Goal: Task Accomplishment & Management: Complete application form

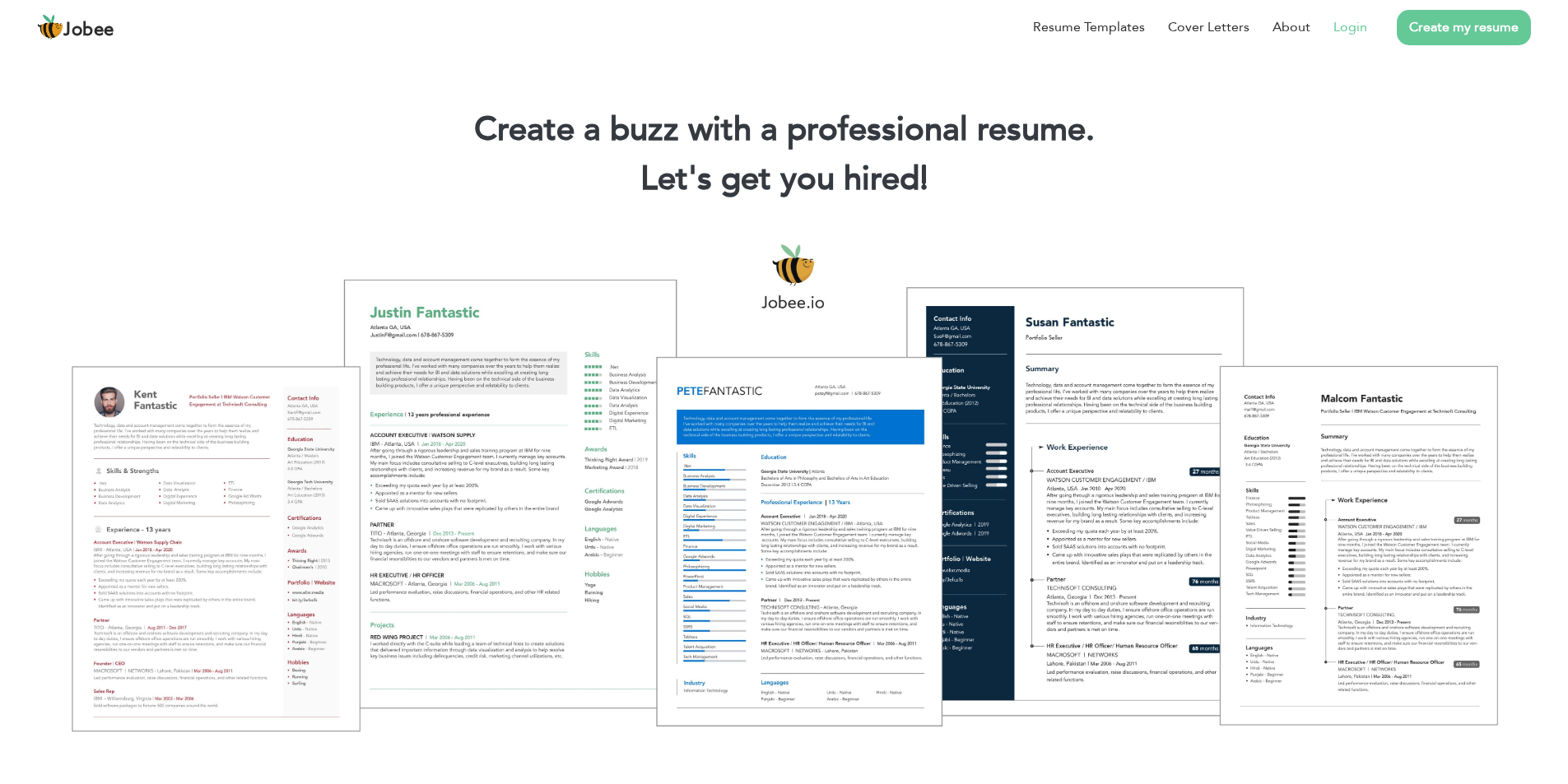
click at [1346, 27] on link "Login" at bounding box center [1350, 27] width 34 height 20
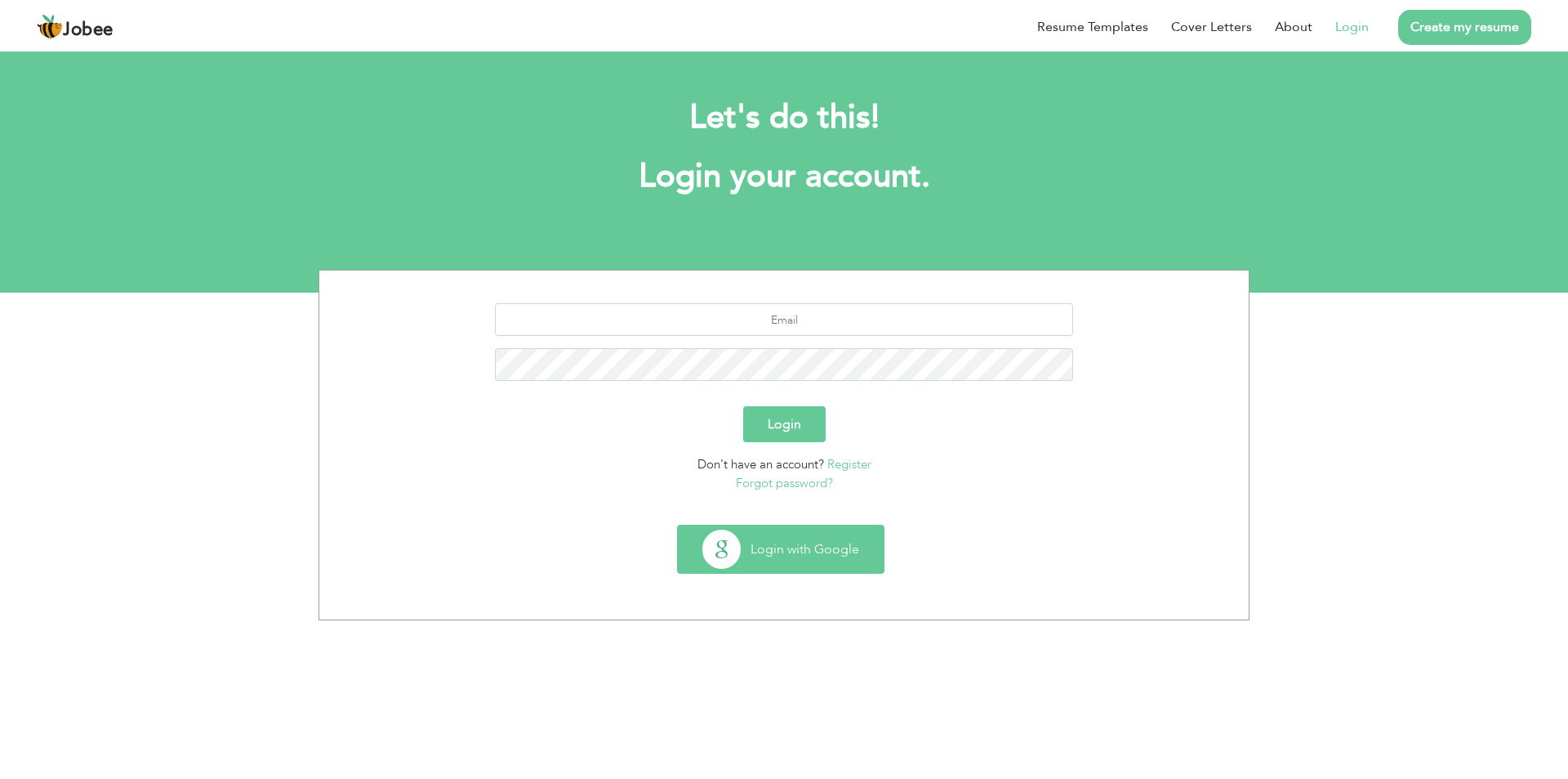
click at [803, 533] on button "Login with Google" at bounding box center [780, 550] width 206 height 47
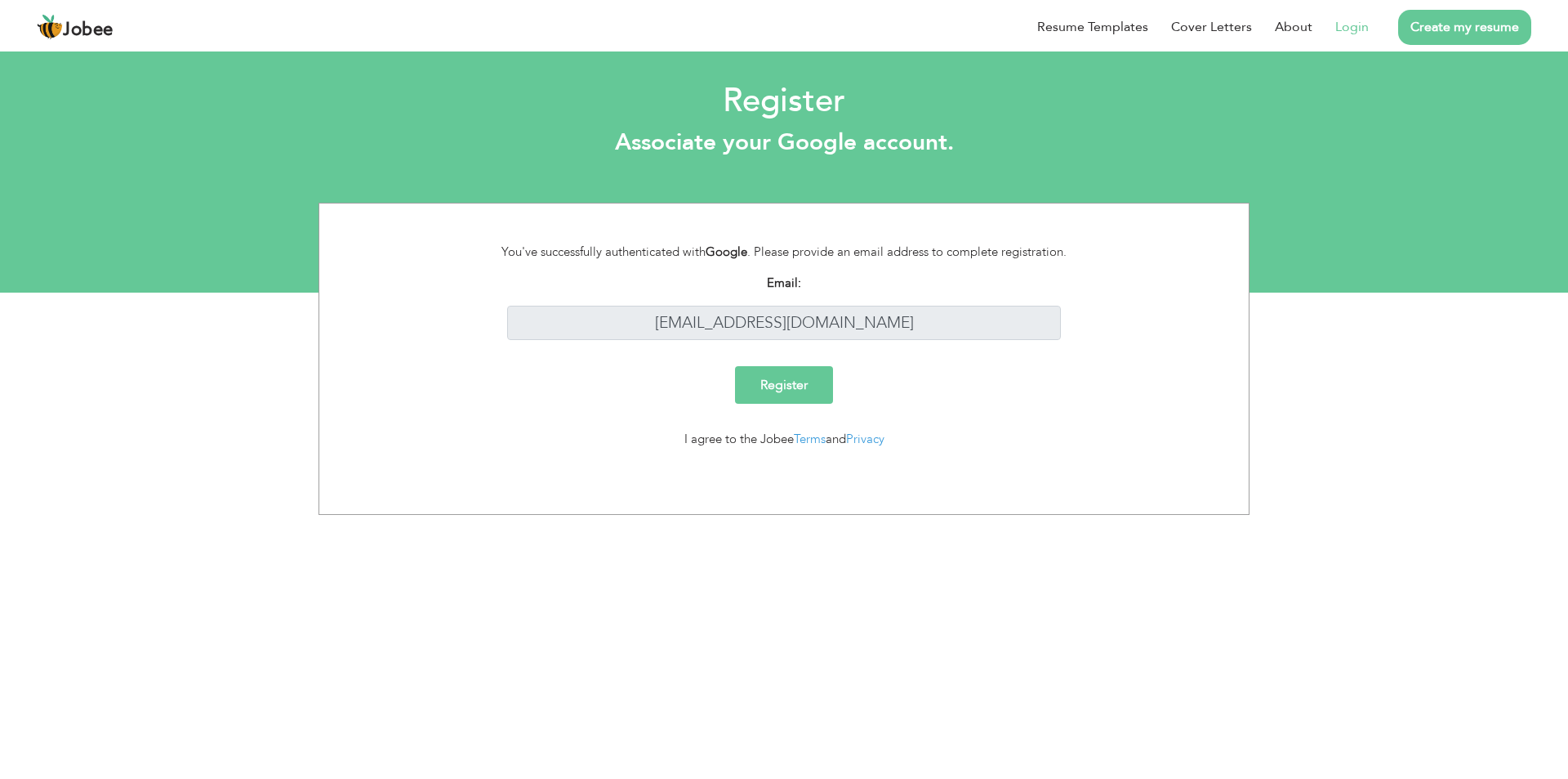
click at [747, 391] on input "Register" at bounding box center [784, 384] width 98 height 37
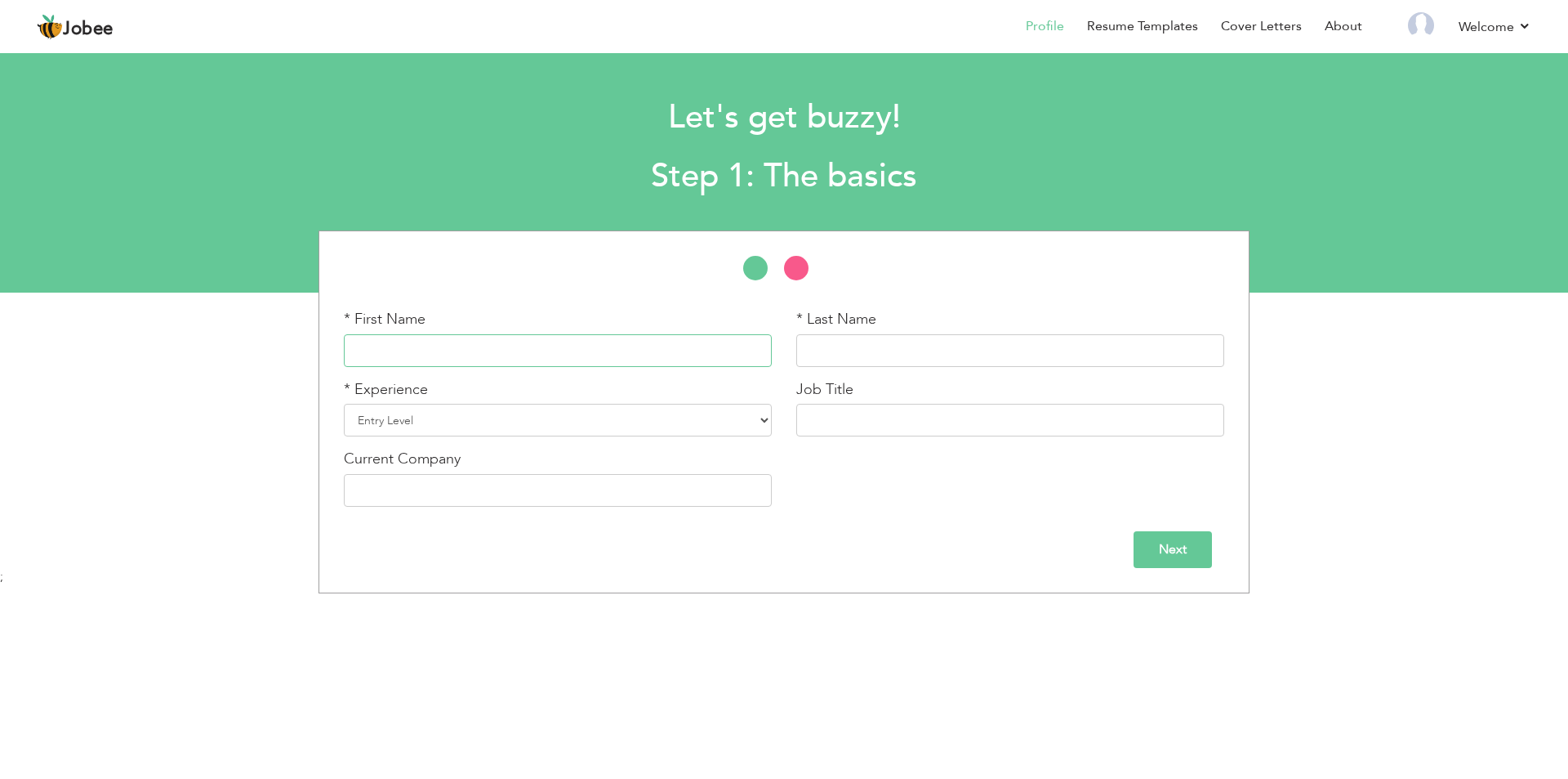
click at [661, 351] on input "text" at bounding box center [558, 350] width 428 height 33
type input "Maham"
type input "Jamil"
click at [864, 405] on input "text" at bounding box center [1010, 420] width 428 height 33
drag, startPoint x: 899, startPoint y: 418, endPoint x: 850, endPoint y: 435, distance: 51.9
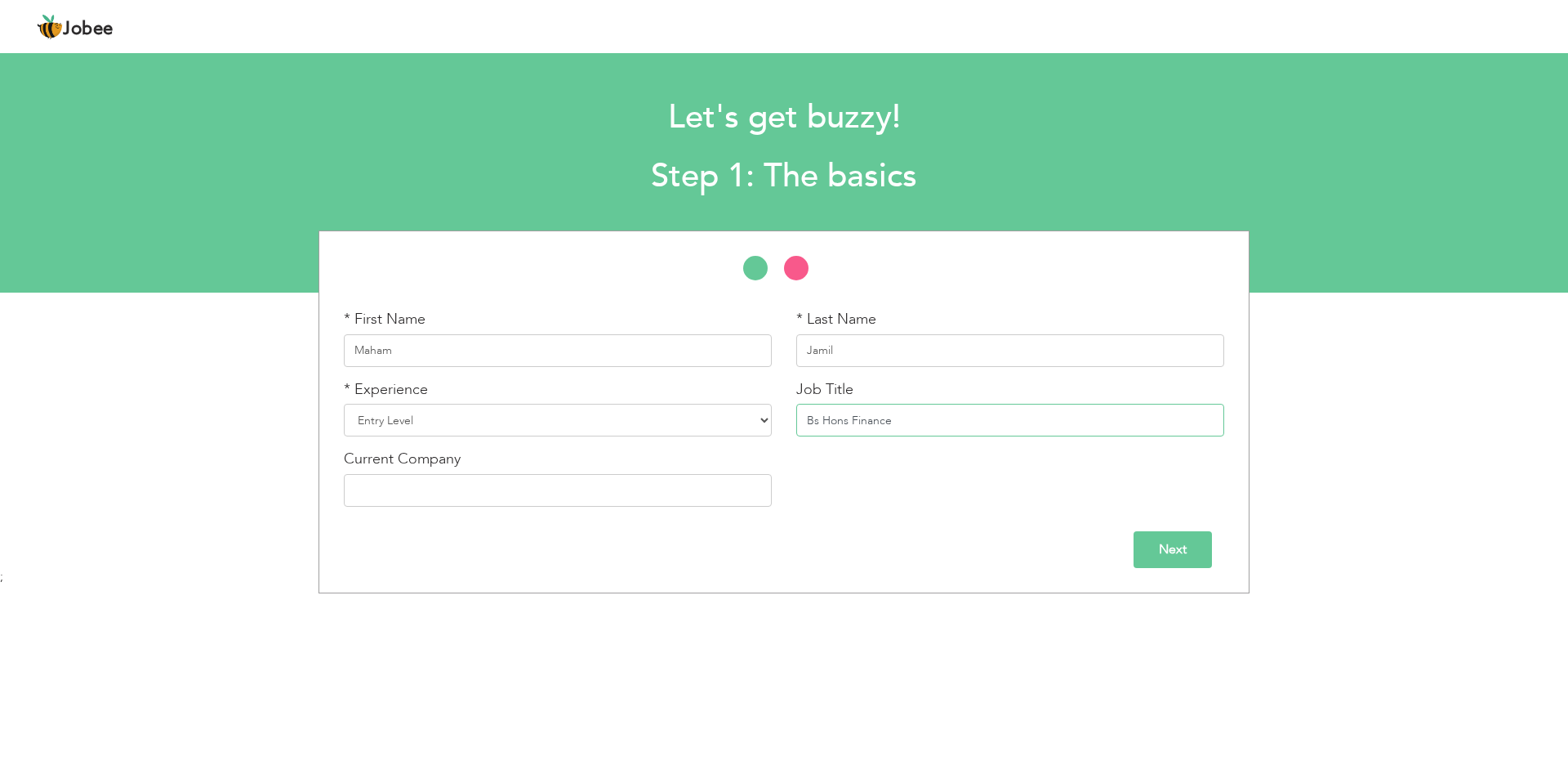
click at [850, 435] on input "Bs Hons Finance" at bounding box center [1010, 420] width 428 height 33
click at [887, 490] on div "* First Name Maham * Last Name Jamil * Experience Entry Level Less than 1 Year …" at bounding box center [784, 414] width 905 height 210
click at [897, 411] on input "Bs Hons Maths" at bounding box center [1010, 420] width 428 height 33
click at [909, 403] on div "Job Title Bs Hons Maths" at bounding box center [1010, 409] width 428 height 58
drag, startPoint x: 910, startPoint y: 415, endPoint x: 859, endPoint y: 437, distance: 55.5
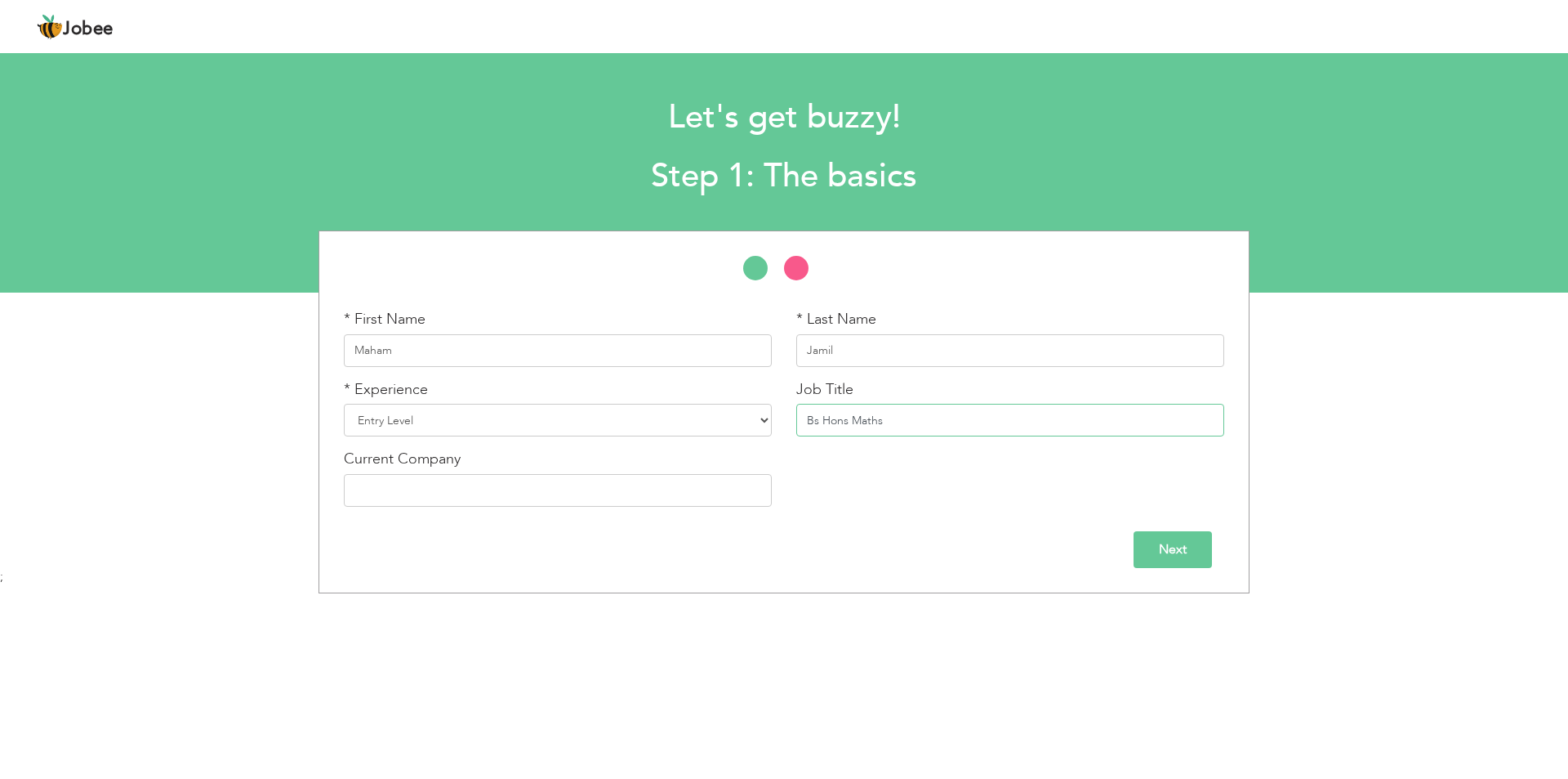
click at [859, 437] on input "Bs Hons Maths" at bounding box center [1010, 420] width 428 height 33
paste input "mathematic"
drag, startPoint x: 864, startPoint y: 423, endPoint x: 906, endPoint y: 438, distance: 44.6
click at [864, 422] on input "Bs Hons Mmathematics" at bounding box center [1010, 420] width 428 height 33
type input "Bs Hons Mathematics"
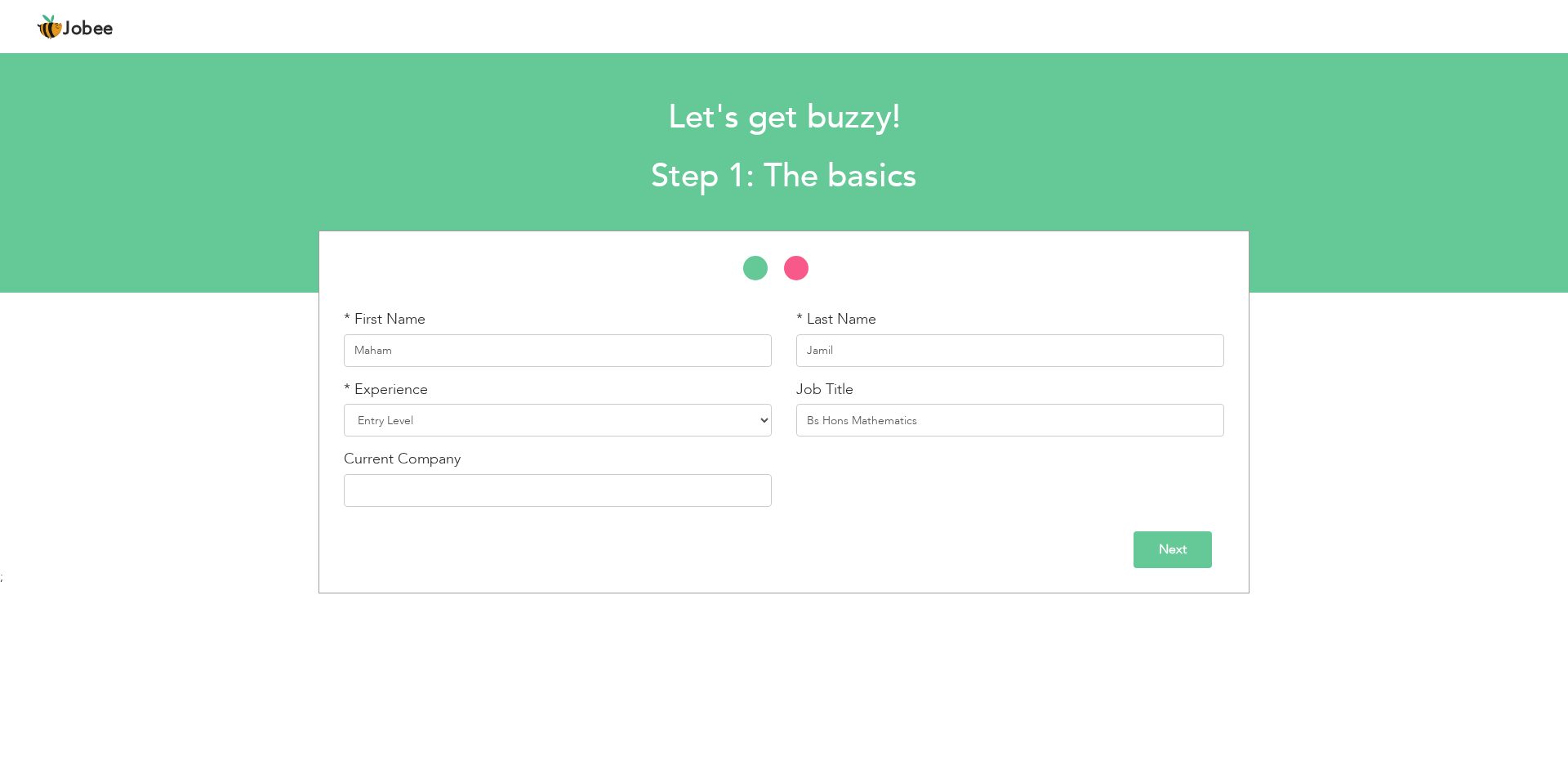
click at [942, 493] on div "* First Name Maham * Last Name Jamil * Experience Entry Level Less than 1 Year …" at bounding box center [784, 414] width 905 height 210
click at [1175, 533] on input "Next" at bounding box center [1173, 550] width 78 height 36
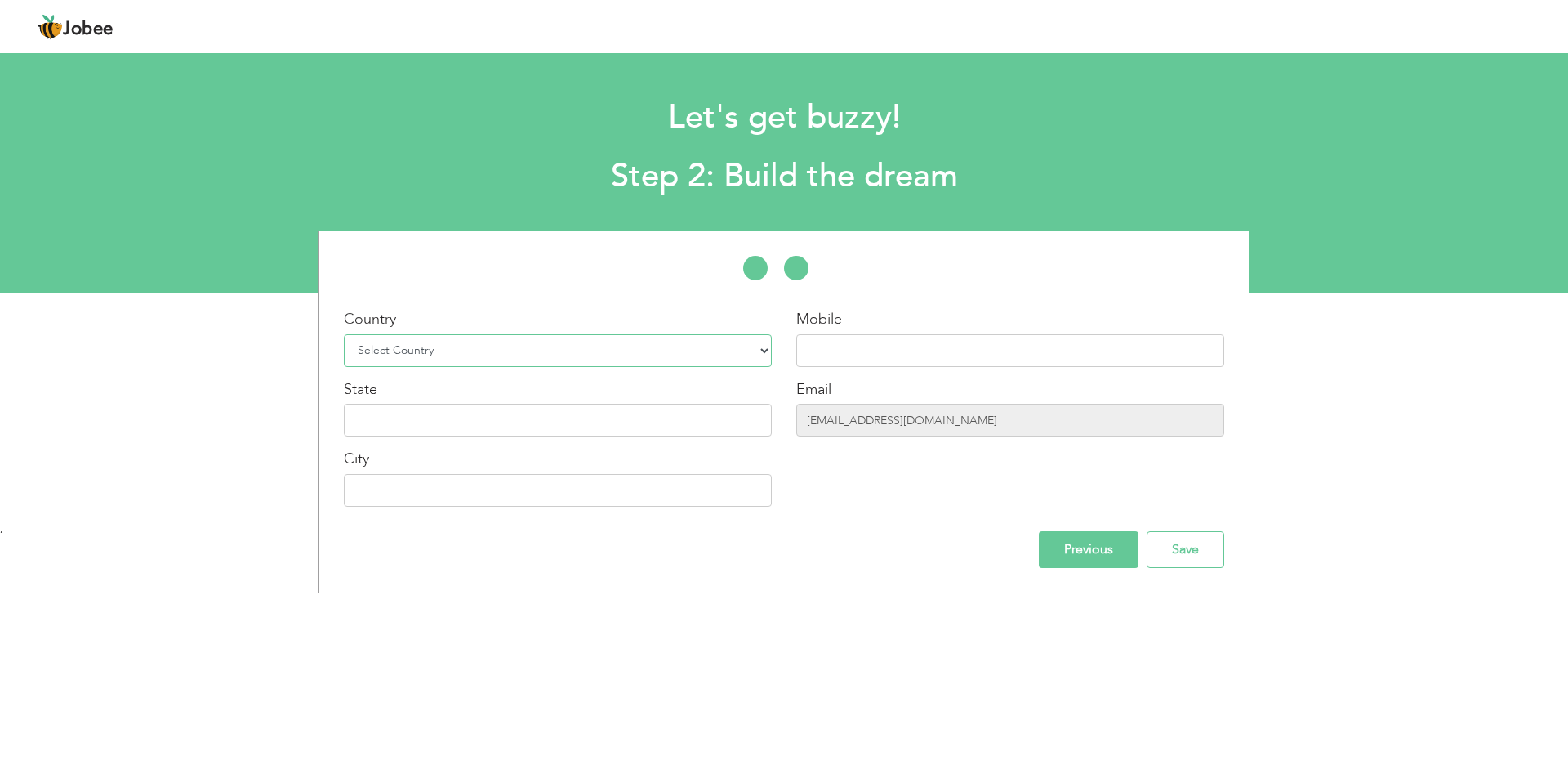
click at [692, 362] on select "Select Country Afghanistan Albania Algeria American Samoa Andorra Angola Anguil…" at bounding box center [558, 350] width 428 height 33
click at [689, 353] on select "Select Country Afghanistan Albania Algeria American Samoa Andorra Angola Anguil…" at bounding box center [558, 350] width 428 height 33
click at [671, 365] on select "Select Country Afghanistan Albania Algeria American Samoa Andorra Angola Anguil…" at bounding box center [558, 350] width 428 height 33
select select "166"
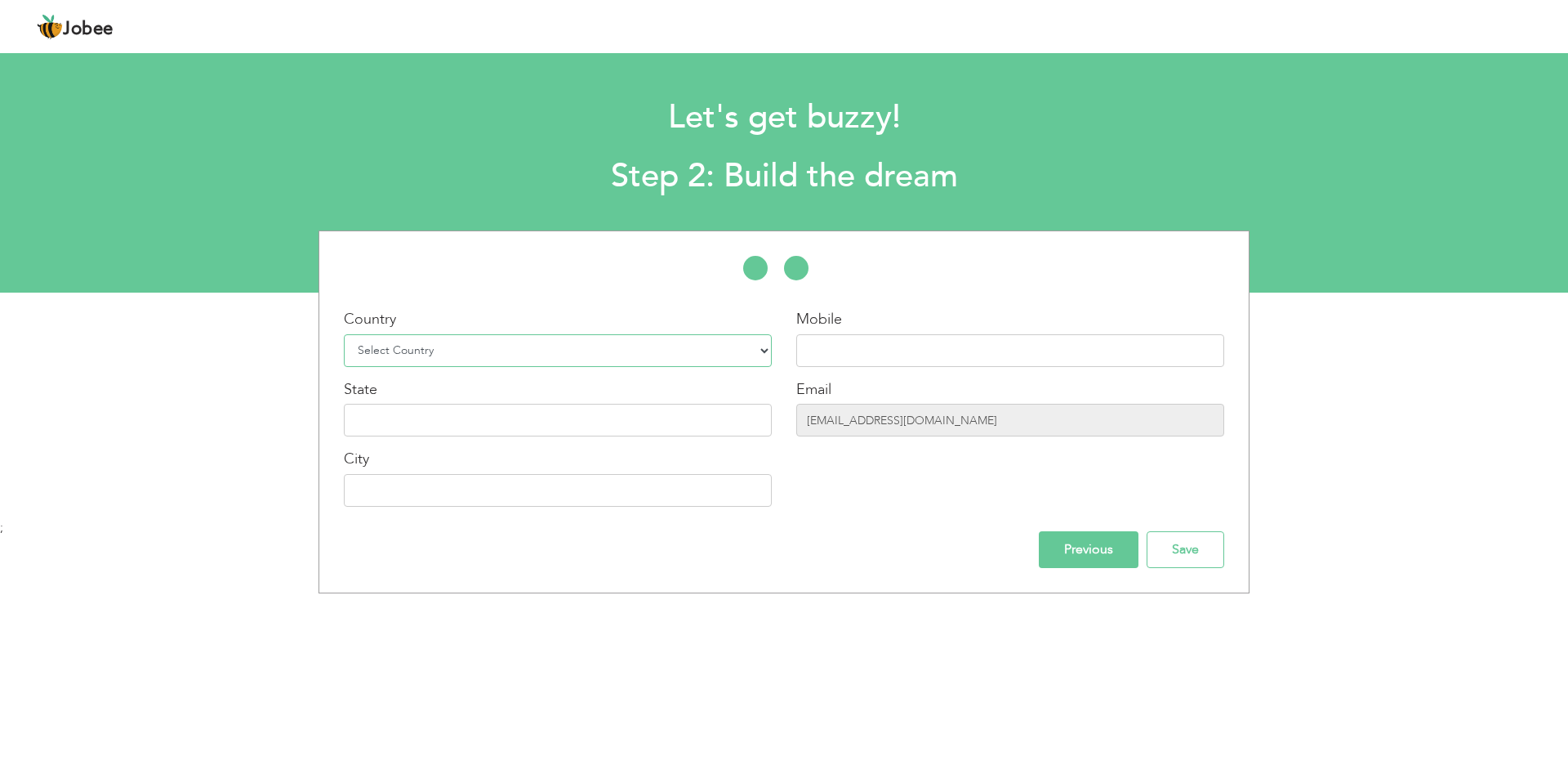
click at [344, 334] on select "Select Country Afghanistan Albania Algeria American Samoa Andorra Angola Anguil…" at bounding box center [558, 350] width 428 height 33
click at [662, 397] on div "State" at bounding box center [558, 409] width 428 height 58
click at [667, 428] on input "text" at bounding box center [558, 420] width 428 height 33
type input "Punjab"
type input "Lahore"
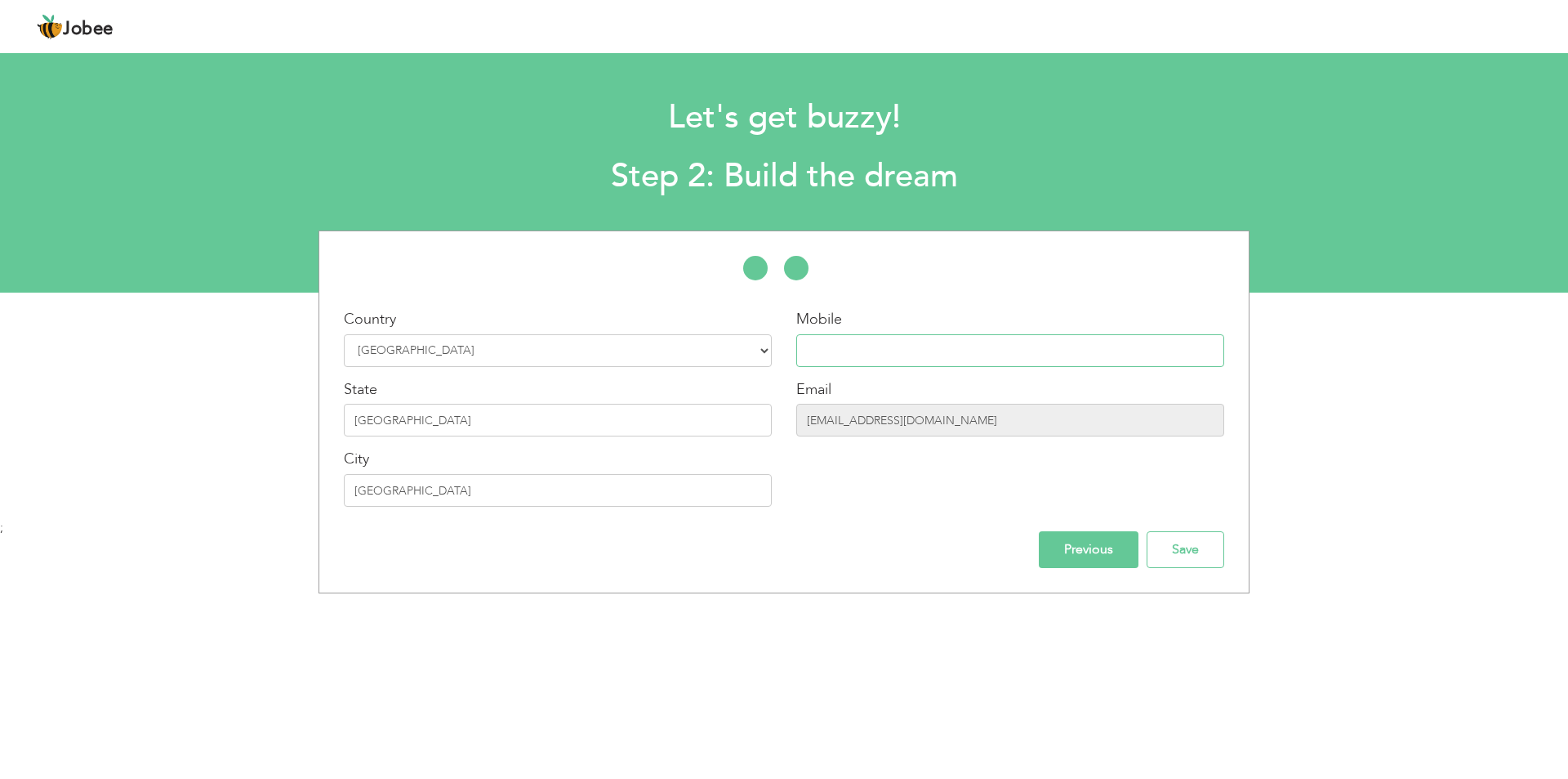
click at [879, 349] on input "text" at bounding box center [1010, 350] width 428 height 33
click at [1107, 363] on input "text" at bounding box center [1010, 350] width 428 height 33
type input "03224529057"
click at [1189, 549] on input "Save" at bounding box center [1185, 550] width 77 height 36
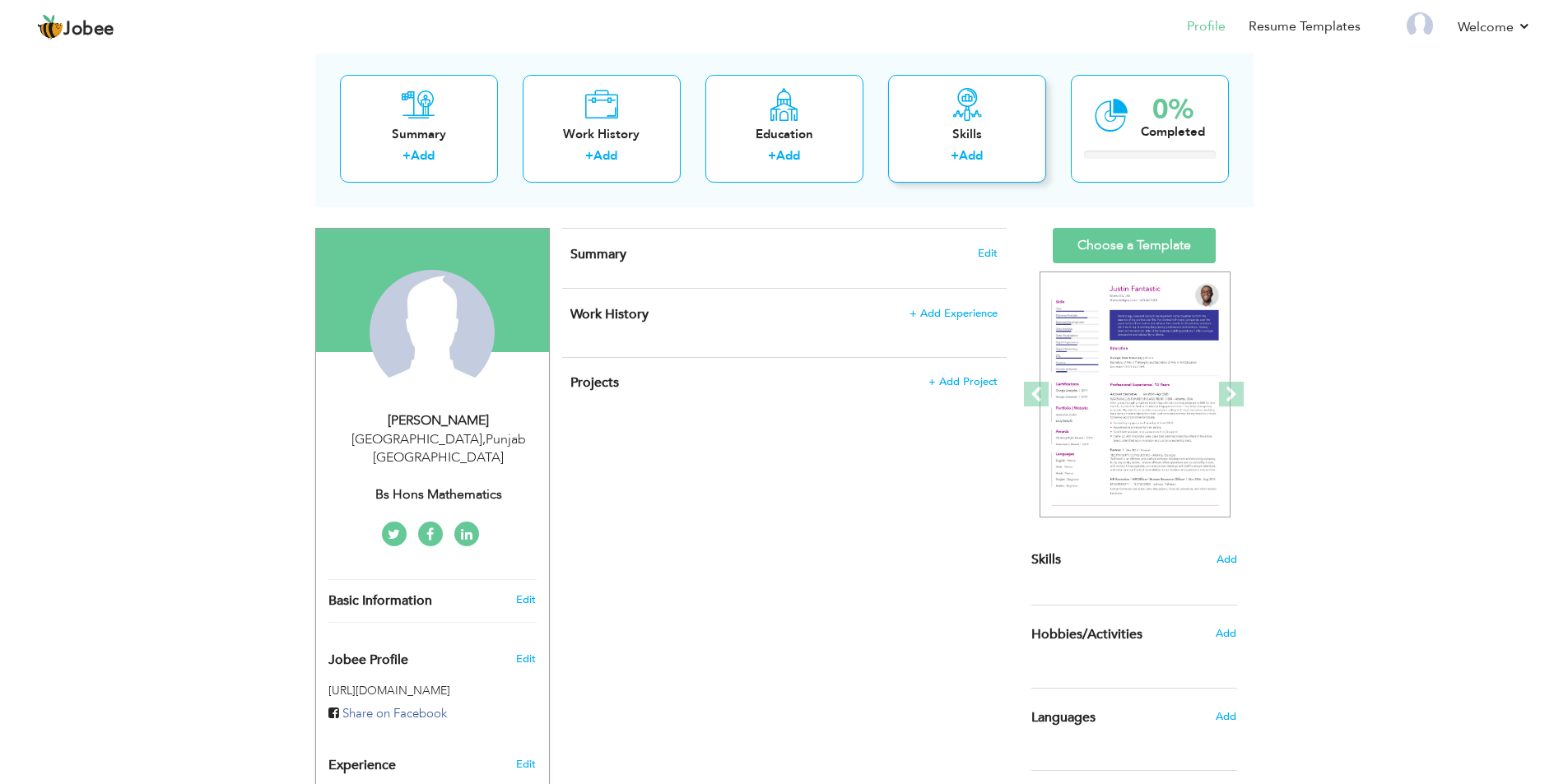
click at [938, 167] on div "+ Add" at bounding box center [968, 158] width 132 height 21
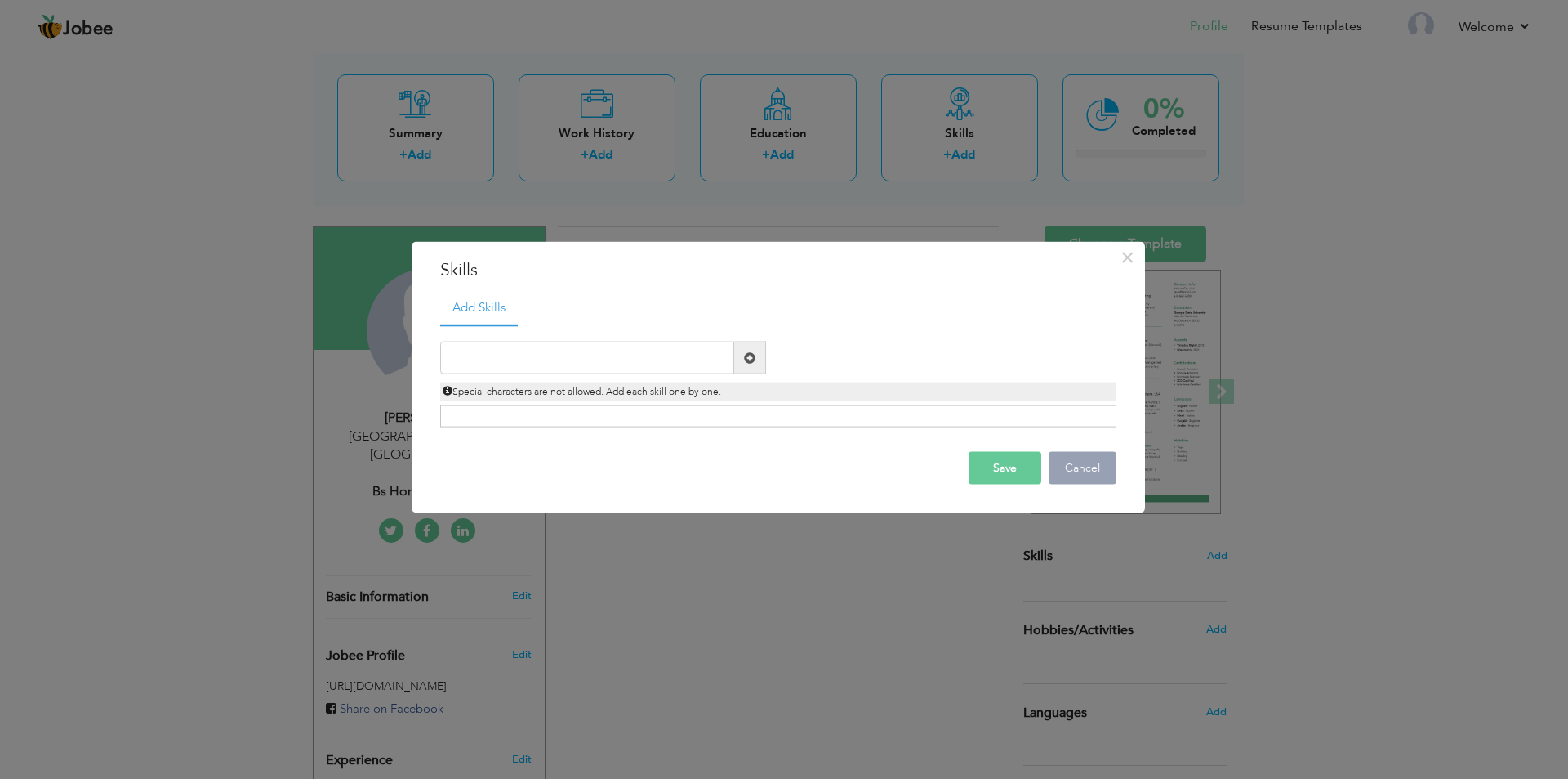
click at [1076, 460] on button "Cancel" at bounding box center [1082, 469] width 68 height 33
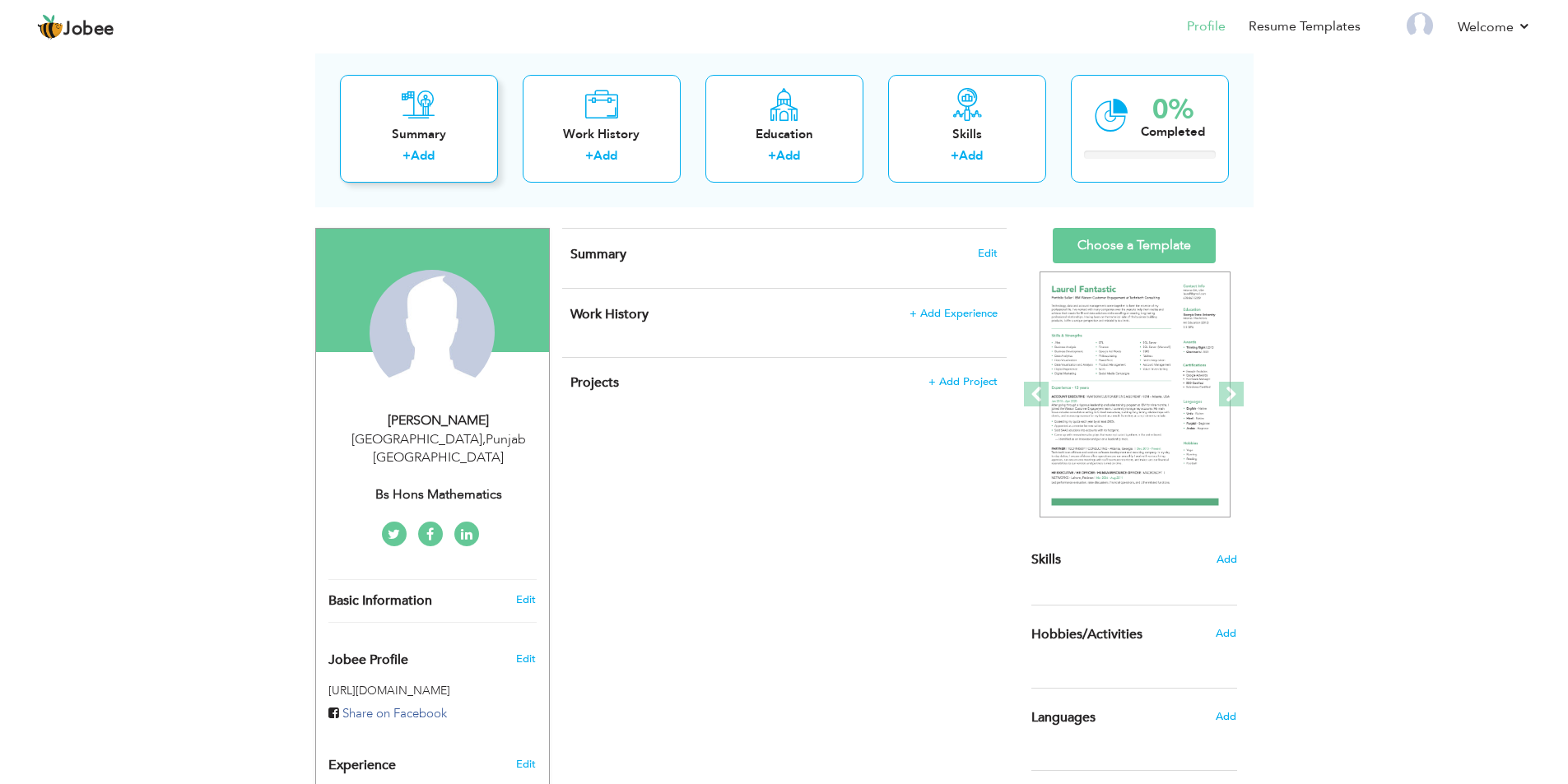
click at [426, 158] on link "Add" at bounding box center [422, 156] width 24 height 16
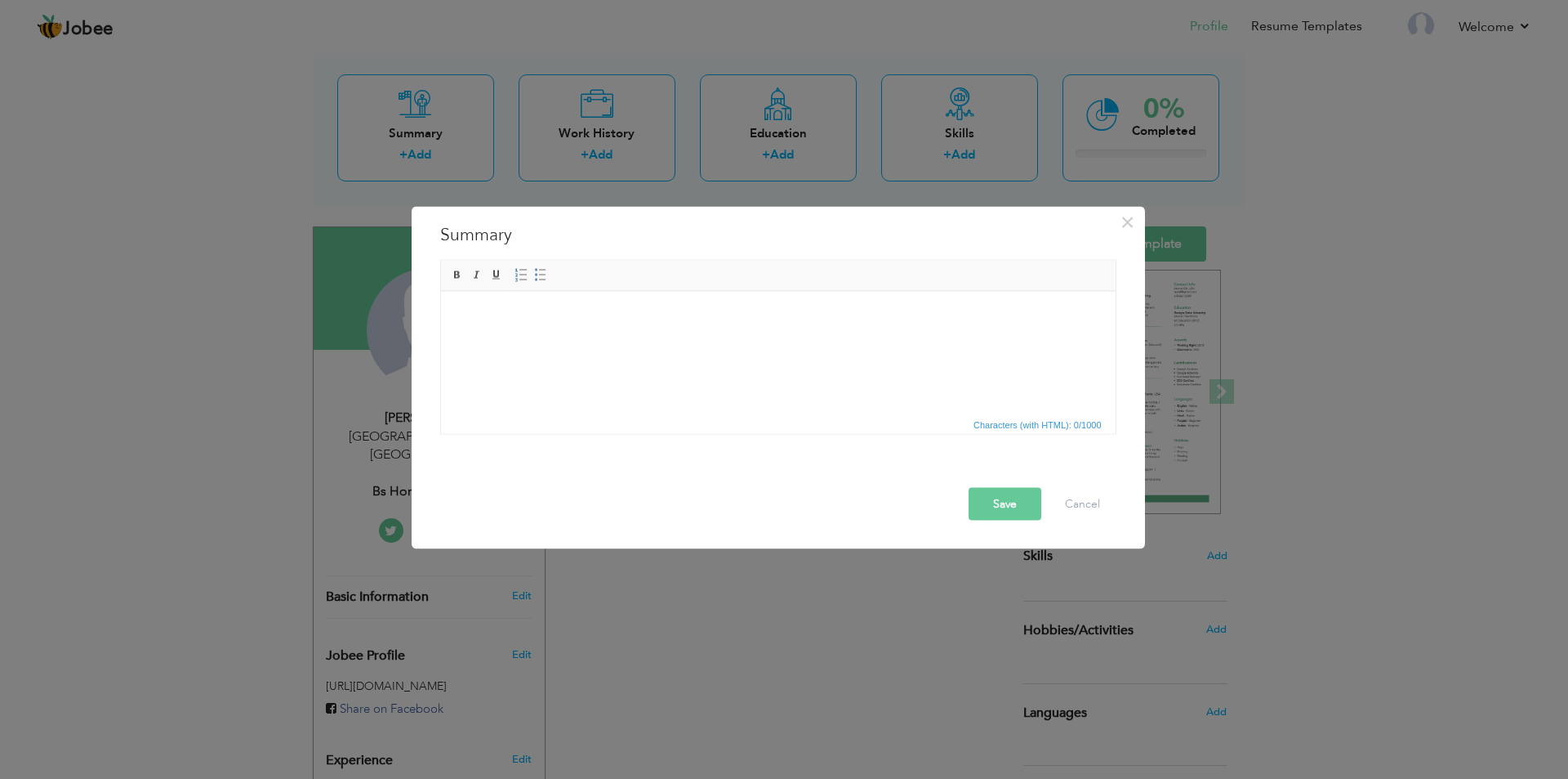
paste body
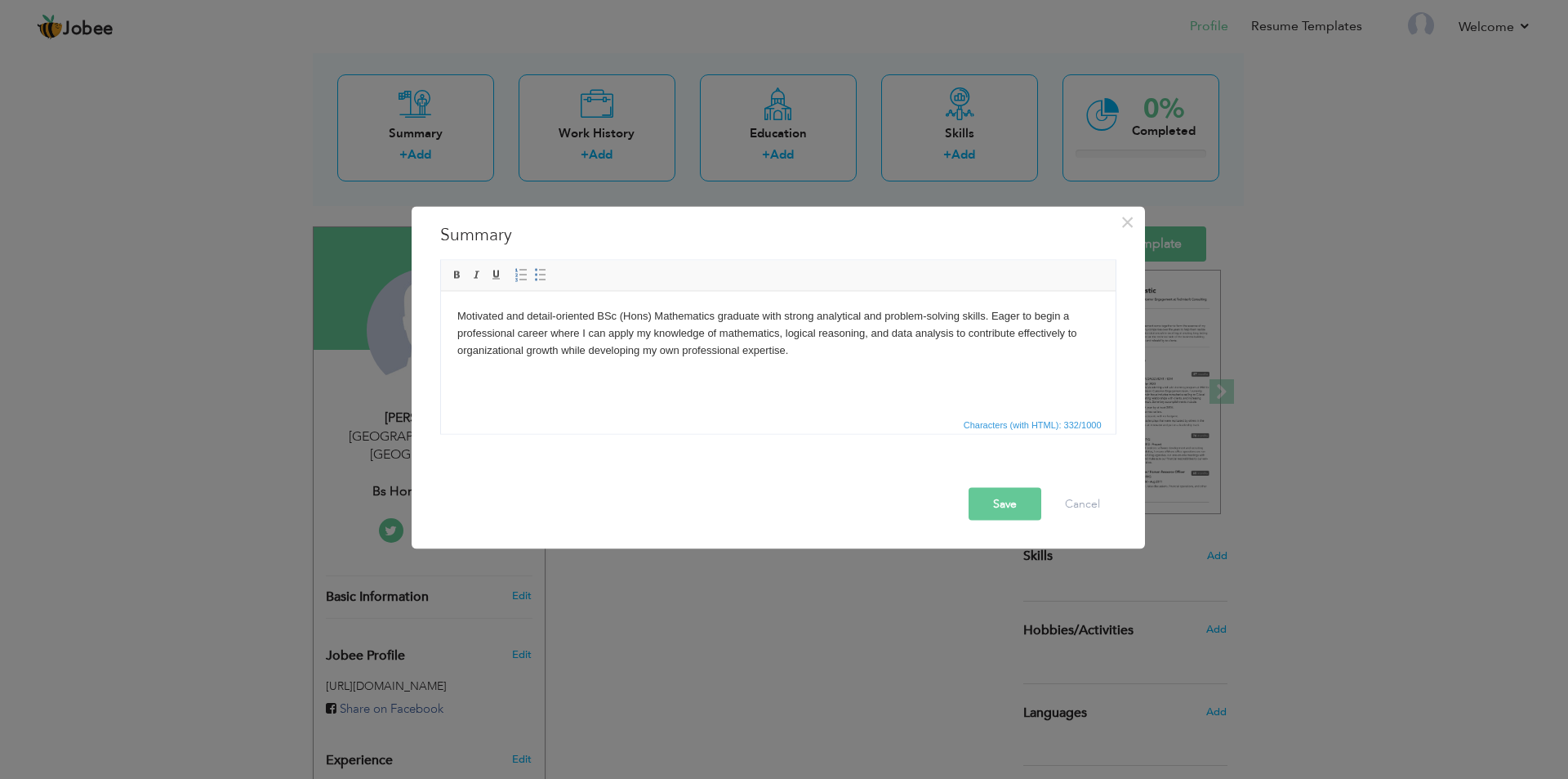
click at [996, 512] on button "Save" at bounding box center [1005, 503] width 73 height 33
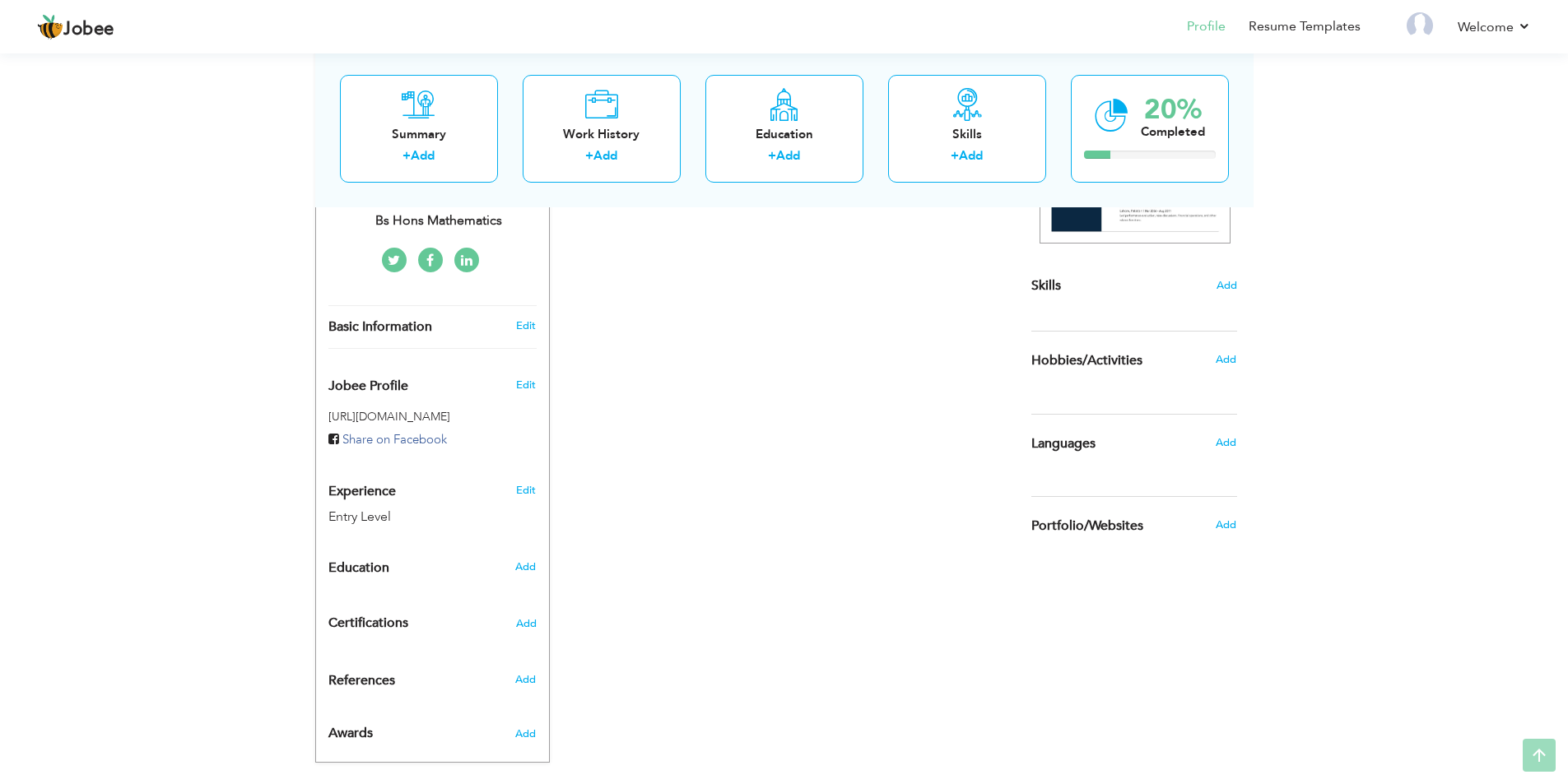
scroll to position [360, 0]
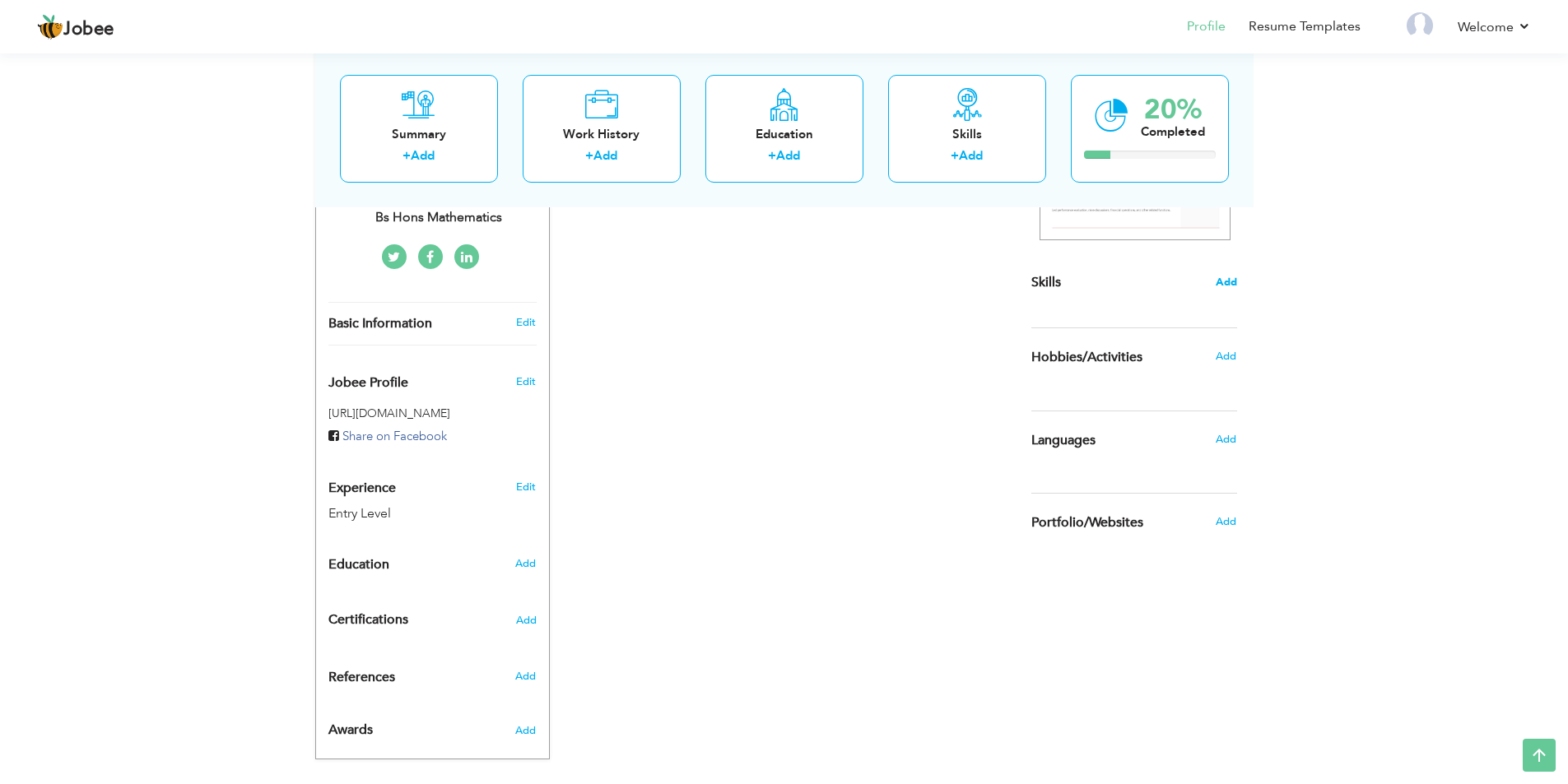
click at [1218, 281] on span "Add" at bounding box center [1226, 282] width 21 height 16
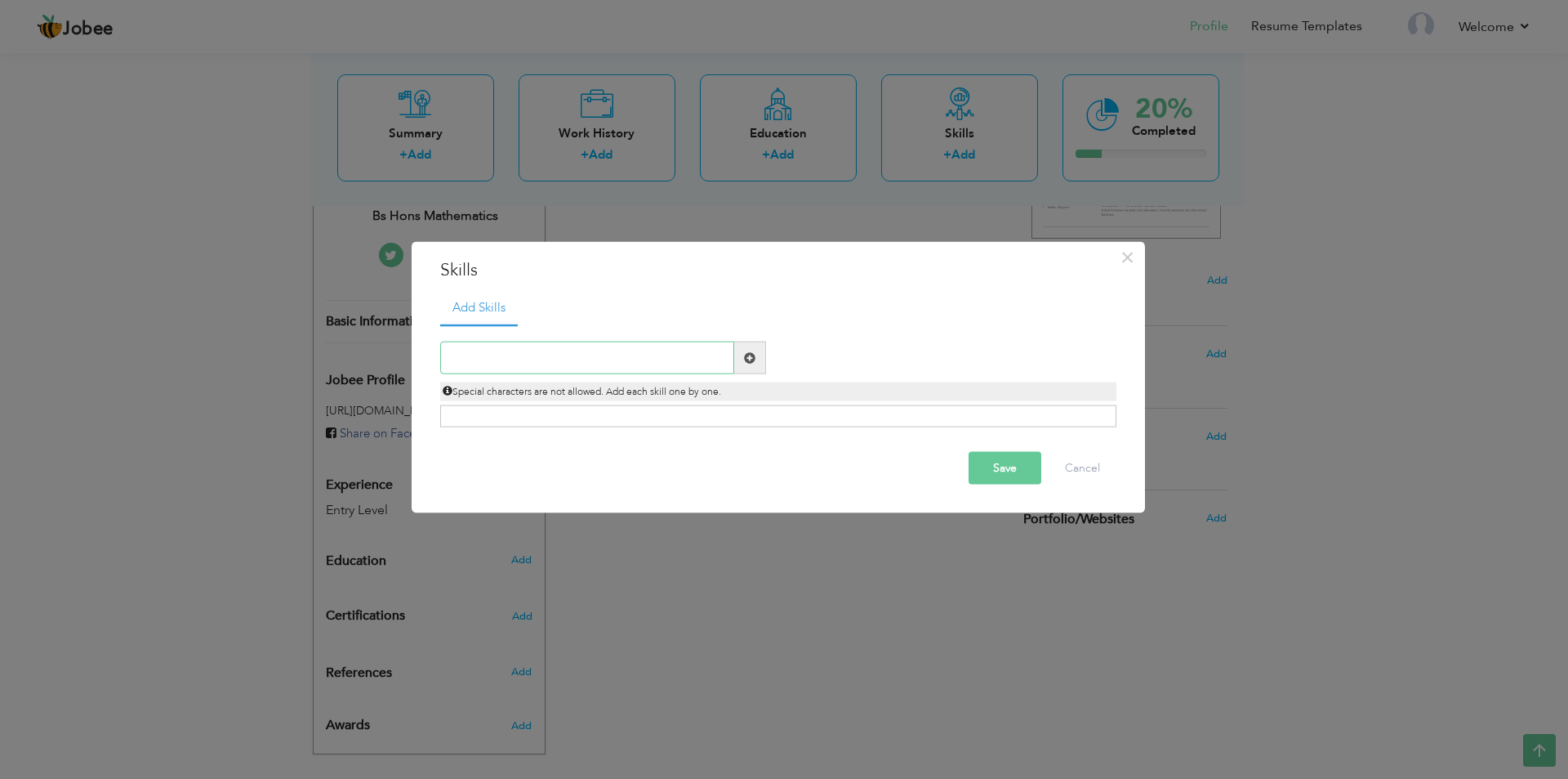
paste input "analytical skills"
click at [457, 366] on input "analytical skills" at bounding box center [587, 358] width 294 height 33
type input "Analytical Skills"
click at [745, 358] on span at bounding box center [749, 357] width 12 height 12
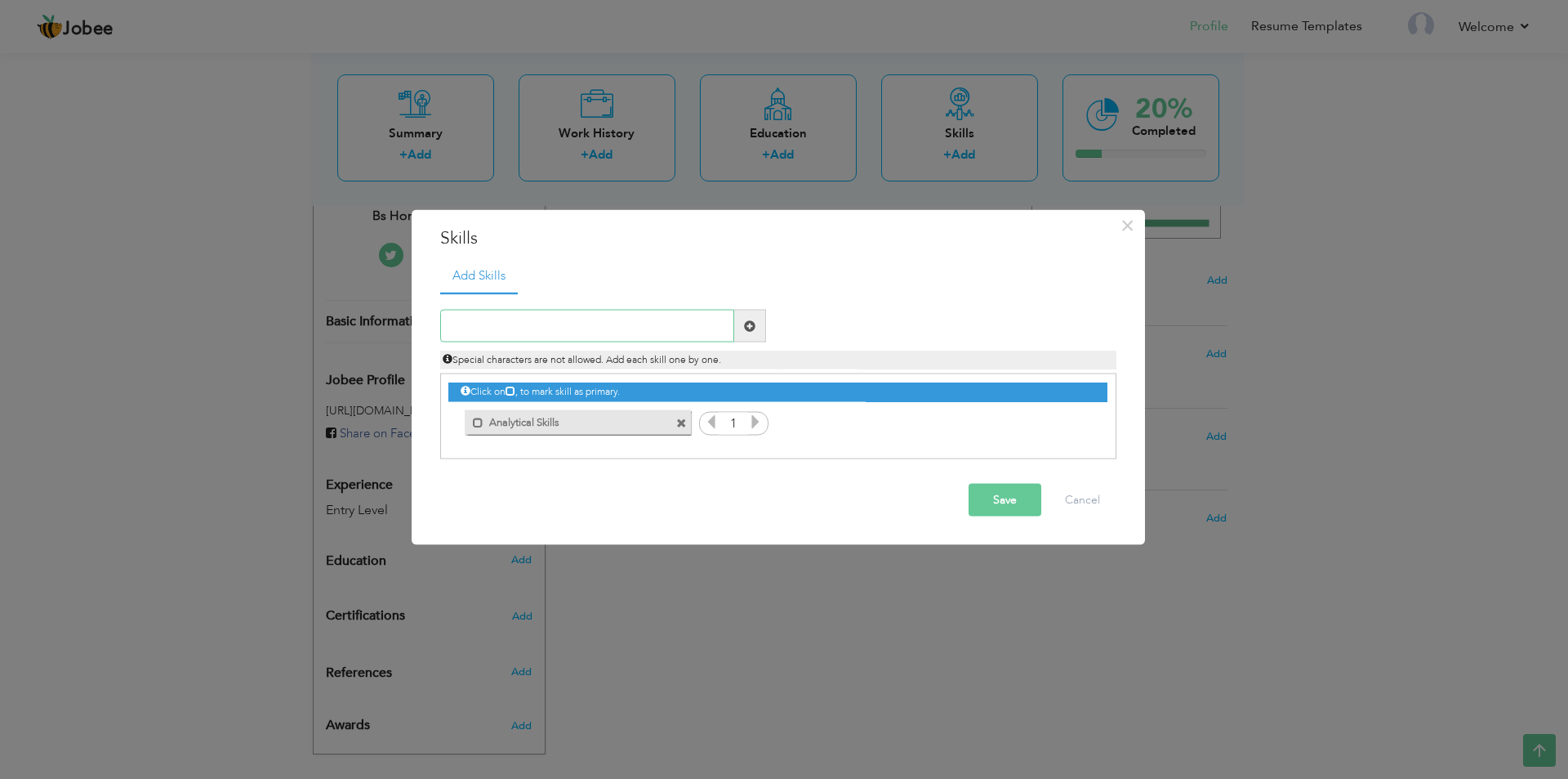
click at [625, 334] on input "text" at bounding box center [587, 326] width 294 height 33
paste input "Statistical data analysis"
type input "Statistical data analysis"
click at [759, 315] on span at bounding box center [749, 326] width 32 height 33
click at [614, 318] on input "text" at bounding box center [587, 326] width 294 height 33
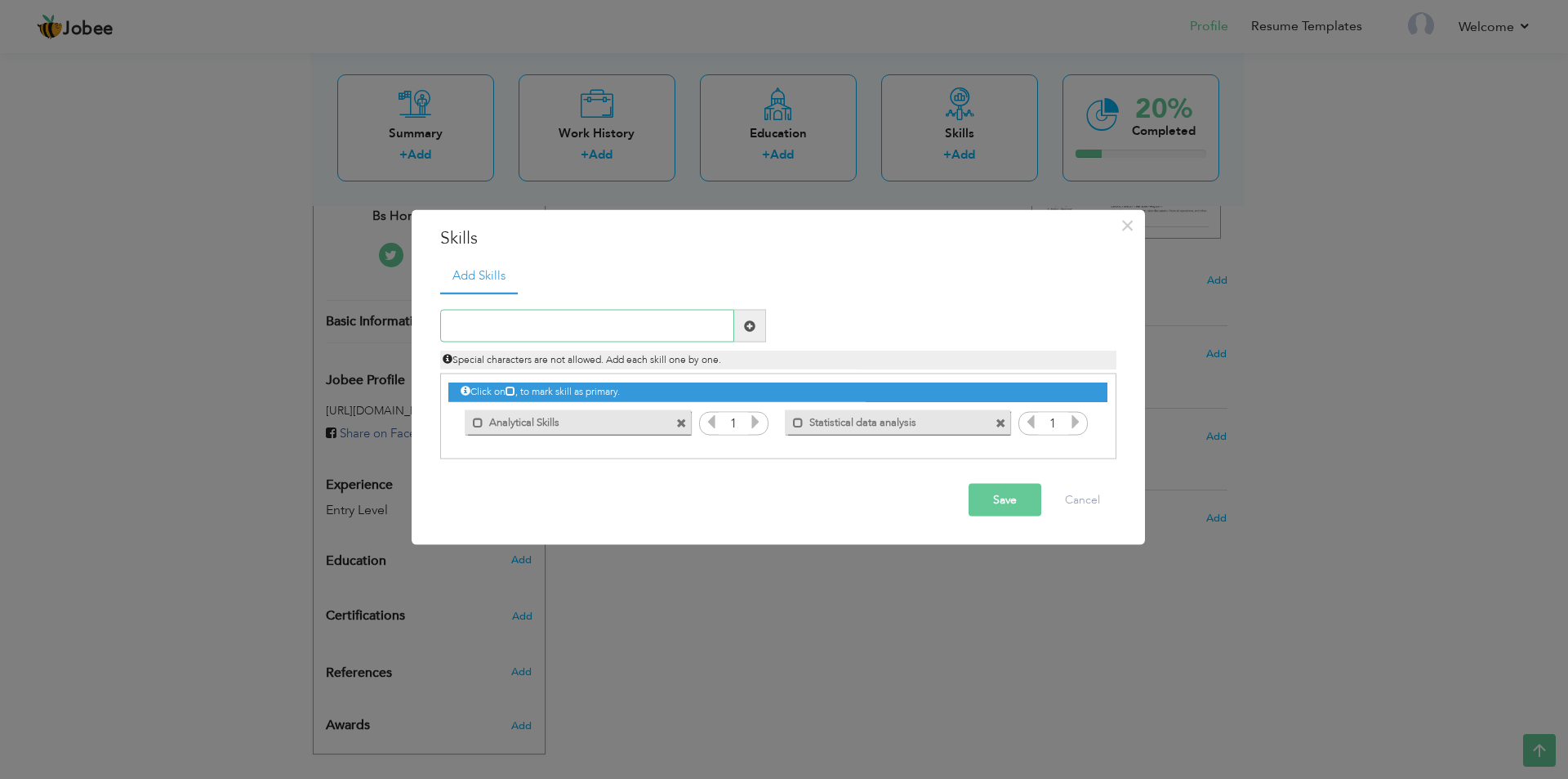
paste input "logical reasoning"
click at [451, 328] on input "logical reasoning" at bounding box center [587, 326] width 294 height 33
click at [484, 328] on input "Logical reasoning" at bounding box center [587, 326] width 294 height 33
click at [498, 330] on input "Logical reasoning" at bounding box center [587, 326] width 294 height 33
type input "Logical Reasoning"
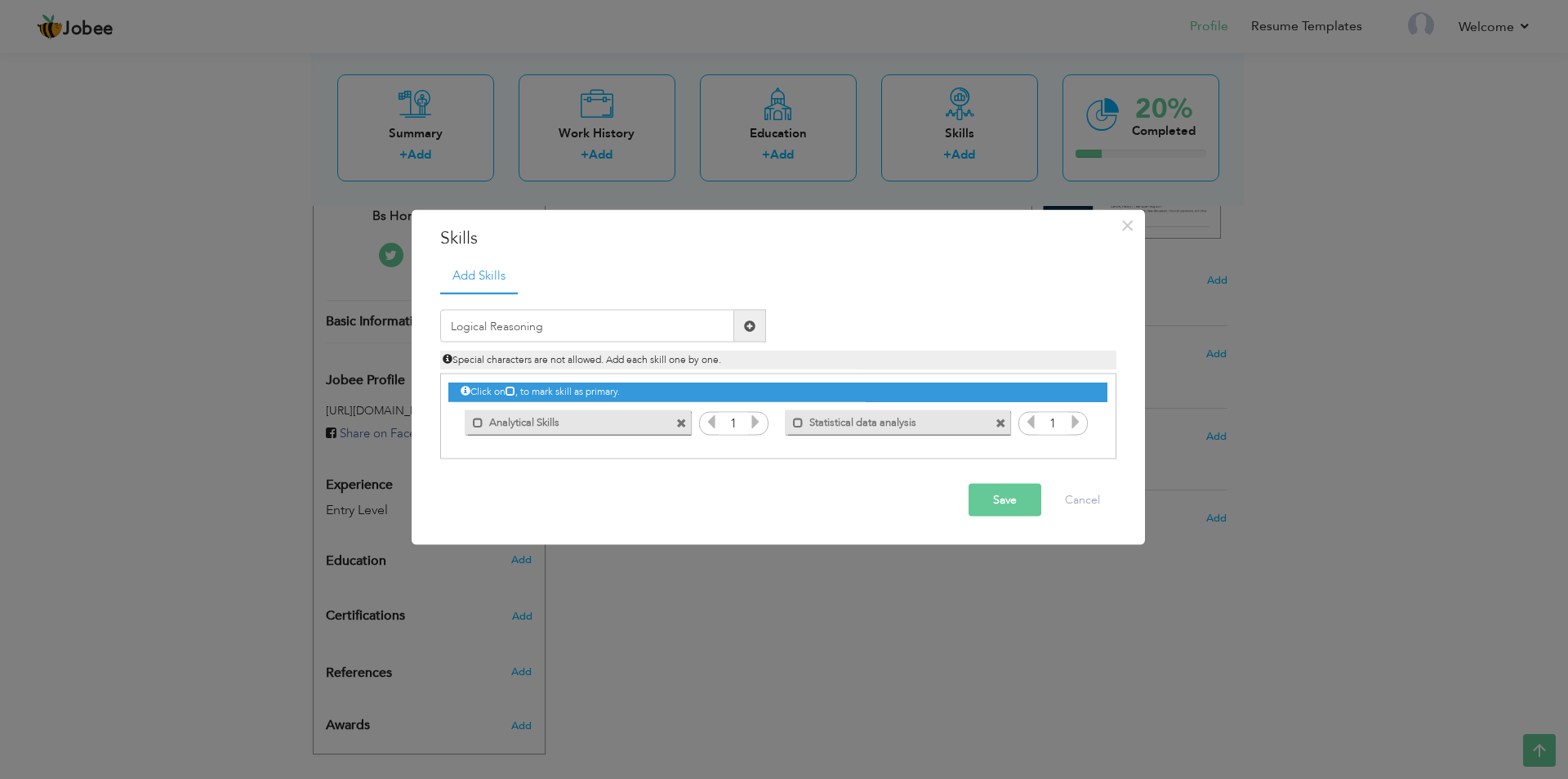
click at [749, 323] on span at bounding box center [749, 325] width 12 height 12
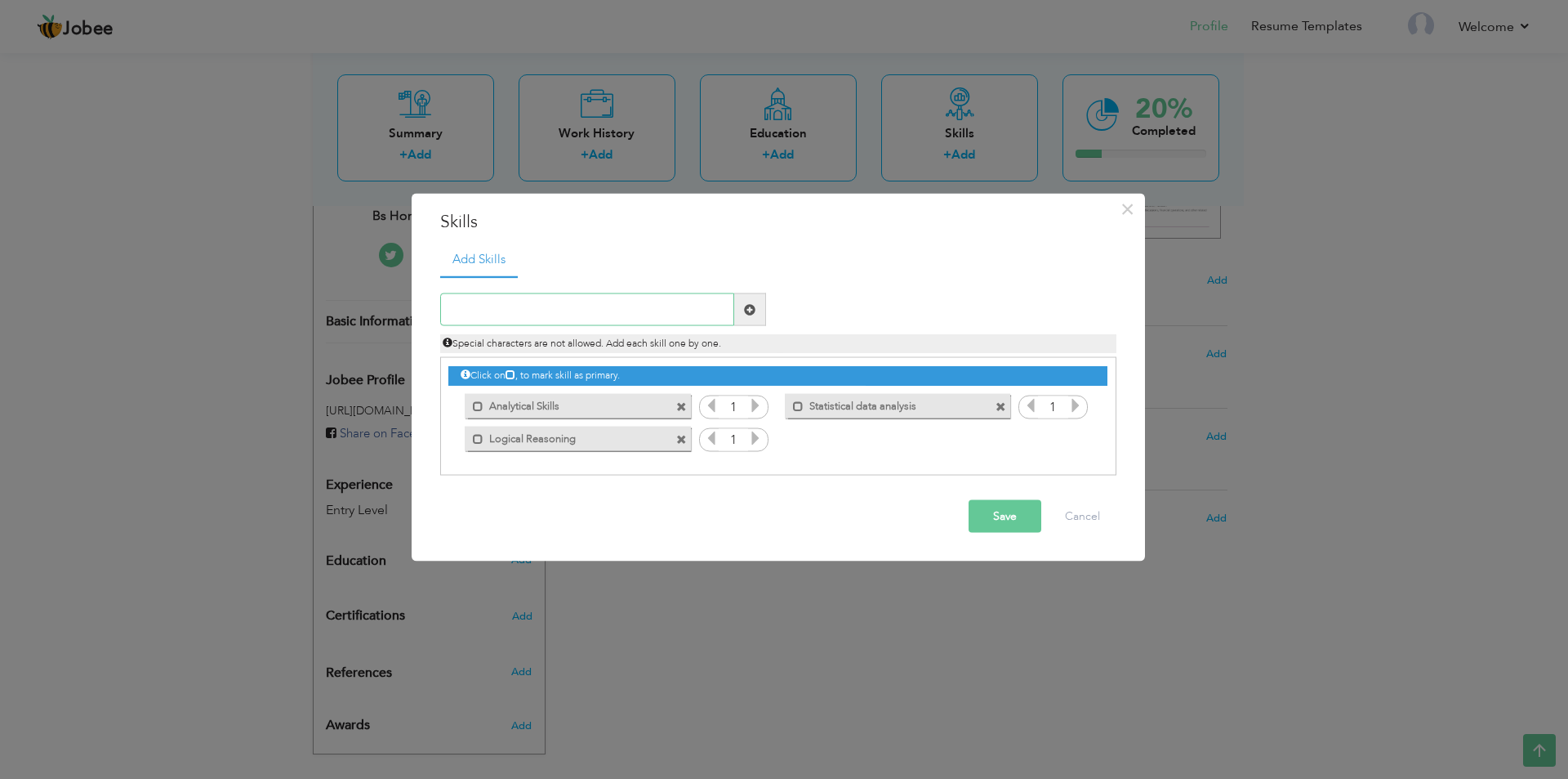
click at [647, 315] on input "text" at bounding box center [587, 309] width 294 height 33
paste input "MS Office"
type input "MS Office"
click at [745, 309] on span at bounding box center [749, 309] width 12 height 12
click at [608, 280] on div "Duplicate entry" at bounding box center [779, 376] width 677 height 200
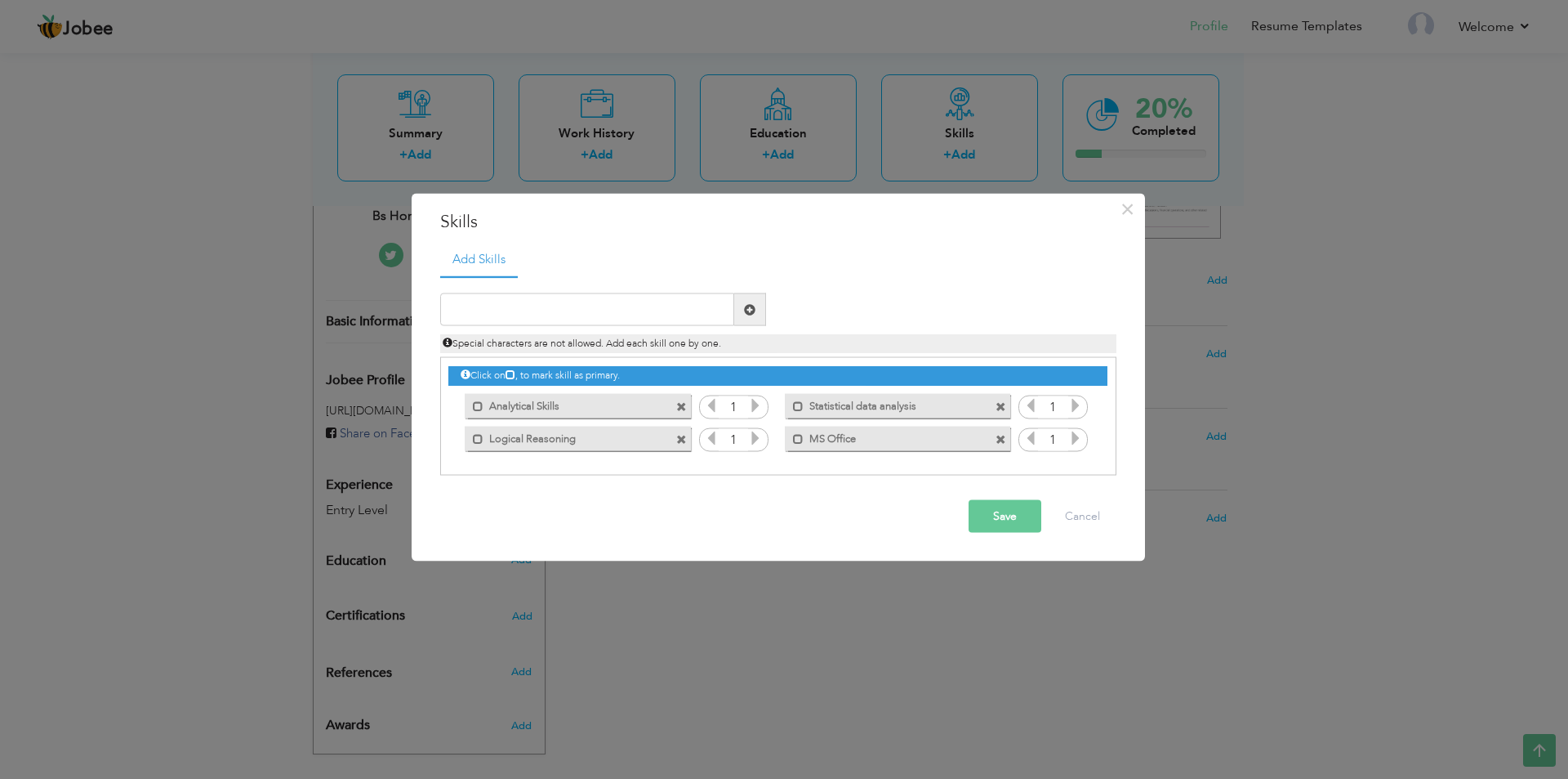
click at [610, 290] on div "Duplicate entry" at bounding box center [779, 376] width 677 height 200
click at [611, 294] on input "text" at bounding box center [587, 309] width 294 height 33
paste input "teamwork skills"
click at [455, 306] on input "teamwork skills" at bounding box center [587, 309] width 294 height 33
click at [511, 314] on input "Teamwork skills" at bounding box center [587, 309] width 294 height 33
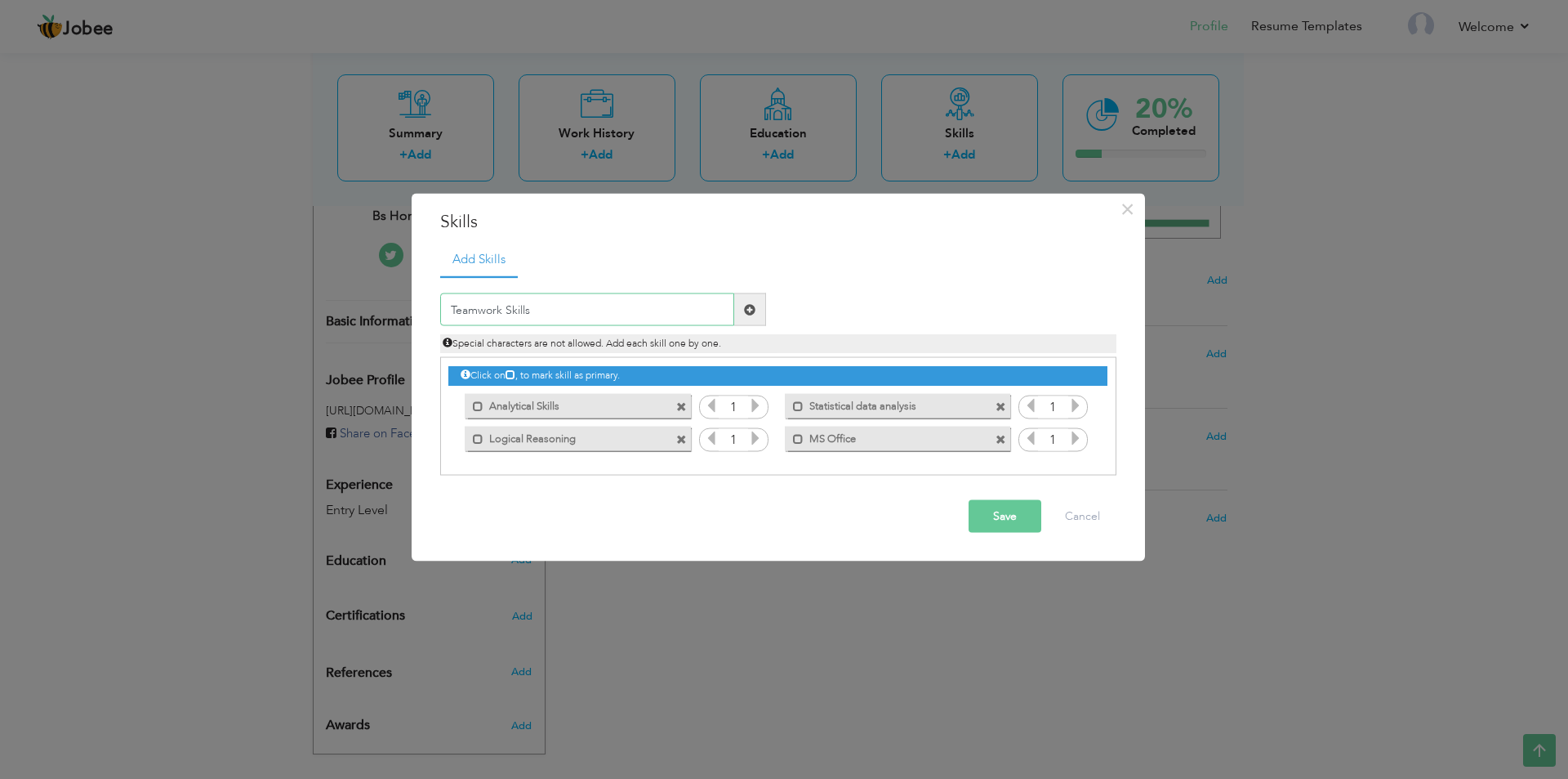
type input "Teamwork Skills"
click at [999, 513] on button "Save" at bounding box center [1005, 517] width 73 height 33
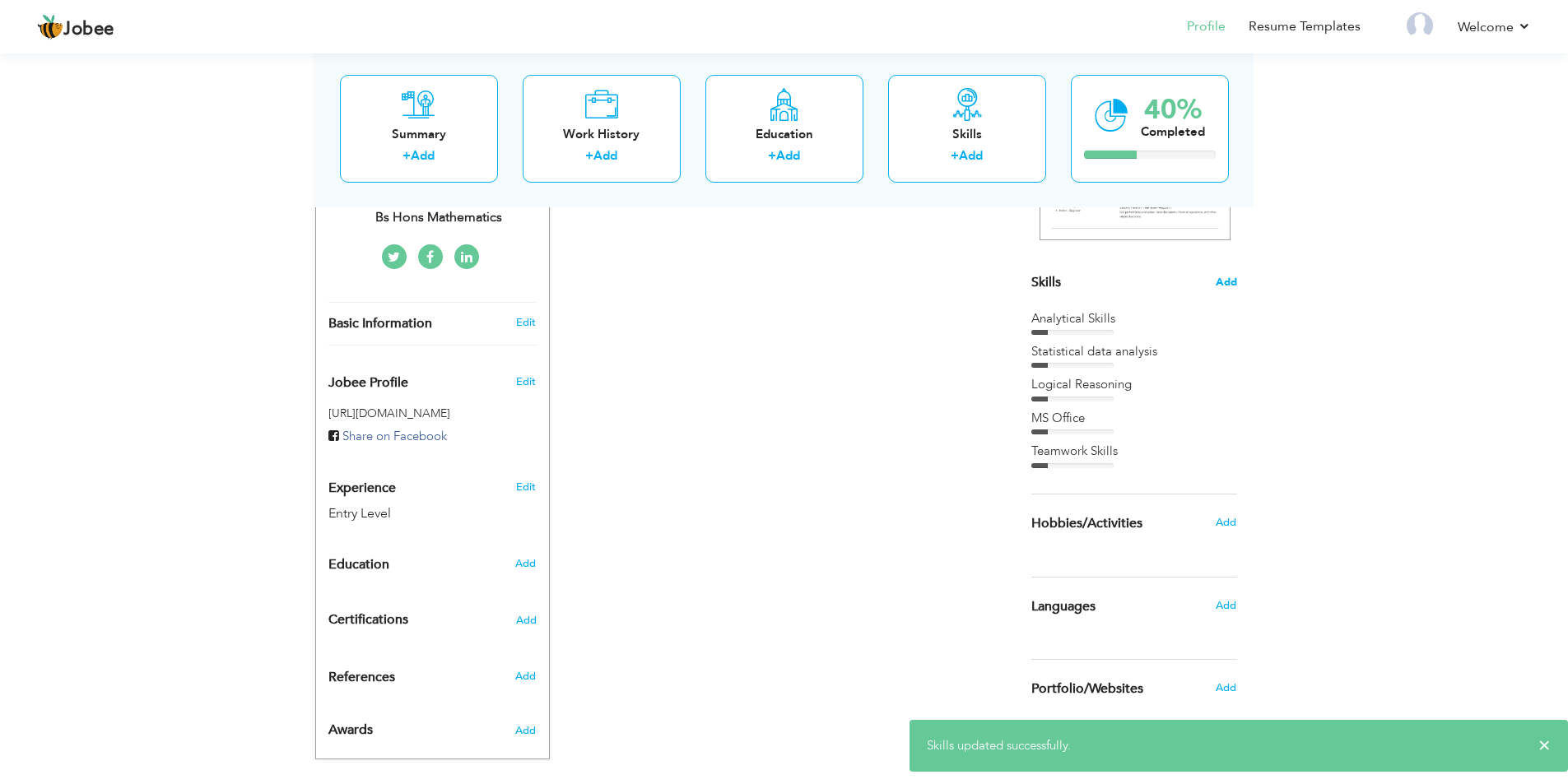
click at [1223, 284] on span "Add" at bounding box center [1226, 282] width 21 height 16
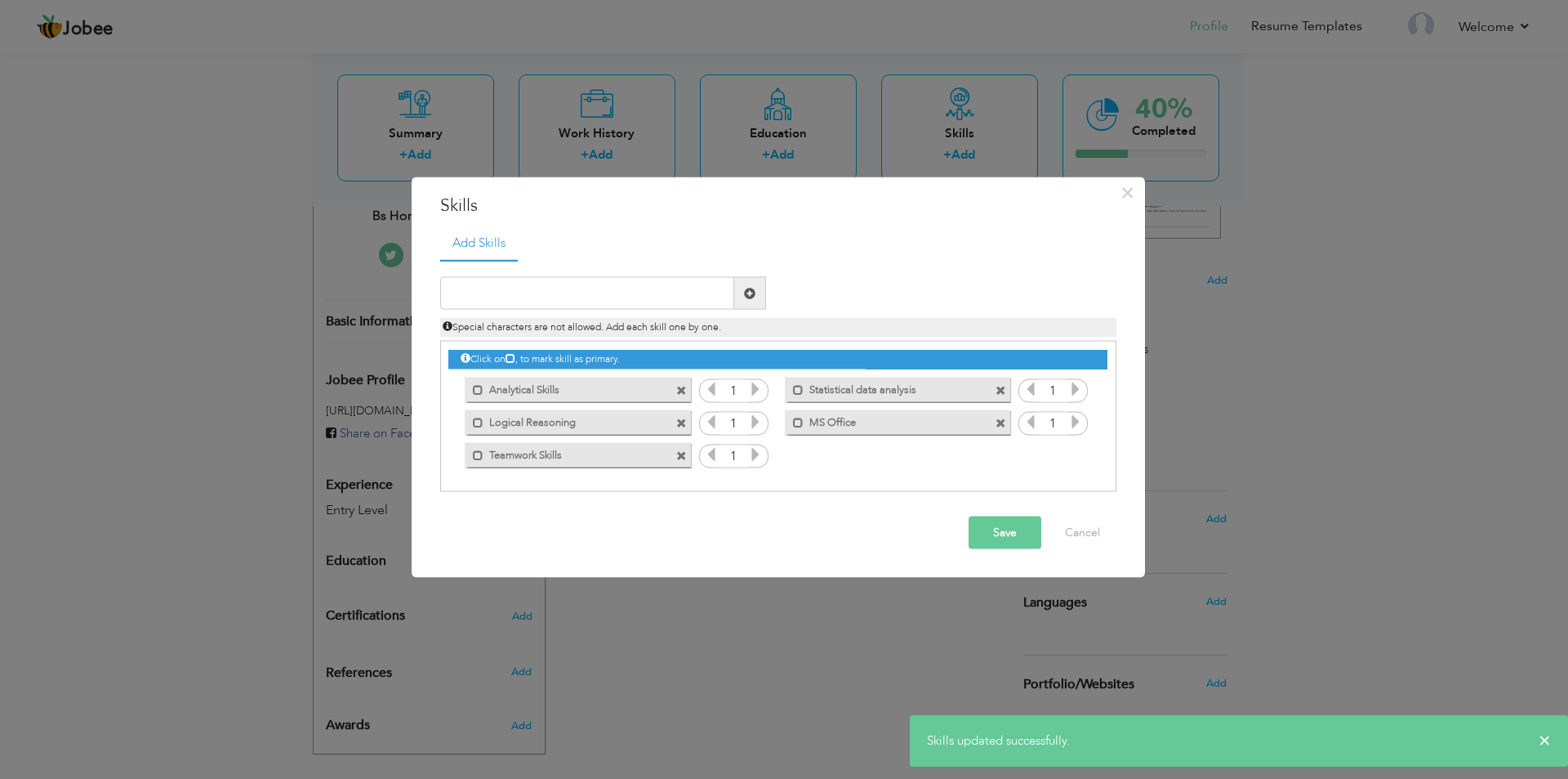
click at [1269, 328] on div "× Skills Add Skills Duplicate entry Mark as primary skill. 1 1 1" at bounding box center [784, 390] width 1568 height 779
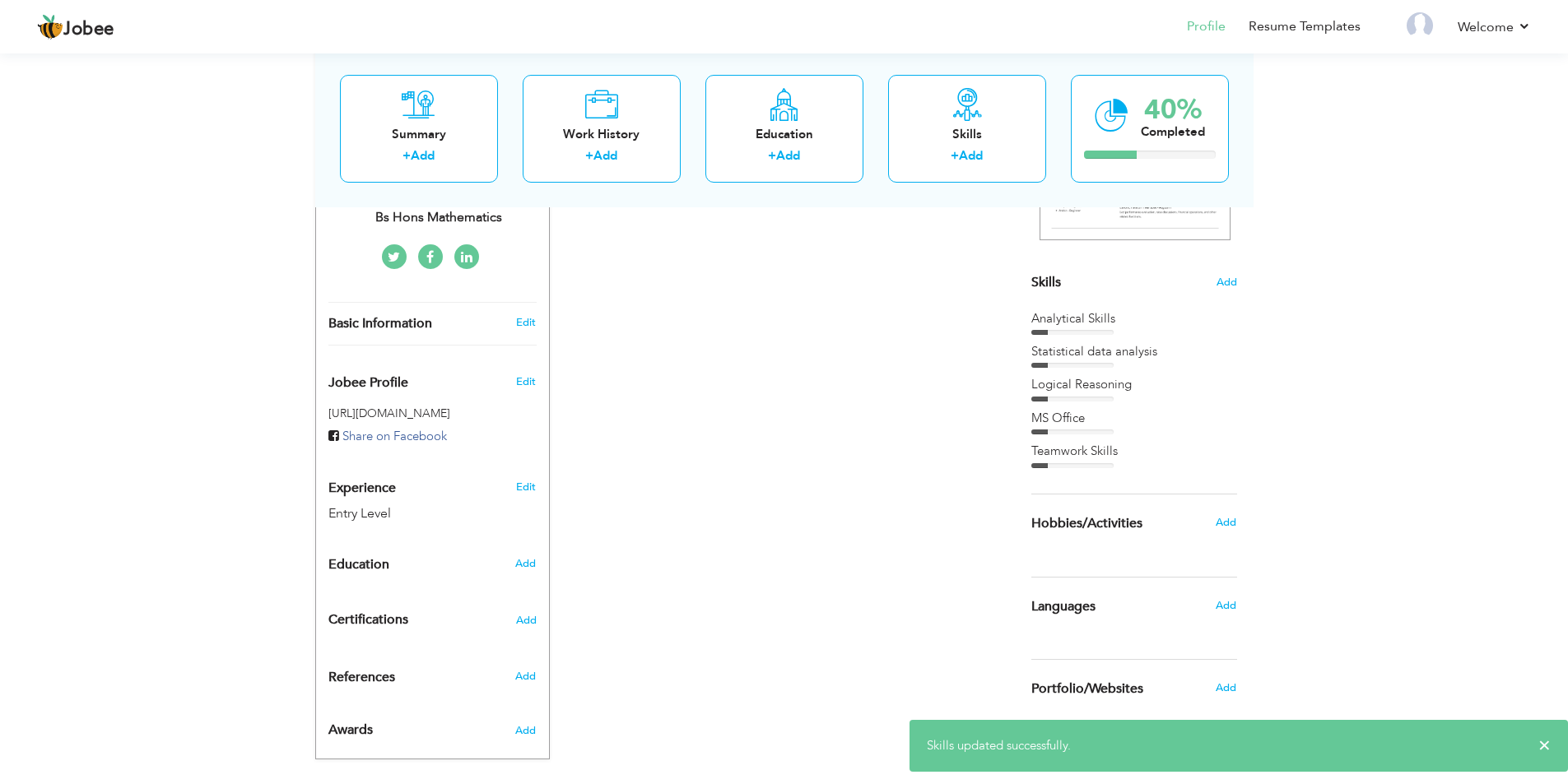
click at [1246, 300] on div "Choose a Template ‹" at bounding box center [1136, 346] width 235 height 791
drag, startPoint x: 1230, startPoint y: 295, endPoint x: 1223, endPoint y: 284, distance: 13.0
click at [1229, 295] on div "Skills Add Analytical Skills Statistical data analysis MS Office" at bounding box center [1134, 209] width 206 height 517
click at [1223, 284] on span "Add" at bounding box center [1226, 282] width 21 height 16
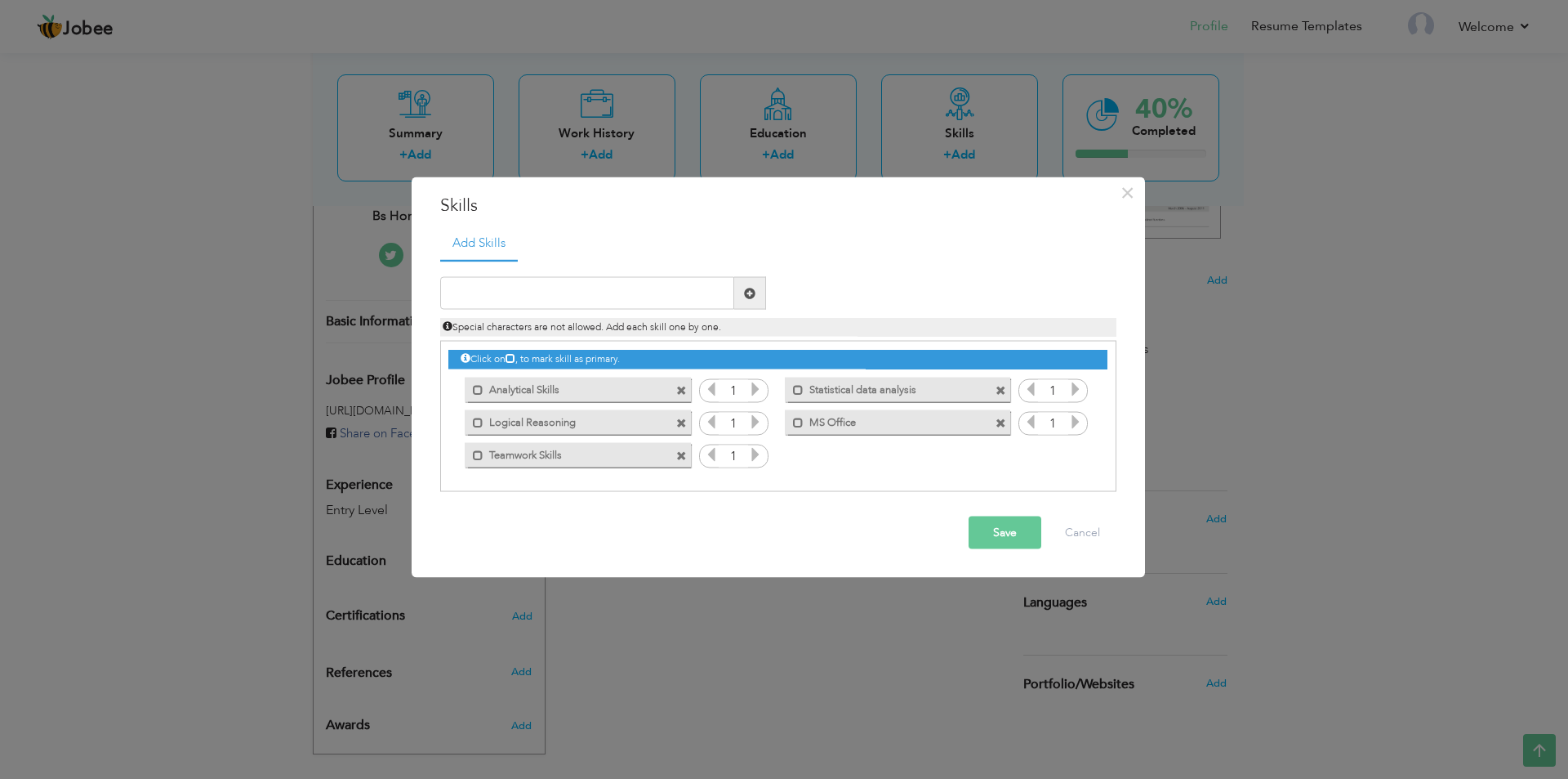
click at [749, 384] on div "1" at bounding box center [734, 390] width 69 height 25
click at [757, 384] on icon at bounding box center [756, 389] width 15 height 15
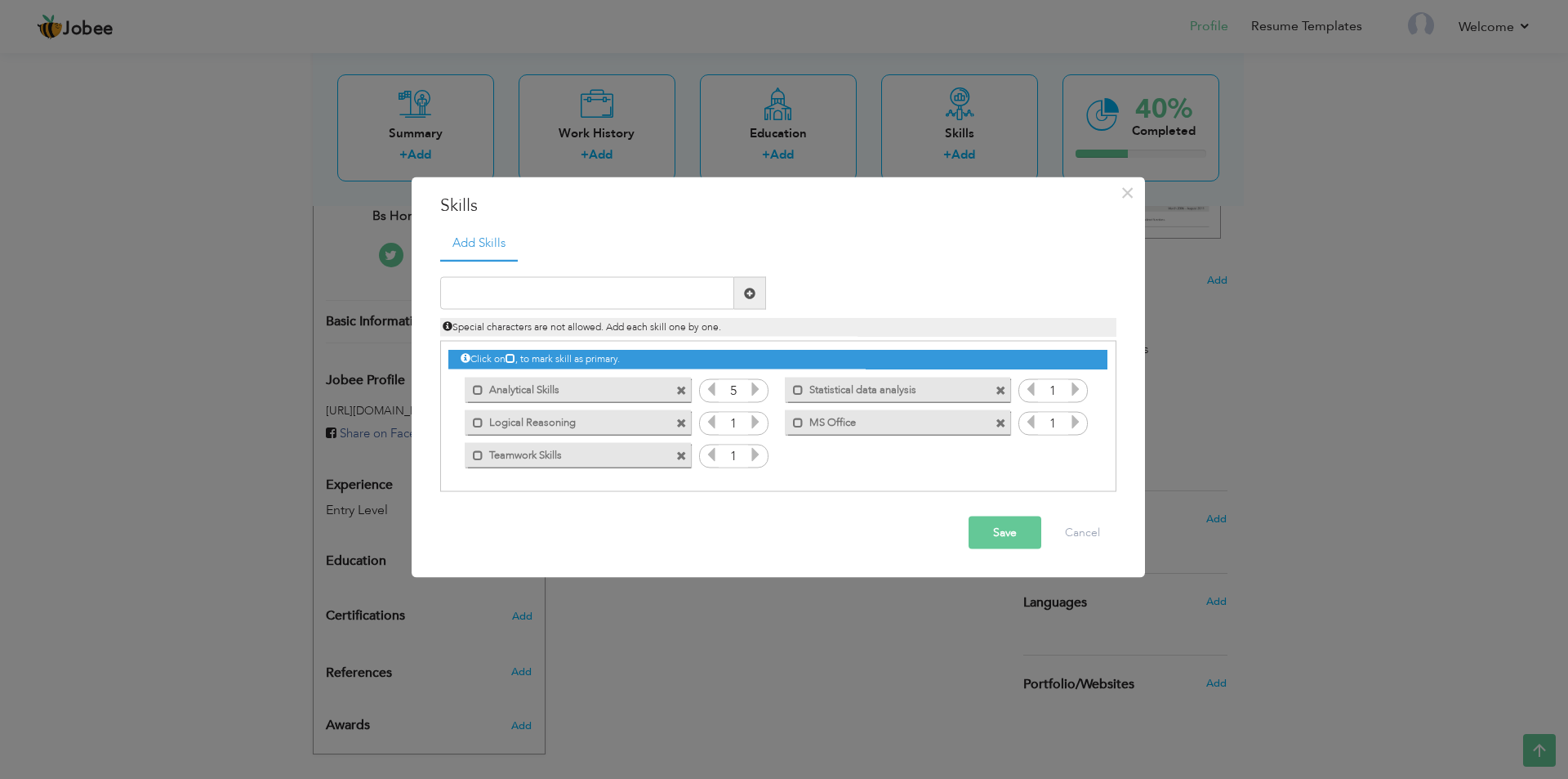
click at [757, 384] on icon at bounding box center [756, 389] width 15 height 15
click at [764, 409] on div "Click on , to mark skill as primary. Mark as primary skill. Analytical Skills 1…" at bounding box center [778, 406] width 658 height 129
click at [755, 416] on icon at bounding box center [756, 421] width 15 height 15
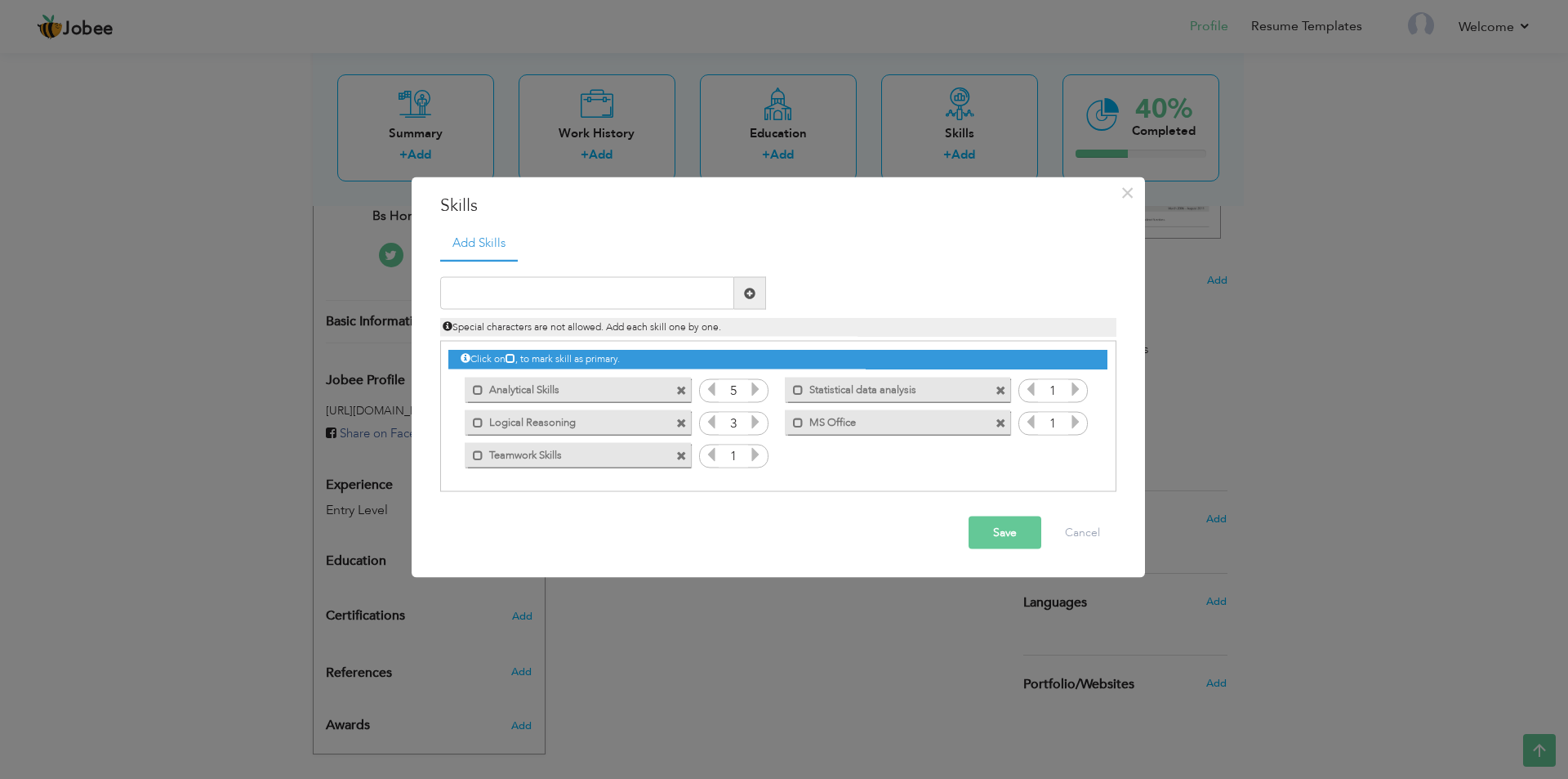
click at [755, 416] on icon at bounding box center [756, 421] width 15 height 15
click at [755, 441] on div "Click on , to mark skill as primary. Mark as primary skill. Analytical Skills 1…" at bounding box center [778, 406] width 658 height 129
click at [755, 445] on div "1" at bounding box center [734, 456] width 69 height 25
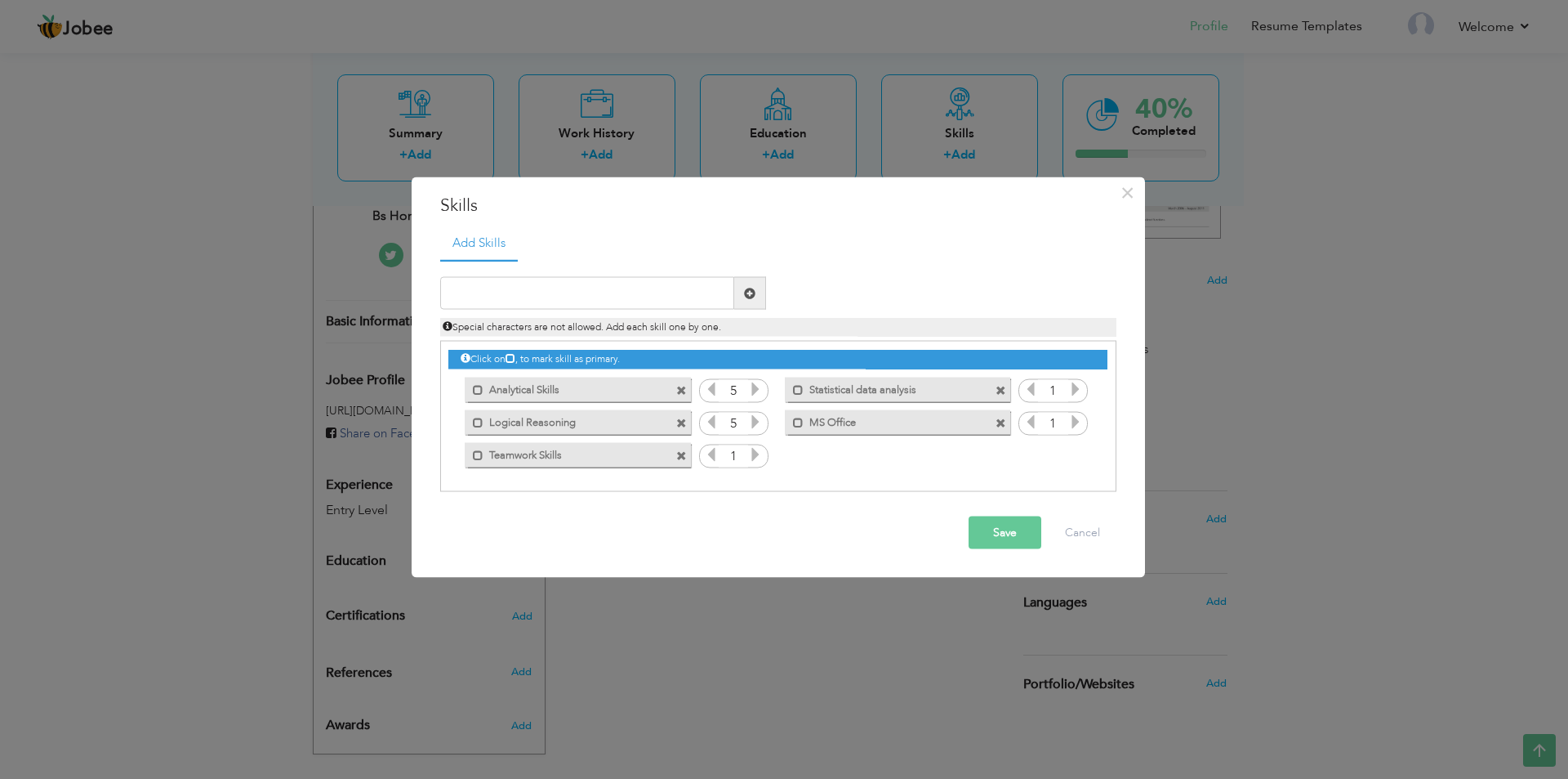
click at [754, 447] on icon at bounding box center [756, 454] width 15 height 15
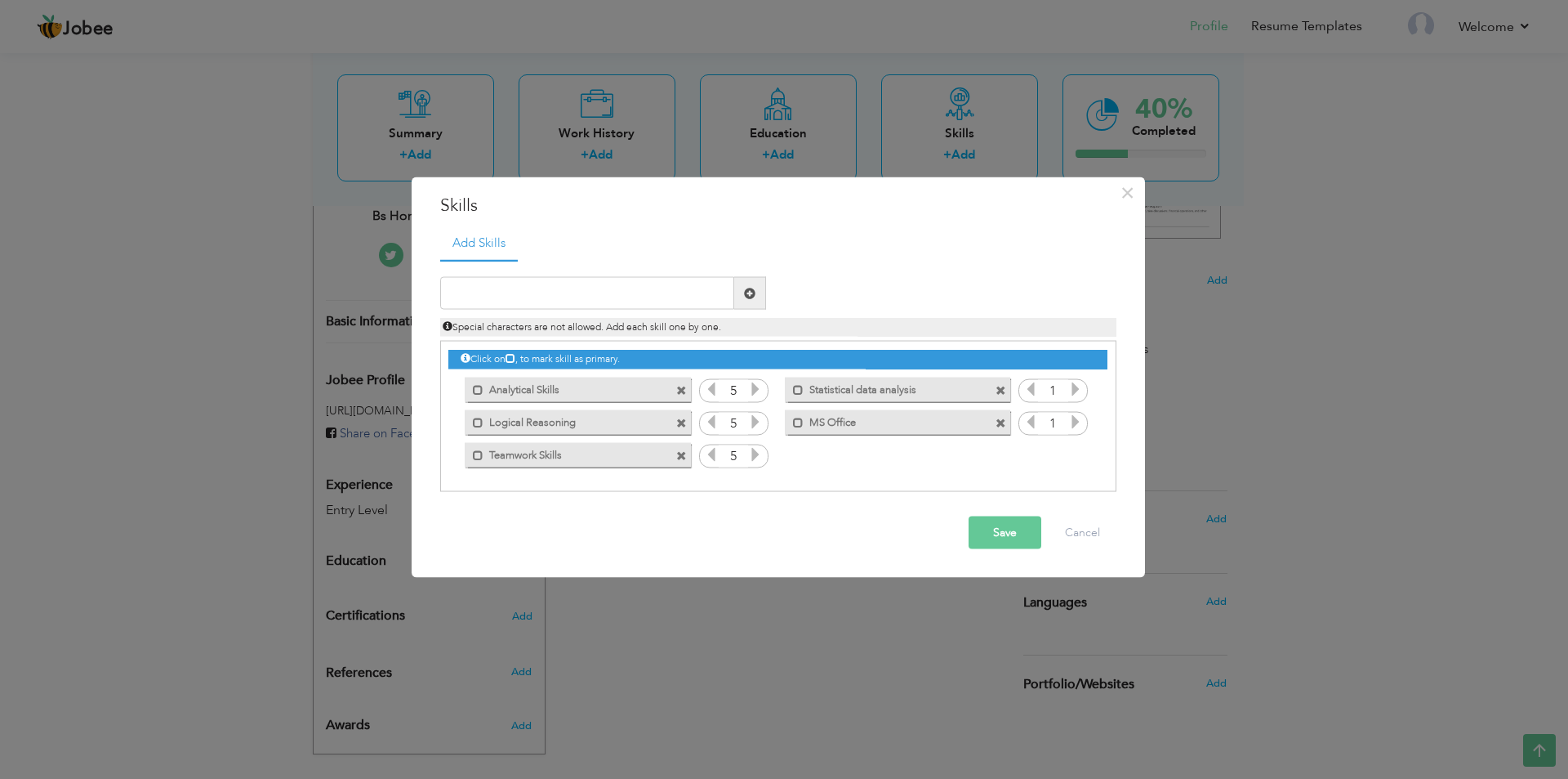
click at [1062, 419] on input "1" at bounding box center [1053, 423] width 30 height 23
click at [1065, 419] on input "1" at bounding box center [1053, 423] width 30 height 23
click at [1071, 419] on icon at bounding box center [1076, 421] width 15 height 15
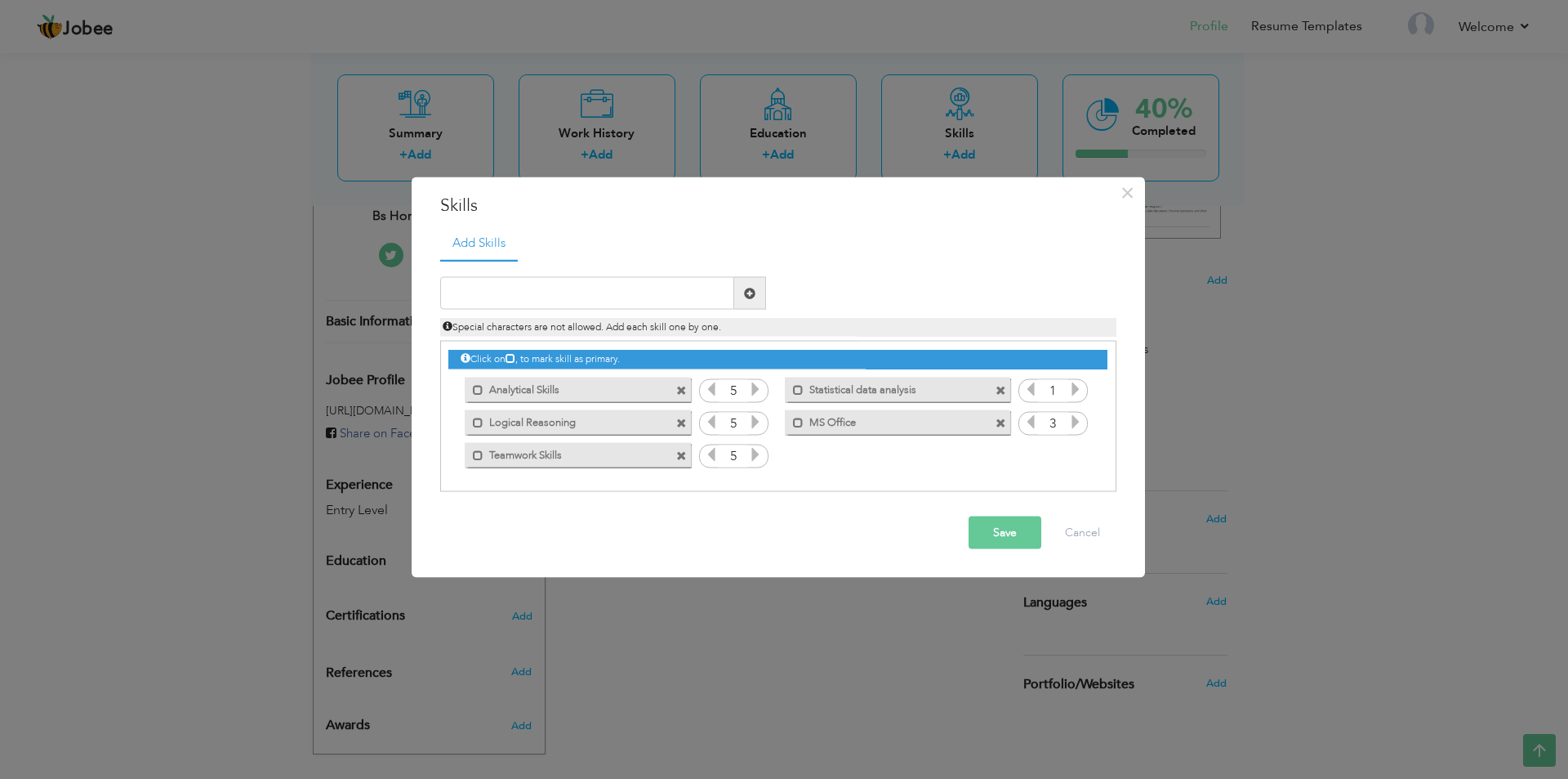
click at [1071, 419] on icon at bounding box center [1076, 421] width 15 height 15
click at [1069, 402] on div "1" at bounding box center [1053, 390] width 69 height 25
click at [1073, 397] on icon at bounding box center [1076, 389] width 15 height 15
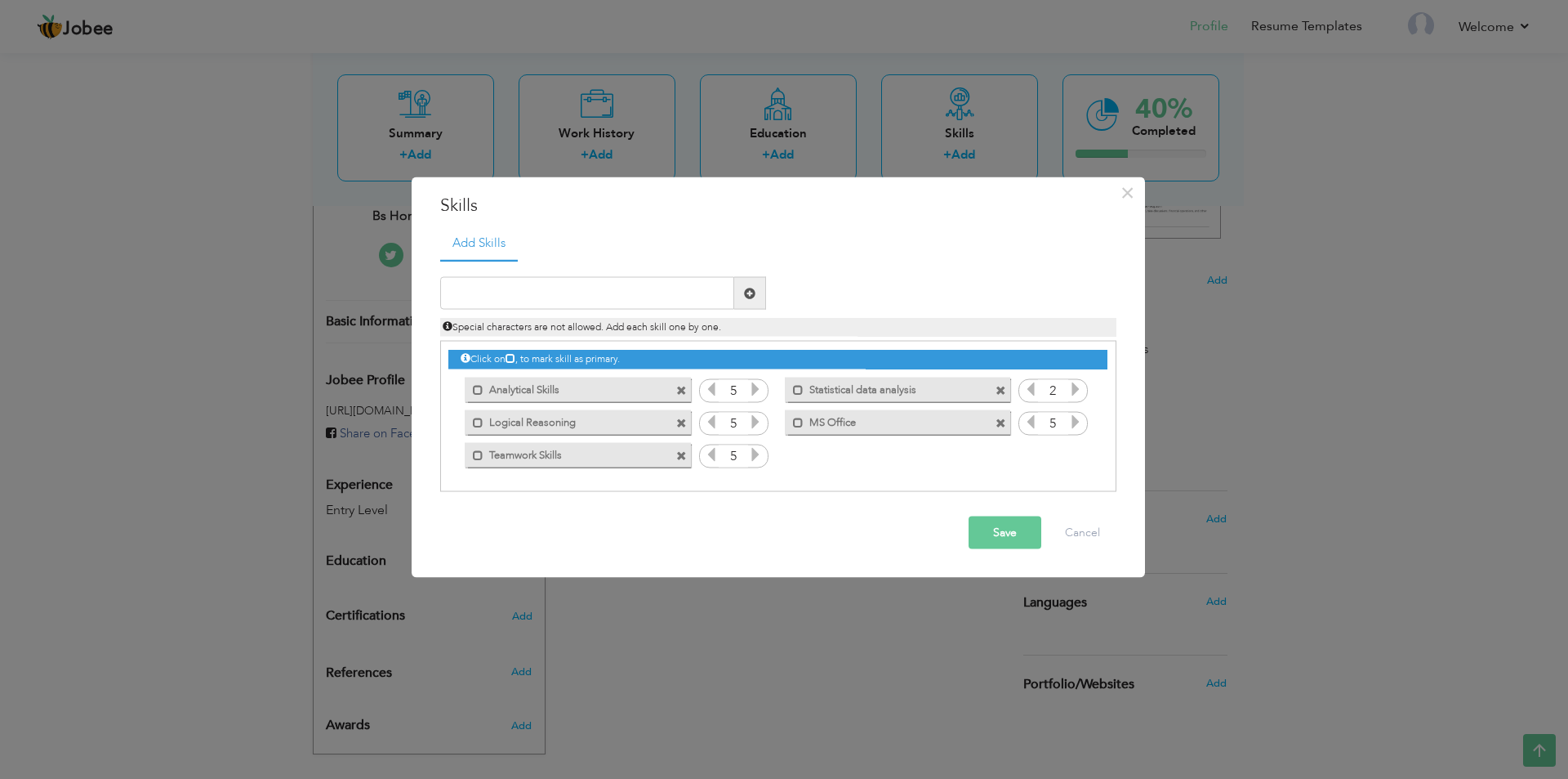
click at [1073, 397] on icon at bounding box center [1076, 389] width 15 height 15
click at [1026, 516] on div "Save Cancel" at bounding box center [779, 532] width 701 height 57
click at [1025, 523] on button "Save" at bounding box center [1005, 533] width 73 height 33
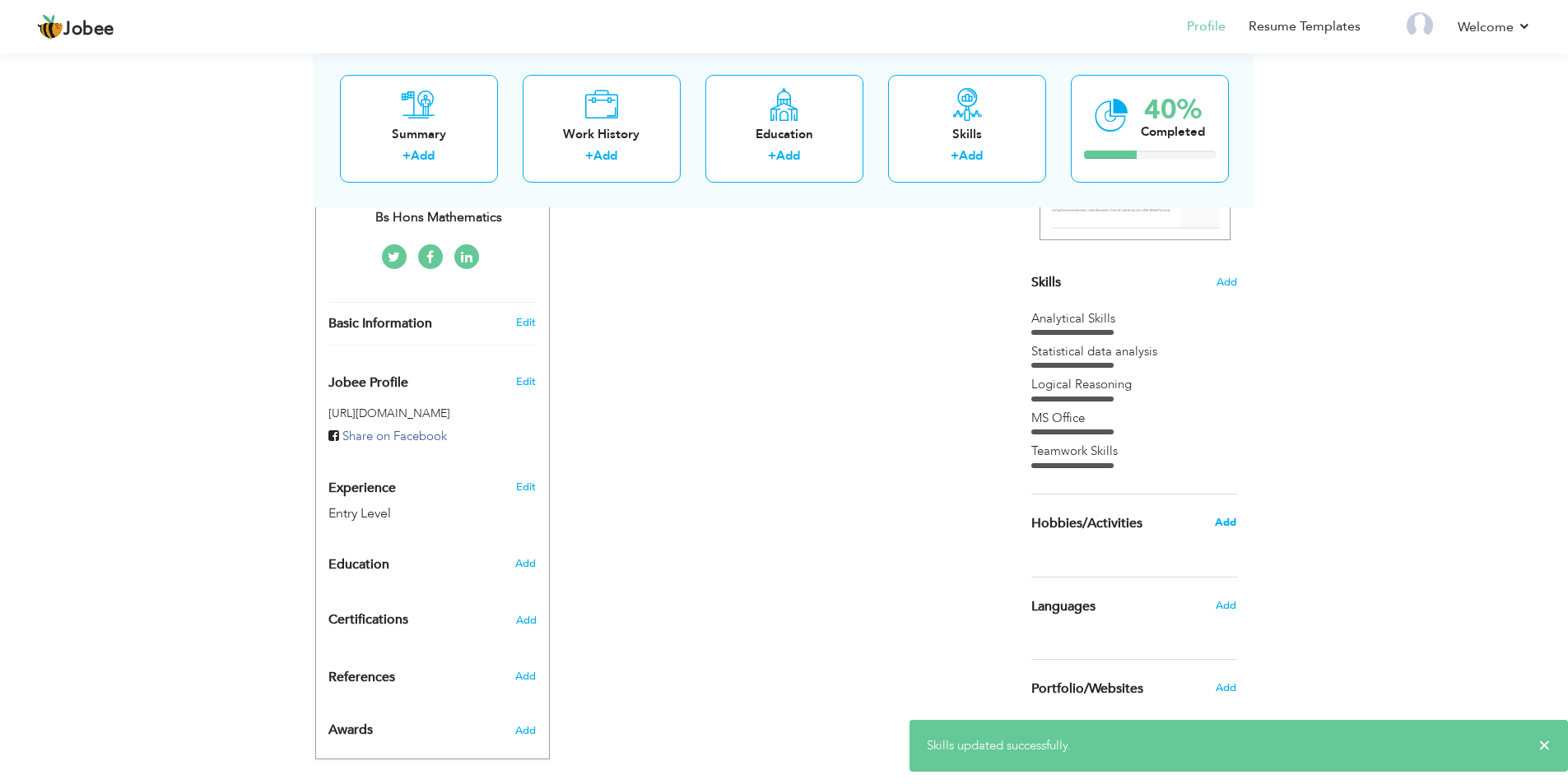
click at [1218, 522] on span "Add" at bounding box center [1225, 522] width 21 height 15
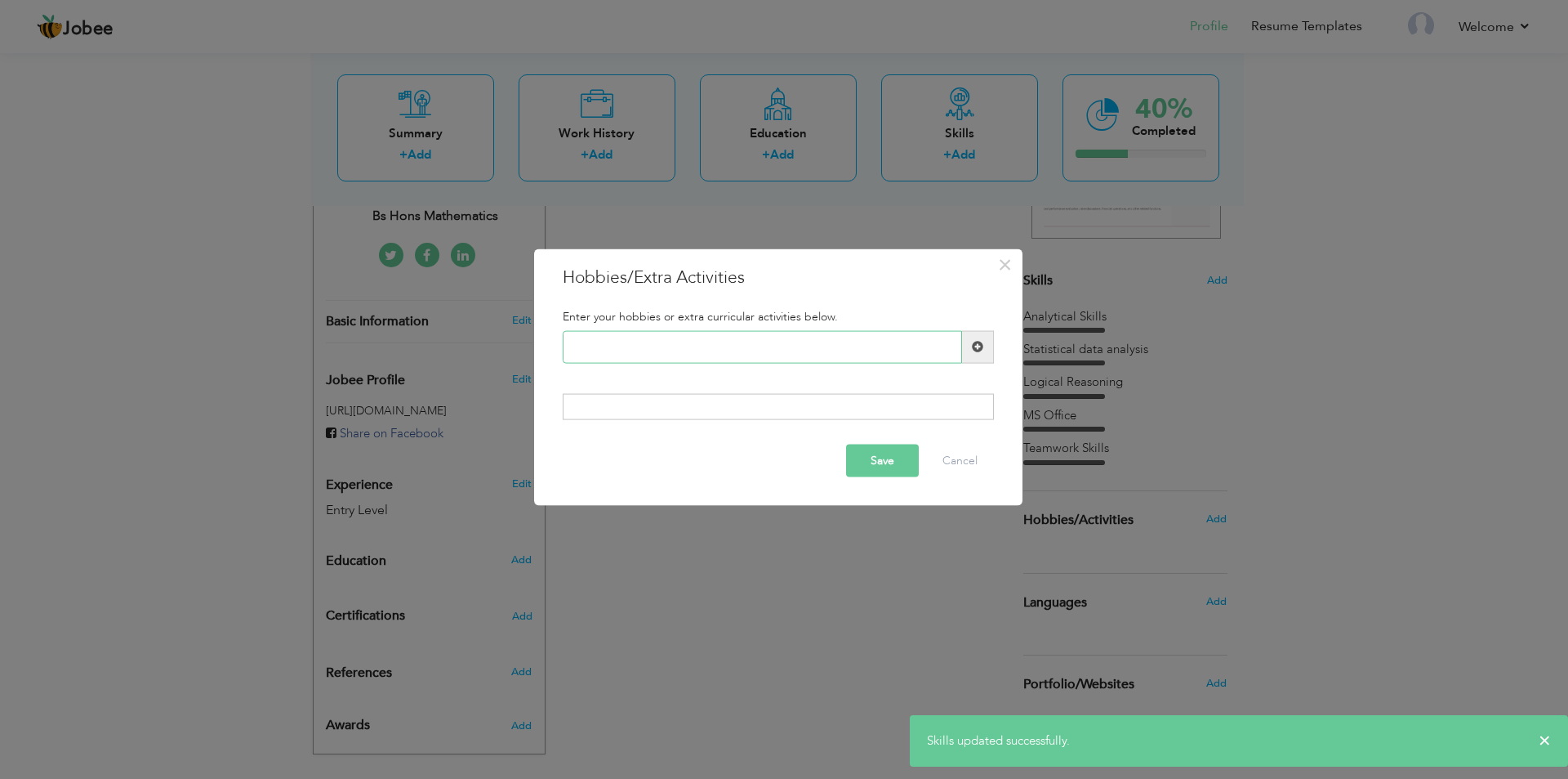
click at [801, 342] on input "text" at bounding box center [762, 347] width 399 height 33
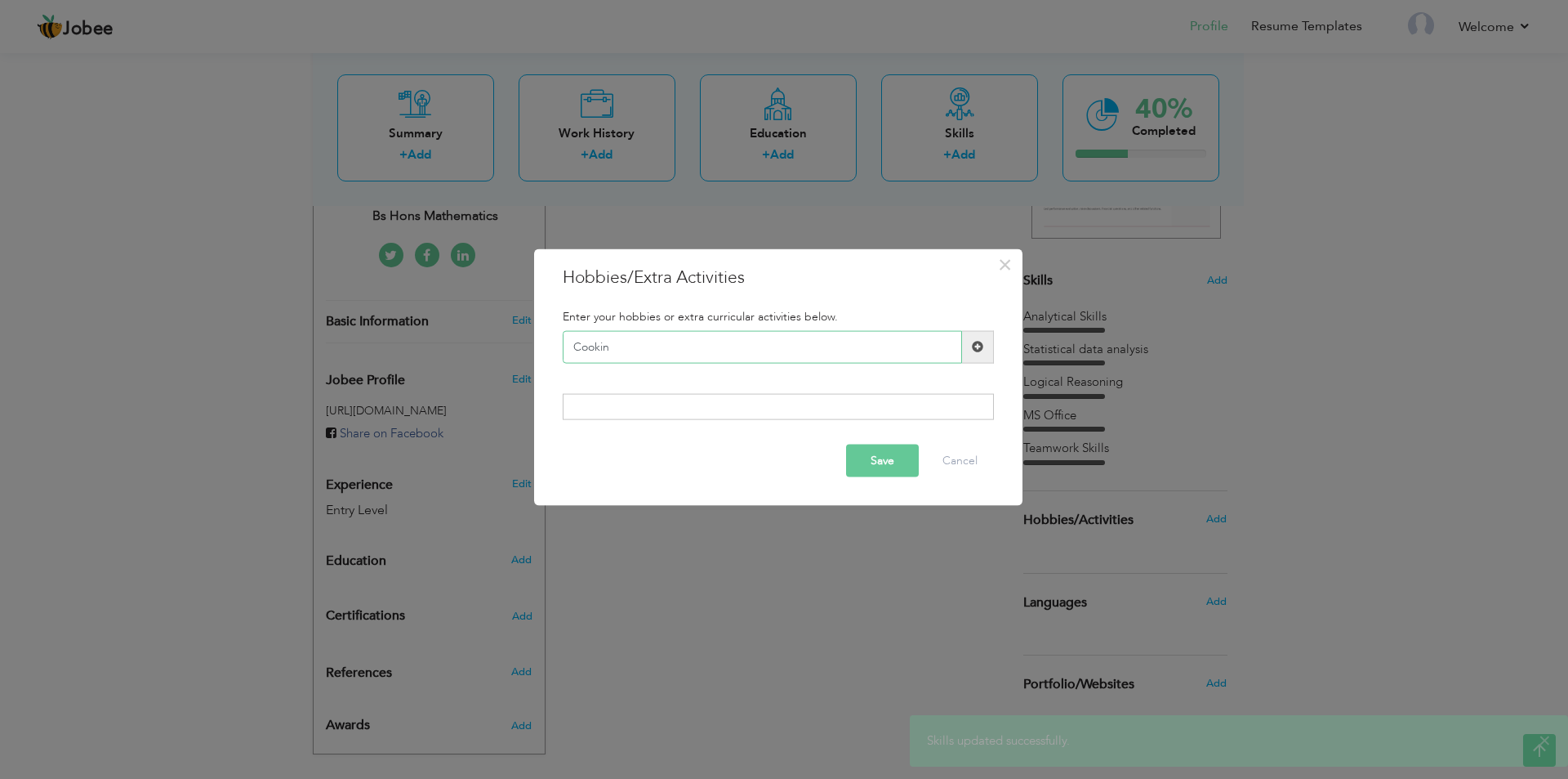
type input "Cooking"
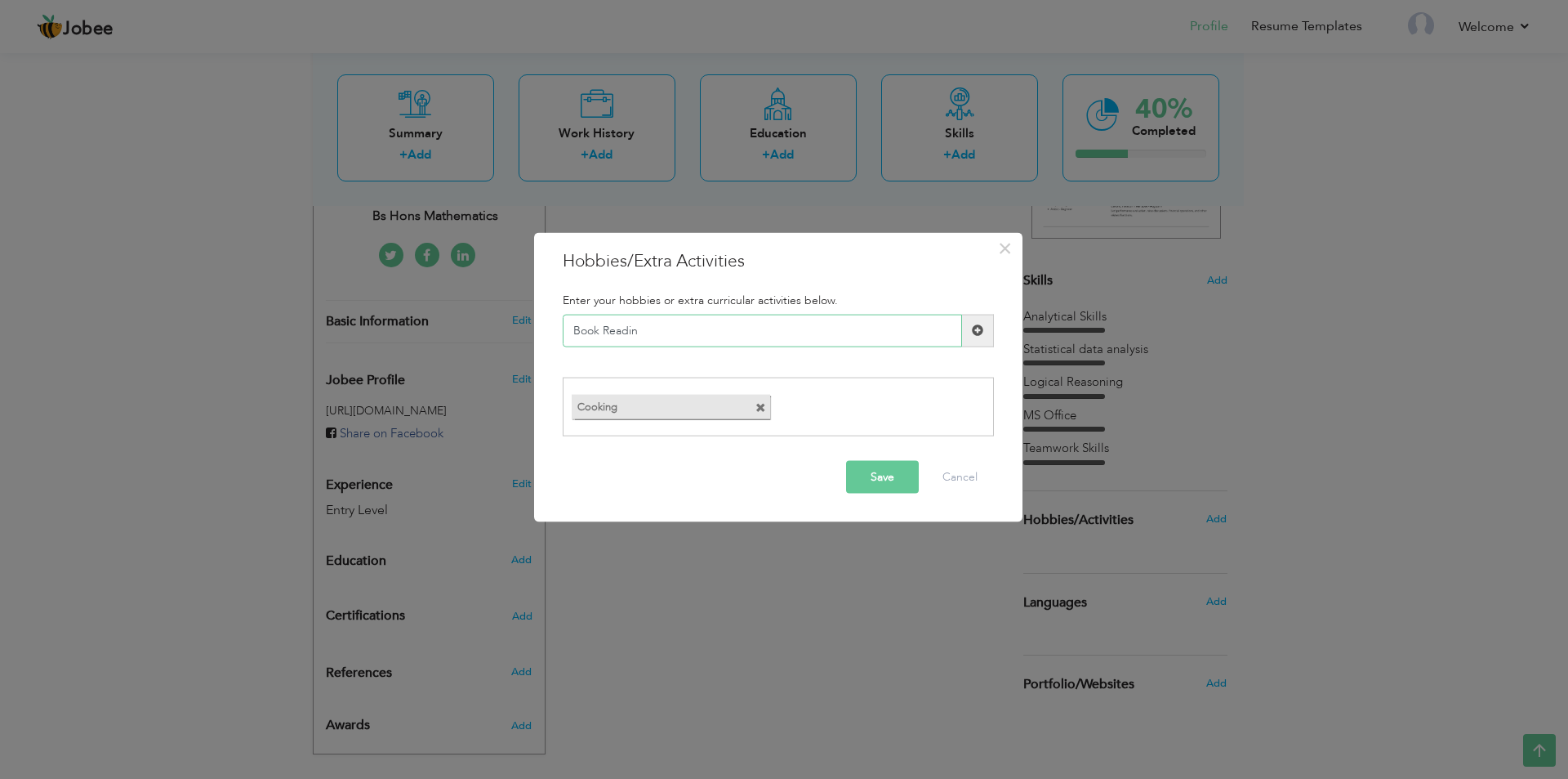
type input "Book Reading"
click at [911, 482] on button "Save" at bounding box center [883, 478] width 73 height 33
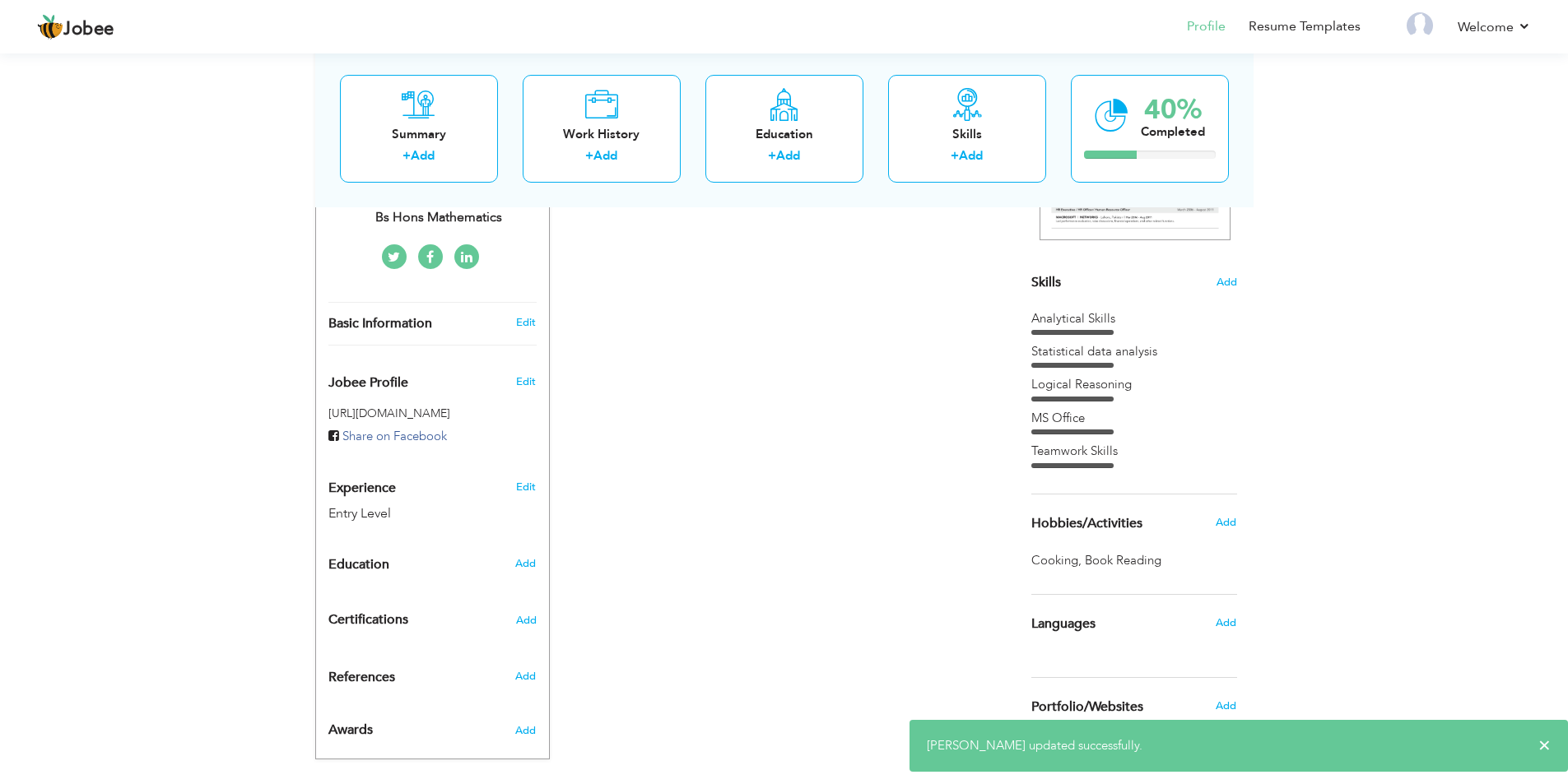
scroll to position [380, 0]
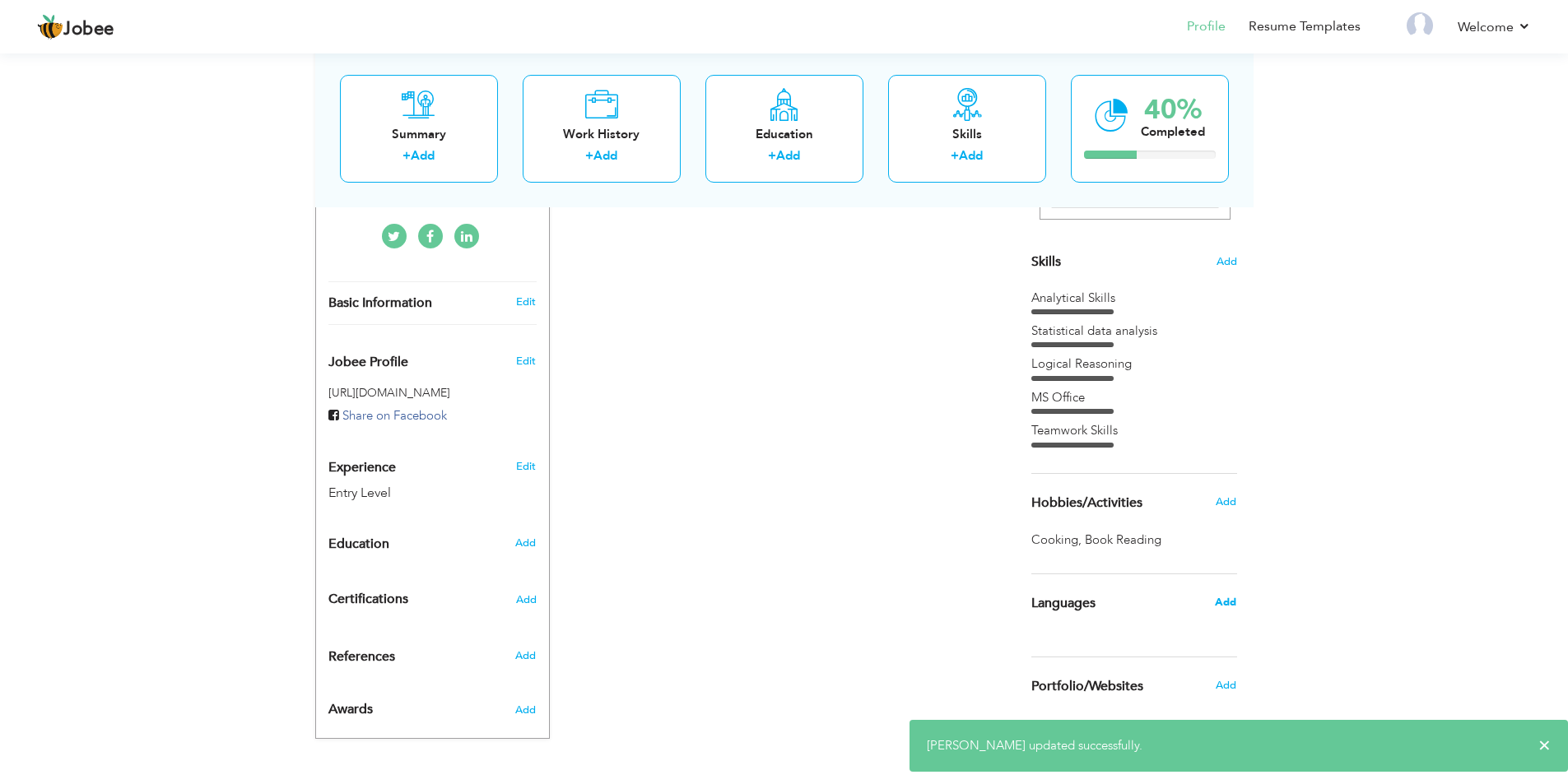
click at [1233, 599] on div "Add" at bounding box center [1230, 602] width 38 height 31
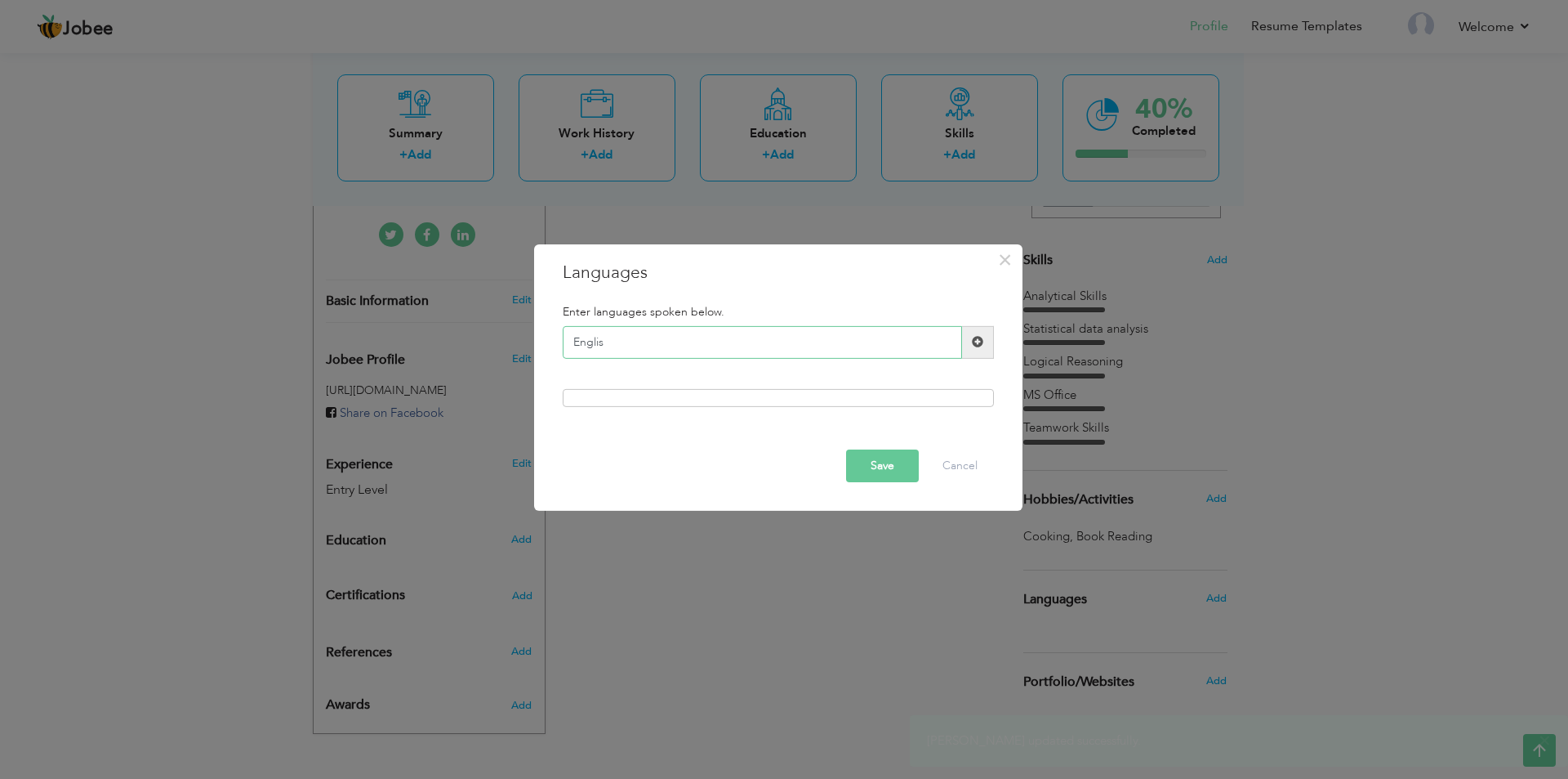
type input "English"
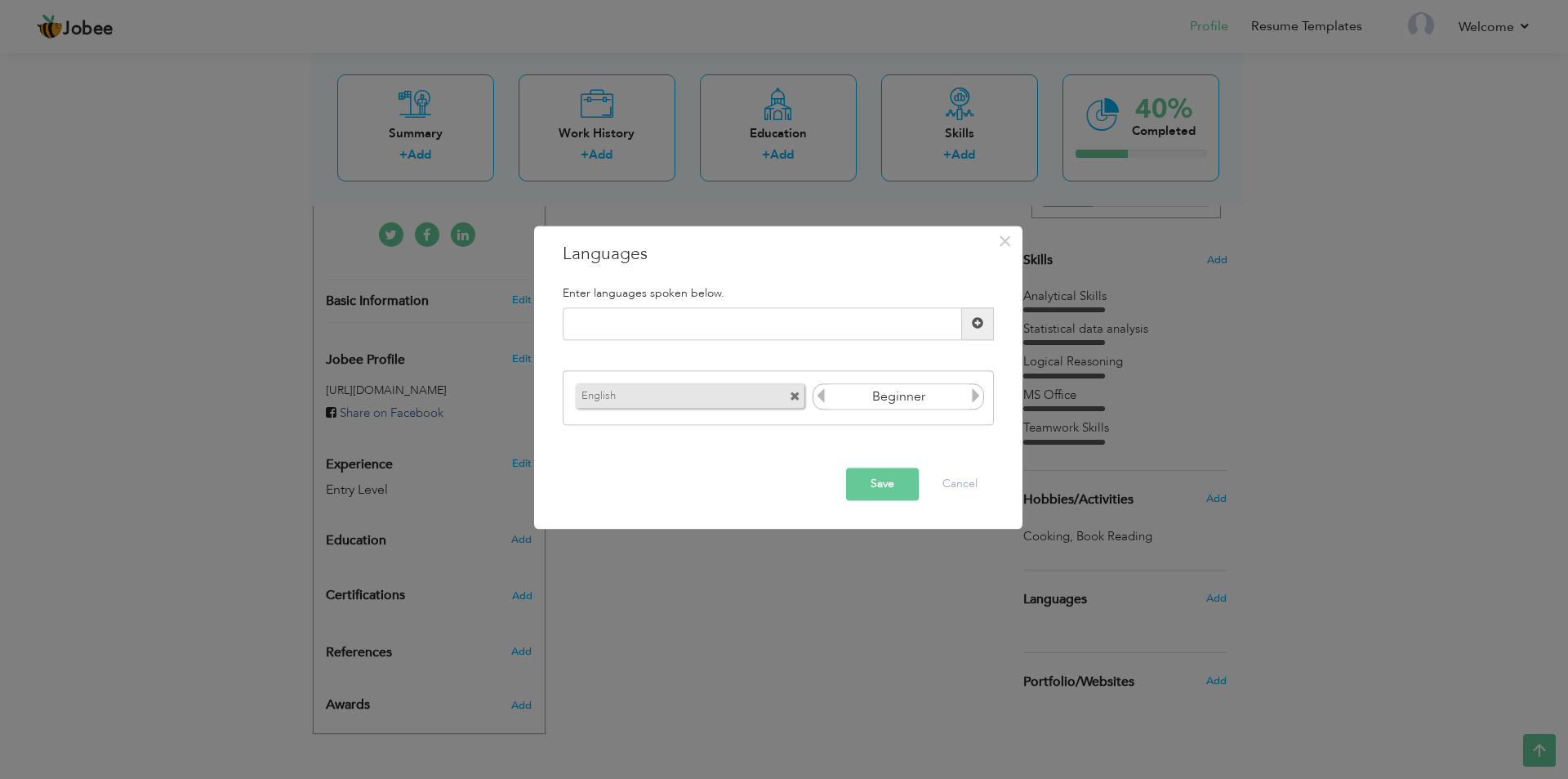
click at [974, 397] on icon at bounding box center [976, 397] width 15 height 15
click at [914, 319] on input "text" at bounding box center [762, 324] width 399 height 33
type input "Urdu"
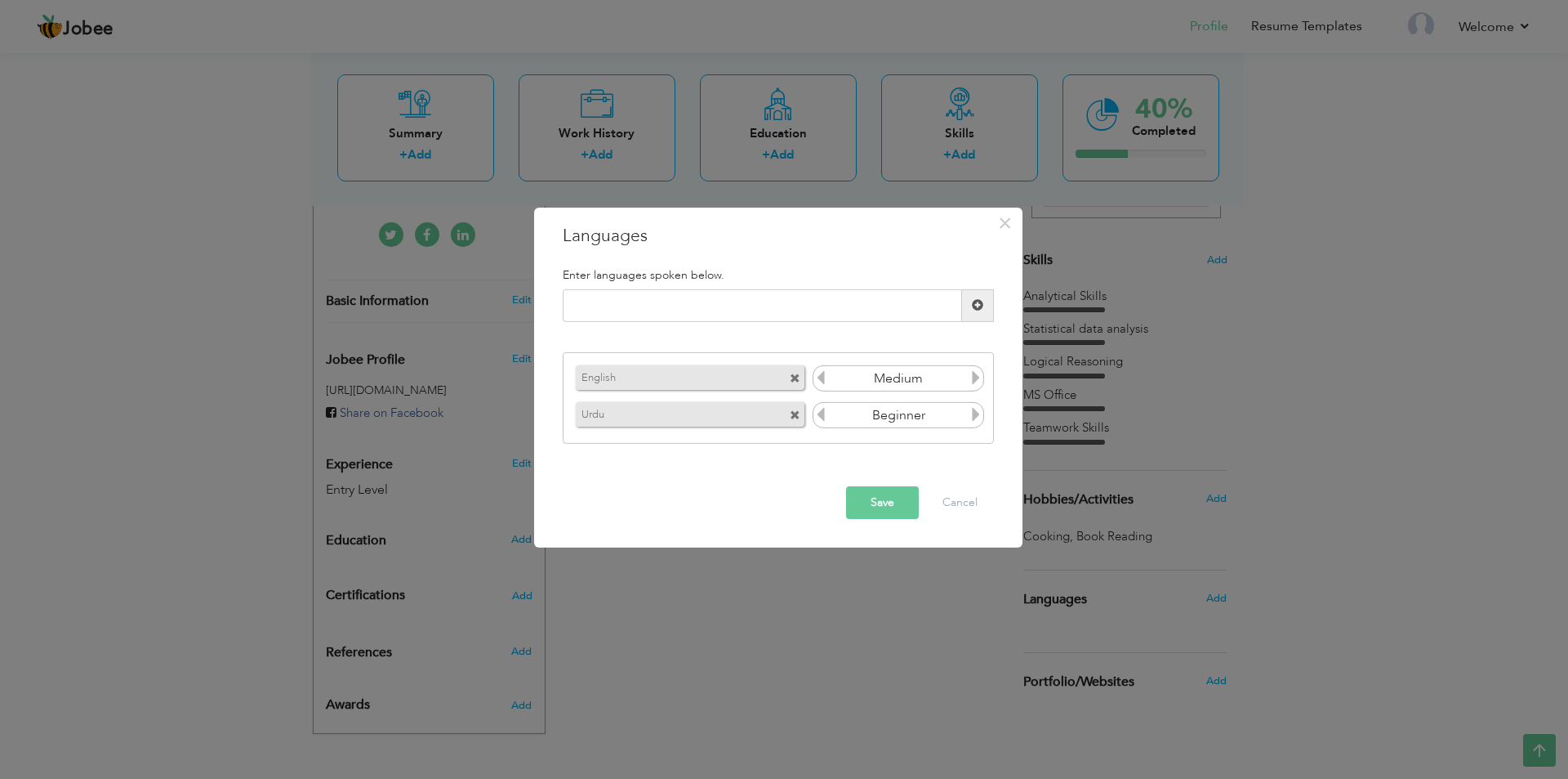
click at [981, 420] on icon at bounding box center [976, 414] width 15 height 15
click at [857, 332] on div "Please enter a valid language." at bounding box center [778, 312] width 456 height 46
click at [852, 320] on input "text" at bounding box center [762, 306] width 399 height 33
type input "P"
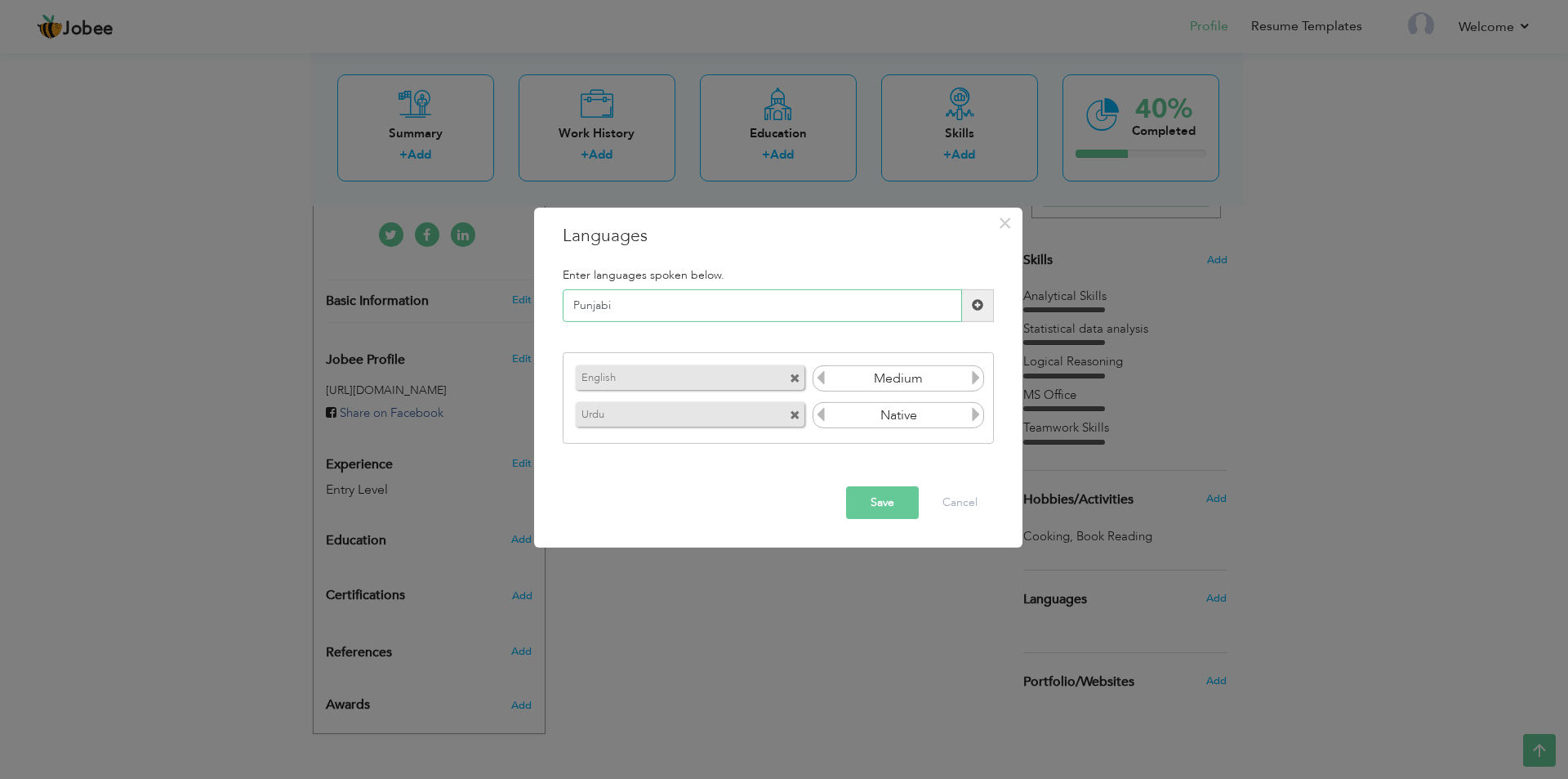
type input "Punjabi"
click at [987, 302] on span at bounding box center [978, 306] width 32 height 33
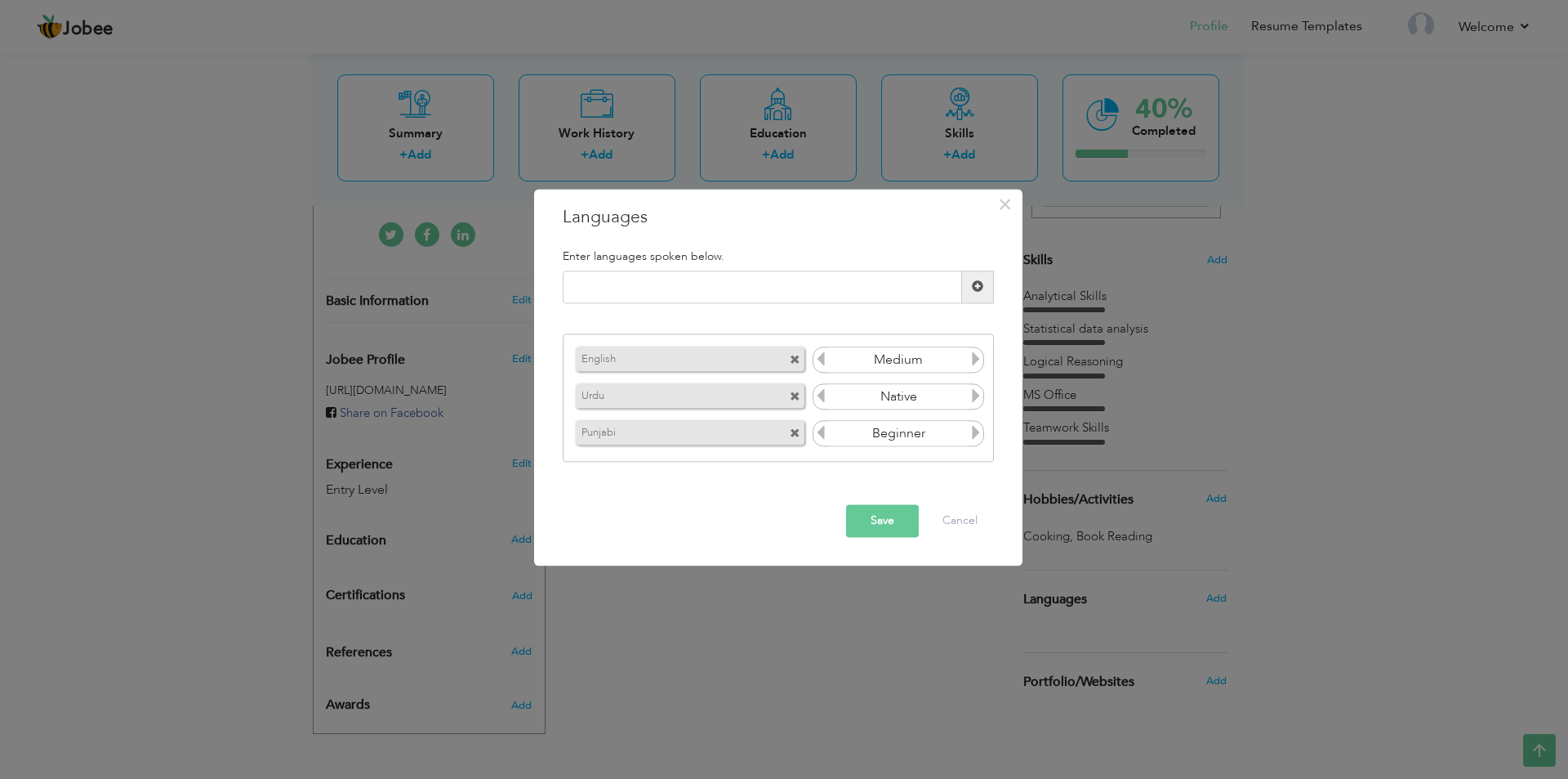
click at [971, 438] on icon at bounding box center [976, 433] width 15 height 15
click at [902, 512] on button "Save" at bounding box center [883, 521] width 73 height 33
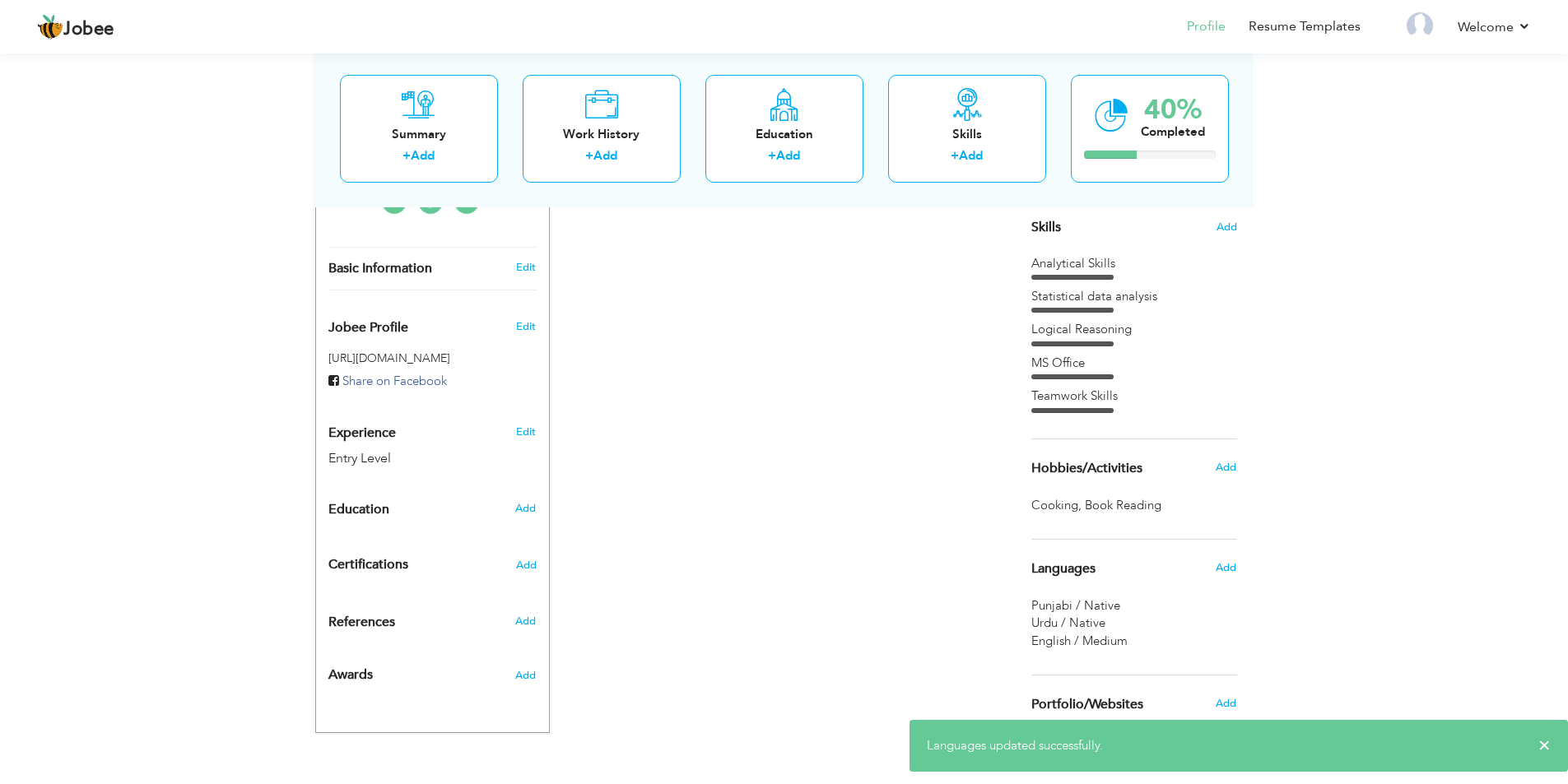
scroll to position [433, 0]
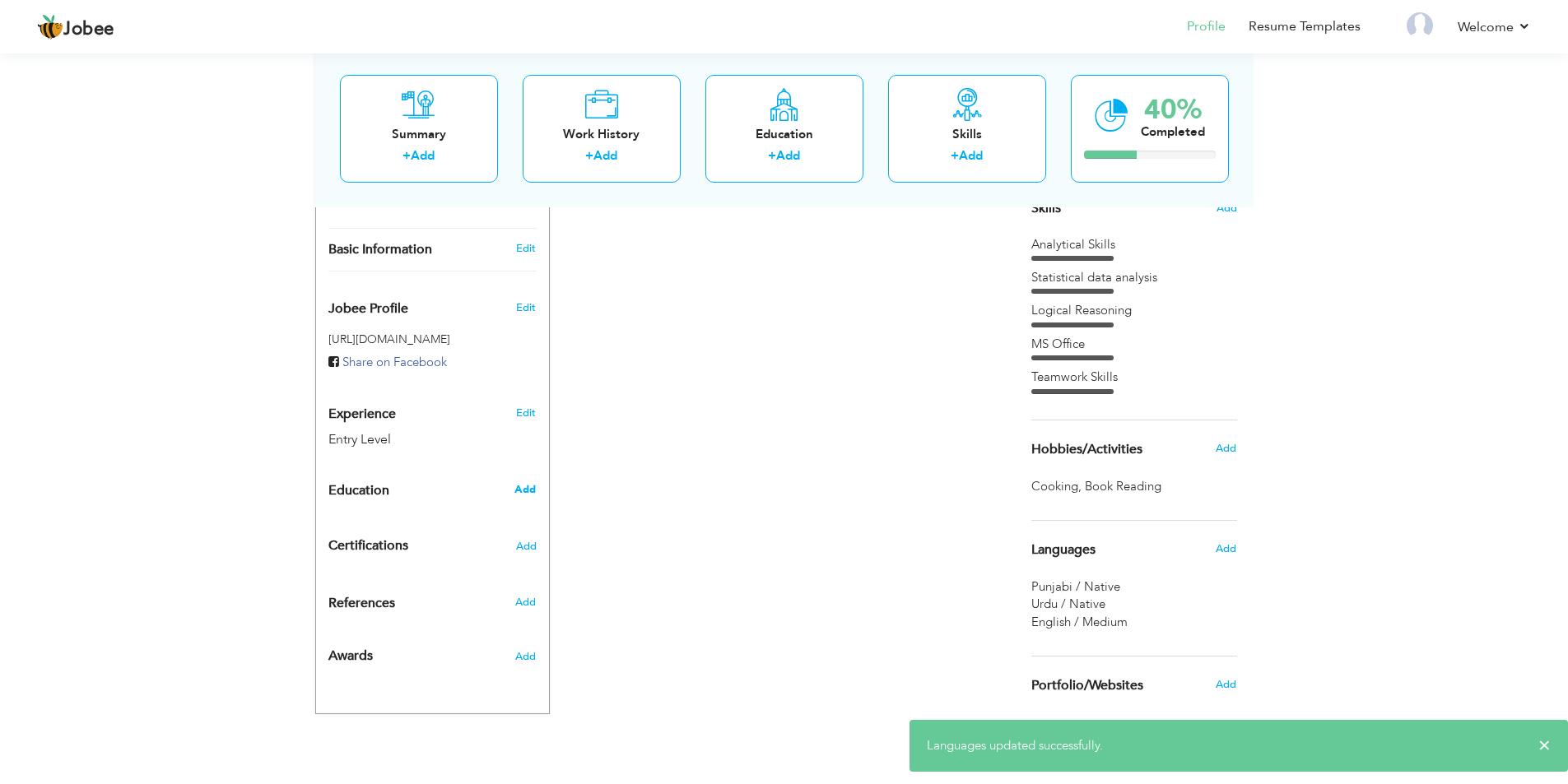
click at [521, 482] on span "Add" at bounding box center [524, 489] width 21 height 15
radio input "true"
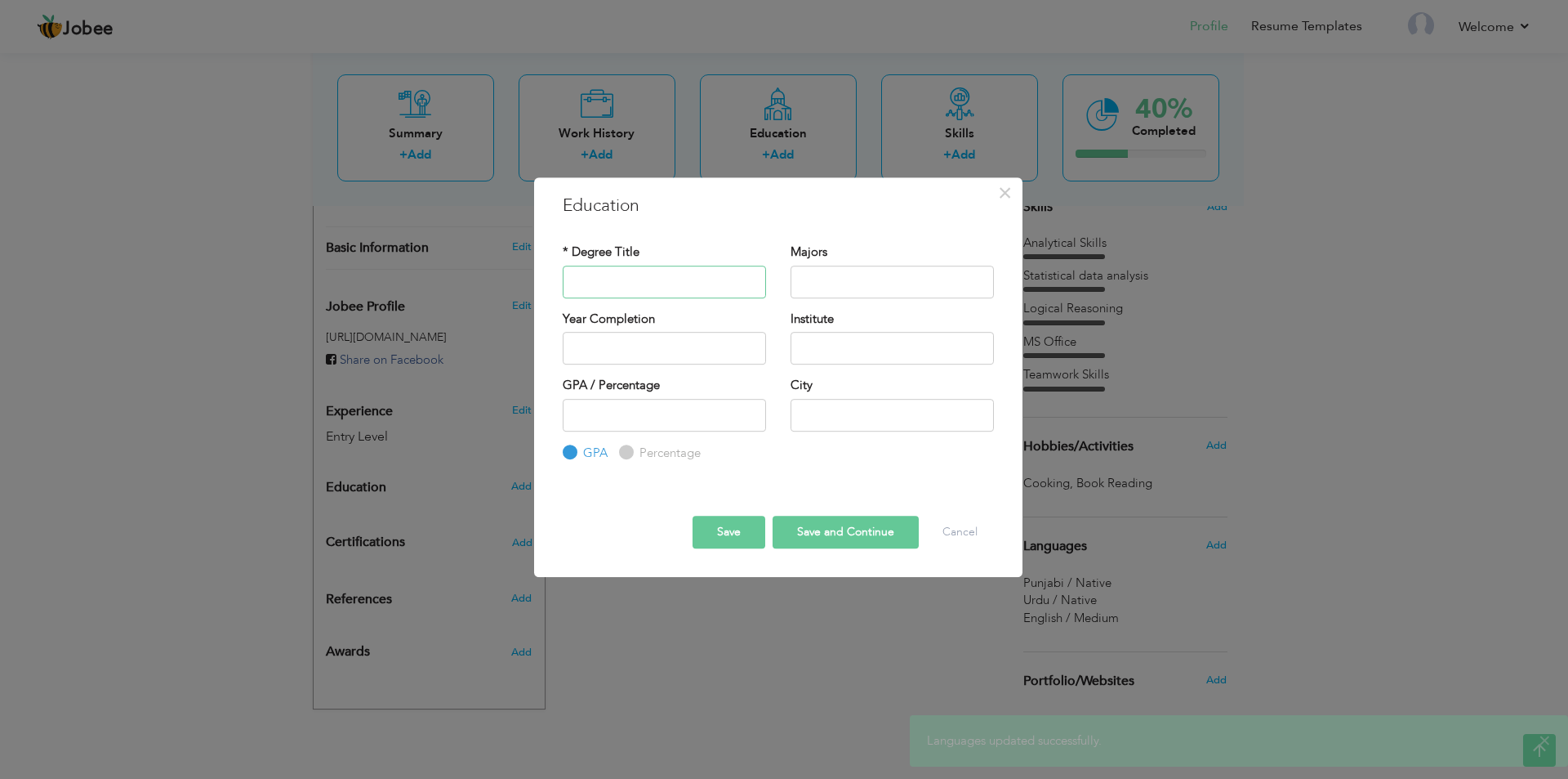
click at [628, 289] on input "text" at bounding box center [665, 282] width 204 height 33
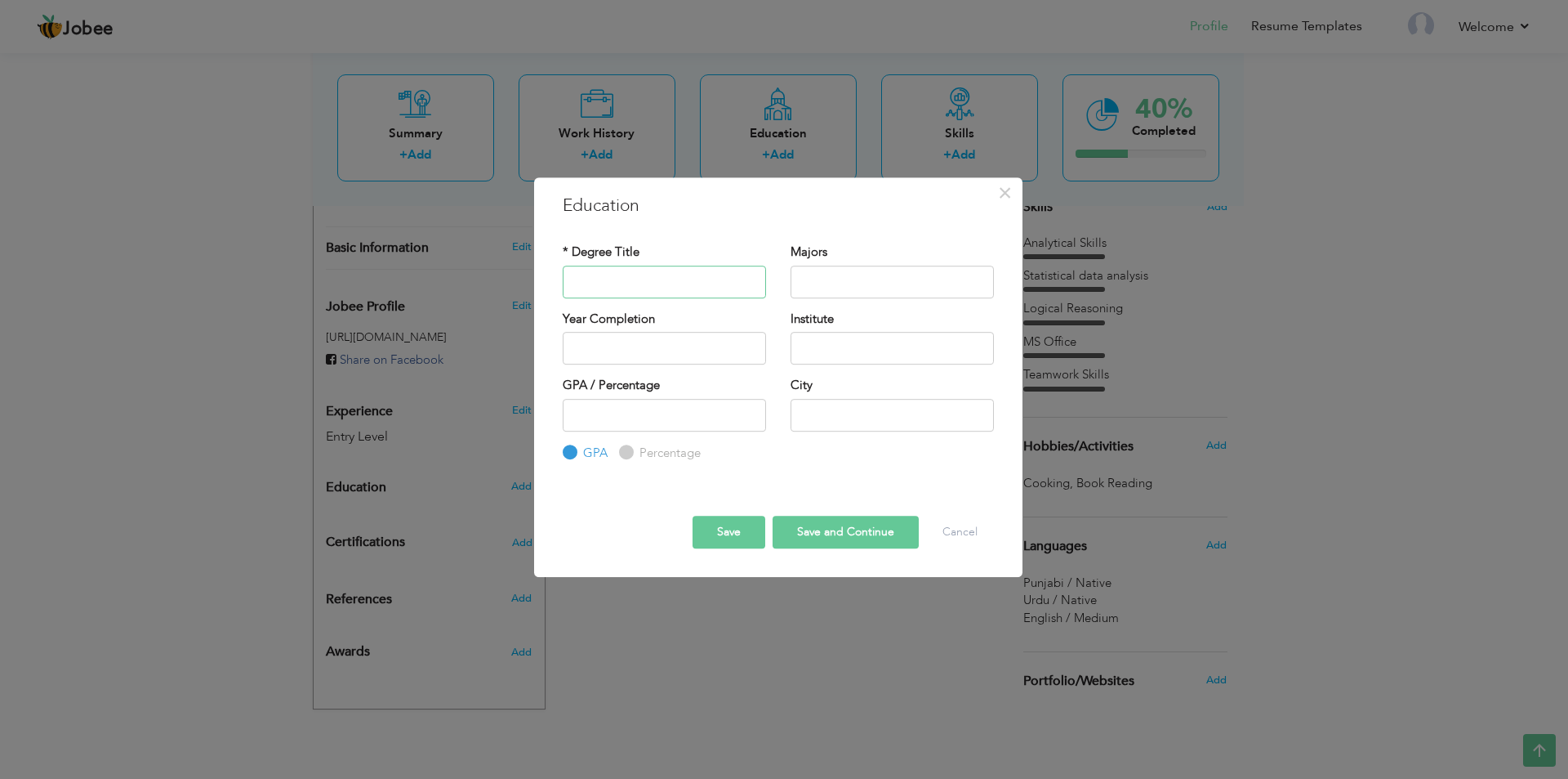
click at [628, 288] on input "text" at bounding box center [665, 282] width 204 height 33
type input "Matirc"
click at [750, 519] on button "Save" at bounding box center [729, 532] width 73 height 33
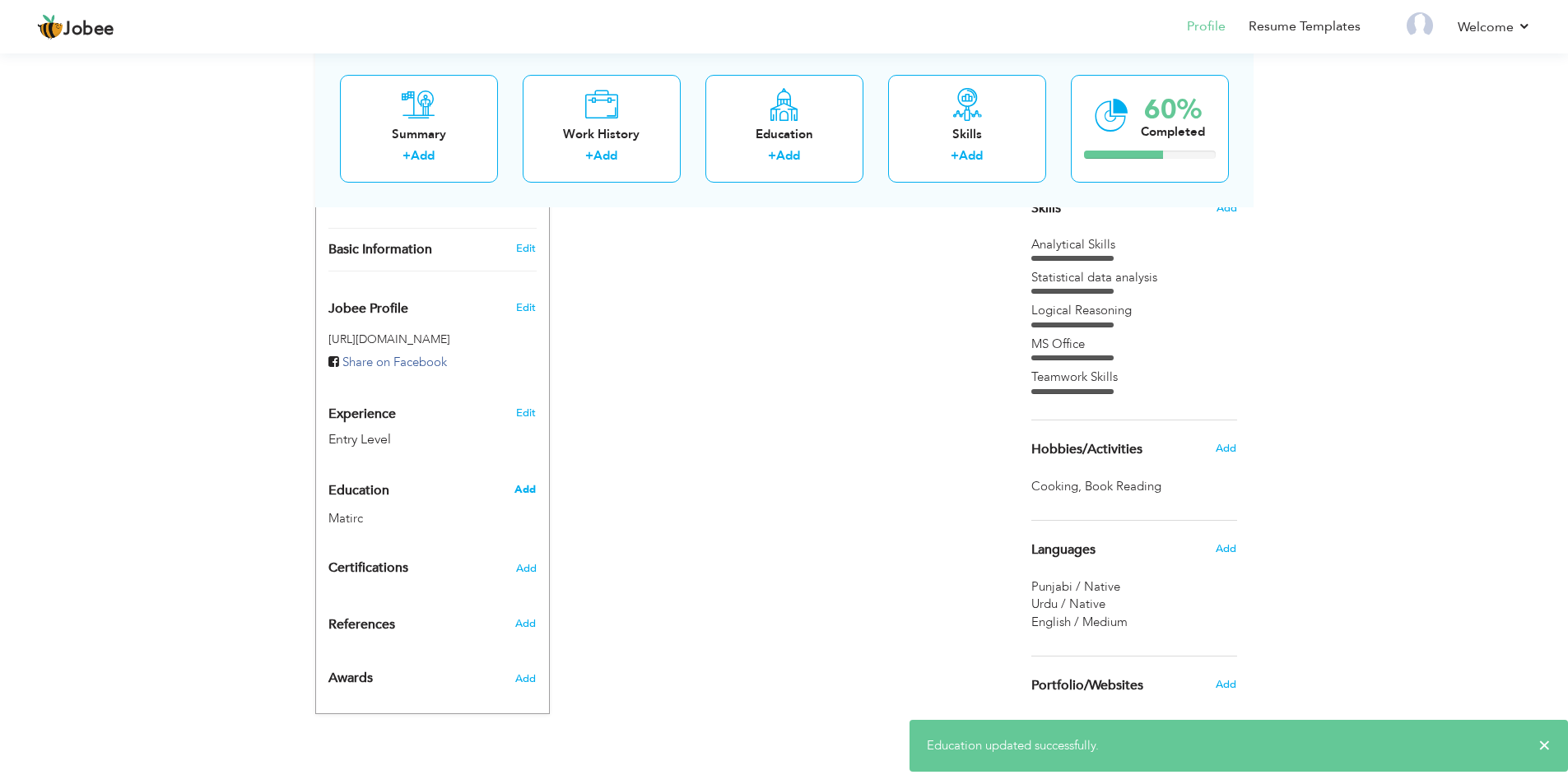
click at [526, 482] on span "Add" at bounding box center [524, 489] width 21 height 15
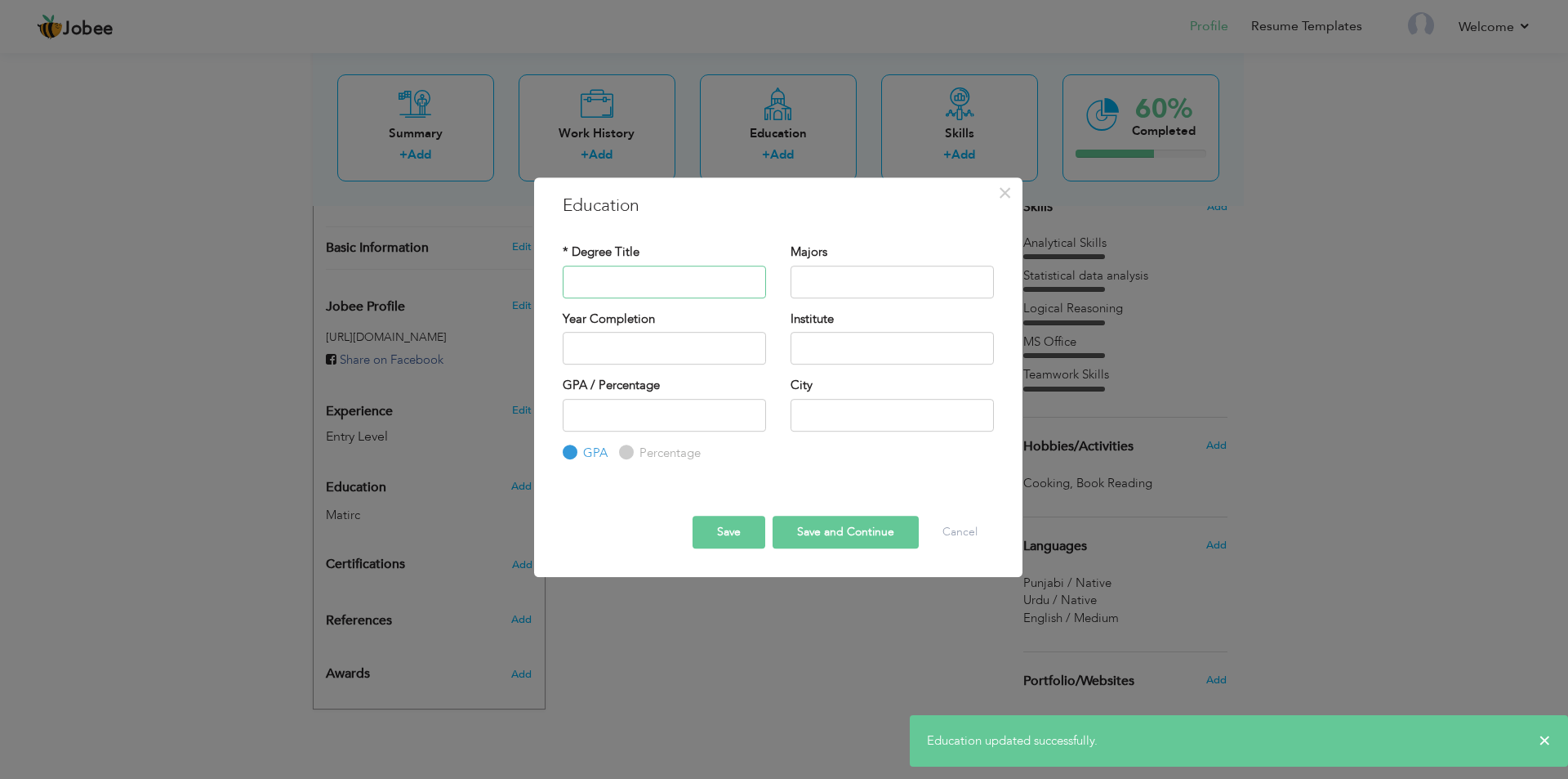
click at [586, 283] on input "text" at bounding box center [665, 282] width 204 height 33
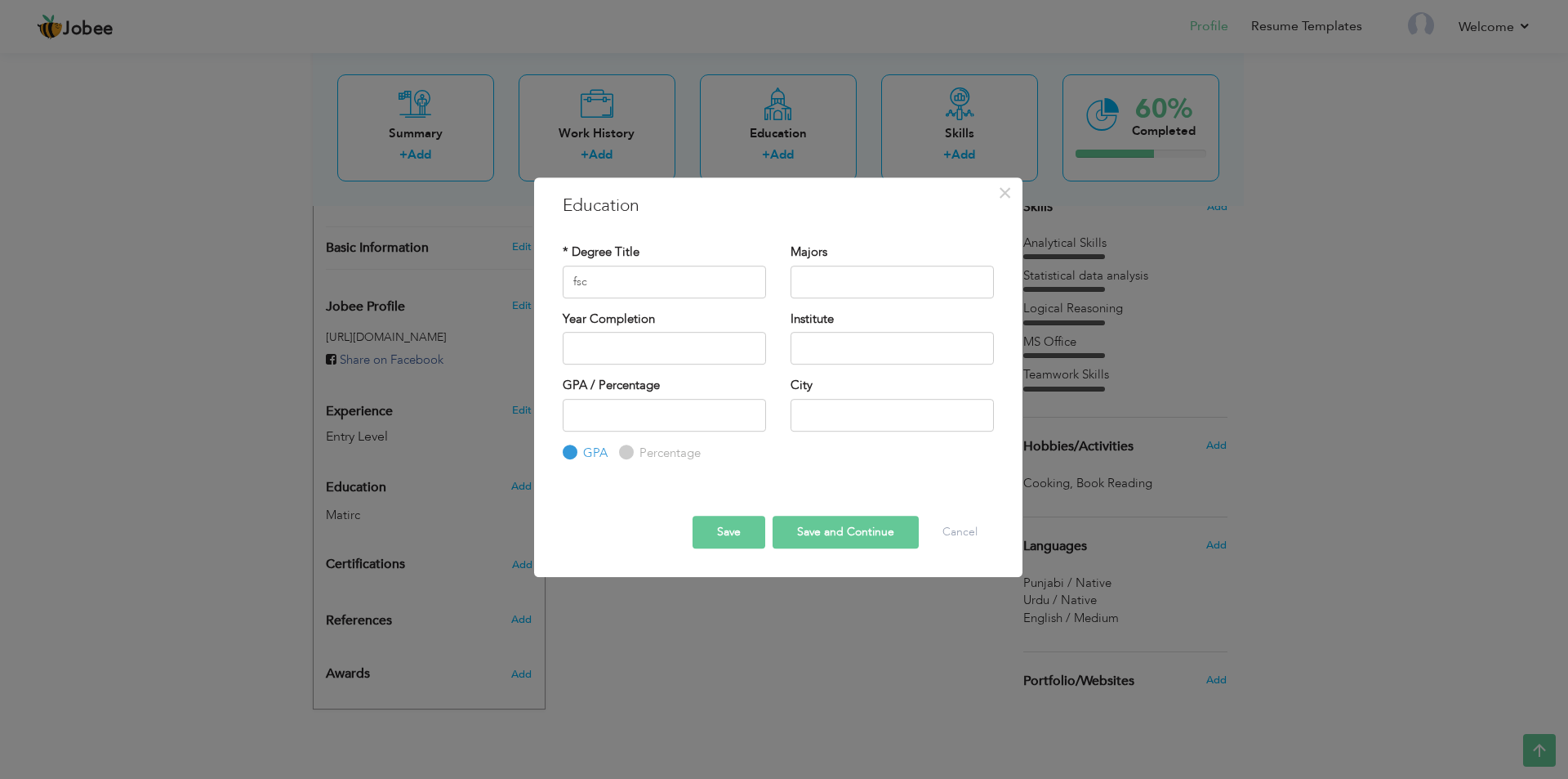
click at [715, 541] on button "Save" at bounding box center [729, 532] width 73 height 33
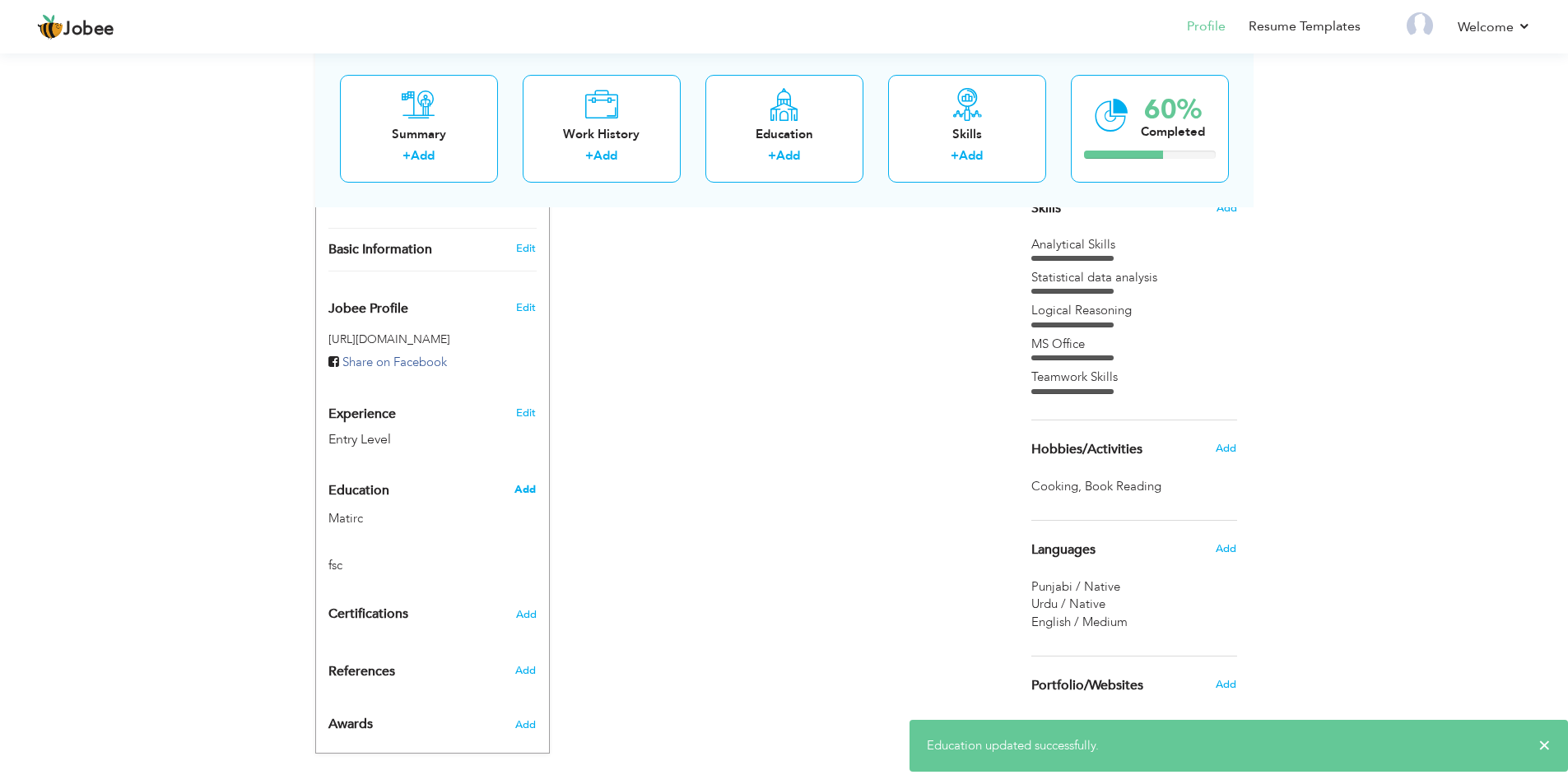
click at [523, 482] on span "Add" at bounding box center [524, 489] width 21 height 15
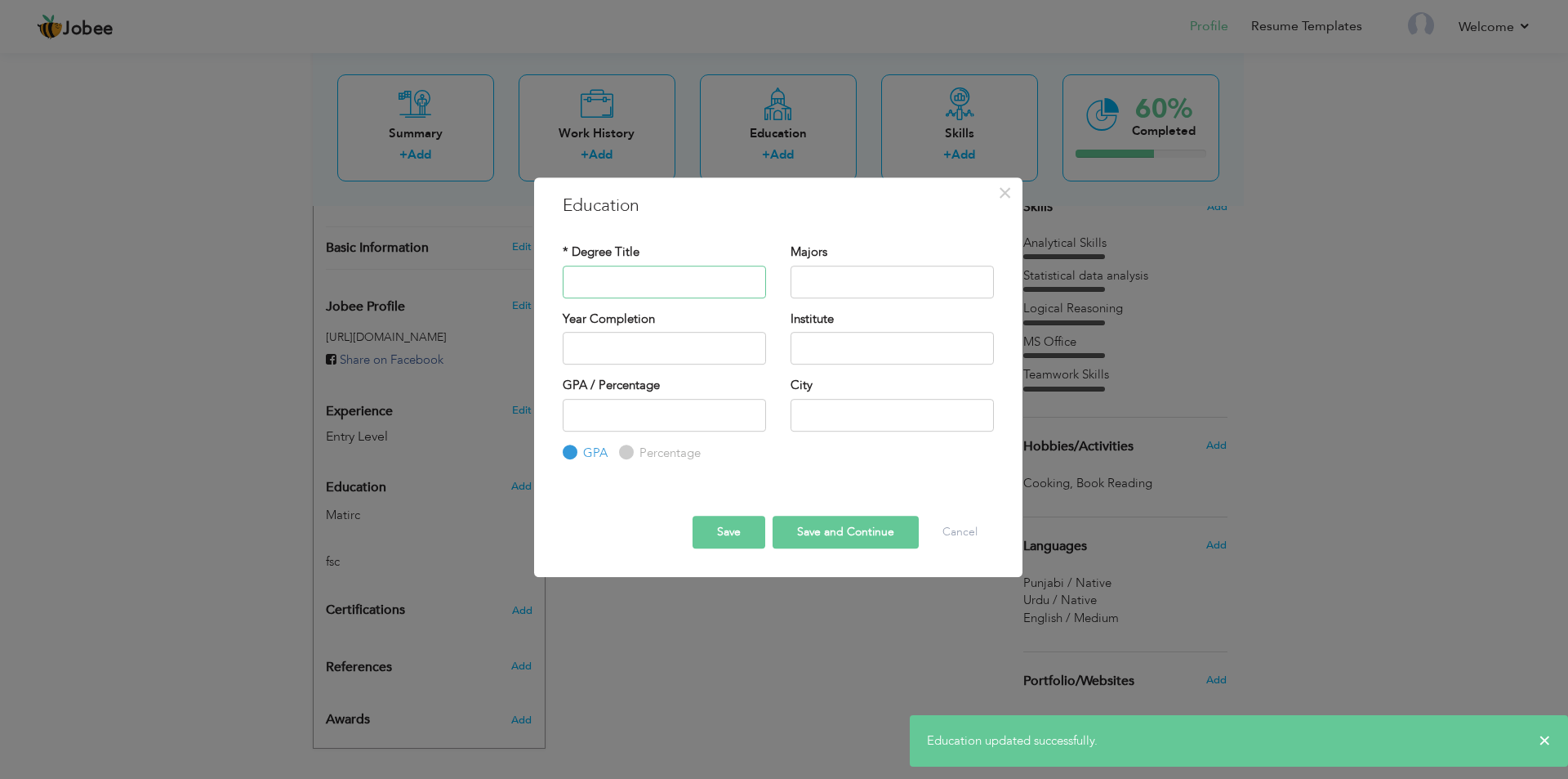
click at [654, 293] on input "text" at bounding box center [665, 282] width 204 height 33
click at [959, 517] on button "Cancel" at bounding box center [960, 532] width 68 height 33
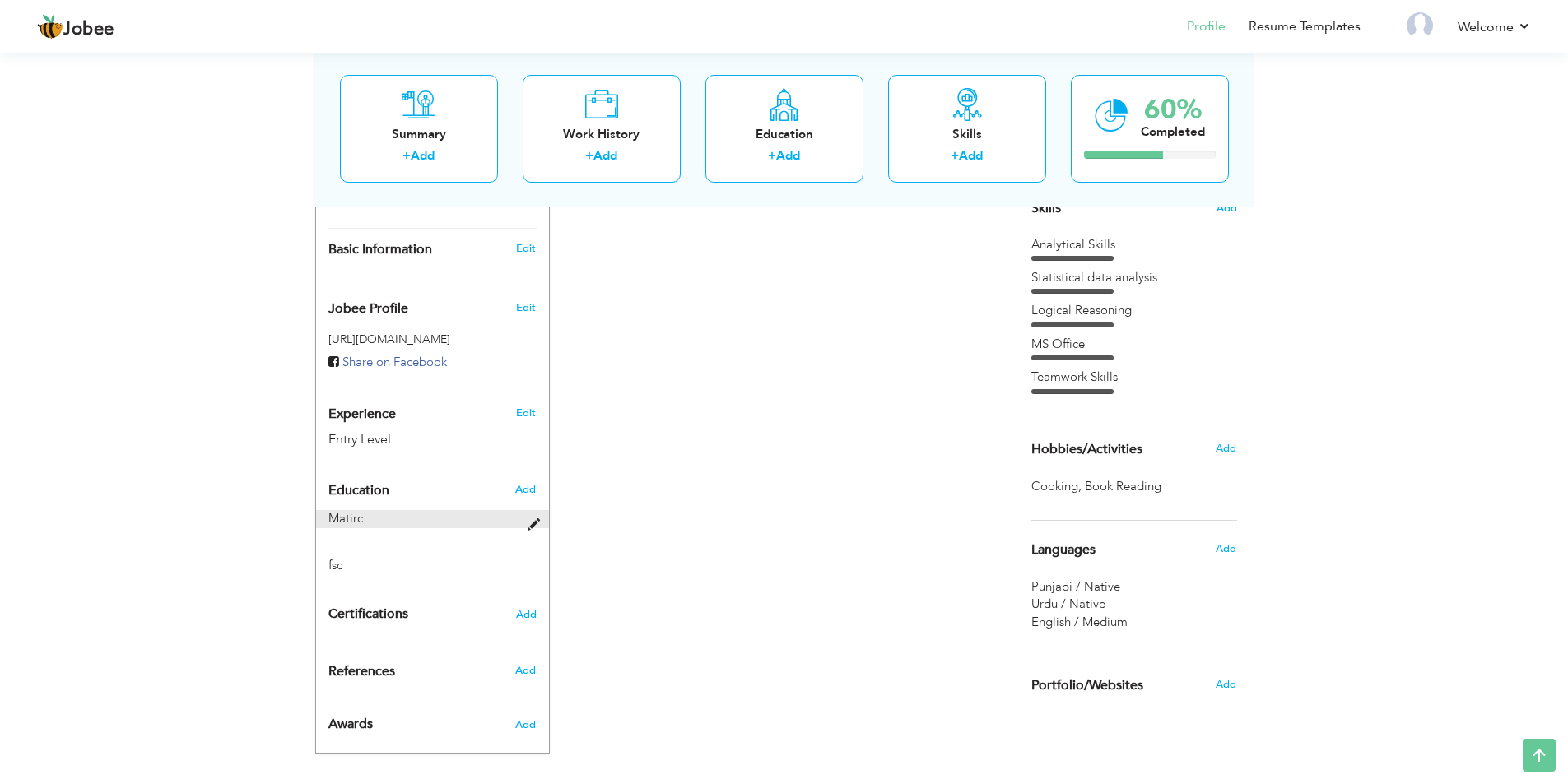
click at [537, 519] on span at bounding box center [538, 525] width 20 height 12
type input "Matirc"
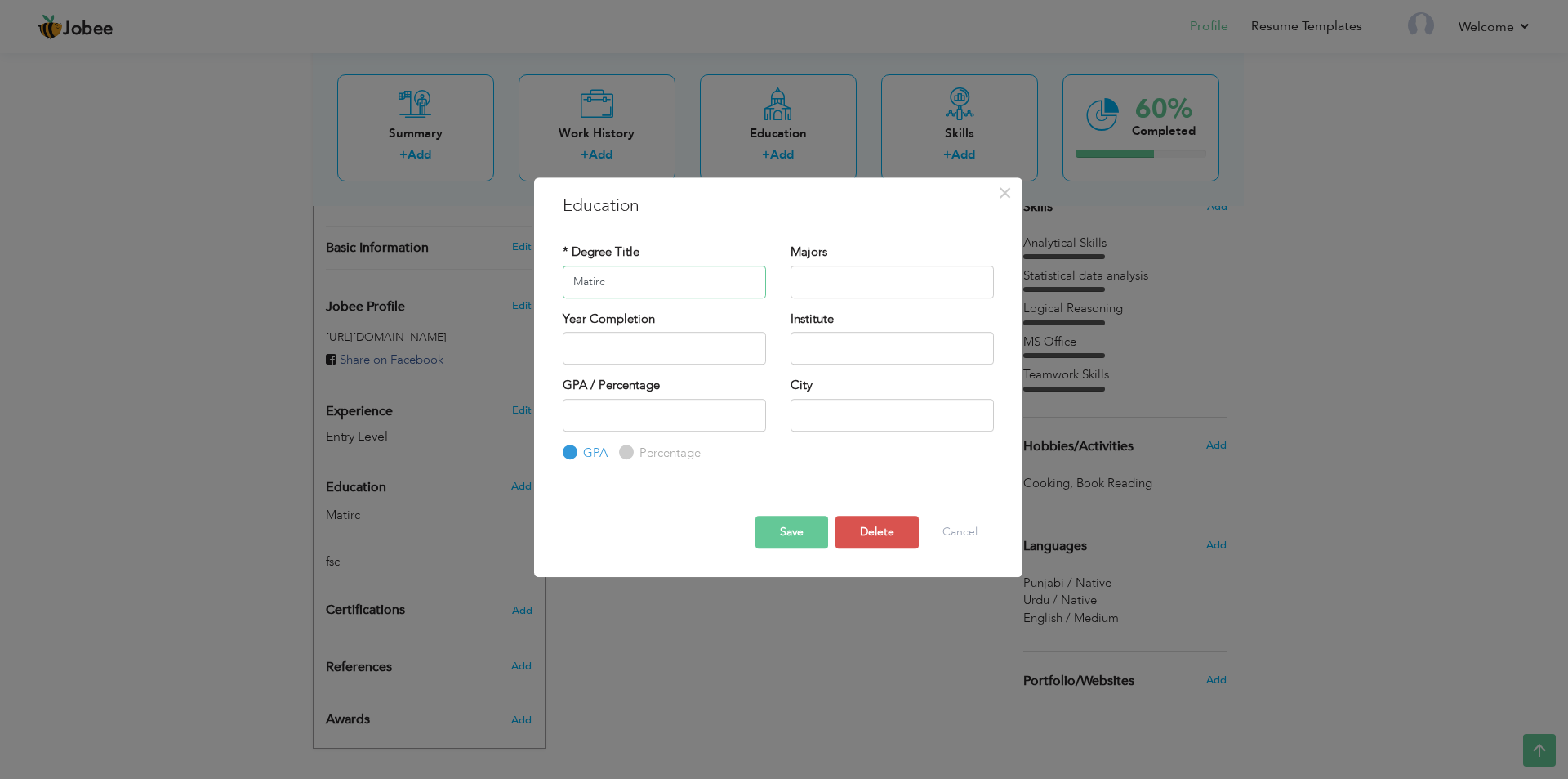
click at [650, 296] on input "Matirc" at bounding box center [665, 282] width 204 height 33
click at [962, 542] on button "Cancel" at bounding box center [960, 532] width 68 height 33
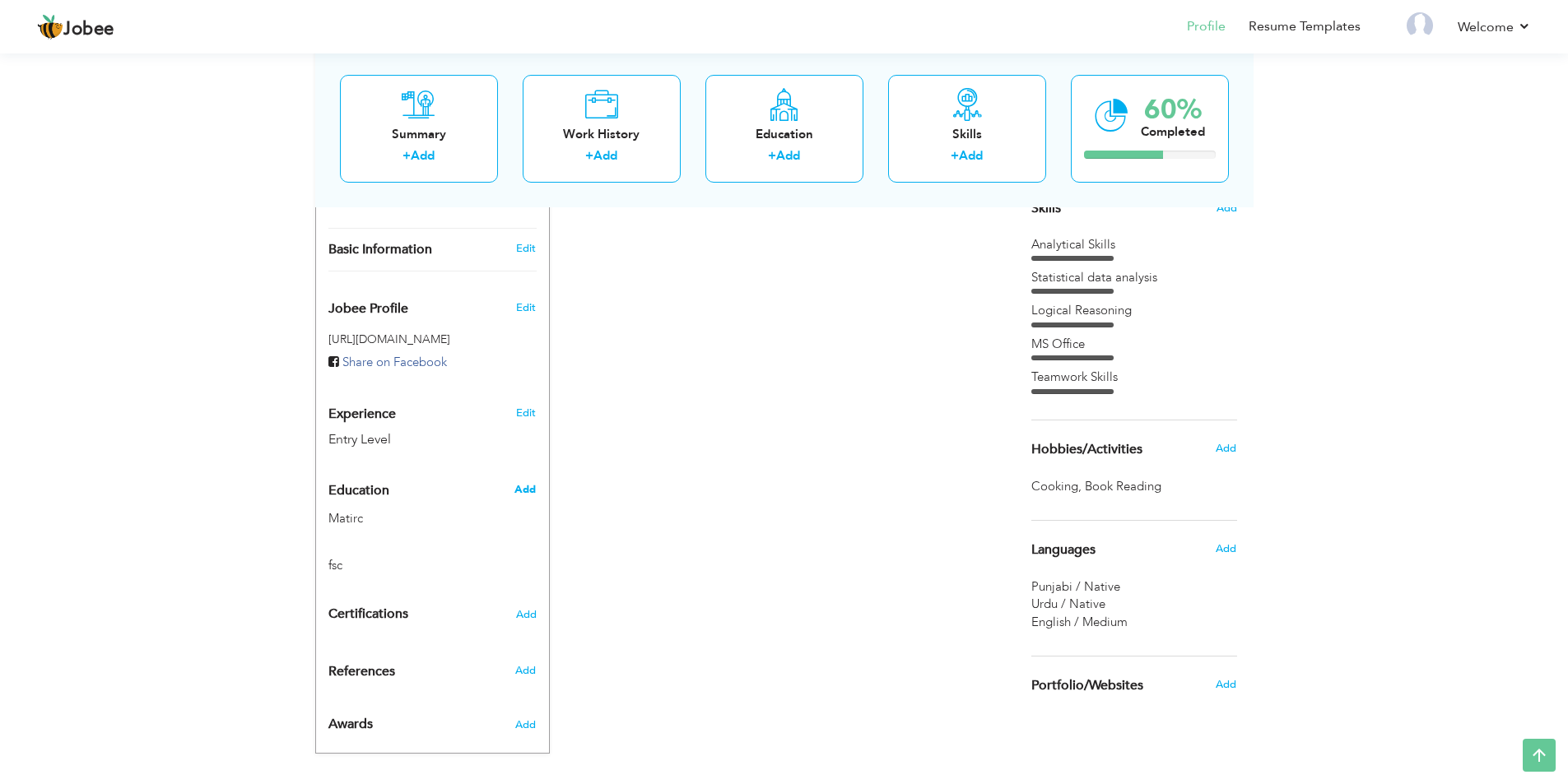
click at [530, 482] on span "Add" at bounding box center [524, 489] width 21 height 15
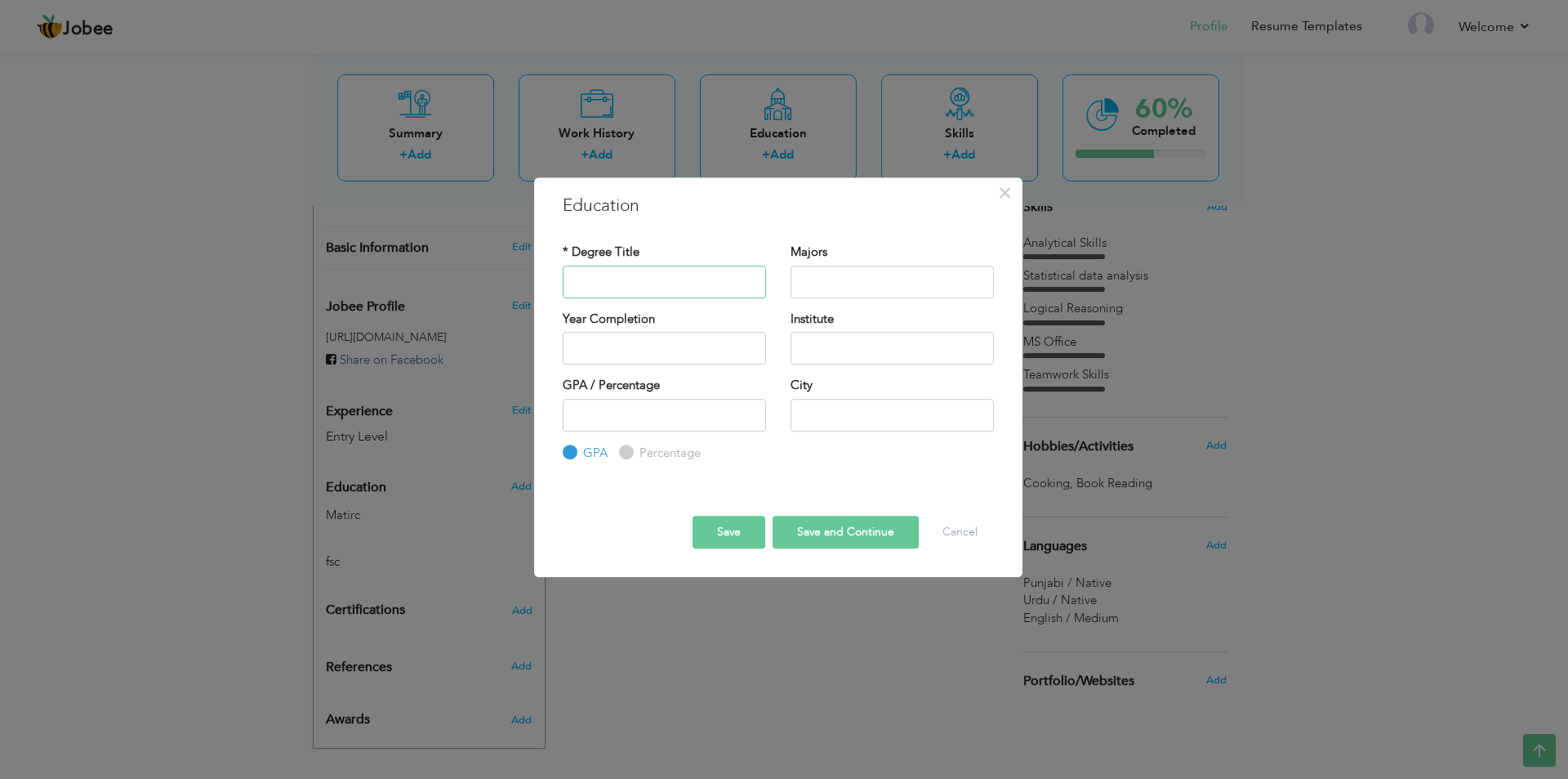
click at [693, 281] on input "text" at bounding box center [665, 282] width 204 height 33
click at [750, 520] on button "Save" at bounding box center [729, 532] width 73 height 33
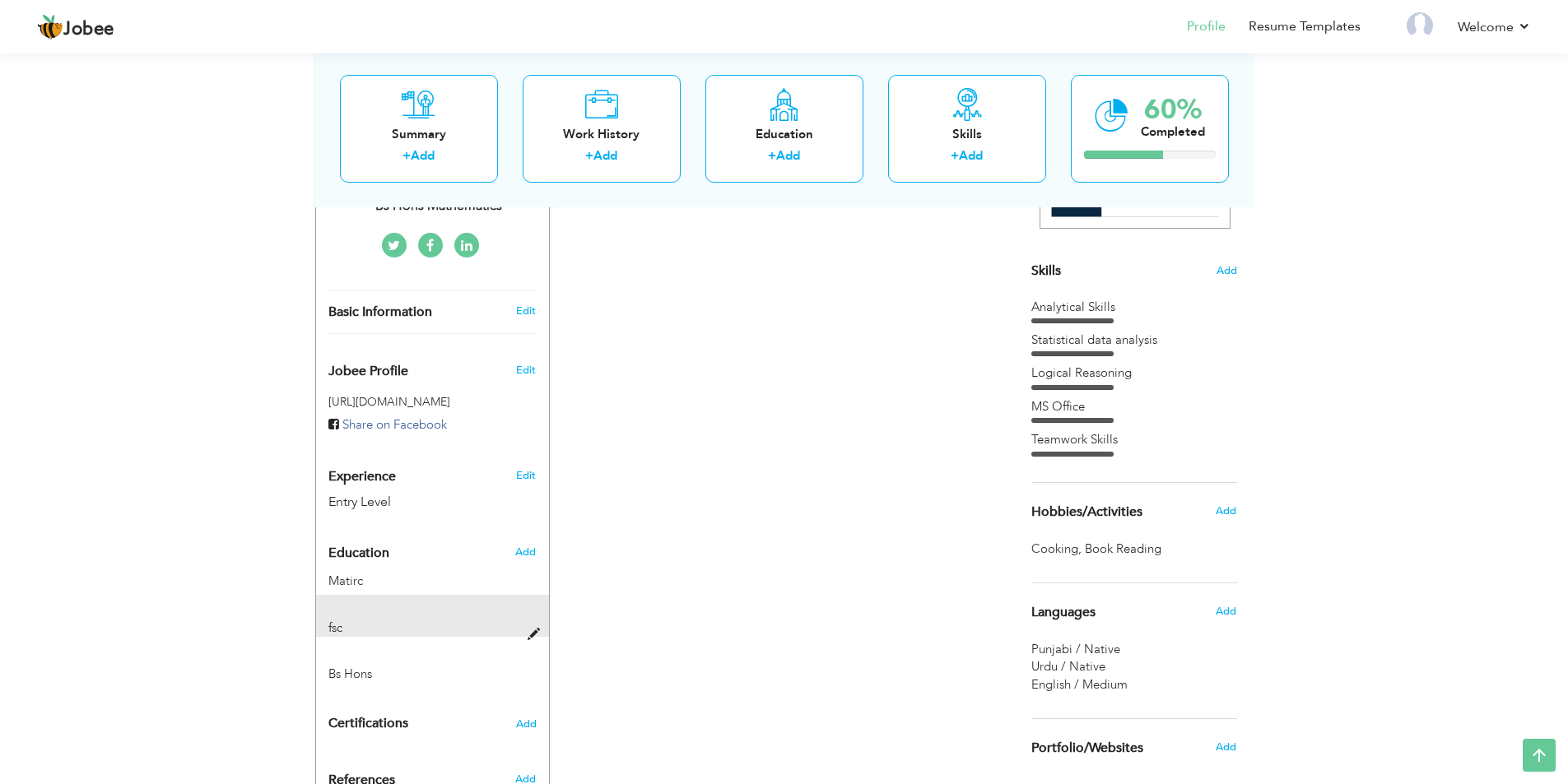
scroll to position [411, 0]
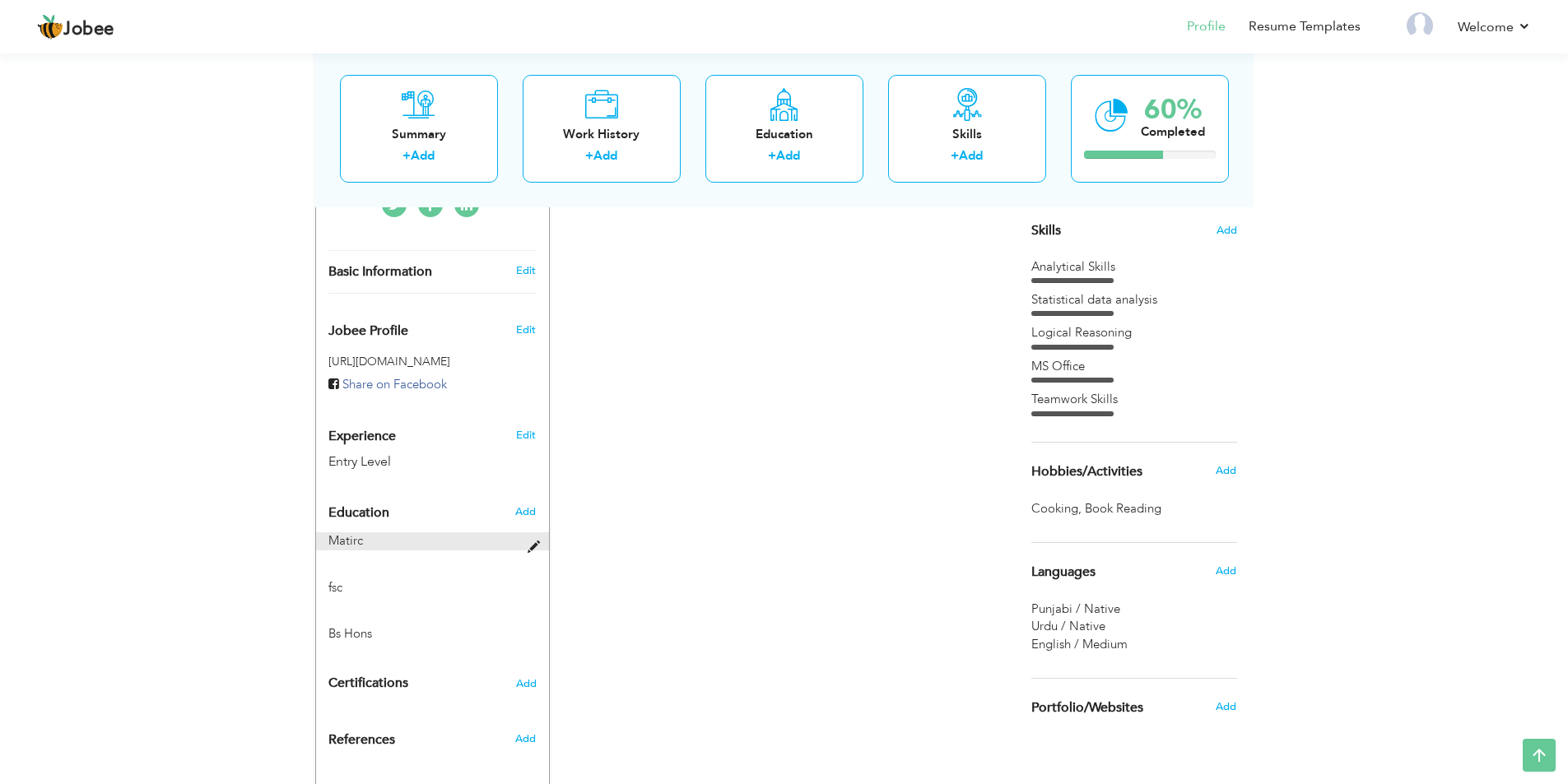
click at [538, 541] on span at bounding box center [538, 547] width 20 height 12
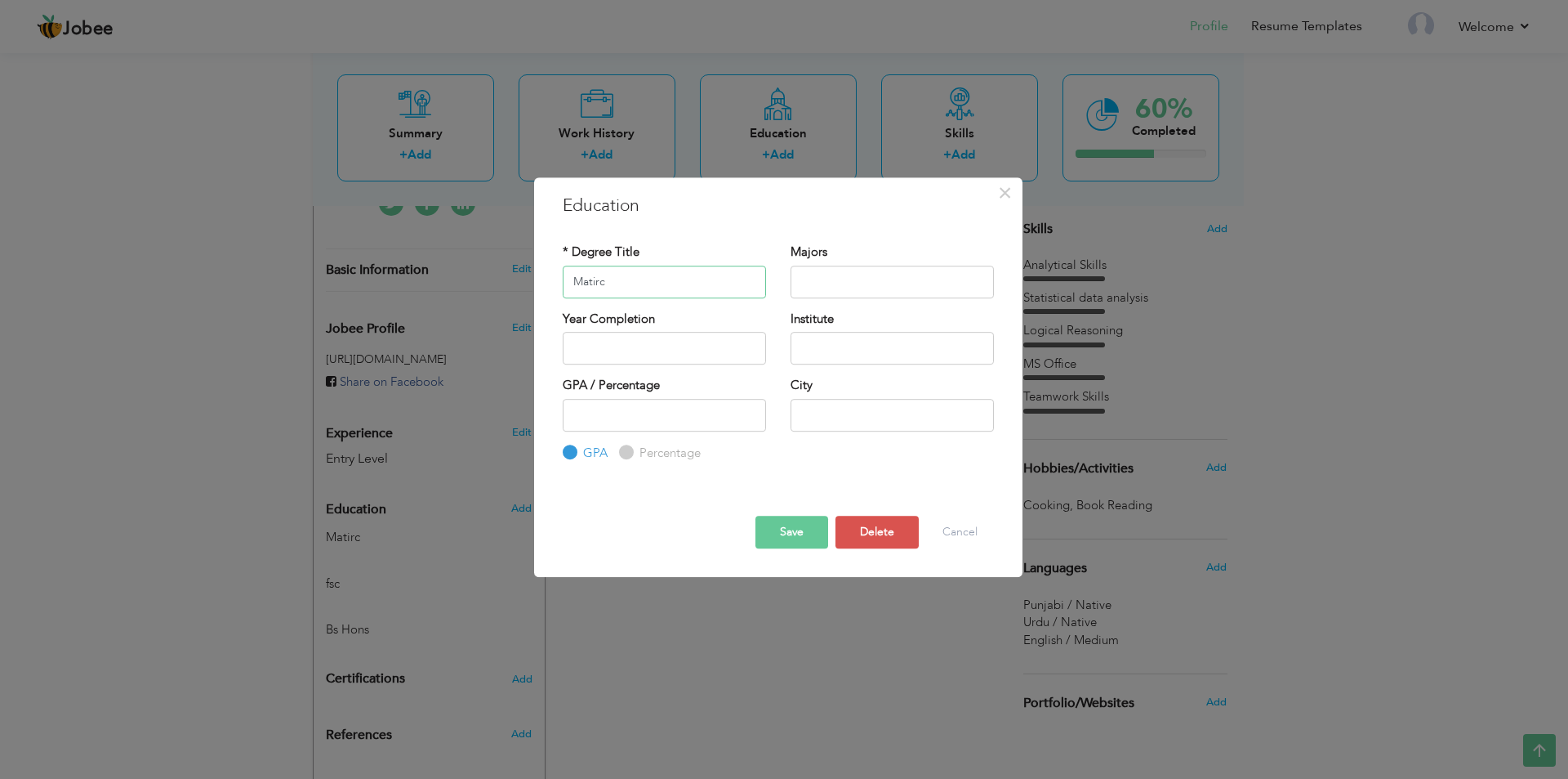
click at [668, 280] on input "Matirc" at bounding box center [665, 282] width 204 height 33
click at [667, 279] on input "Matirc" at bounding box center [665, 282] width 204 height 33
paste input "teamwork skills"
click at [851, 418] on input "text" at bounding box center [892, 415] width 204 height 33
click at [846, 355] on input "text" at bounding box center [892, 349] width 204 height 33
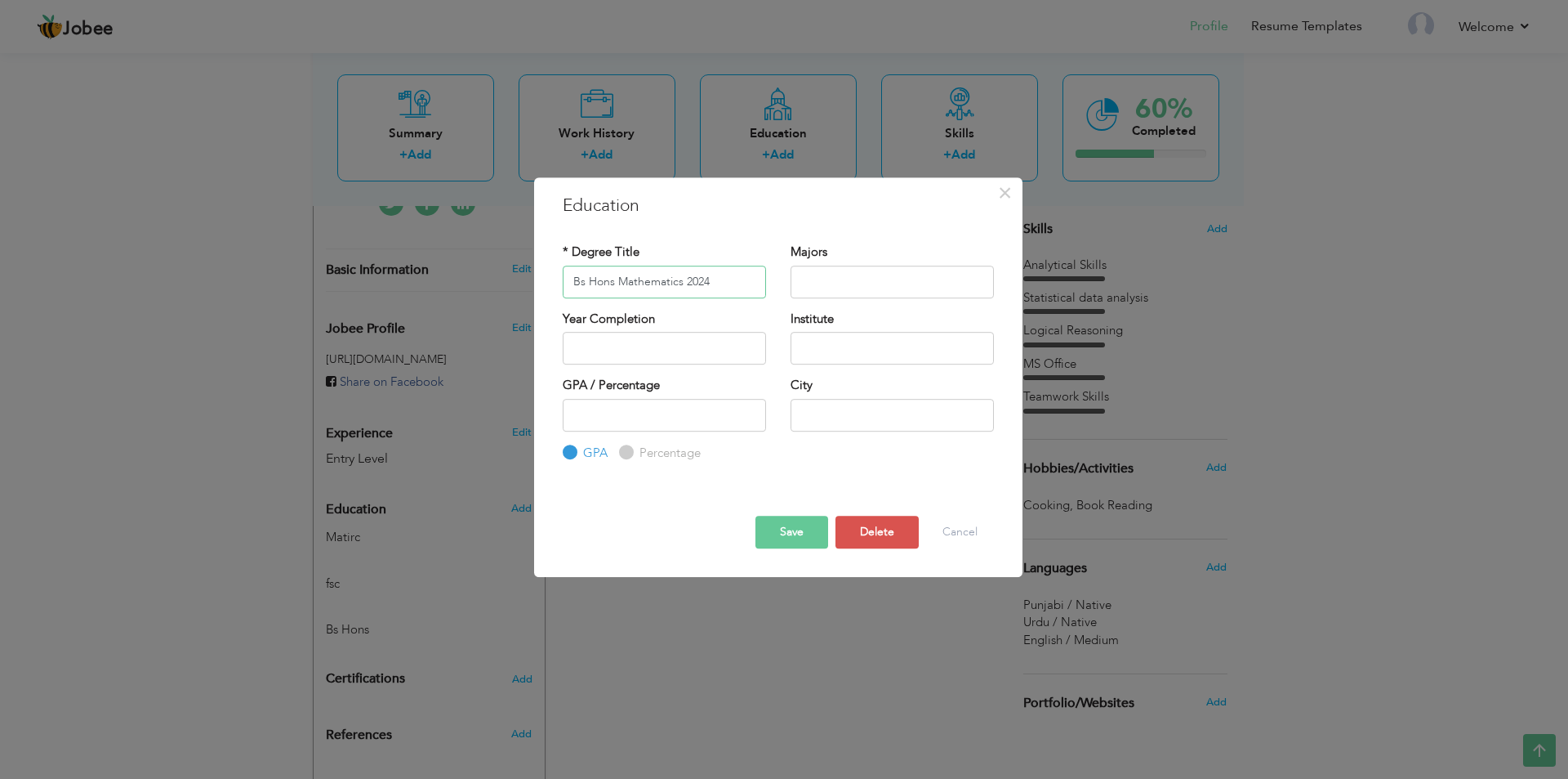
click at [749, 289] on input "Bs Hons Mathematics 2024" at bounding box center [665, 282] width 204 height 33
type input "Bs Hons Mathematics 2025"
click at [828, 337] on input "text" at bounding box center [892, 349] width 204 height 33
type input "The Superior University"
click at [868, 403] on input "text" at bounding box center [892, 415] width 204 height 33
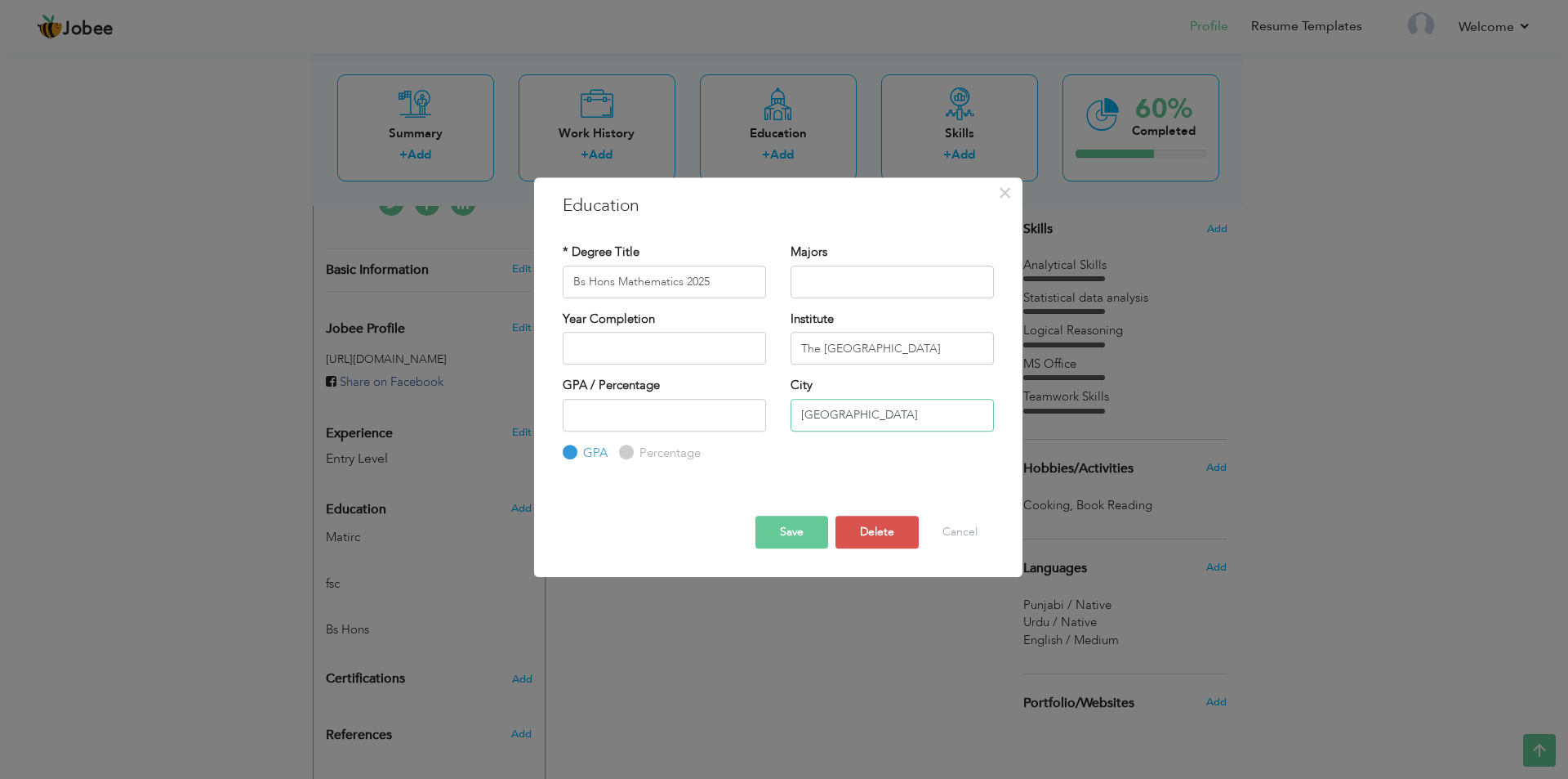
type input "Lahore"
click at [786, 542] on button "Save" at bounding box center [792, 532] width 73 height 33
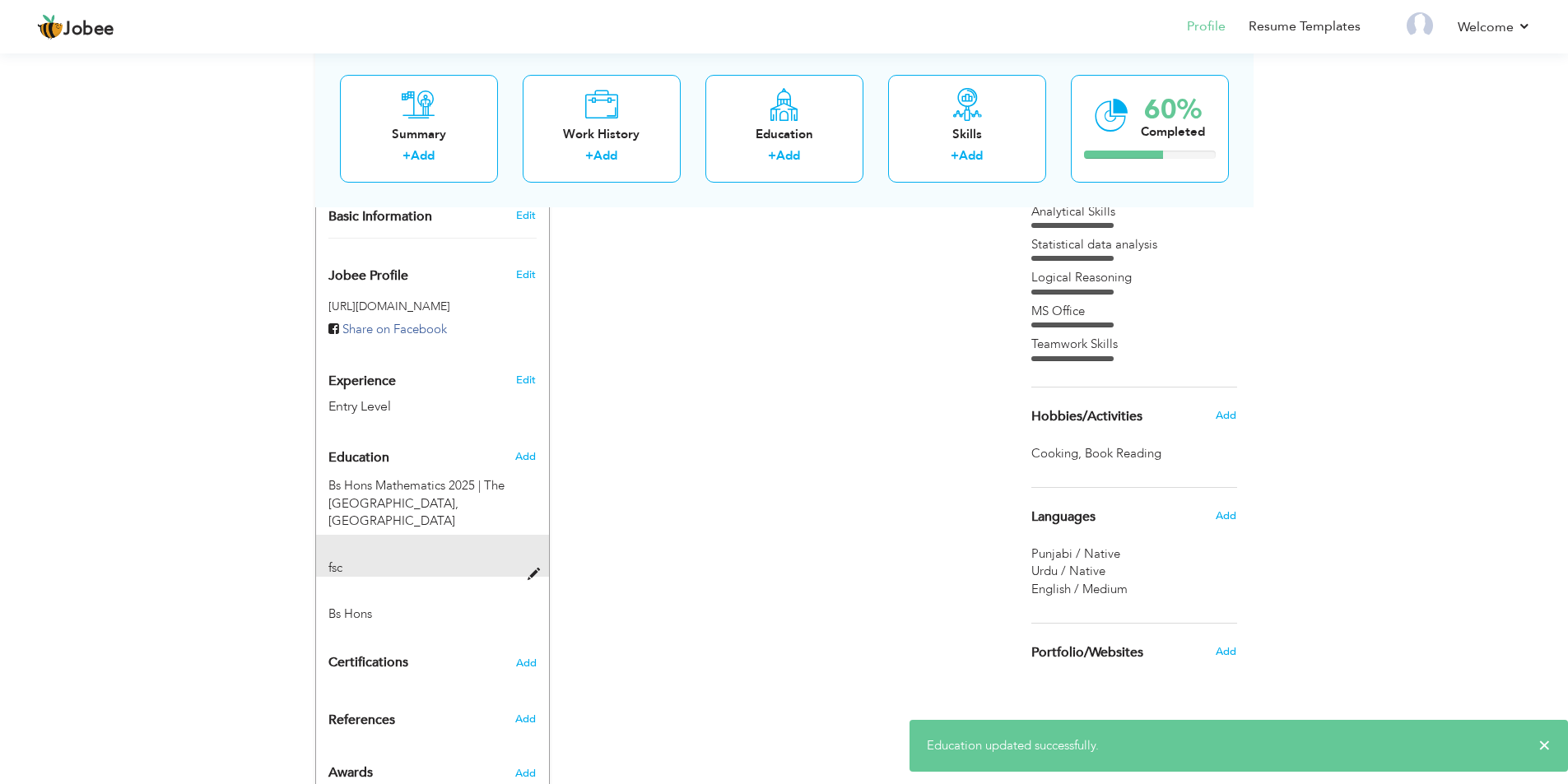
scroll to position [492, 0]
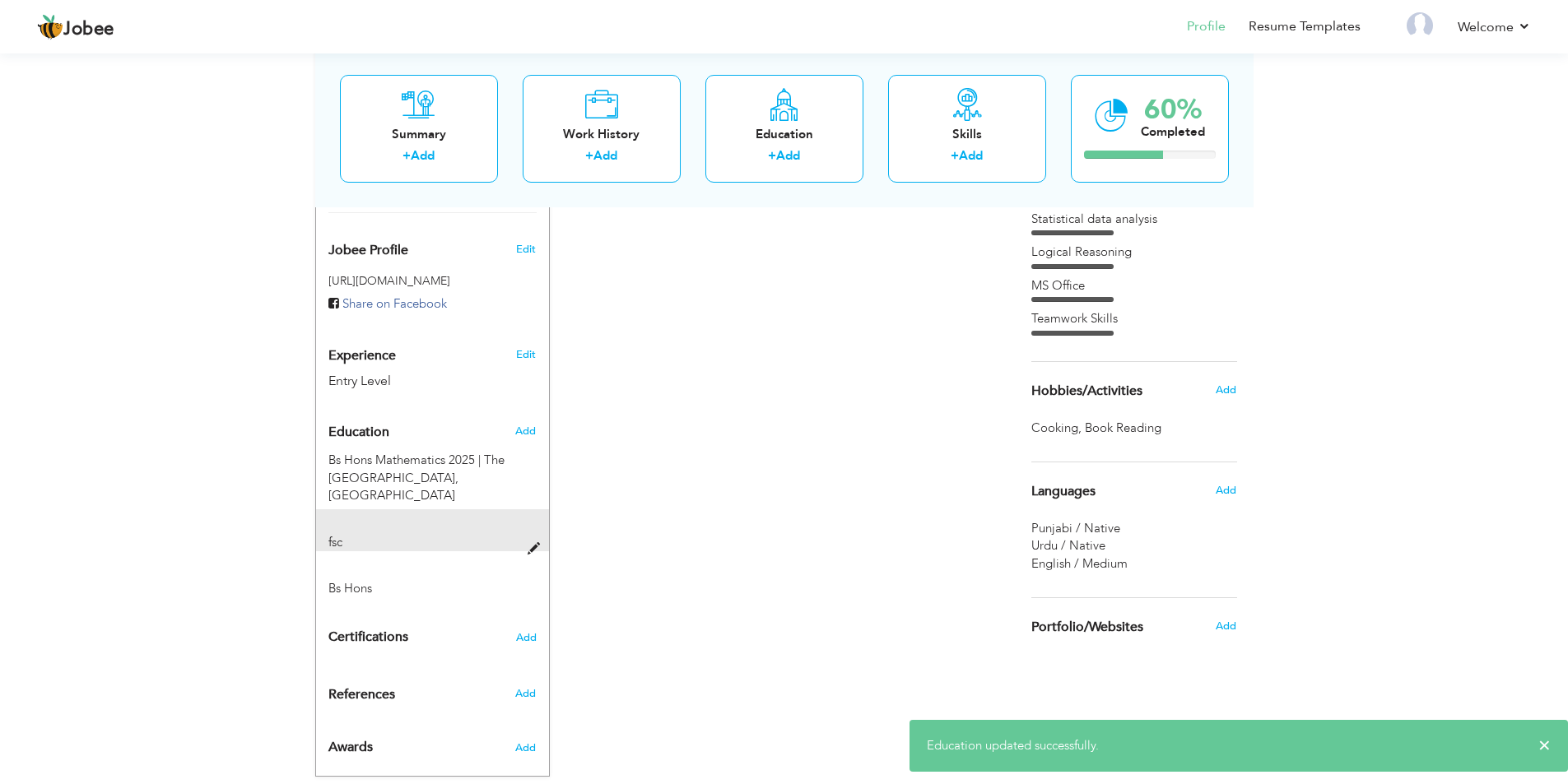
click at [489, 534] on div "fsc" at bounding box center [422, 542] width 214 height 17
type input "fsc"
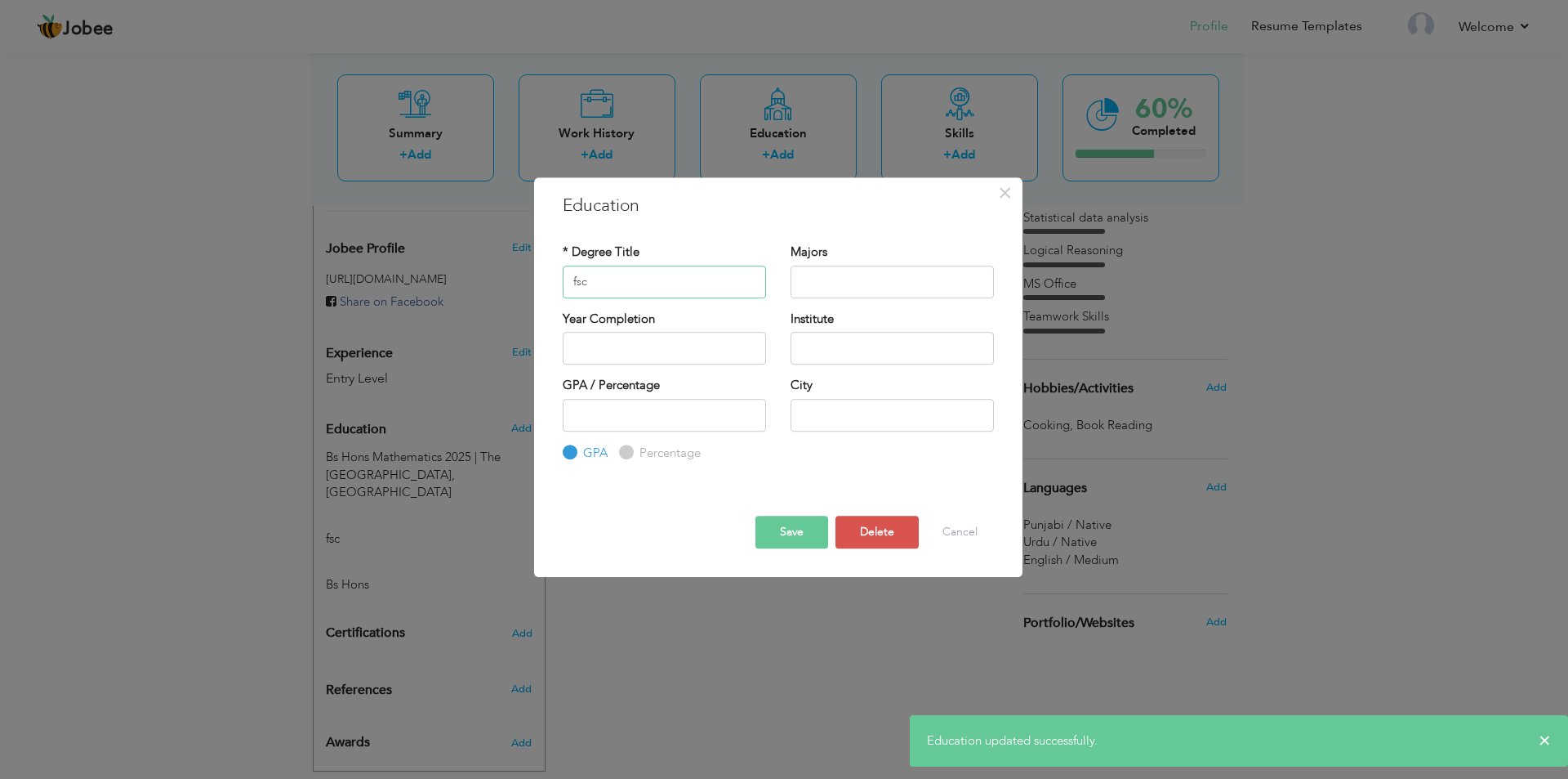
click at [650, 282] on input "fsc" at bounding box center [665, 282] width 204 height 33
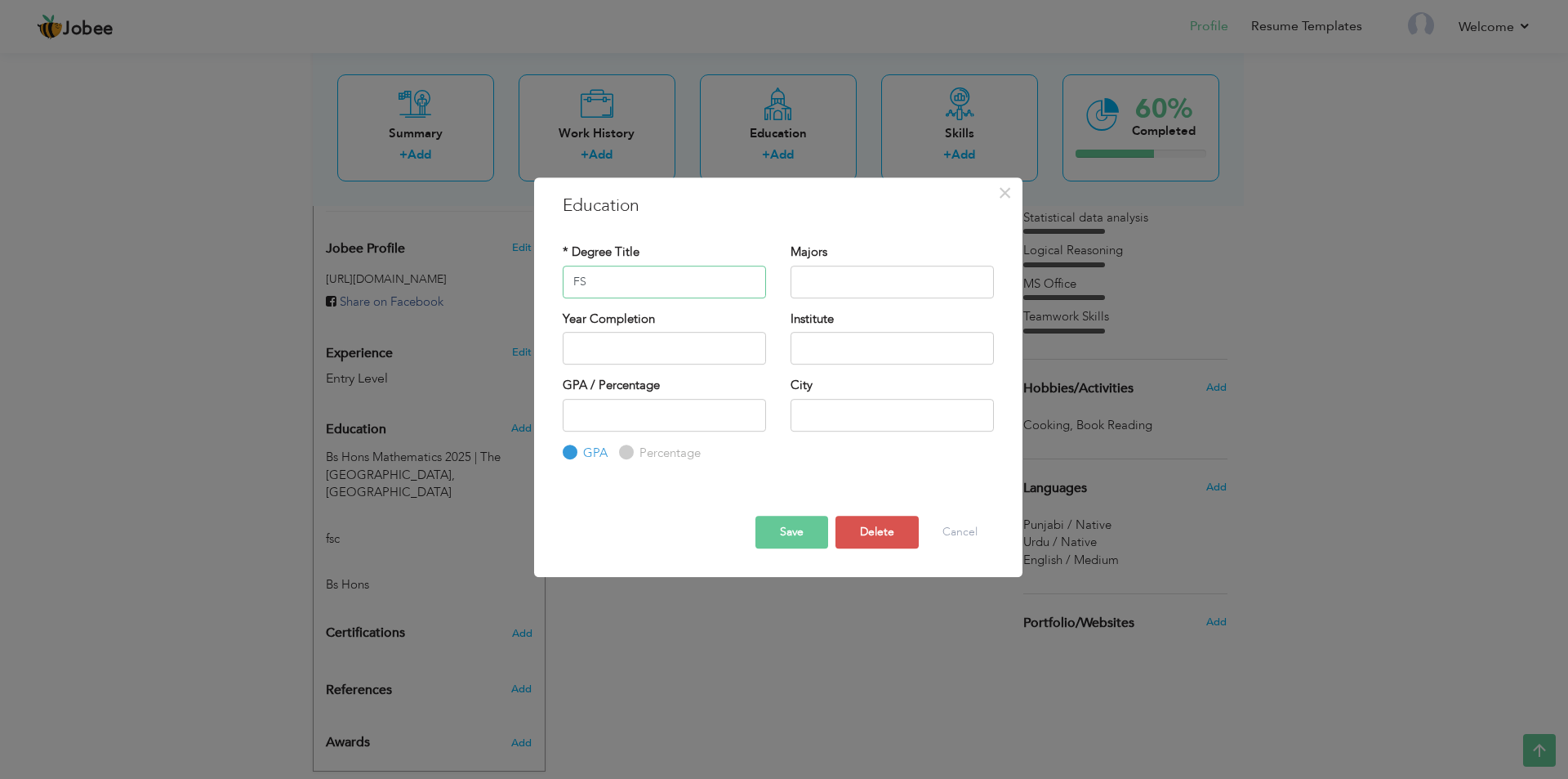
type input "F"
type input "ICS (Math & Physics)"
type input "2025"
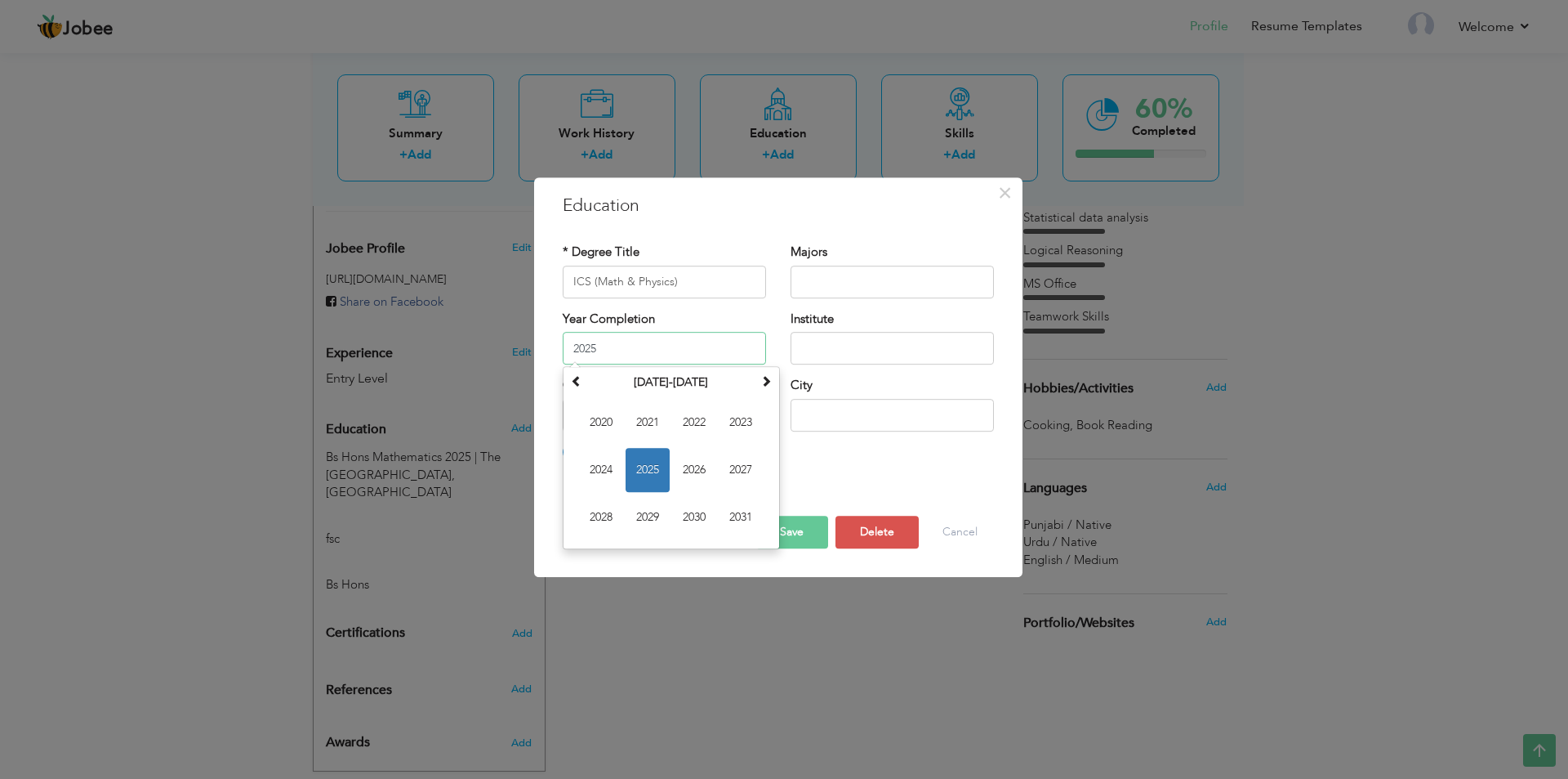
click at [685, 336] on input "2025" at bounding box center [665, 349] width 204 height 33
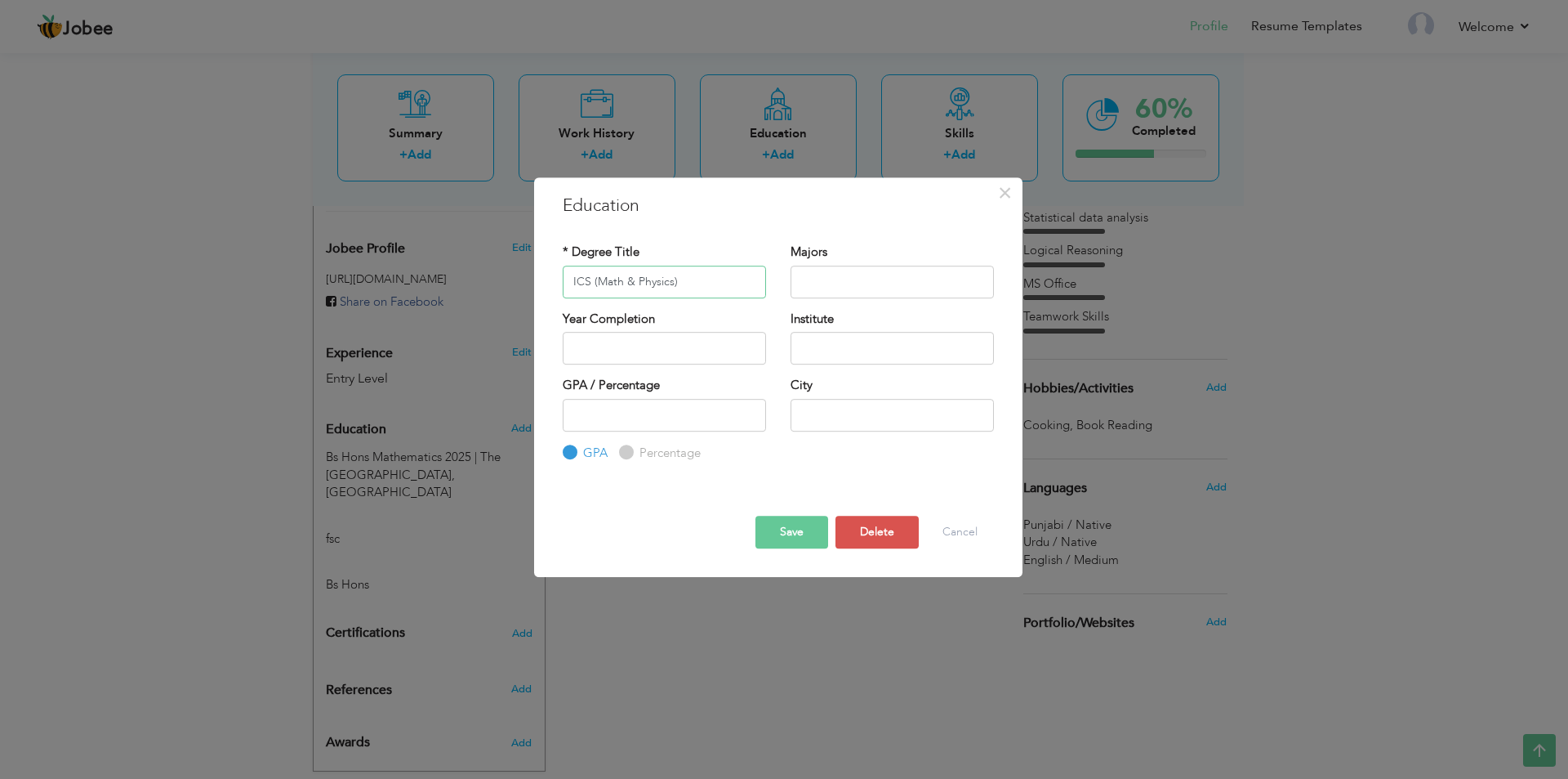
click at [704, 288] on input "ICS (Math & Physics)" at bounding box center [665, 282] width 204 height 33
type input "ICS (Math & Physics) 2021"
click at [896, 367] on div "Institute" at bounding box center [892, 343] width 228 height 66
click at [897, 366] on div "Institute" at bounding box center [892, 343] width 228 height 66
click at [895, 357] on input "text" at bounding box center [892, 349] width 204 height 33
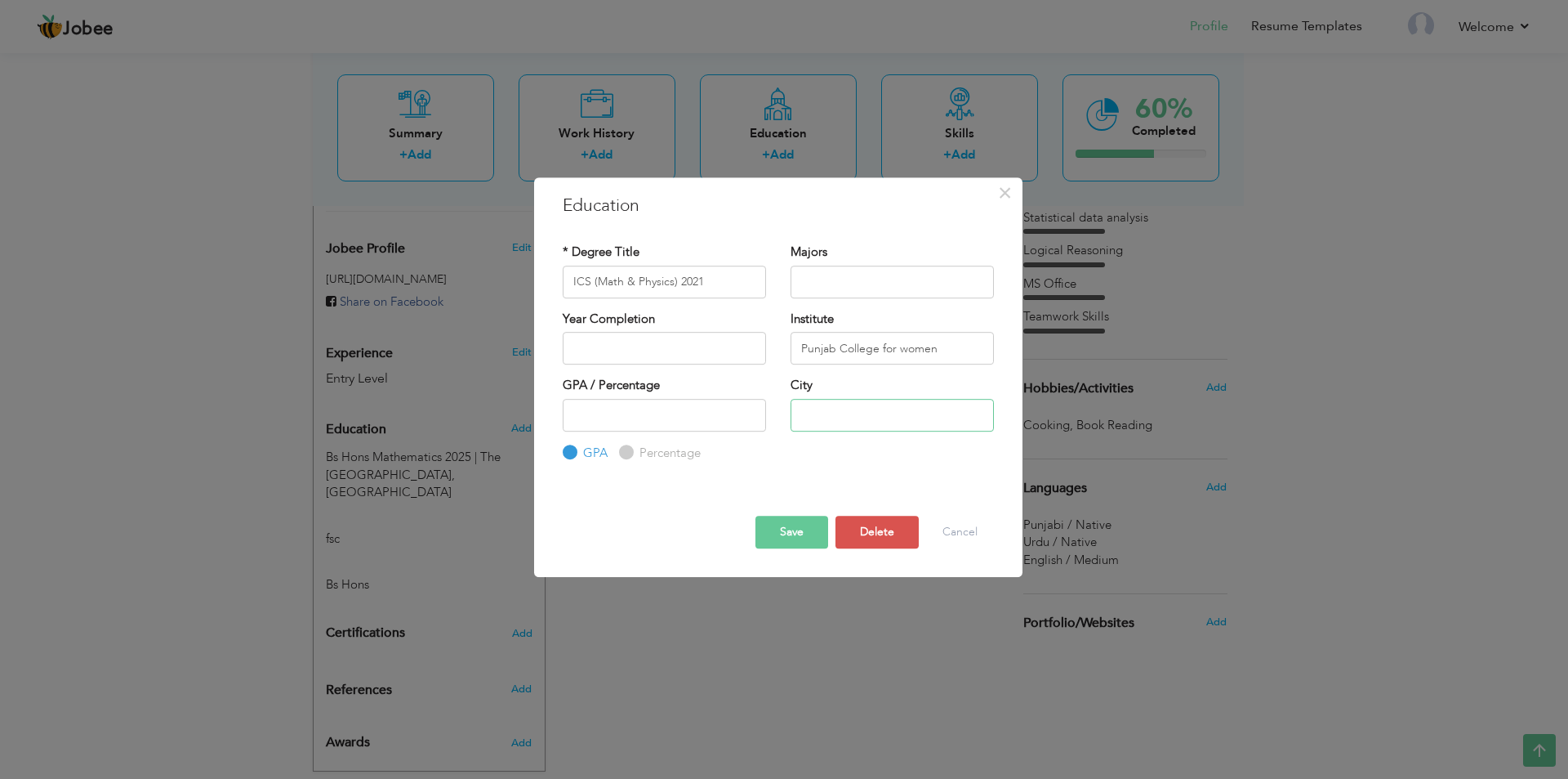
click at [880, 402] on input "text" at bounding box center [892, 415] width 204 height 33
drag, startPoint x: 954, startPoint y: 353, endPoint x: 878, endPoint y: 370, distance: 77.9
click at [878, 370] on div "Institute Punjab College for women" at bounding box center [892, 343] width 228 height 66
type input "Punjab College"
click at [902, 411] on input "text" at bounding box center [892, 415] width 204 height 33
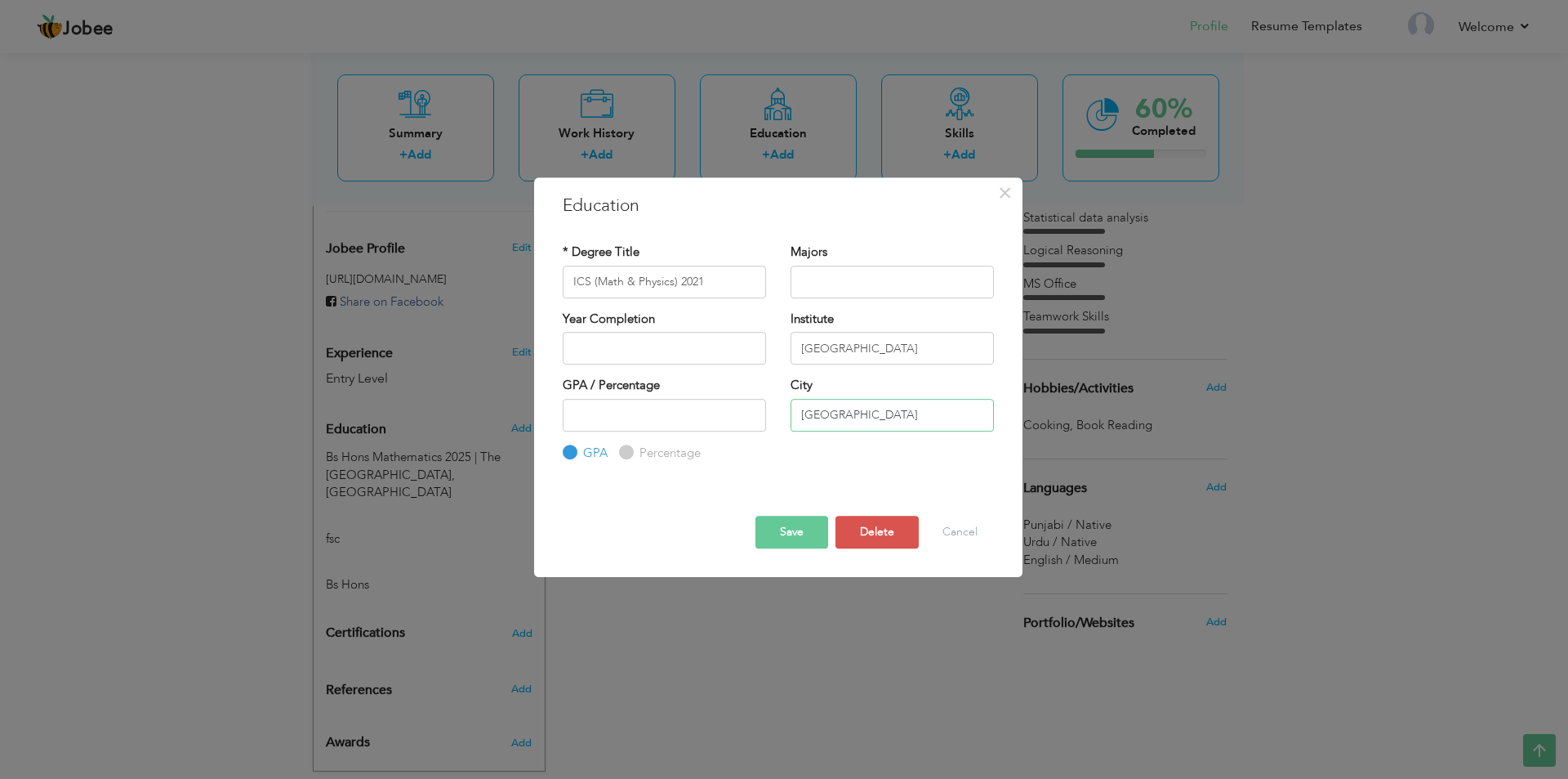
type input "Lahore"
click at [811, 546] on button "Save" at bounding box center [792, 532] width 73 height 33
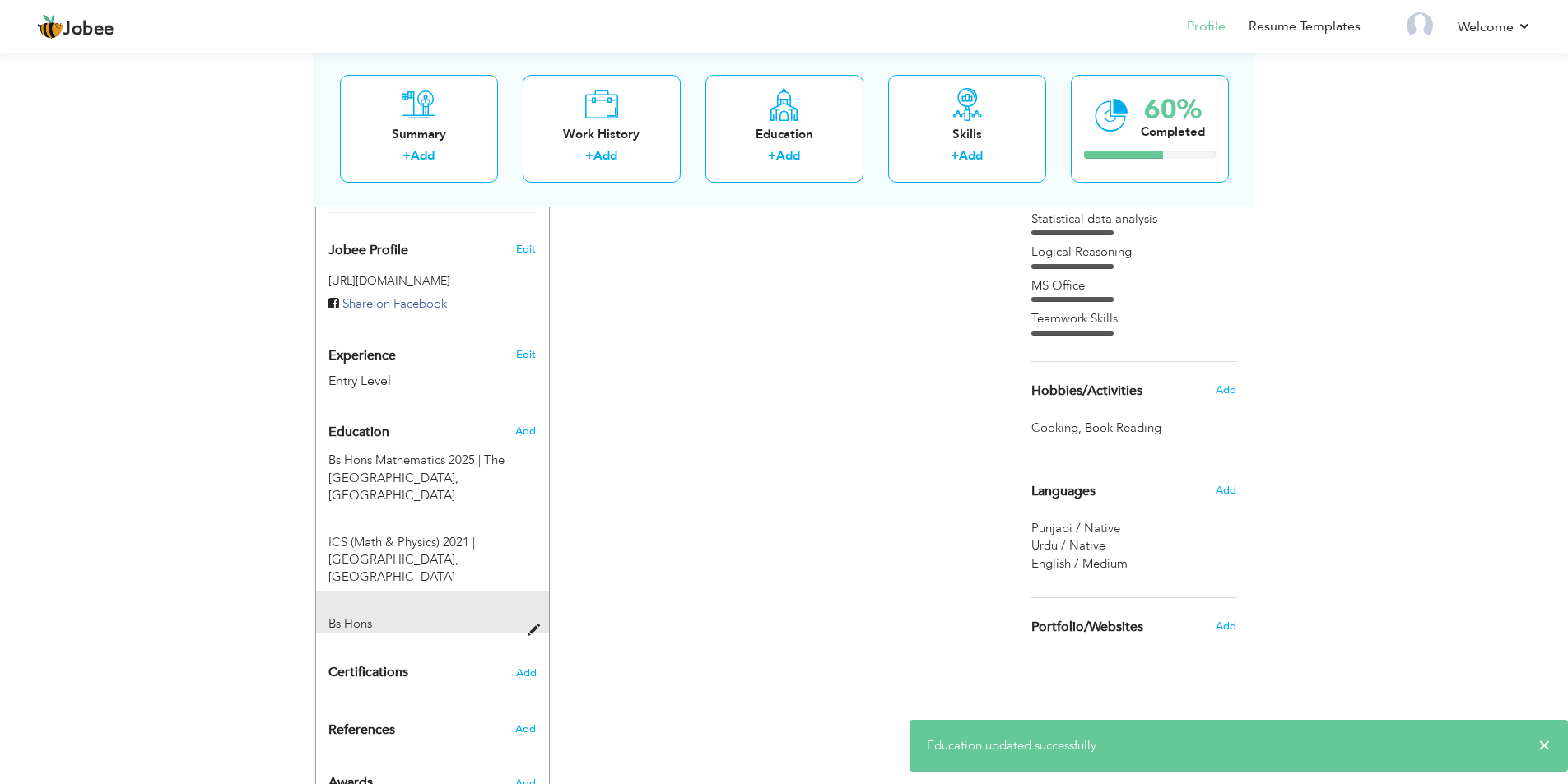
click at [469, 591] on div "Bs Hons" at bounding box center [433, 612] width 233 height 42
type input "Bs Hons"
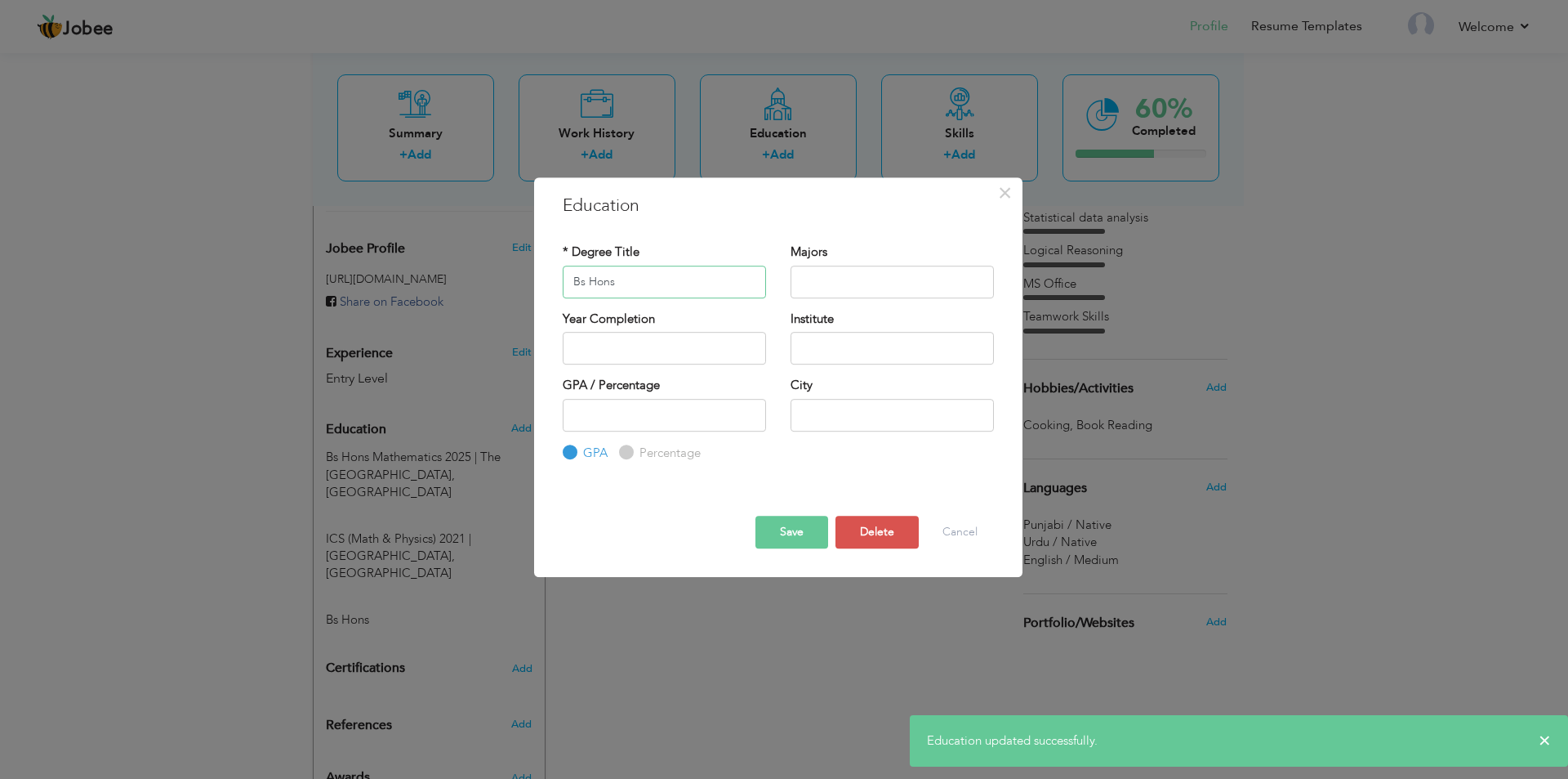
click at [635, 293] on input "Bs Hons" at bounding box center [665, 282] width 204 height 33
type input "B"
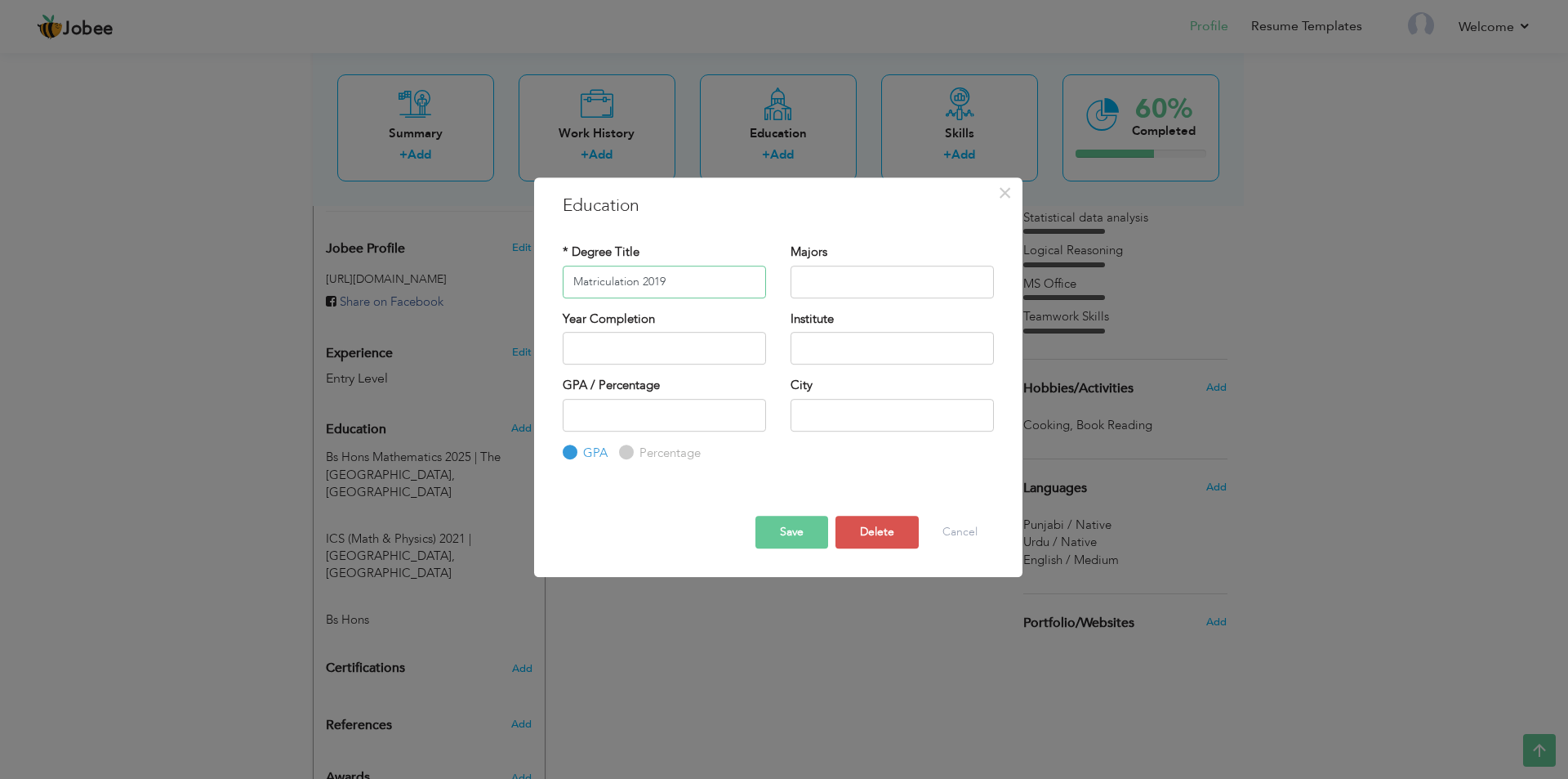
type input "Matriculation 2019"
click at [877, 433] on div "City" at bounding box center [892, 410] width 228 height 66
click at [878, 425] on input "text" at bounding box center [892, 415] width 204 height 33
type input "Lahore"
click at [841, 349] on input "text" at bounding box center [892, 349] width 204 height 33
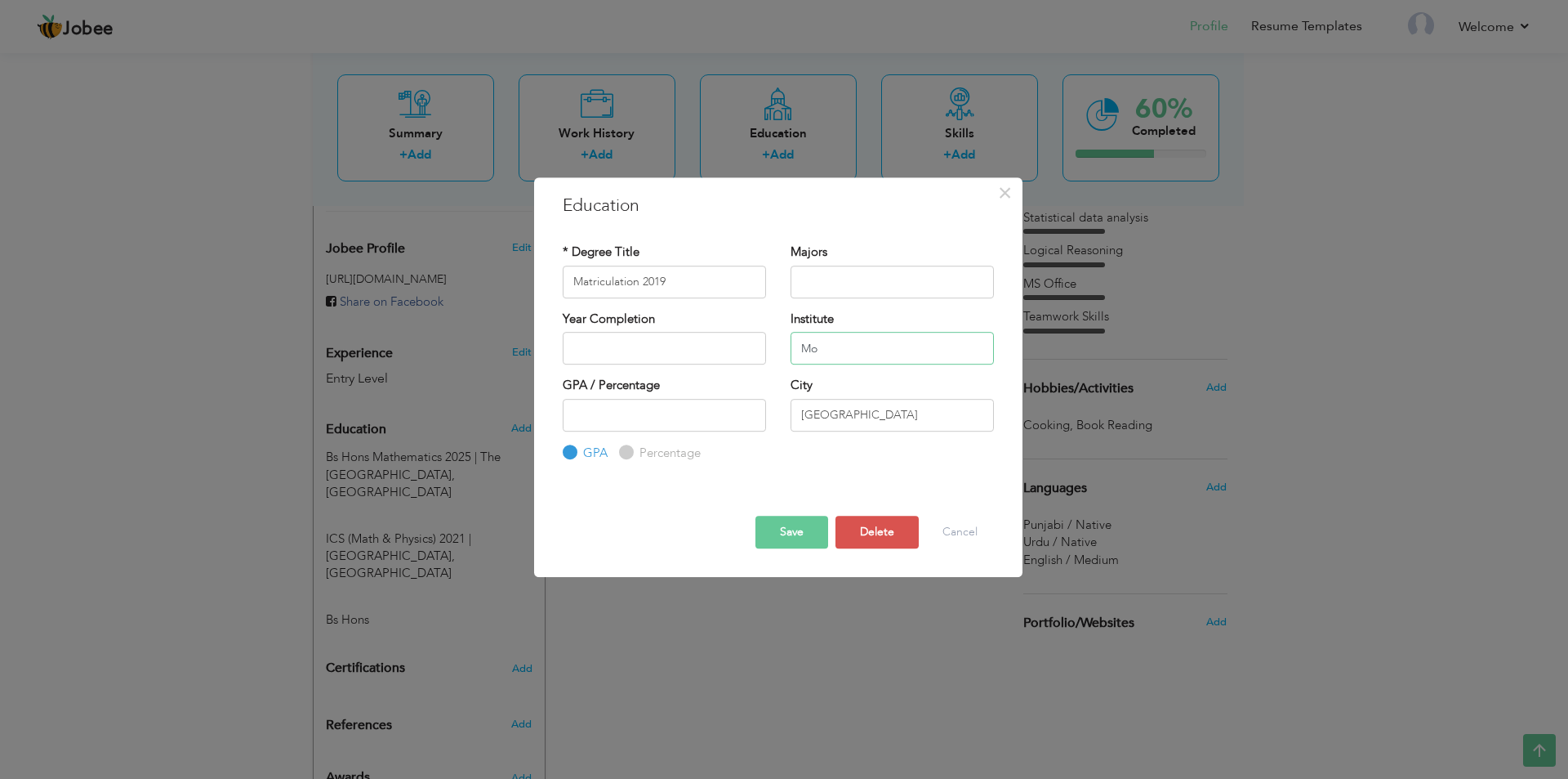
type input "M"
type input "t"
type input "The Modern Public School"
click at [802, 525] on button "Save" at bounding box center [792, 532] width 73 height 33
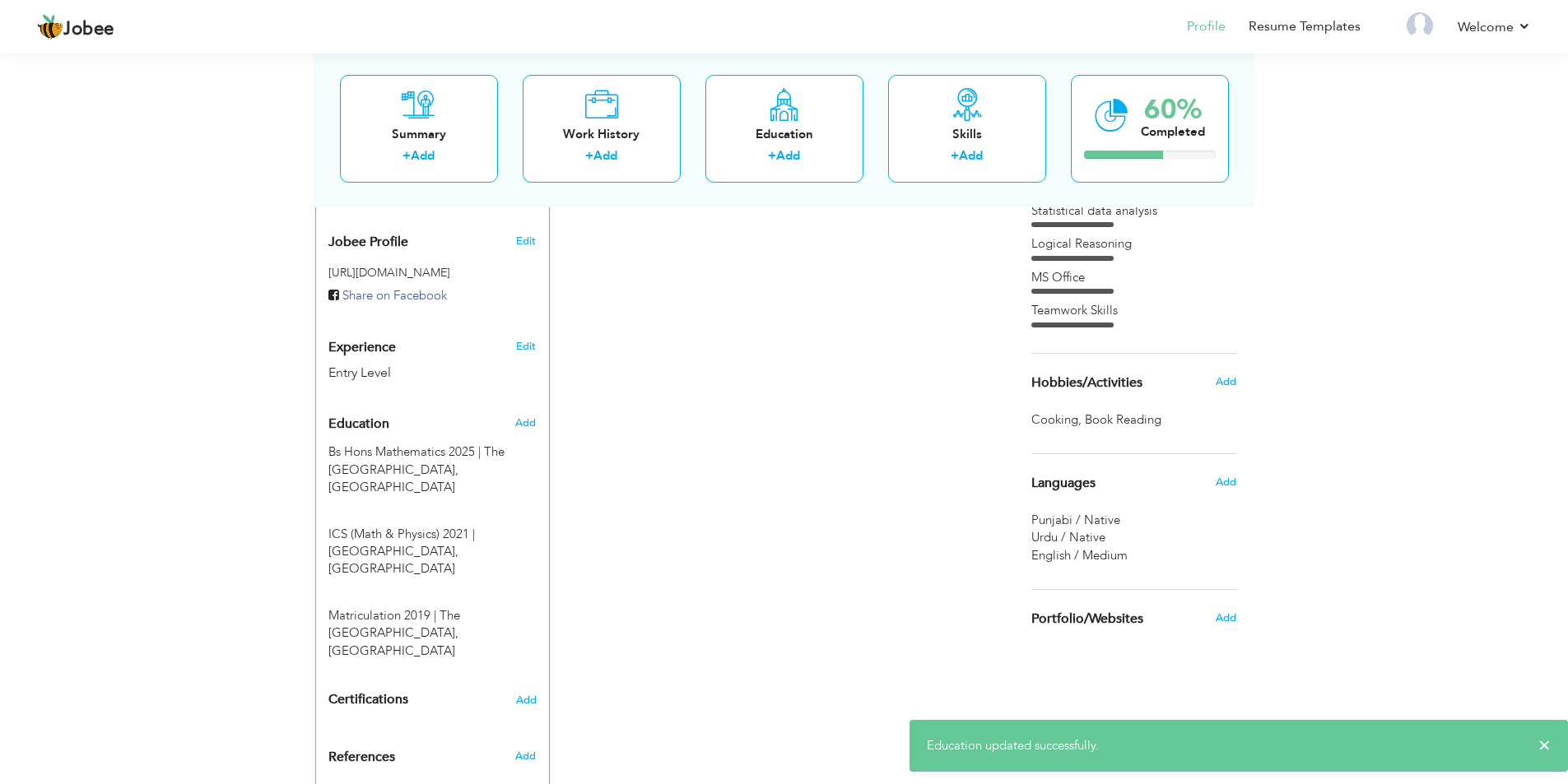
scroll to position [528, 0]
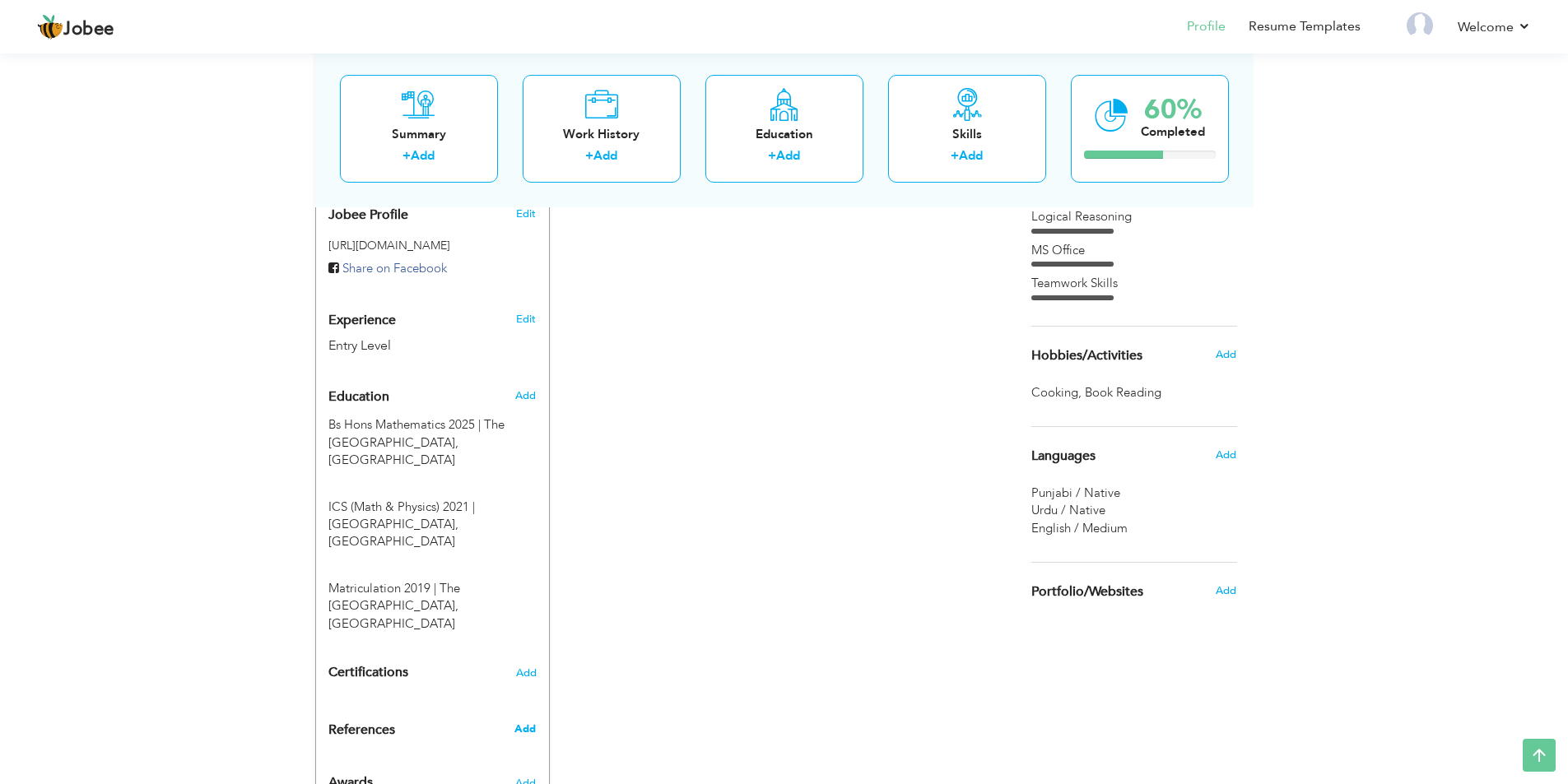
click at [532, 722] on span "Add" at bounding box center [524, 729] width 21 height 15
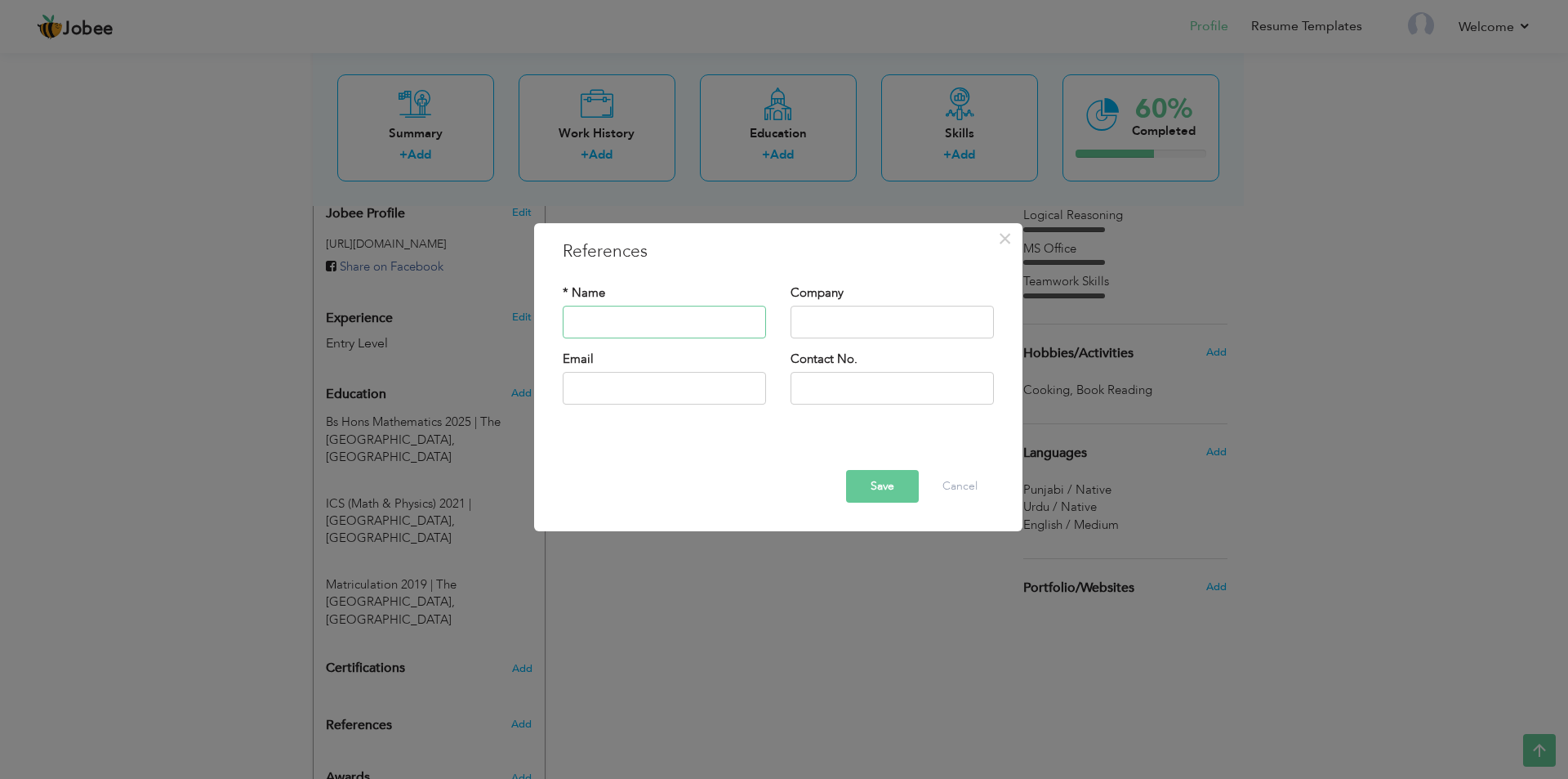
click at [624, 328] on input "text" at bounding box center [665, 322] width 204 height 33
paste input "Available upon request."
type input "Available upon request."
click at [888, 487] on button "Save" at bounding box center [883, 486] width 73 height 33
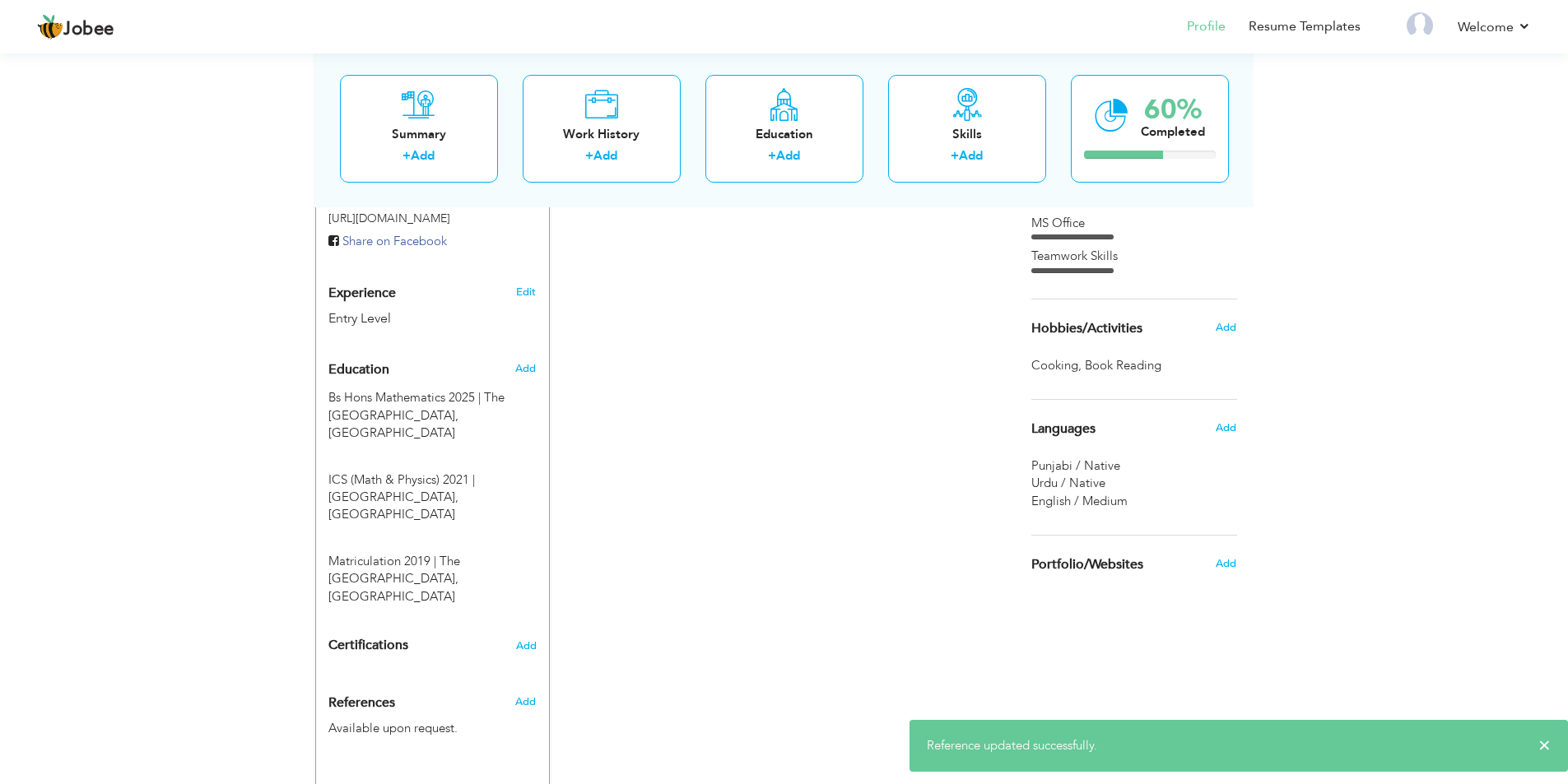
scroll to position [570, 0]
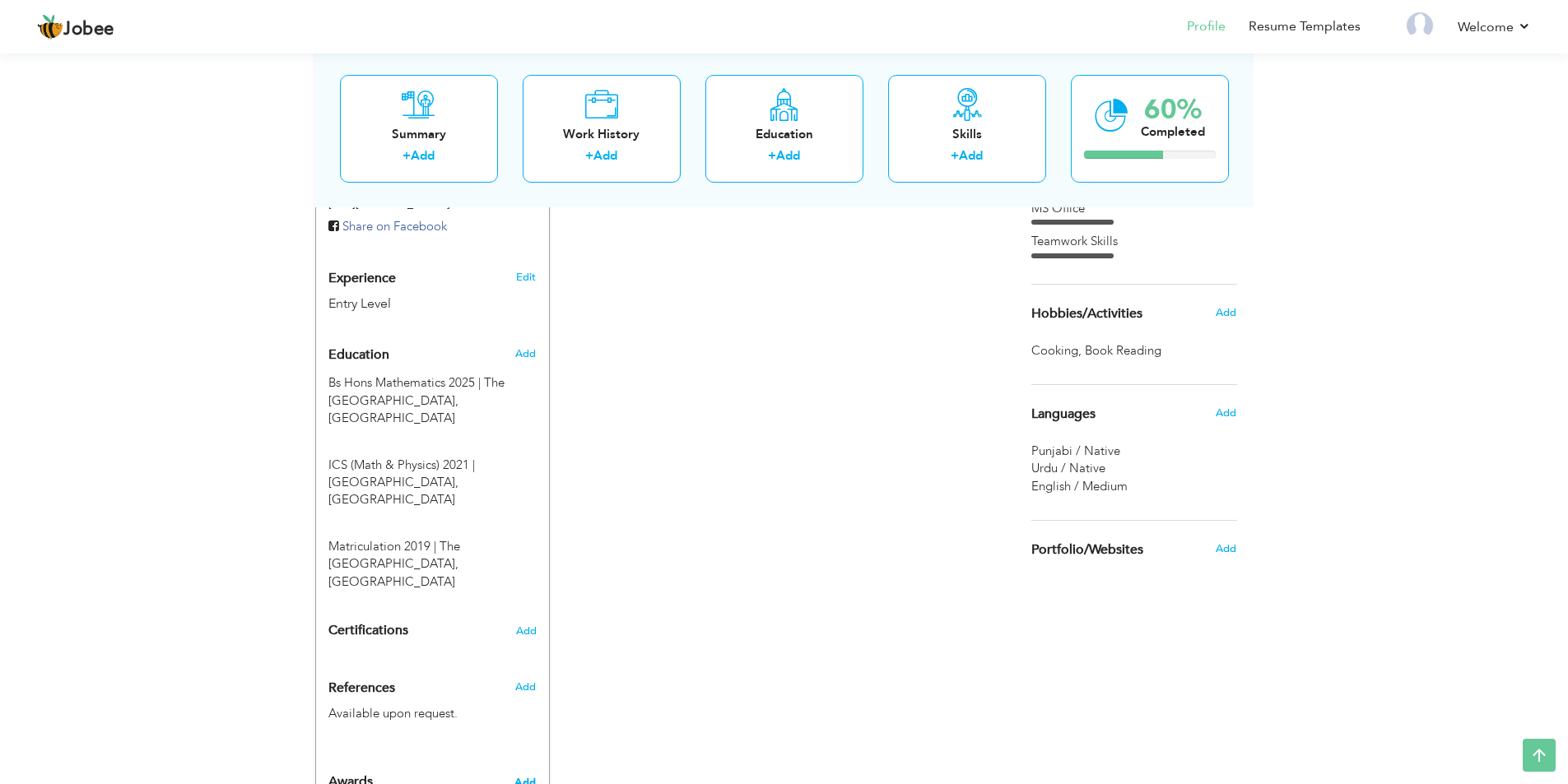
click at [521, 775] on span "Add" at bounding box center [524, 782] width 21 height 15
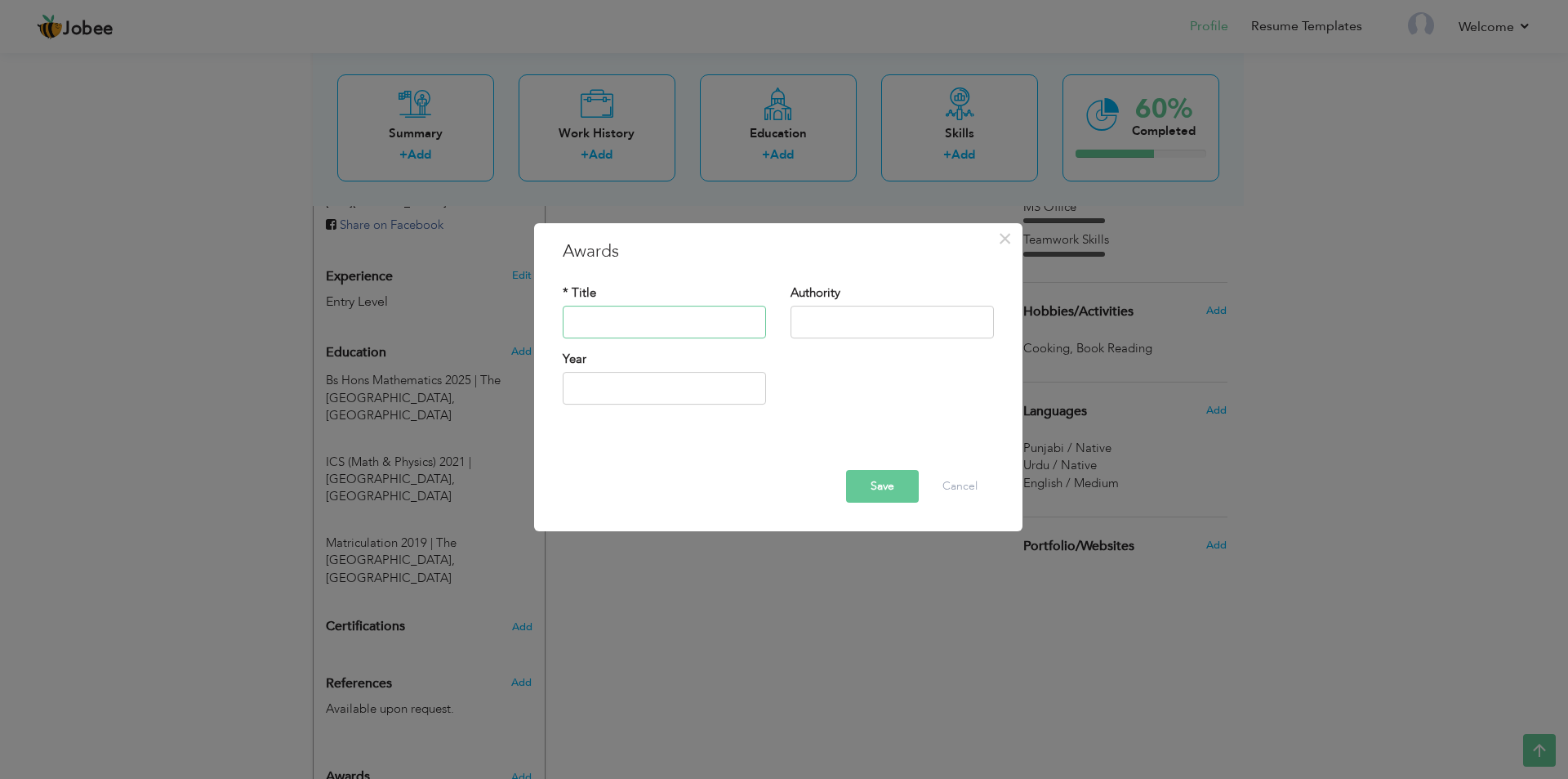
paste input "Mathematical Modelling"
type input "Mathematical Modelling"
click at [898, 498] on button "Save" at bounding box center [883, 486] width 73 height 33
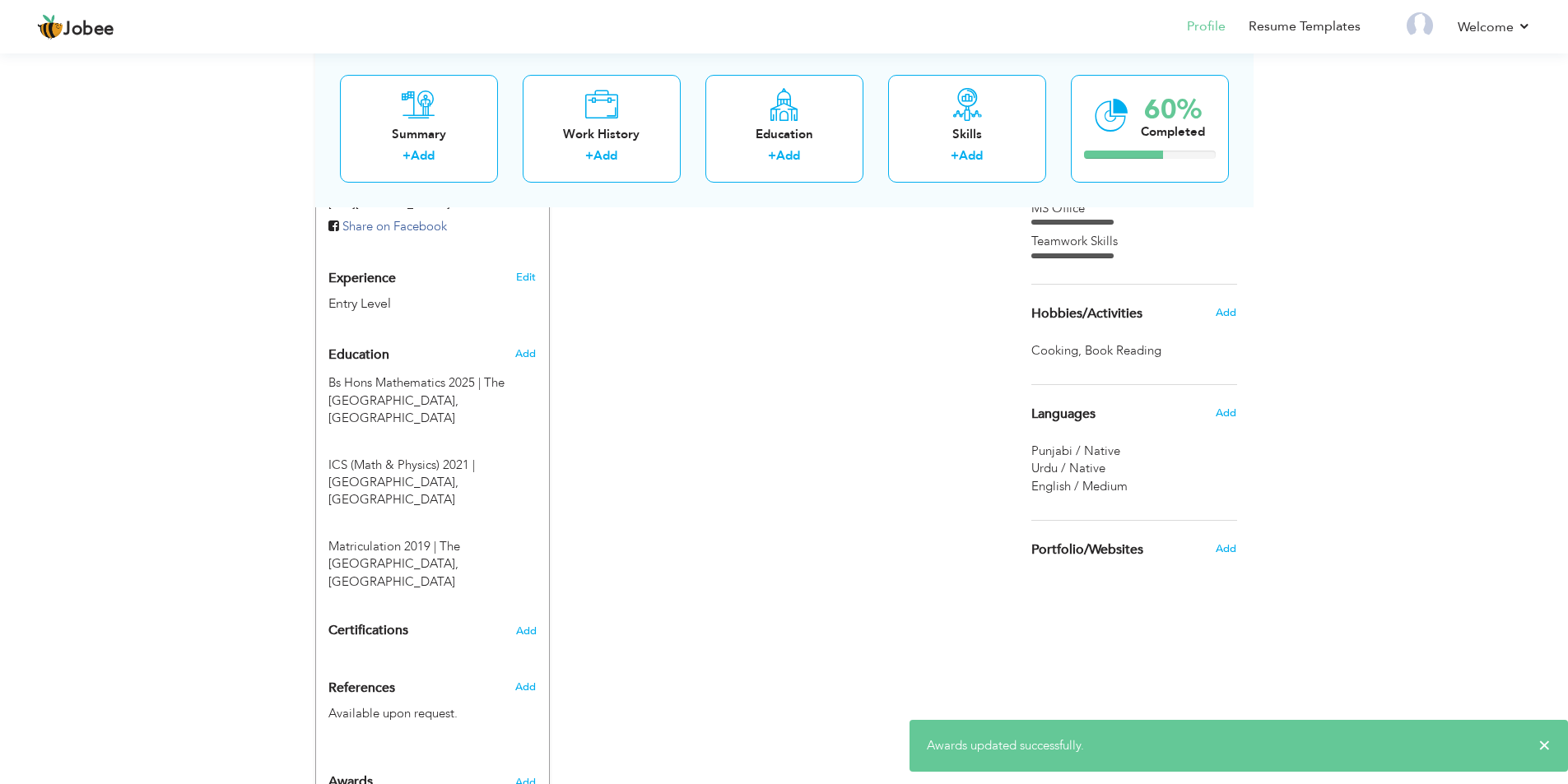
scroll to position [586, 0]
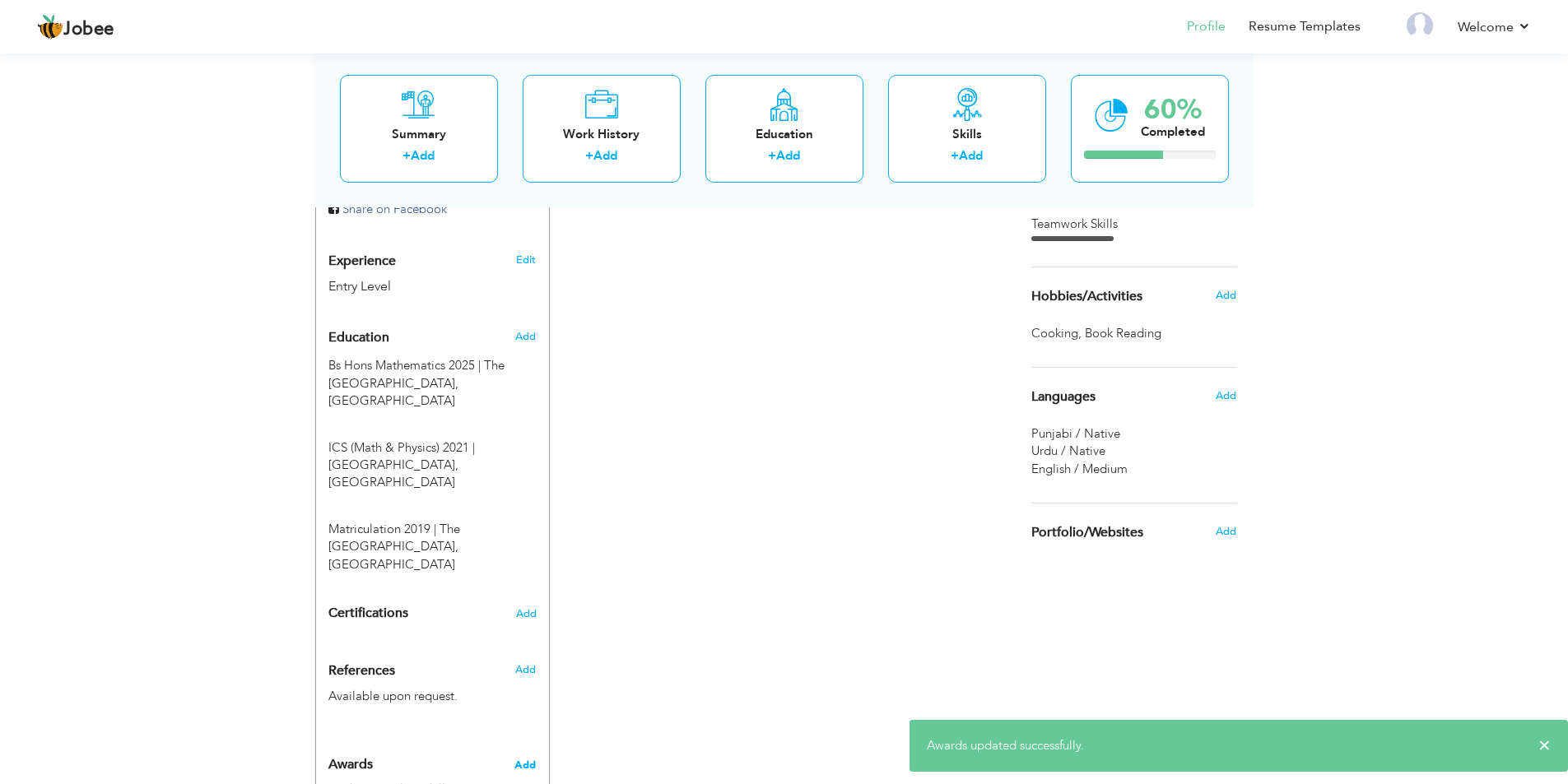
click at [528, 757] on span "Add" at bounding box center [524, 765] width 21 height 15
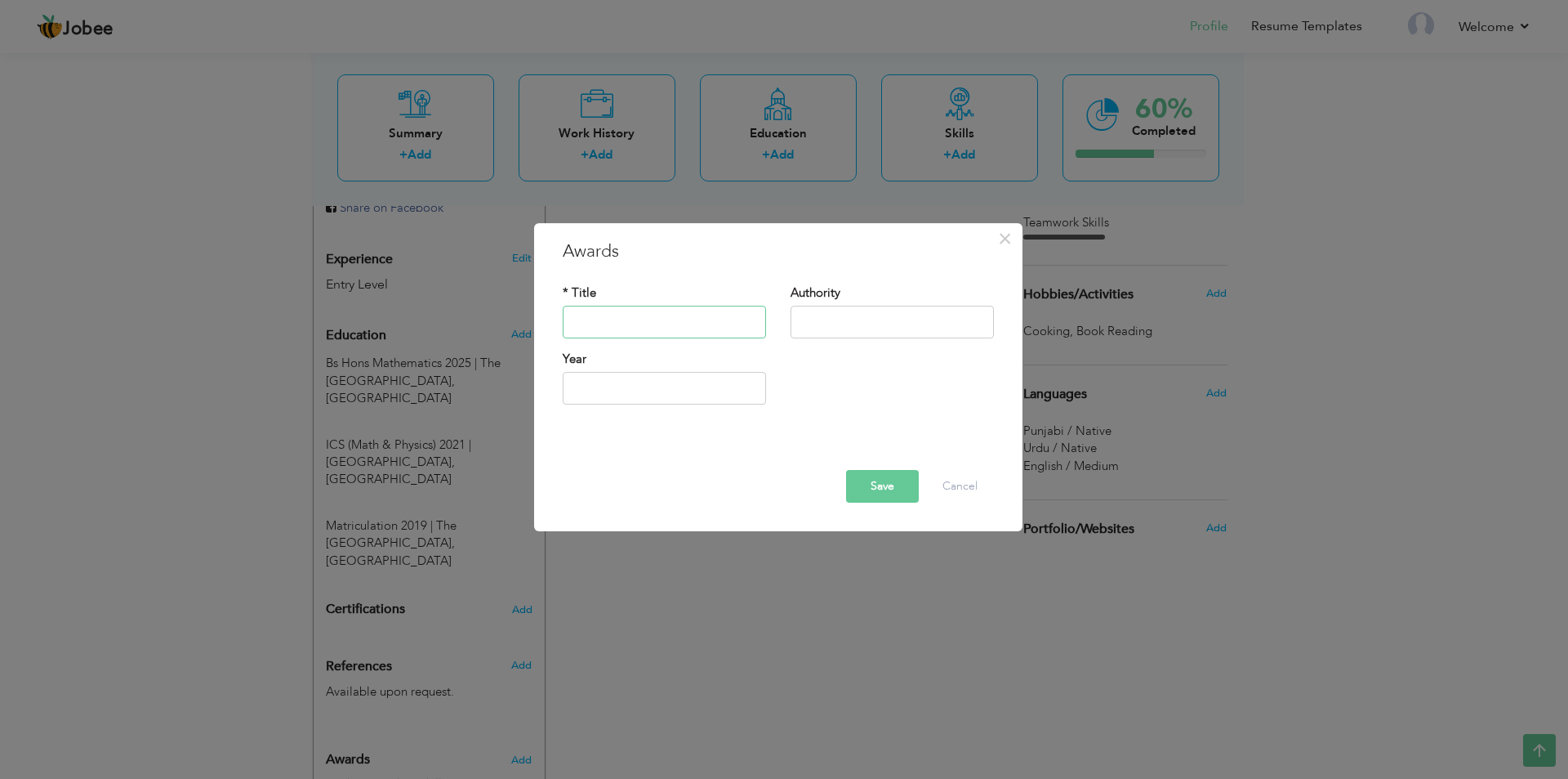
paste input "Data Analysis Task"
type input "Data Analysis Task"
click at [873, 474] on button "Save" at bounding box center [883, 486] width 73 height 33
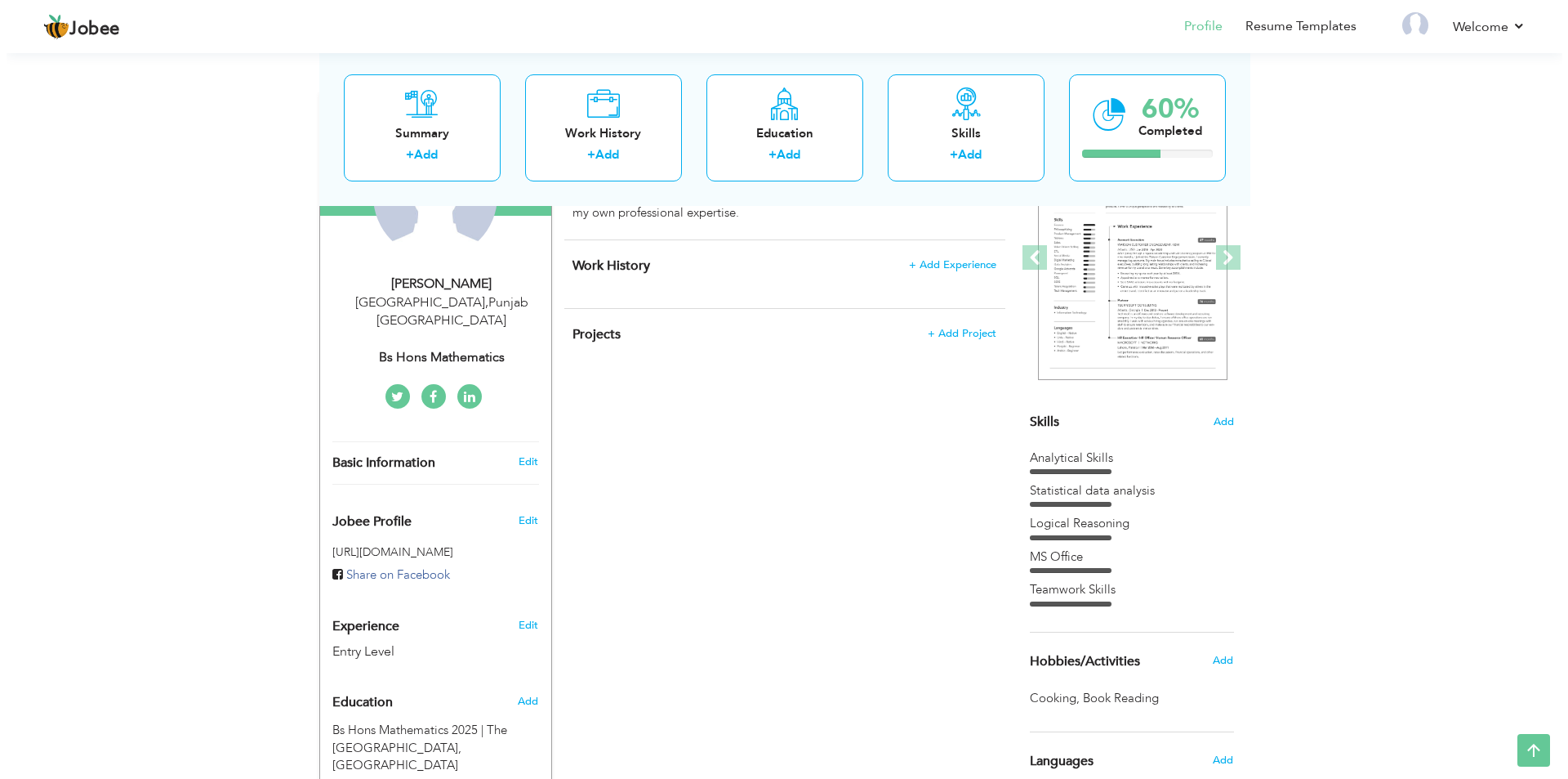
scroll to position [134, 0]
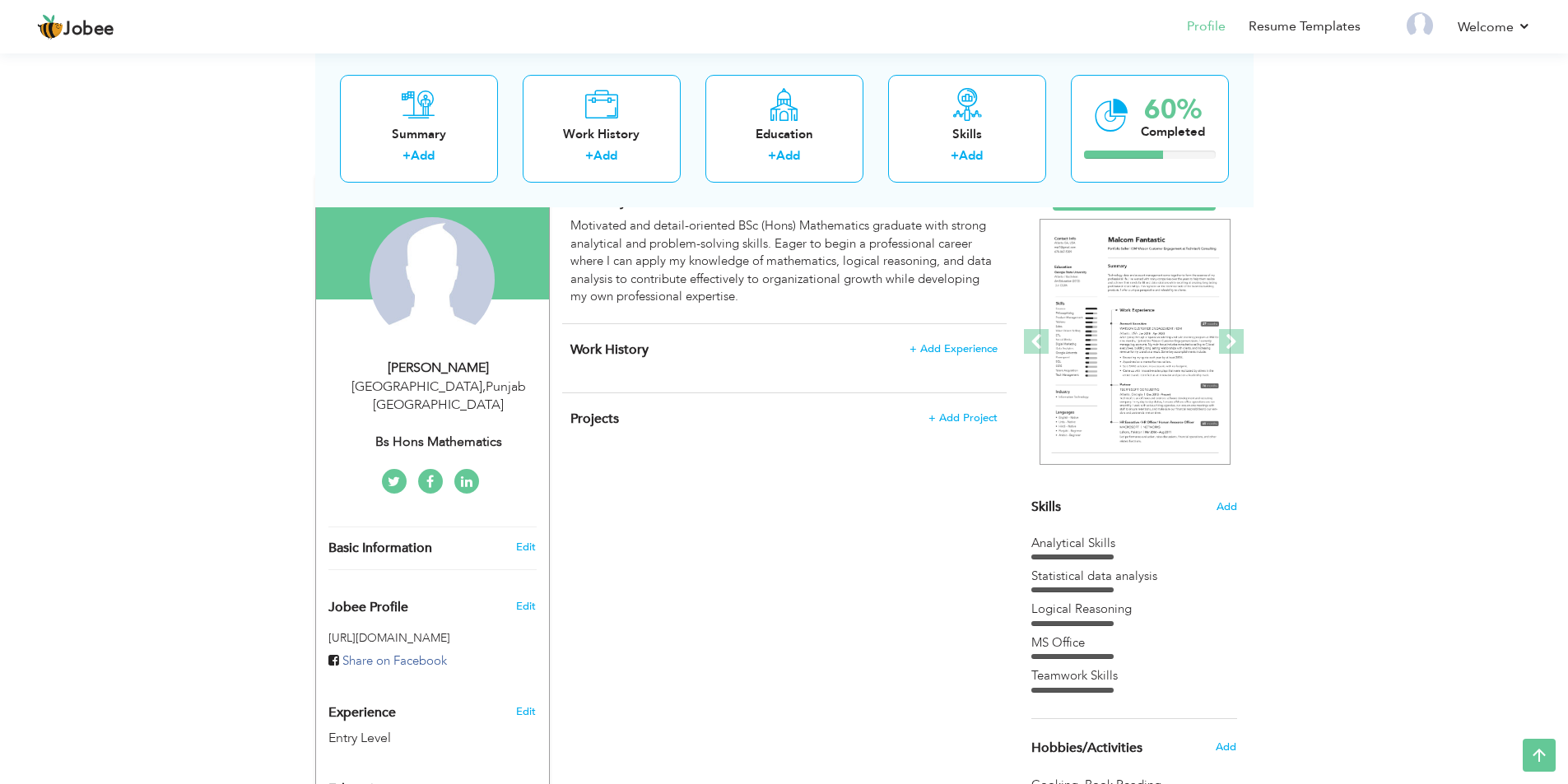
click at [524, 528] on div "Basic Information Edit" at bounding box center [433, 549] width 233 height 42
type input "Maham"
type input "Jamil"
type input "03224529057"
select select "number:166"
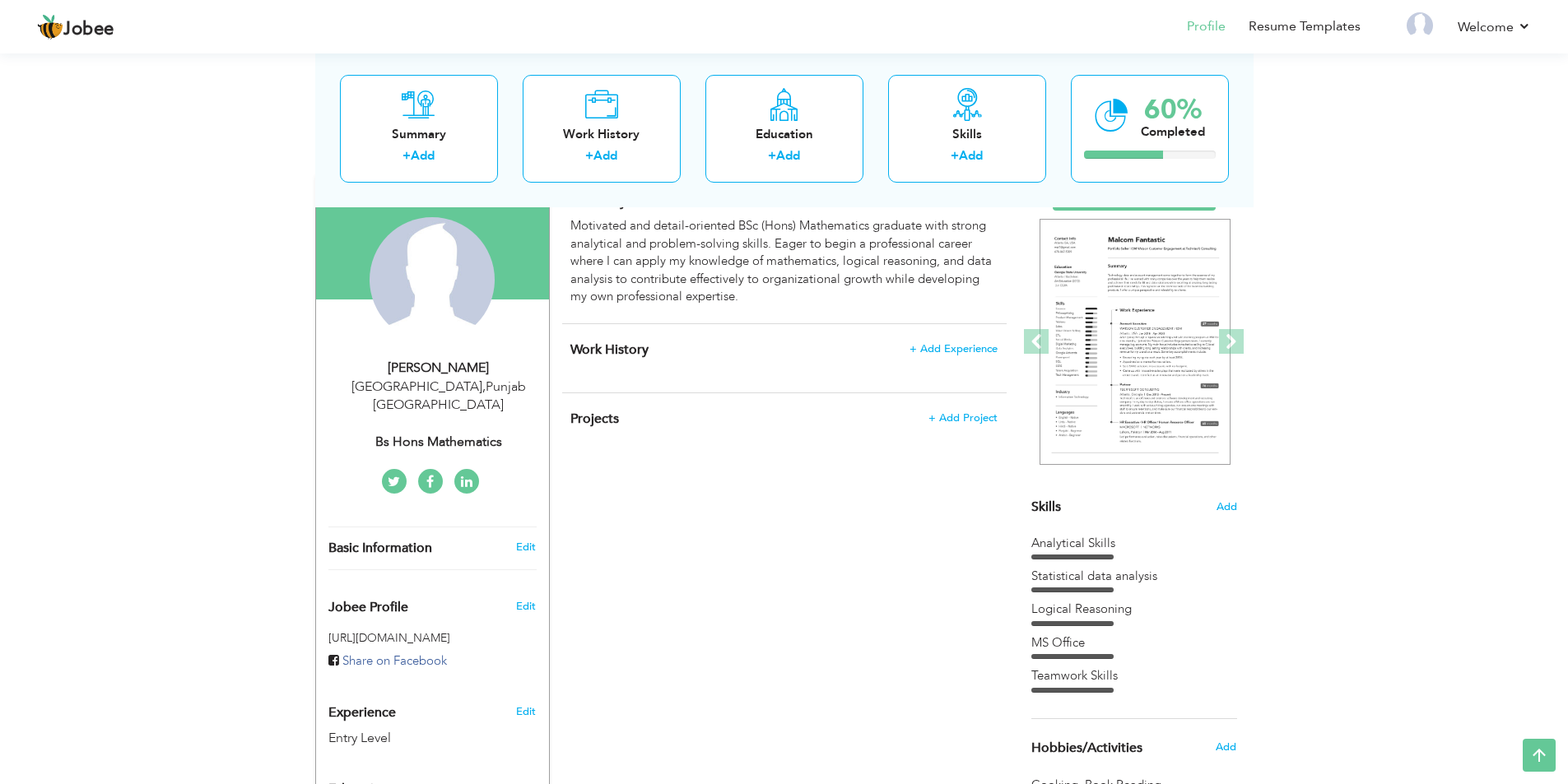
type input "Punjab"
type input "Lahore"
select select "number:1"
type input "Bs Hons Mathematics"
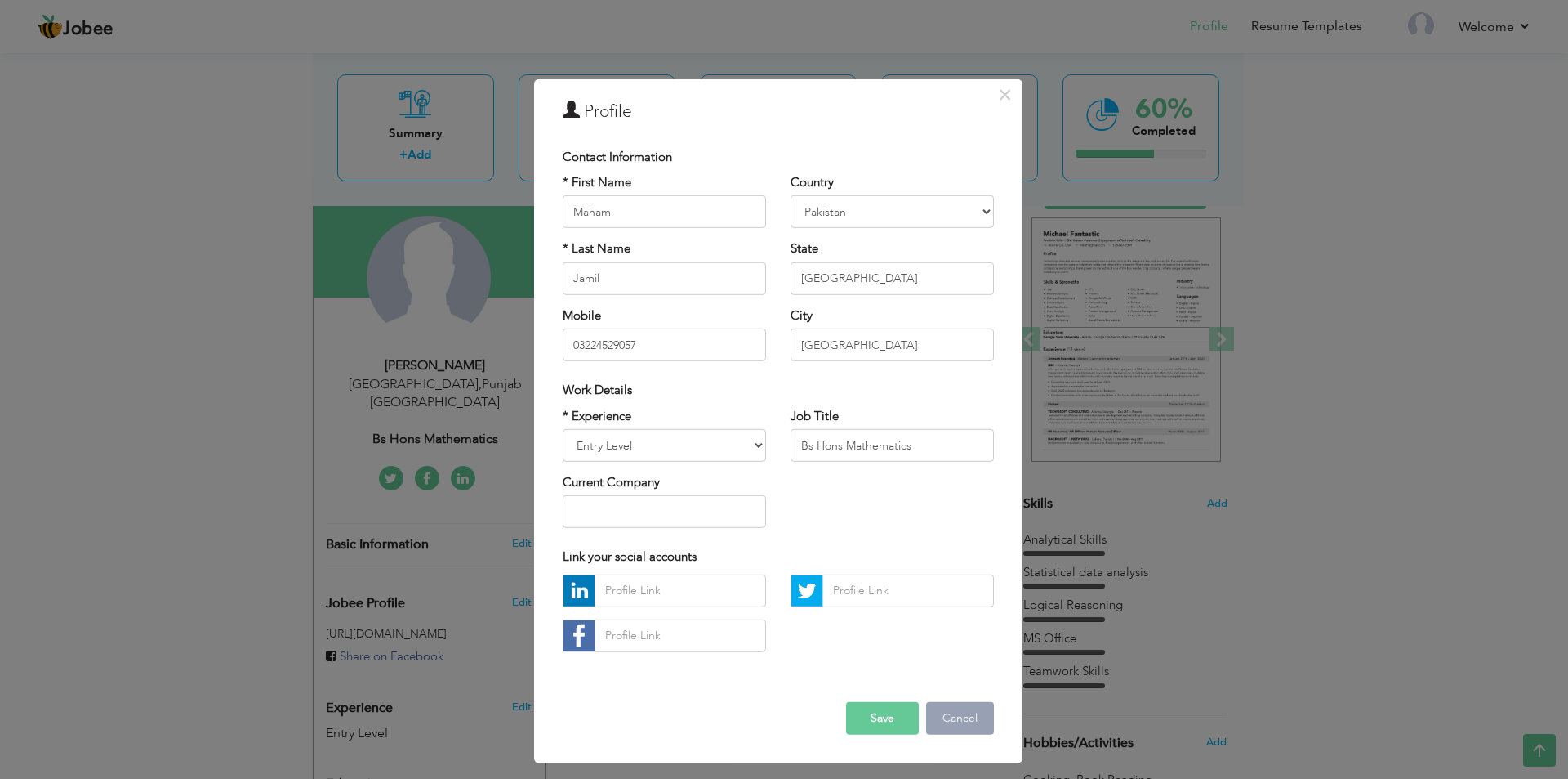
click at [967, 715] on button "Cancel" at bounding box center [960, 719] width 68 height 33
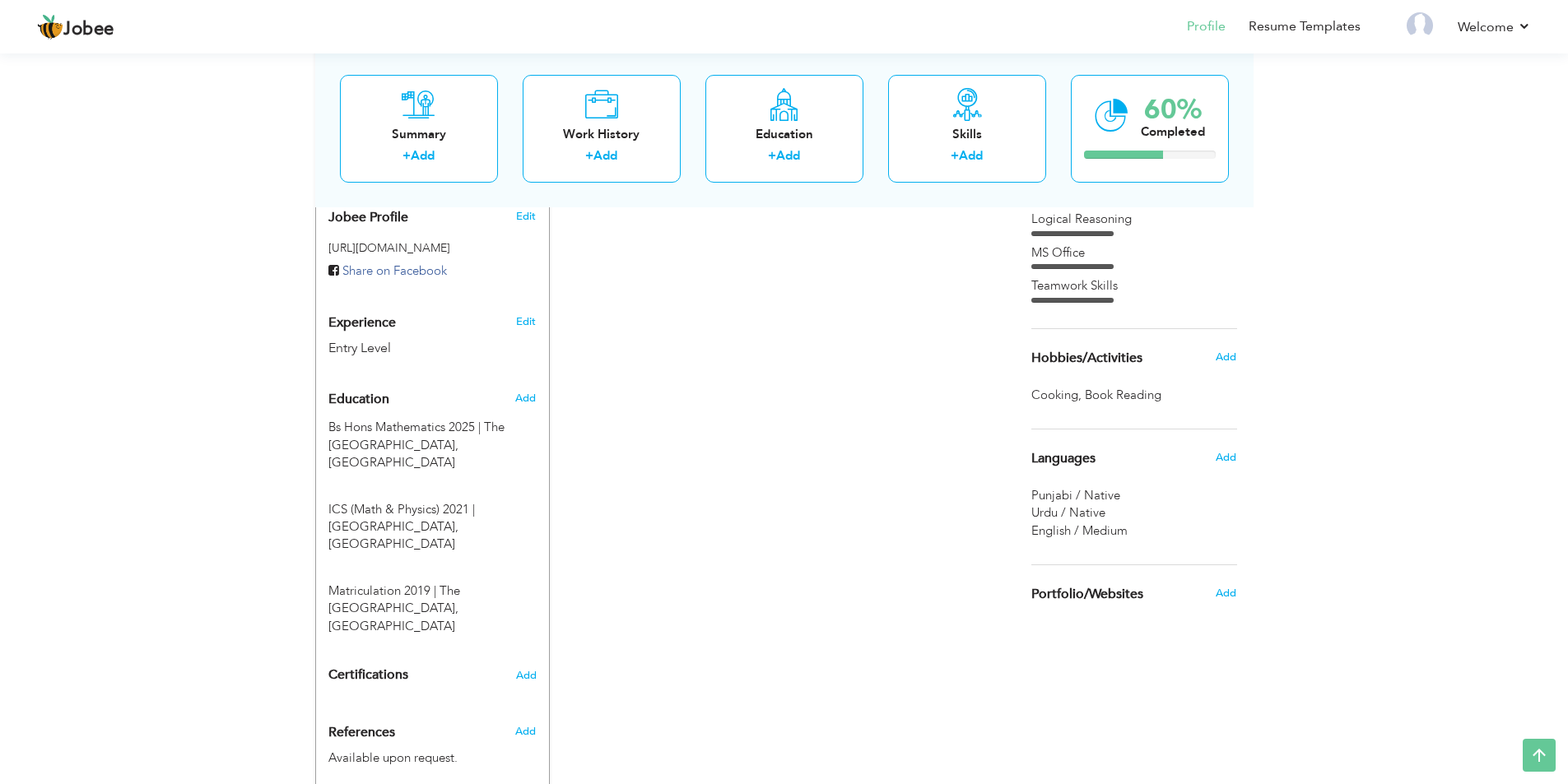
scroll to position [628, 0]
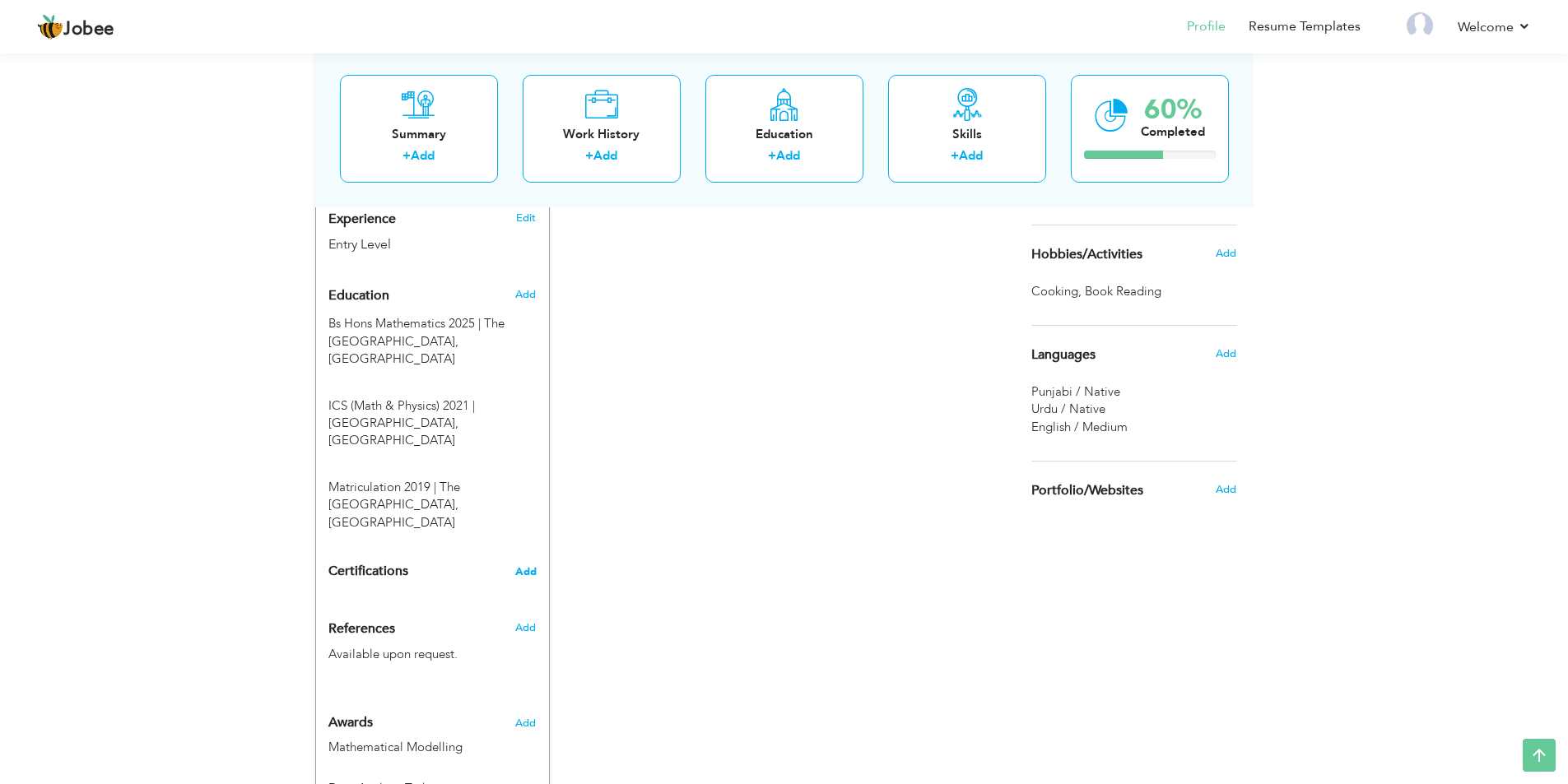
click at [517, 566] on span "Add" at bounding box center [525, 572] width 21 height 12
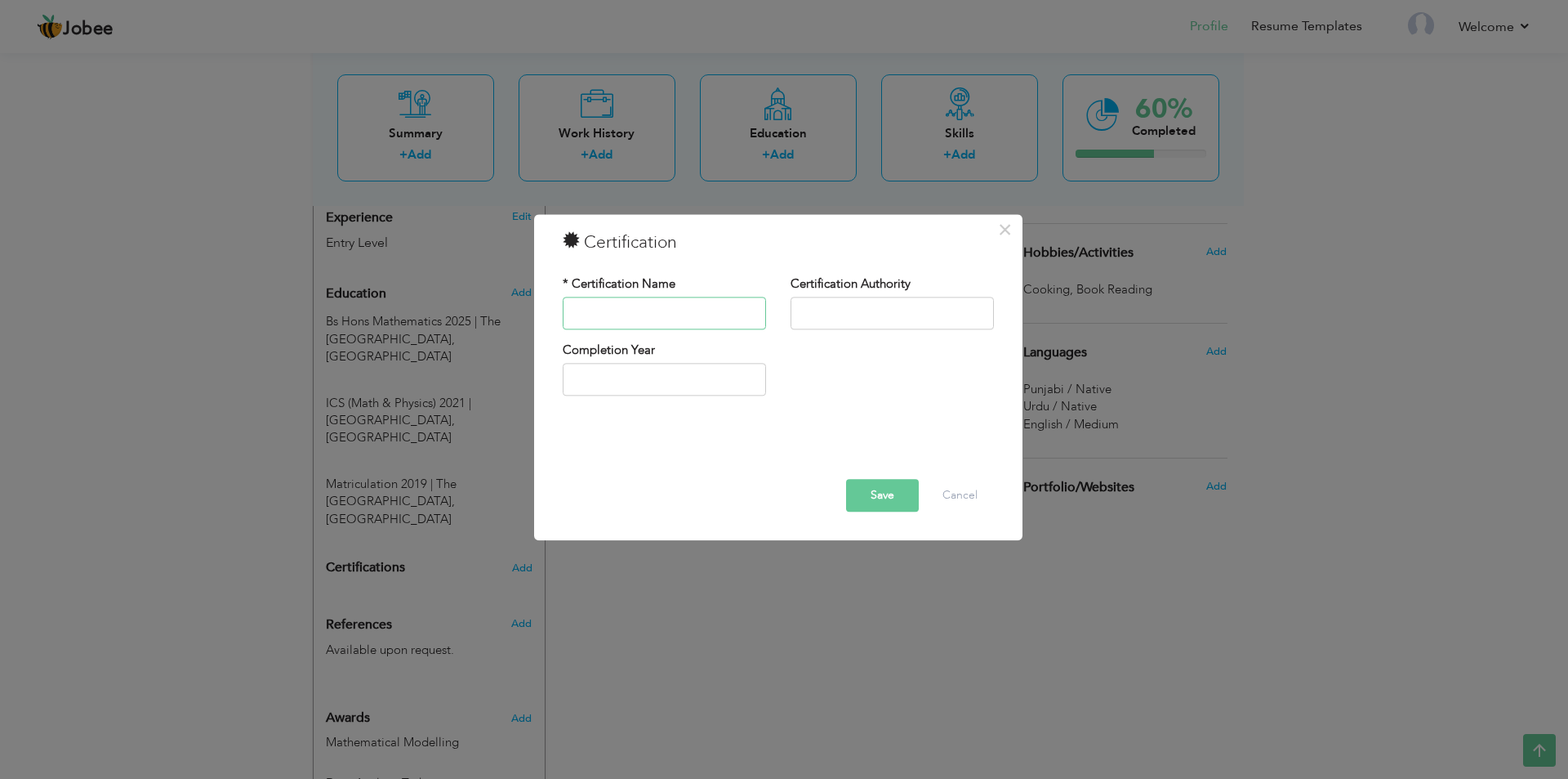
click at [651, 317] on input "text" at bounding box center [665, 313] width 204 height 33
type input "Cooking & Baking Course"
click at [829, 302] on input "text" at bounding box center [892, 313] width 204 height 33
drag, startPoint x: 853, startPoint y: 319, endPoint x: 799, endPoint y: 325, distance: 54.3
click at [799, 325] on input "Cothim" at bounding box center [892, 313] width 204 height 33
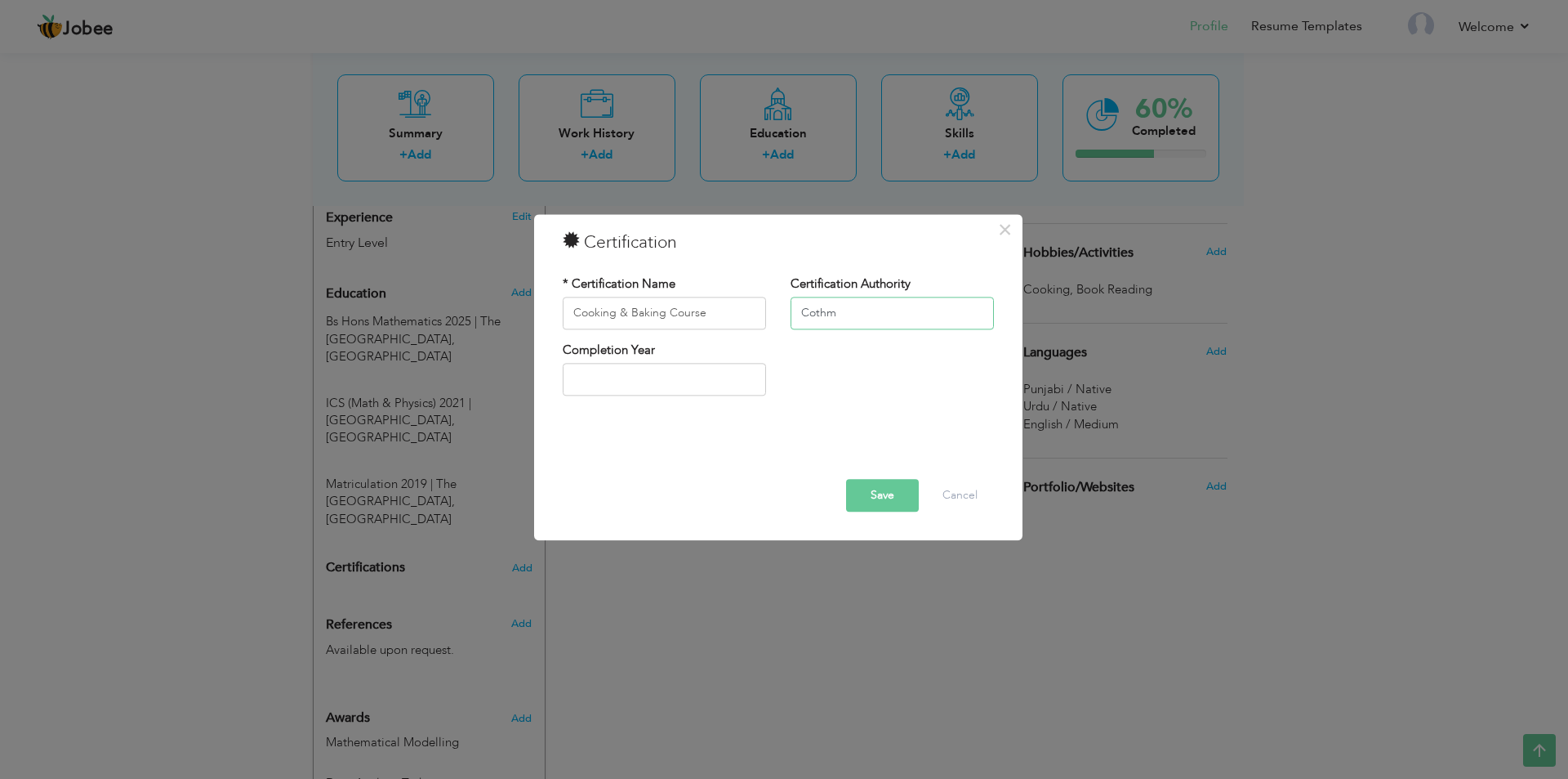
type input "Cothm"
click at [704, 394] on input "2025" at bounding box center [665, 380] width 204 height 33
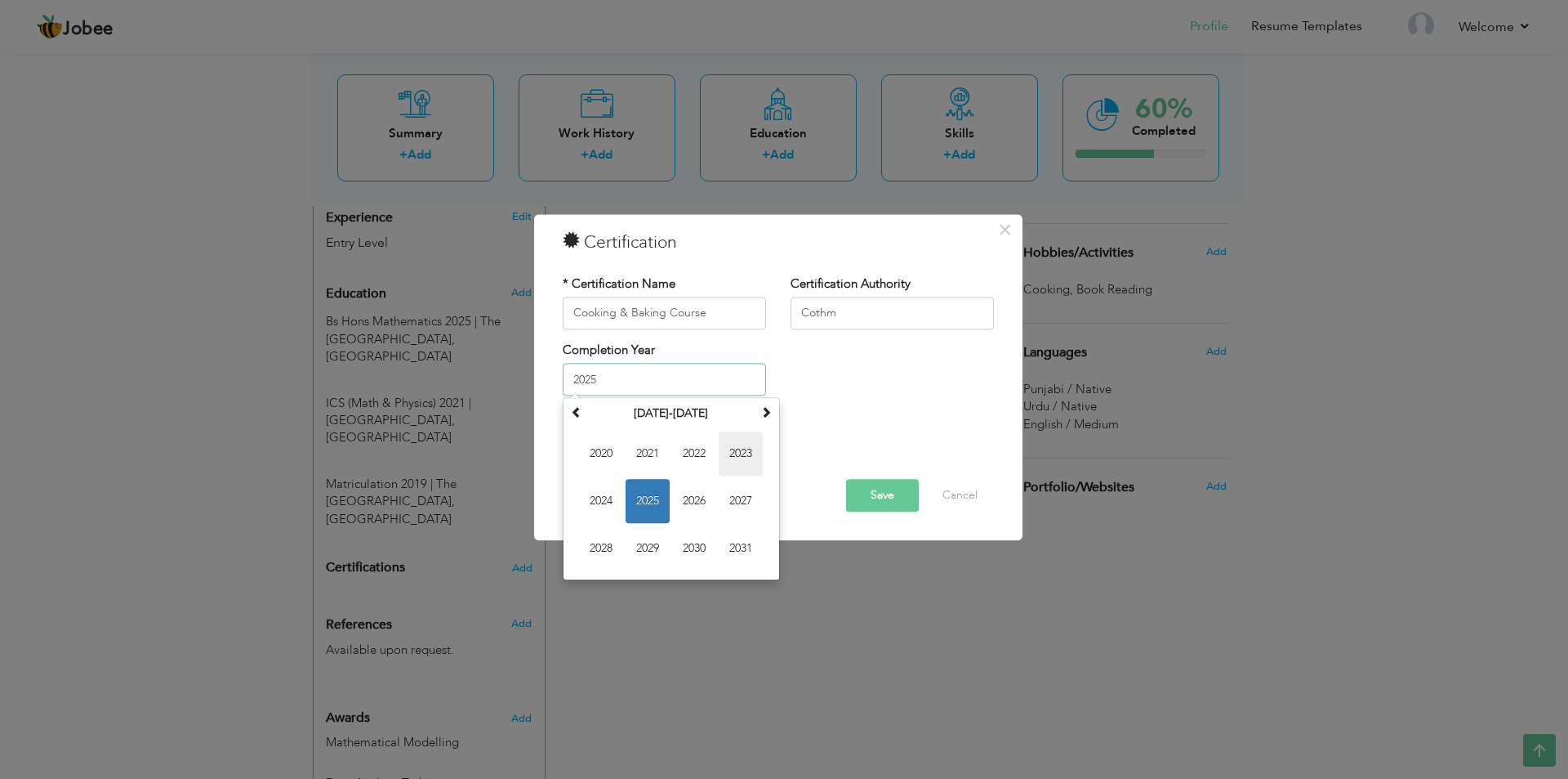
click at [752, 453] on span "2023" at bounding box center [740, 454] width 45 height 45
type input "2023"
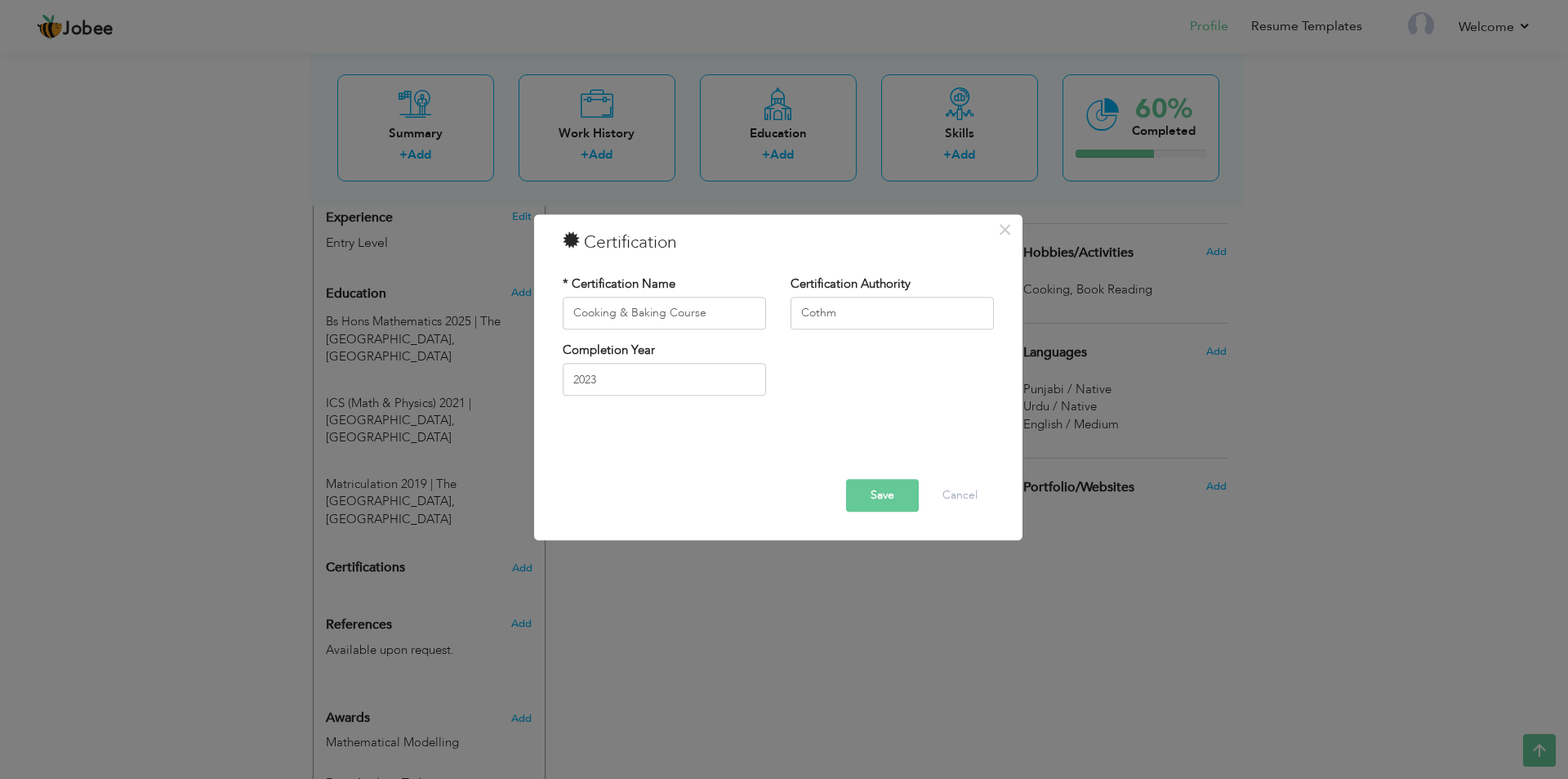
click at [884, 496] on button "Save" at bounding box center [883, 495] width 73 height 33
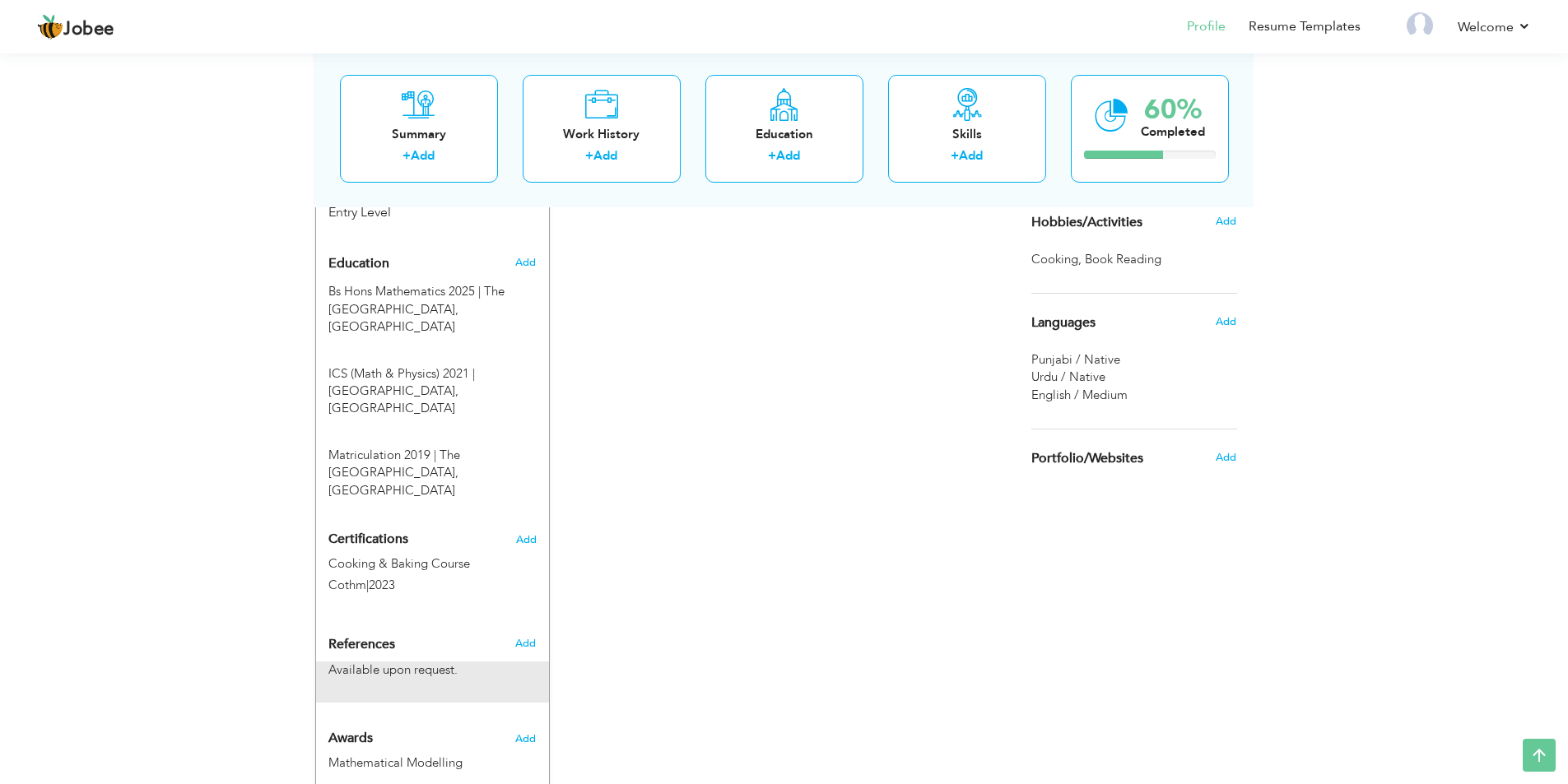
scroll to position [676, 0]
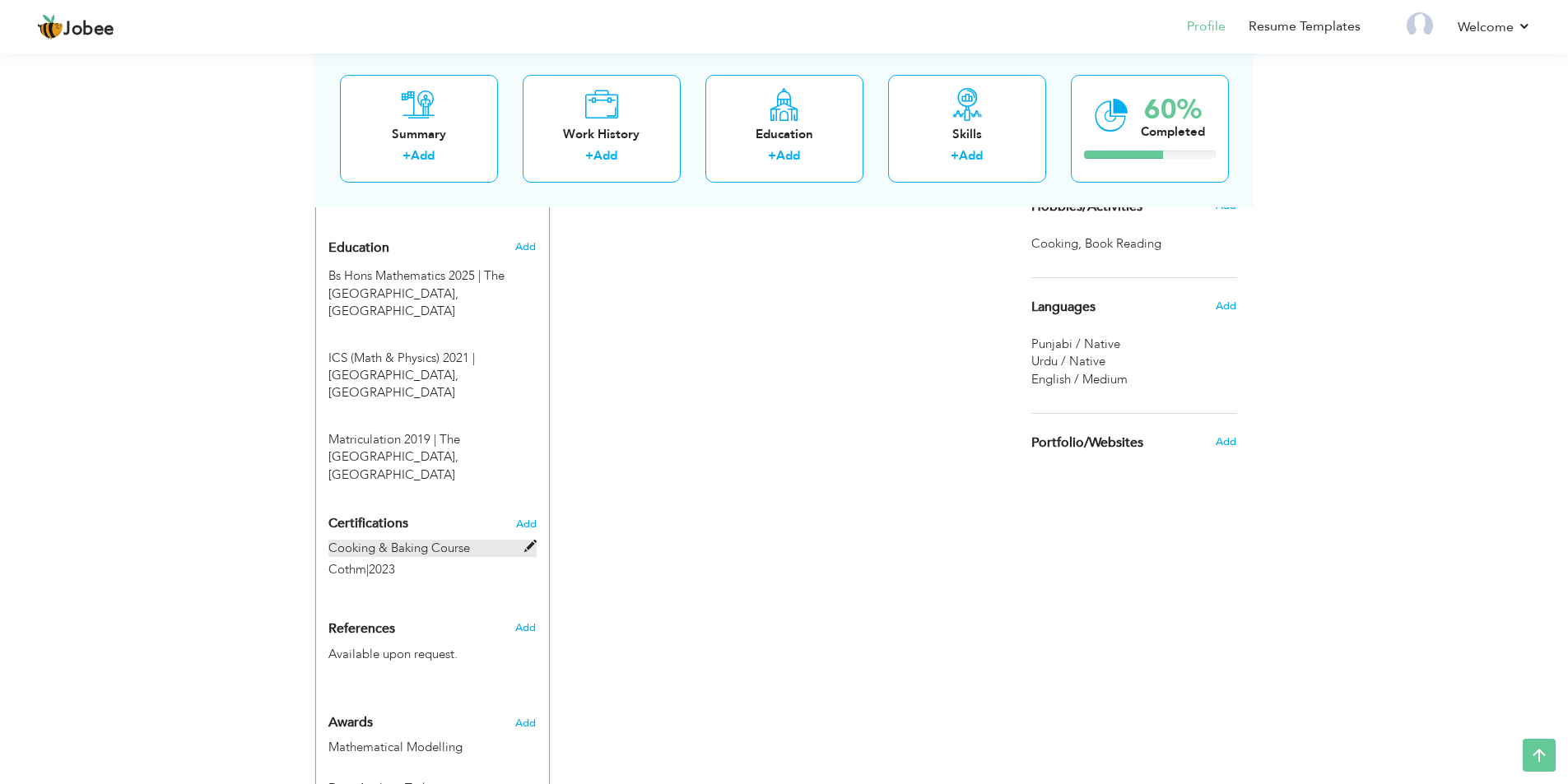
click at [487, 539] on label "Cooking & Baking Course" at bounding box center [432, 548] width 208 height 17
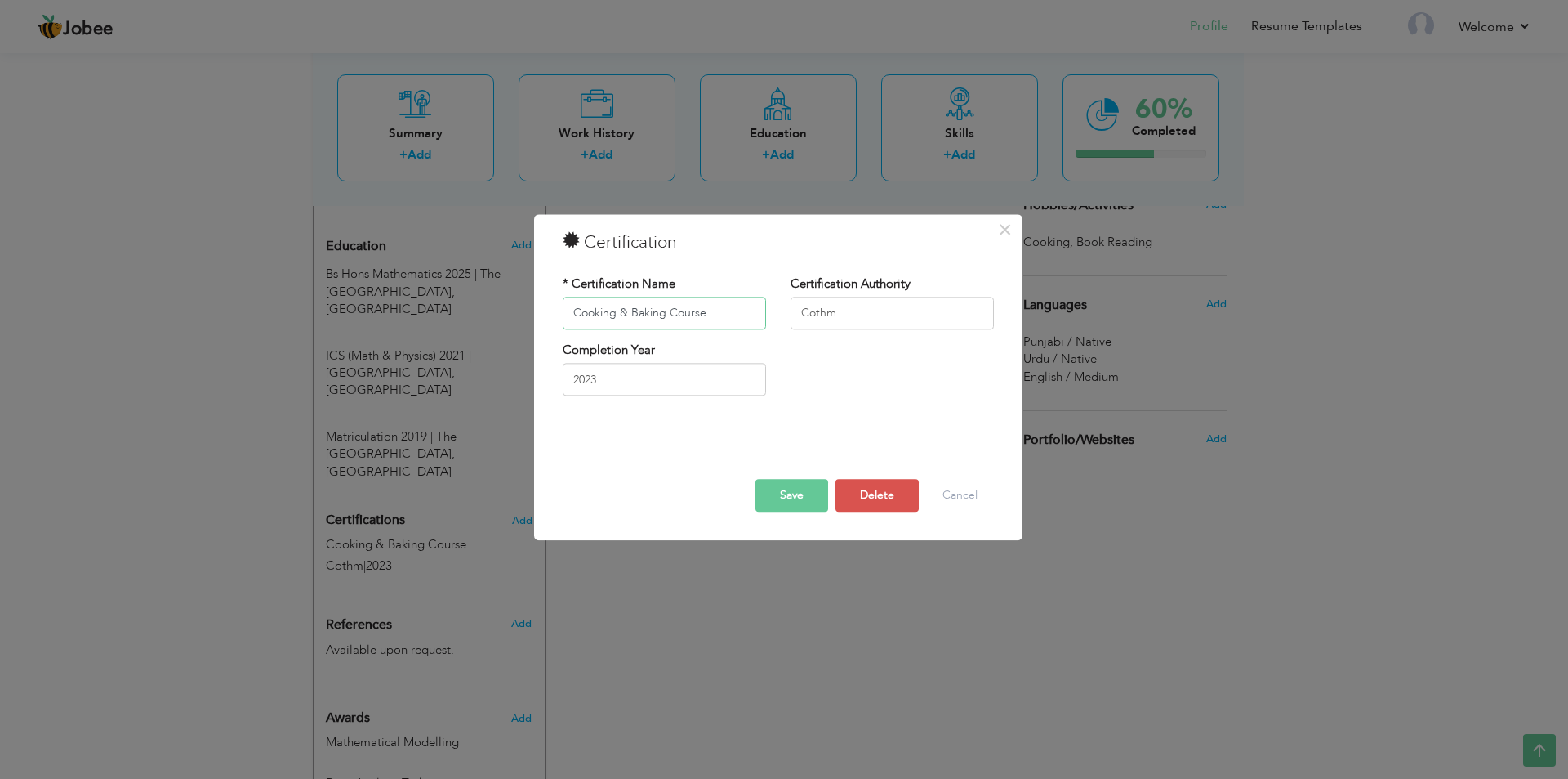
drag, startPoint x: 629, startPoint y: 316, endPoint x: 514, endPoint y: 318, distance: 115.0
click at [514, 318] on div "× Certification * Certification Name Cooking & Baking Course Certification Auth…" at bounding box center [784, 390] width 1568 height 779
drag, startPoint x: 707, startPoint y: 317, endPoint x: 538, endPoint y: 316, distance: 169.0
click at [538, 316] on div "× Certification * Certification Name Cooking & Baking Course Certification Auth…" at bounding box center [778, 377] width 488 height 326
paste input "baking-patisserie-management"
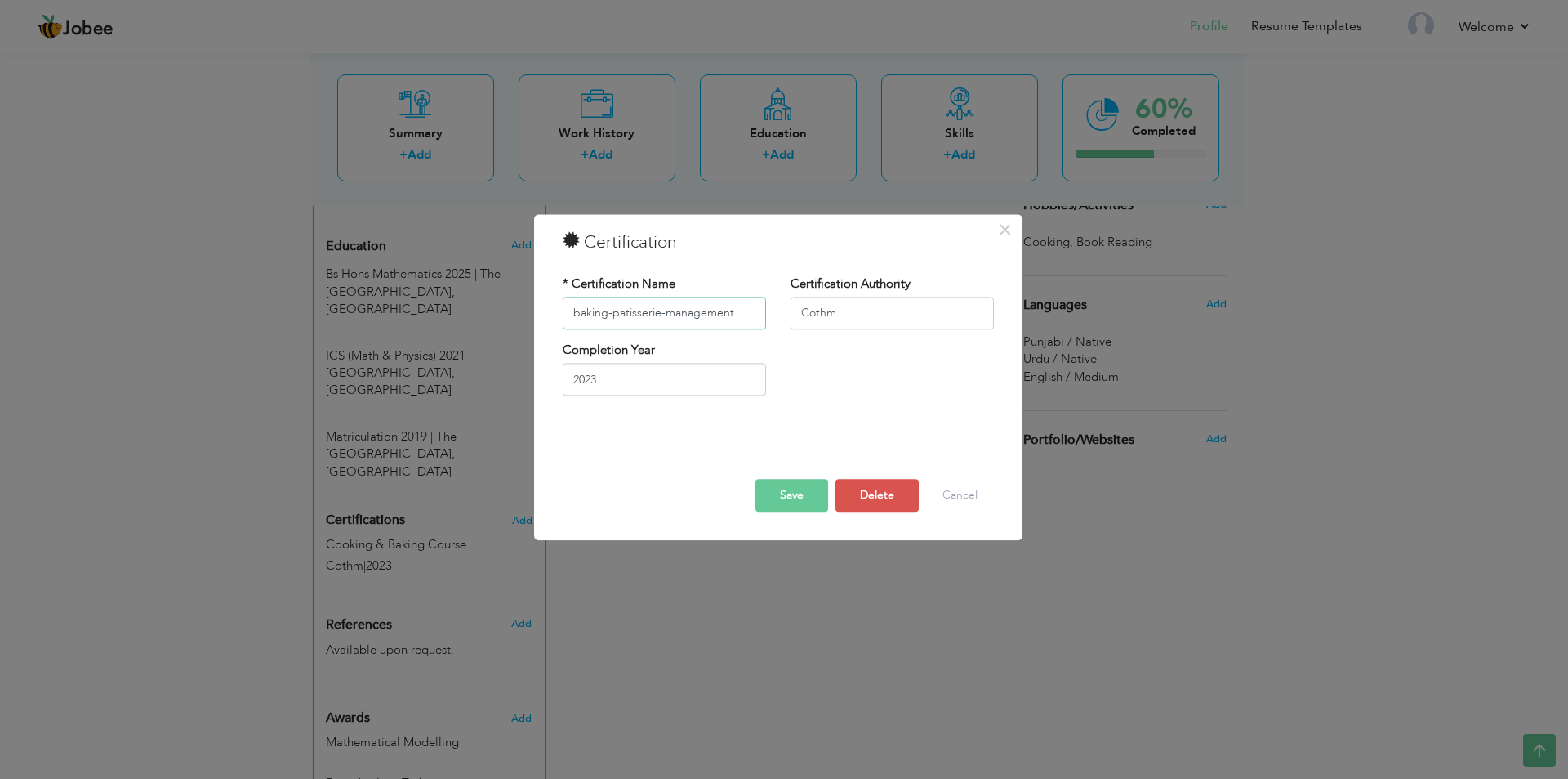
click at [582, 314] on input "baking-patisserie-management" at bounding box center [665, 313] width 204 height 33
type input "Baking & patisserie Management"
click at [870, 318] on input "Cothm" at bounding box center [892, 313] width 204 height 33
type input "Cothm Lahore"
click at [793, 481] on button "Save" at bounding box center [792, 495] width 73 height 33
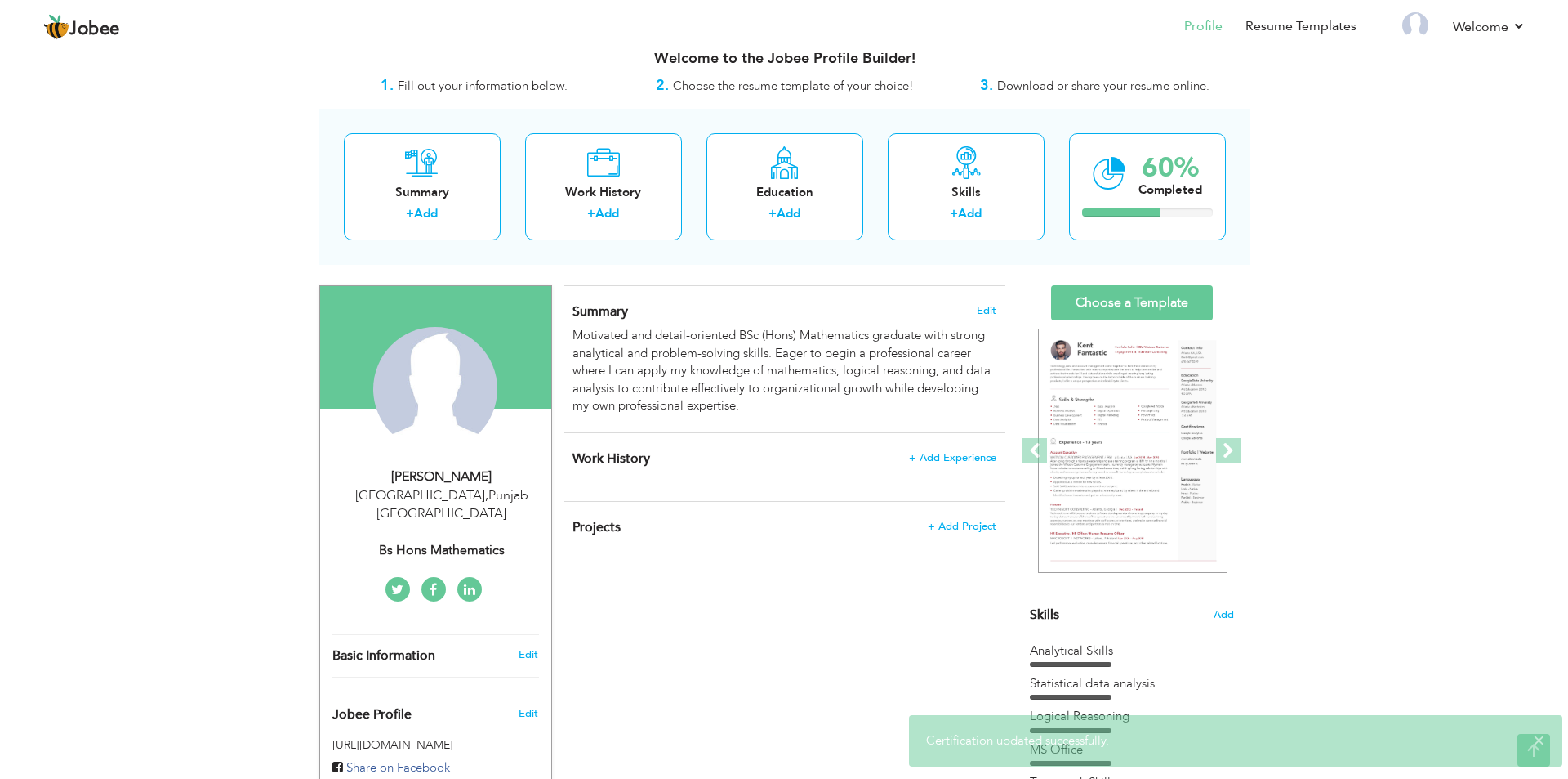
scroll to position [18, 0]
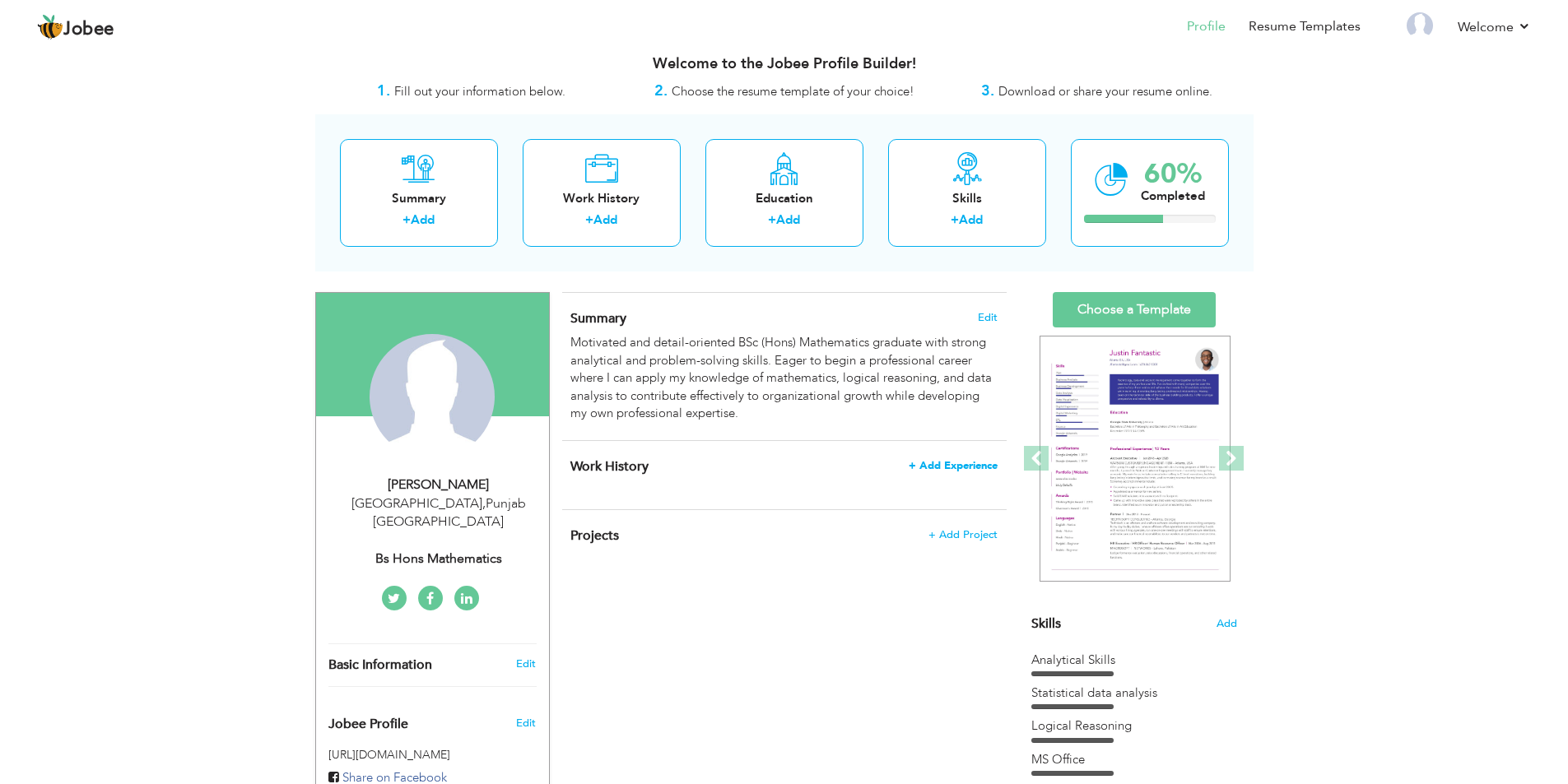
click at [958, 464] on span "+ Add Experience" at bounding box center [953, 465] width 89 height 12
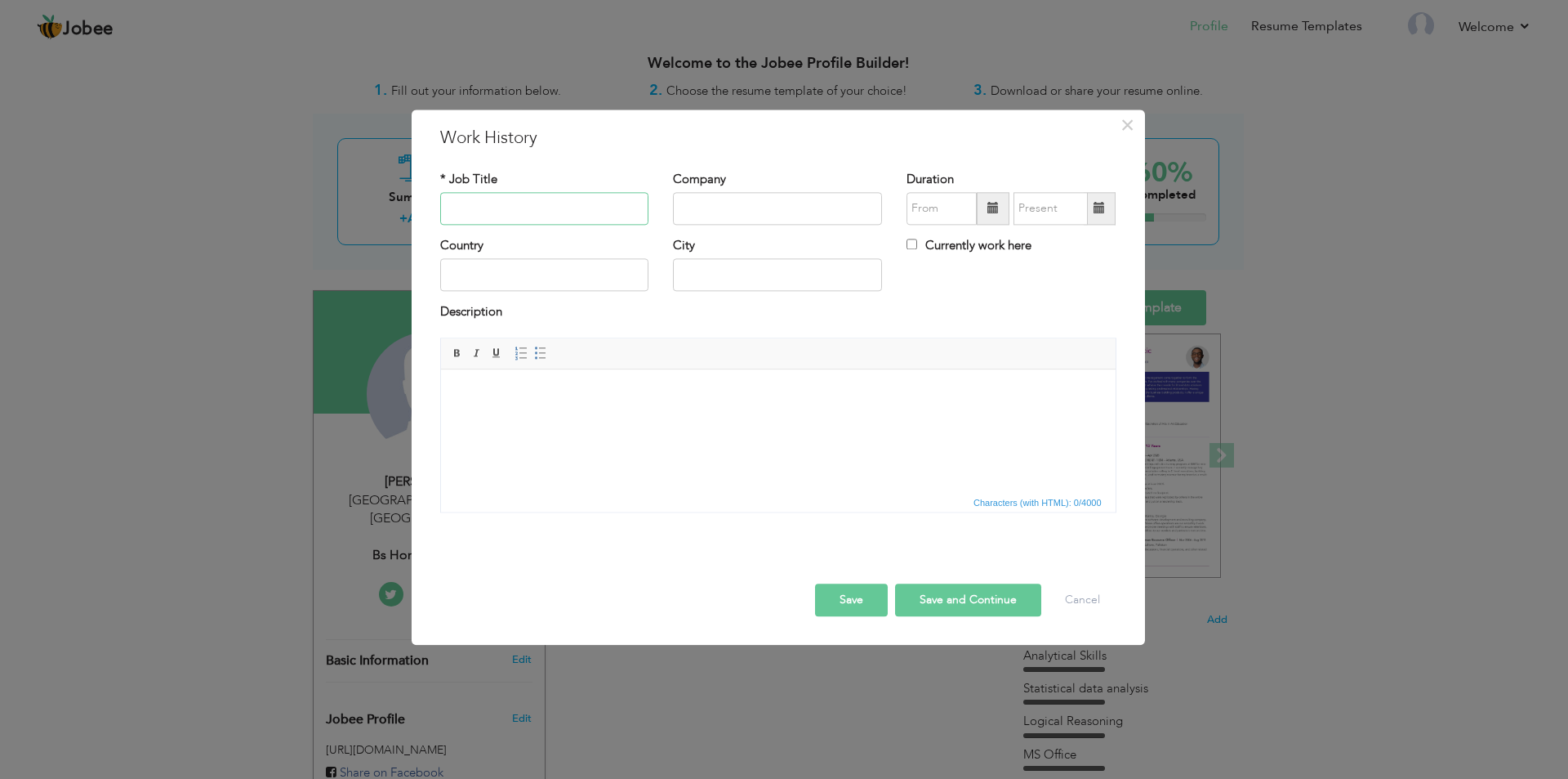
click at [559, 222] on input "text" at bounding box center [545, 208] width 209 height 33
type input "Maths Teacher"
click at [799, 209] on input "text" at bounding box center [778, 208] width 209 height 33
type input "Skills Academy"
click at [589, 272] on input "text" at bounding box center [545, 276] width 209 height 33
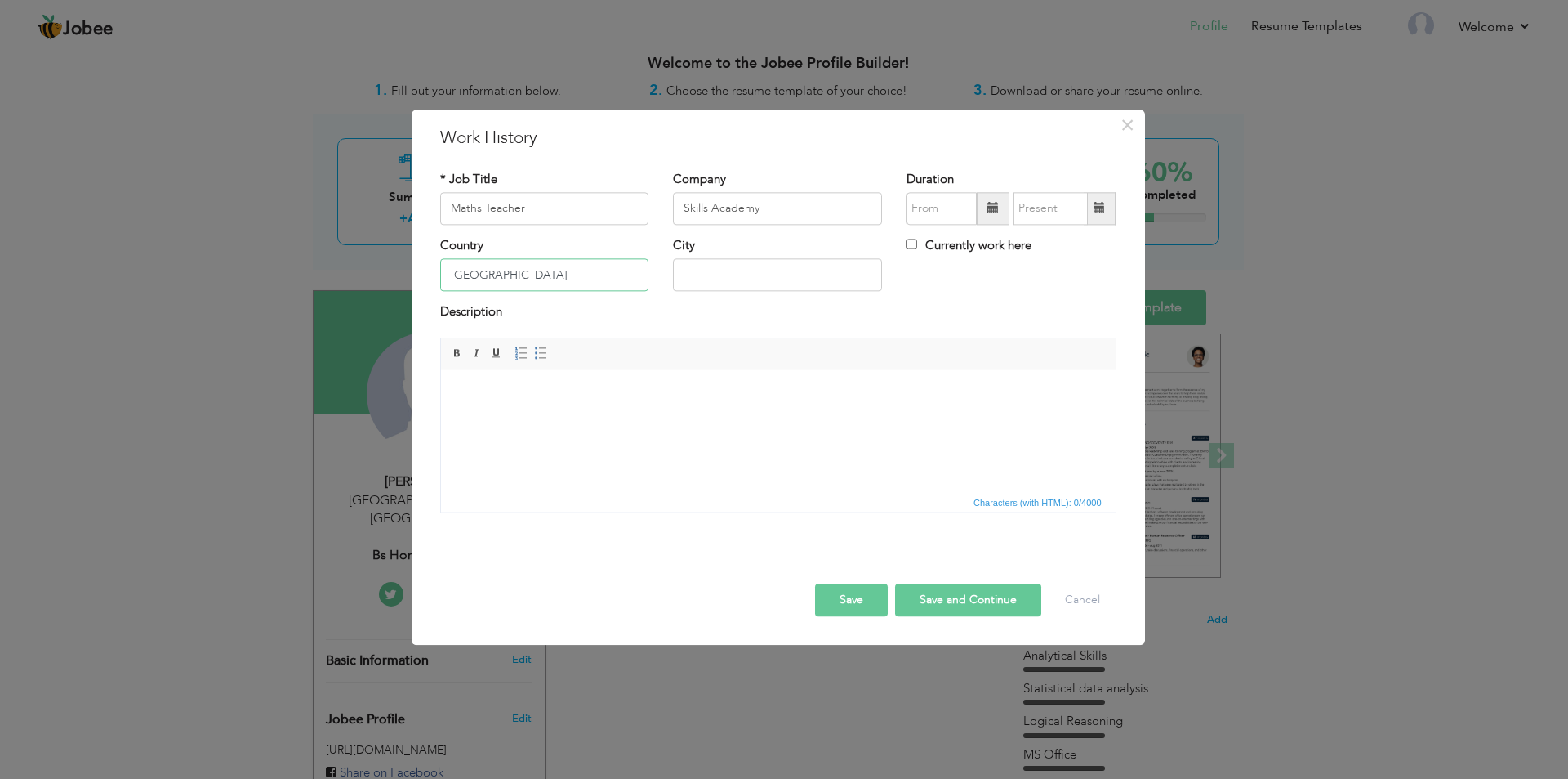
type input "Pakistan"
type input "Lahore"
click at [981, 243] on label "Currently work here" at bounding box center [969, 245] width 125 height 17
click at [918, 243] on input "Currently work here" at bounding box center [912, 244] width 11 height 11
checkbox input "true"
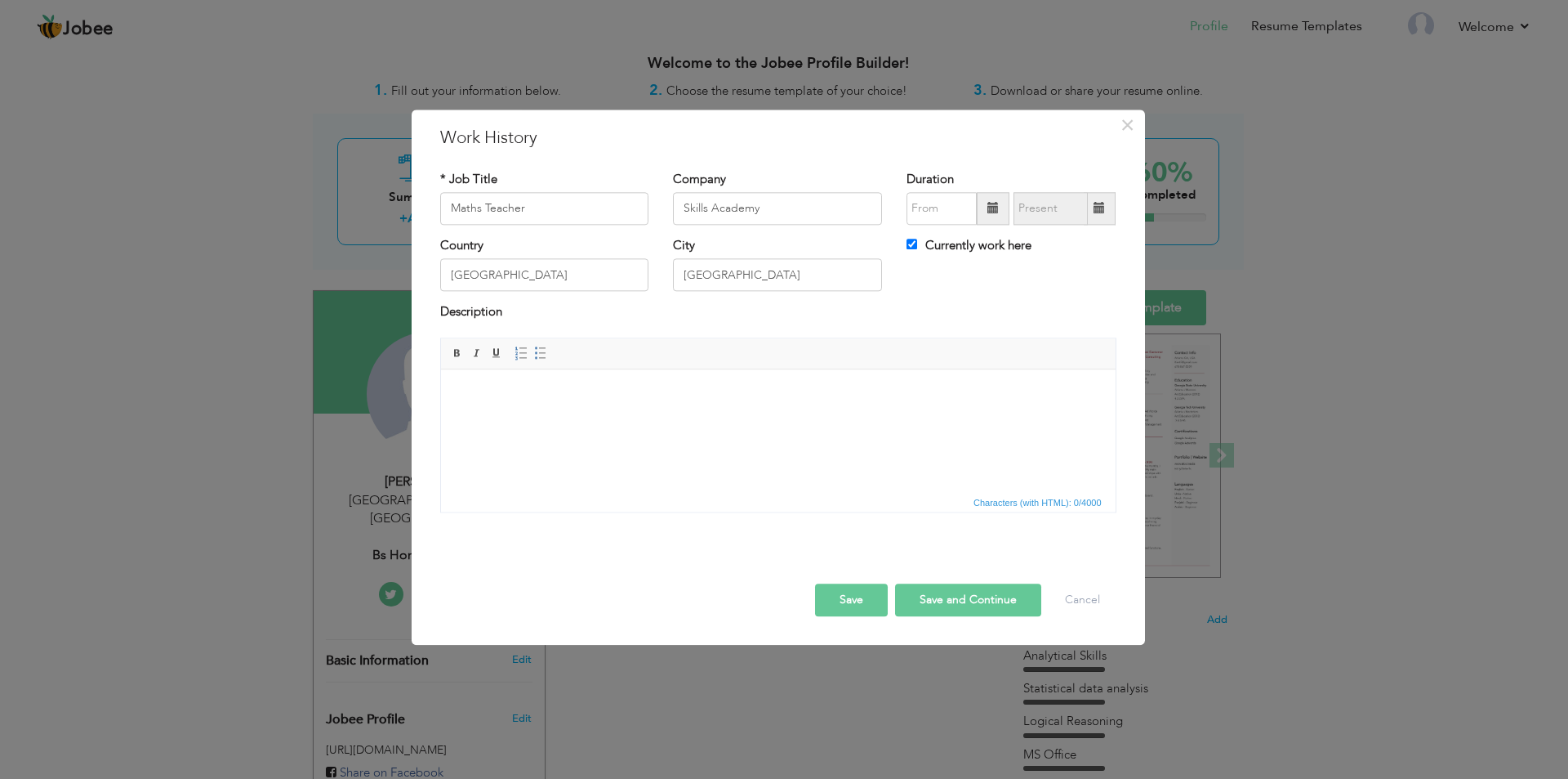
click at [1000, 214] on span at bounding box center [993, 208] width 33 height 33
click at [976, 327] on span "2025" at bounding box center [992, 330] width 45 height 45
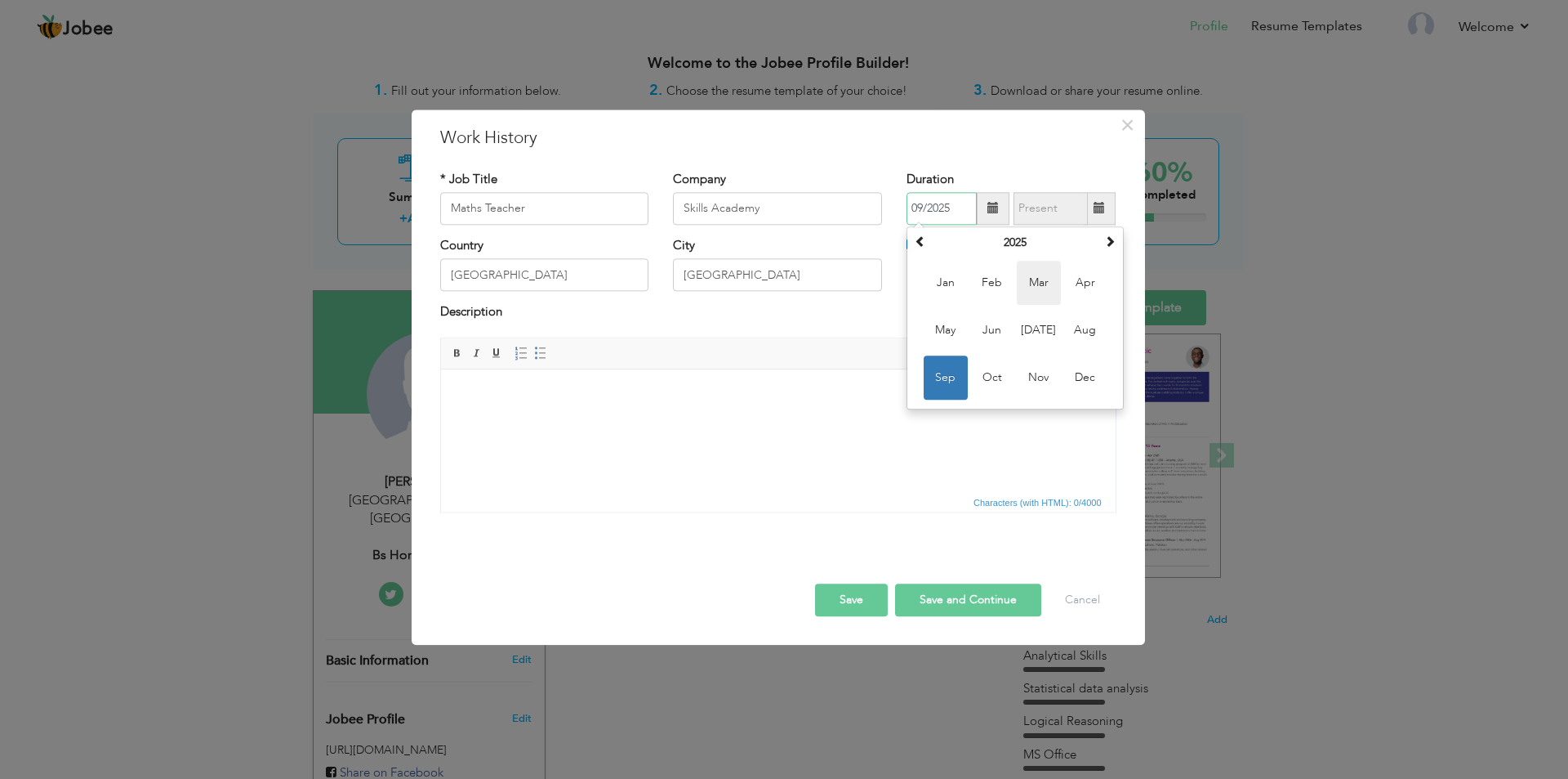
click at [1045, 284] on span "Mar" at bounding box center [1039, 283] width 45 height 45
type input "03/2025"
click at [909, 404] on html at bounding box center [778, 394] width 675 height 50
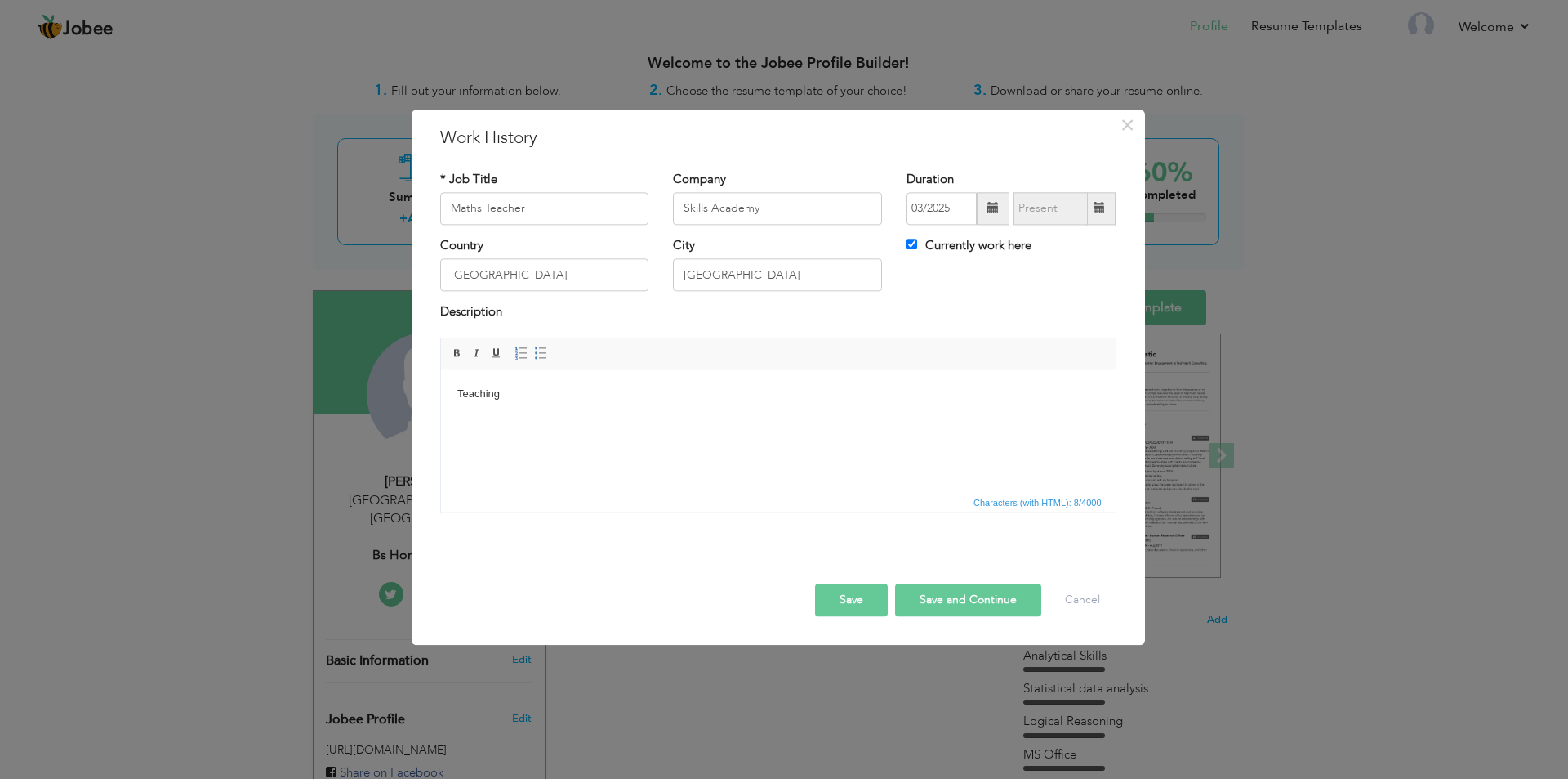
click at [729, 420] on html "Teaching" at bounding box center [778, 394] width 675 height 50
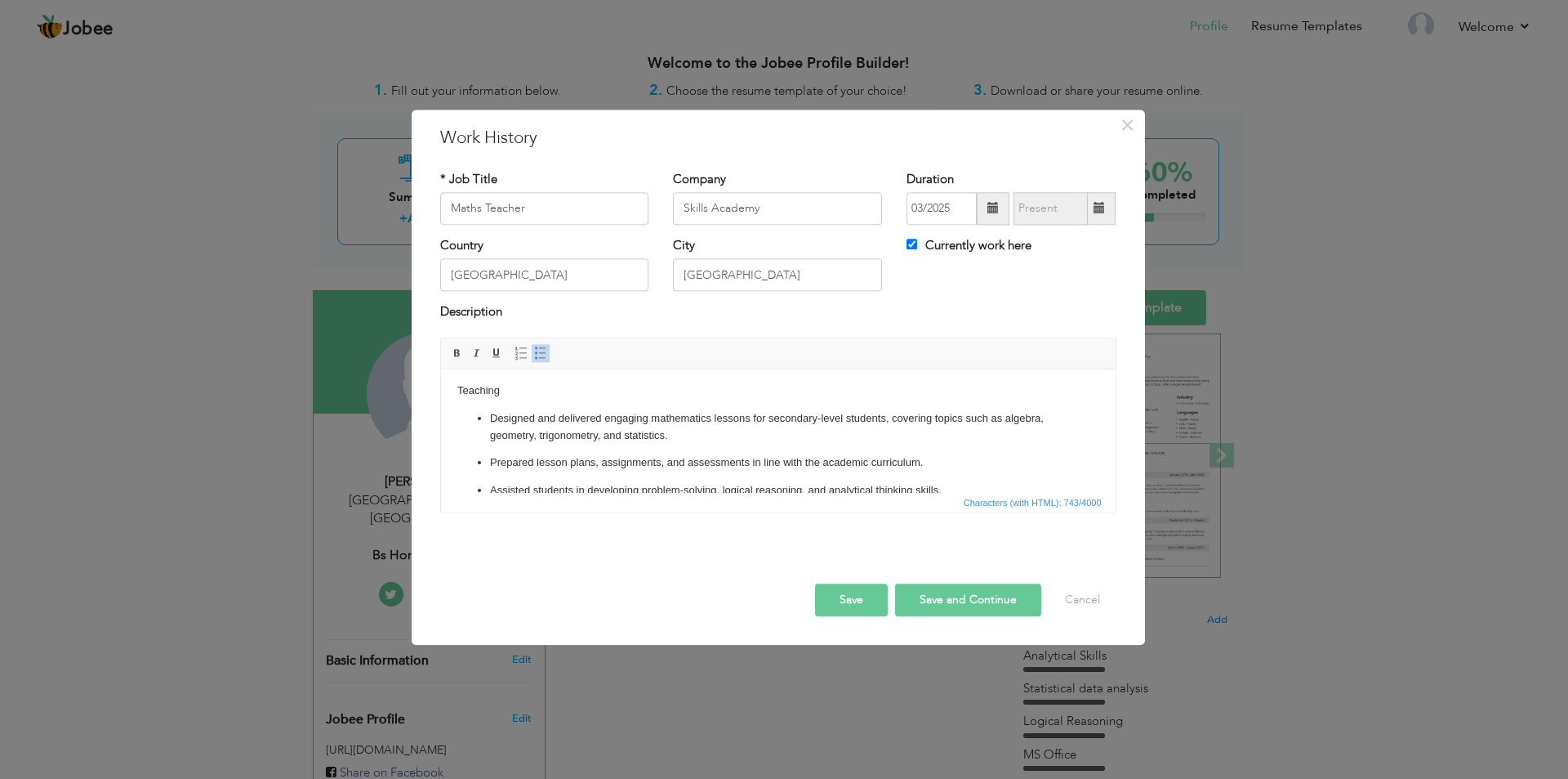
scroll to position [0, 0]
drag, startPoint x: 511, startPoint y: 407, endPoint x: 846, endPoint y: 746, distance: 476.6
click at [440, 376] on html "Teaching Designed and delivered engaging mathematics lessons for secondary-leve…" at bounding box center [778, 485] width 675 height 232
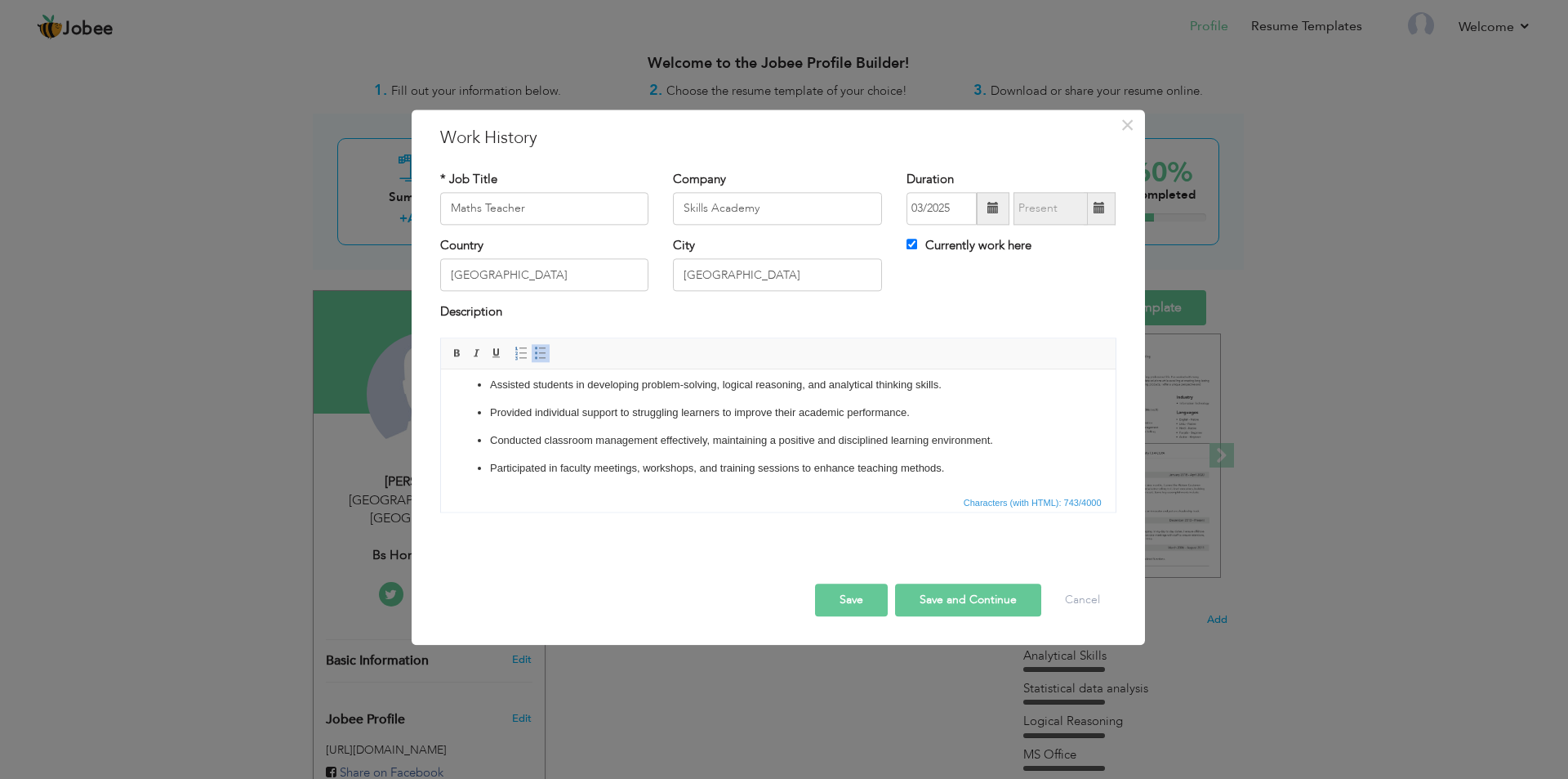
scroll to position [83, 0]
click at [489, 466] on p "Participated in faculty meetings, workshops, and training sessions to enhance t…" at bounding box center [778, 467] width 577 height 17
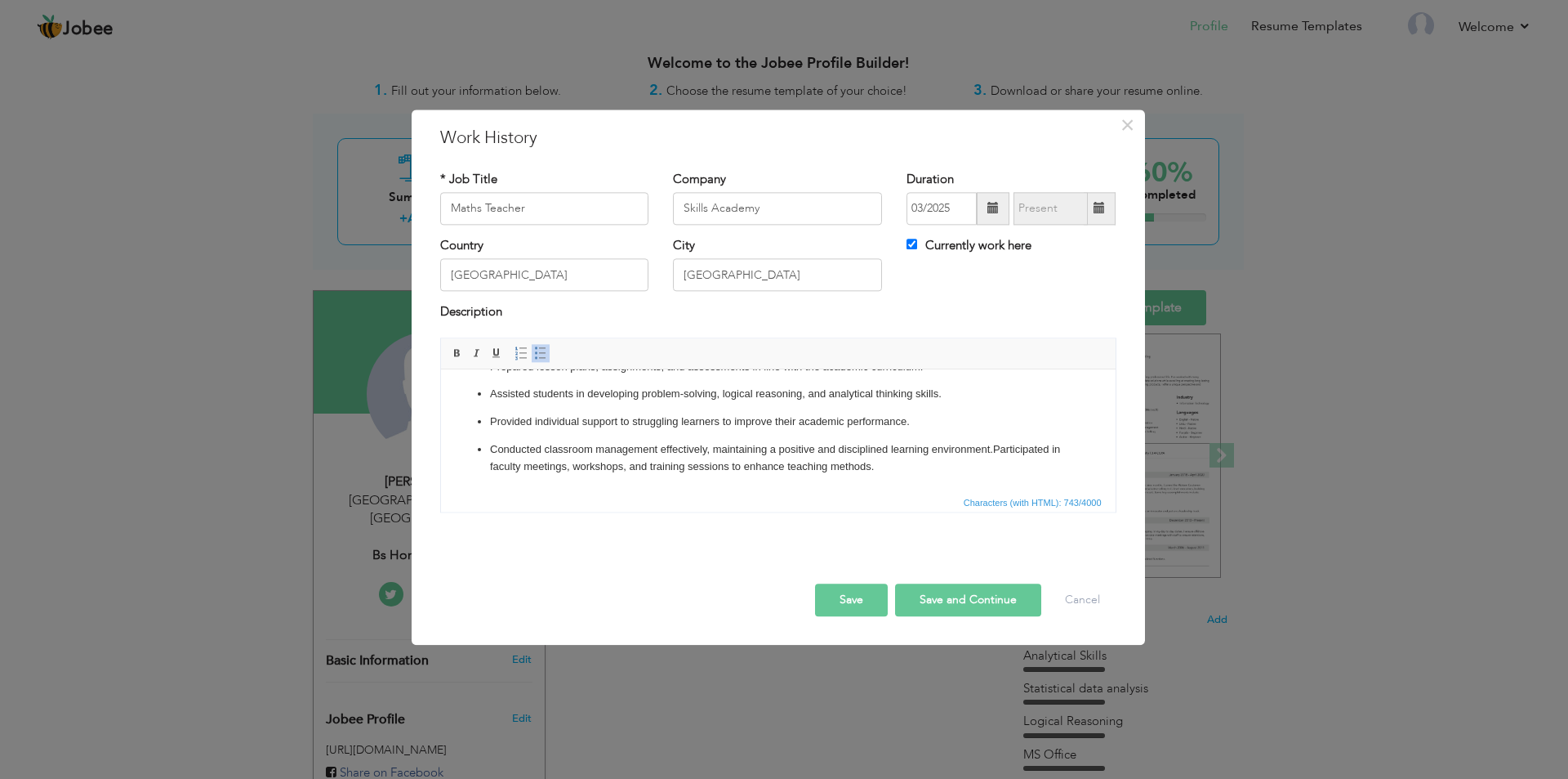
scroll to position [72, 0]
click at [491, 450] on p "Conducted classroom management effectively, maintaining a positive and discipli…" at bounding box center [778, 459] width 577 height 35
click at [489, 421] on p "Provided individual support to struggling learners to improve their academic pe…" at bounding box center [778, 430] width 577 height 35
click at [487, 391] on ul "Designed and delivered engaging mathematics lessons for secondary-level student…" at bounding box center [778, 395] width 642 height 162
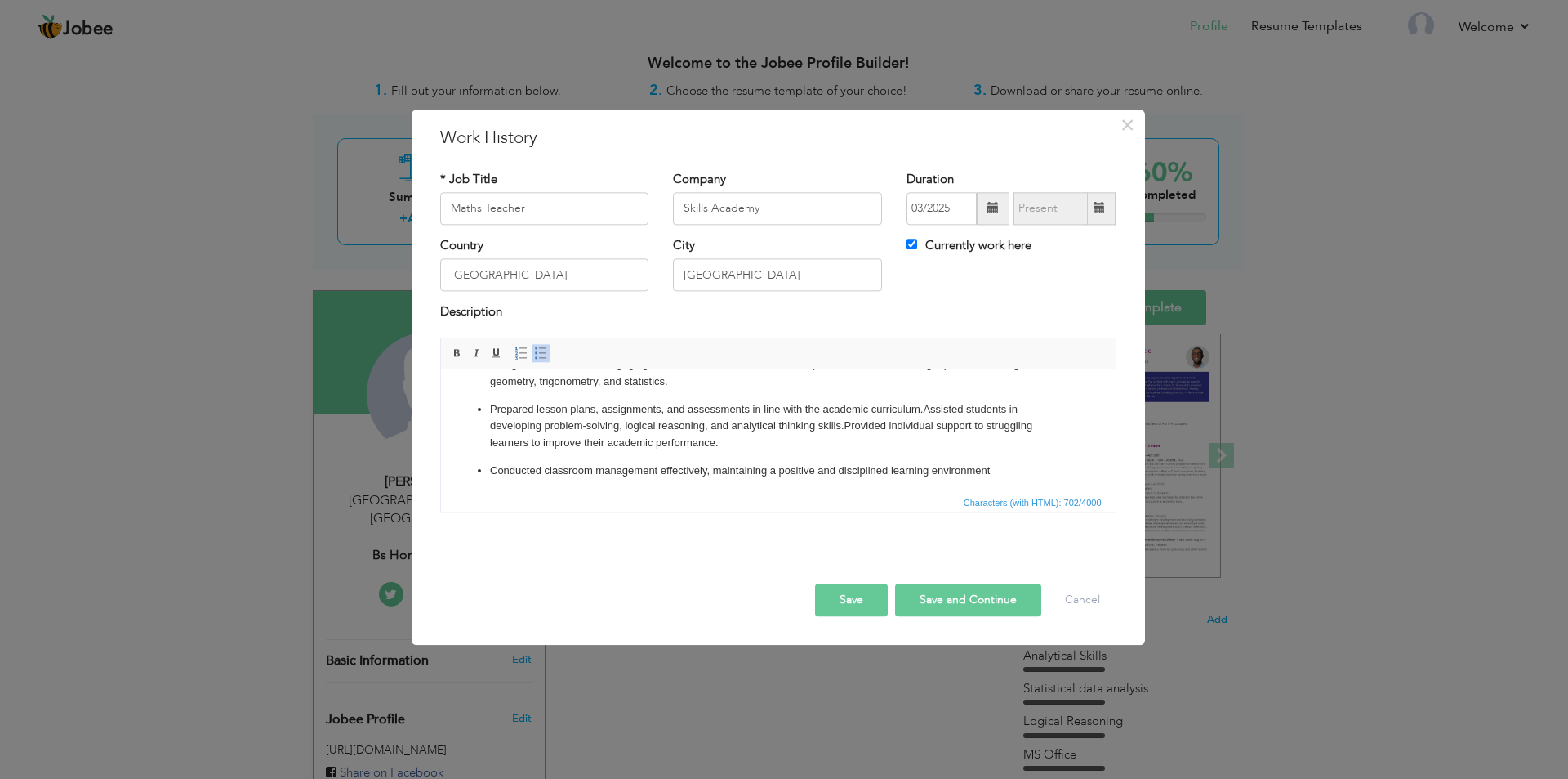
scroll to position [0, 0]
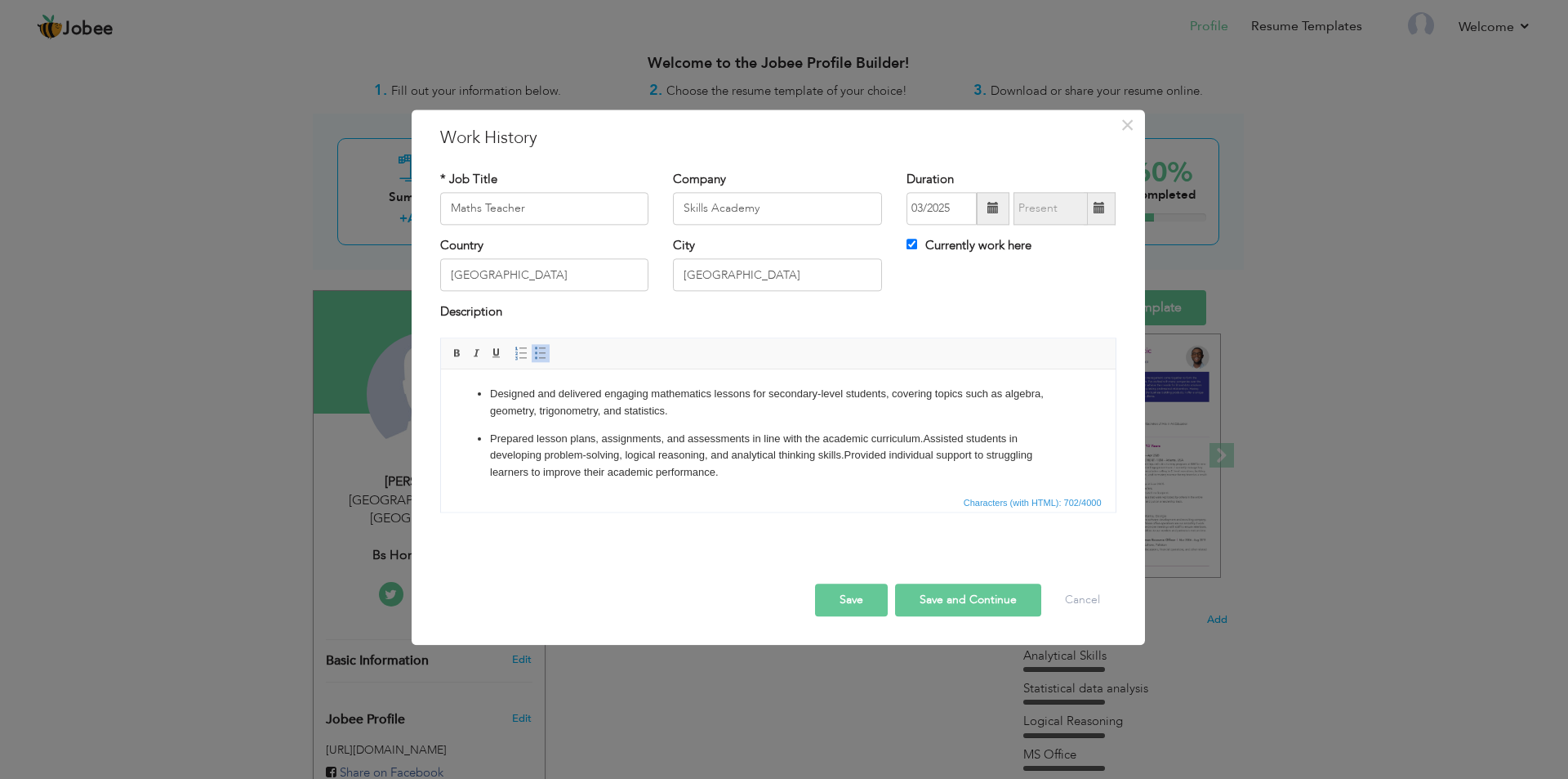
click at [487, 438] on ul "Designed and delivered engaging mathematics lessons for secondary-level student…" at bounding box center [778, 461] width 642 height 151
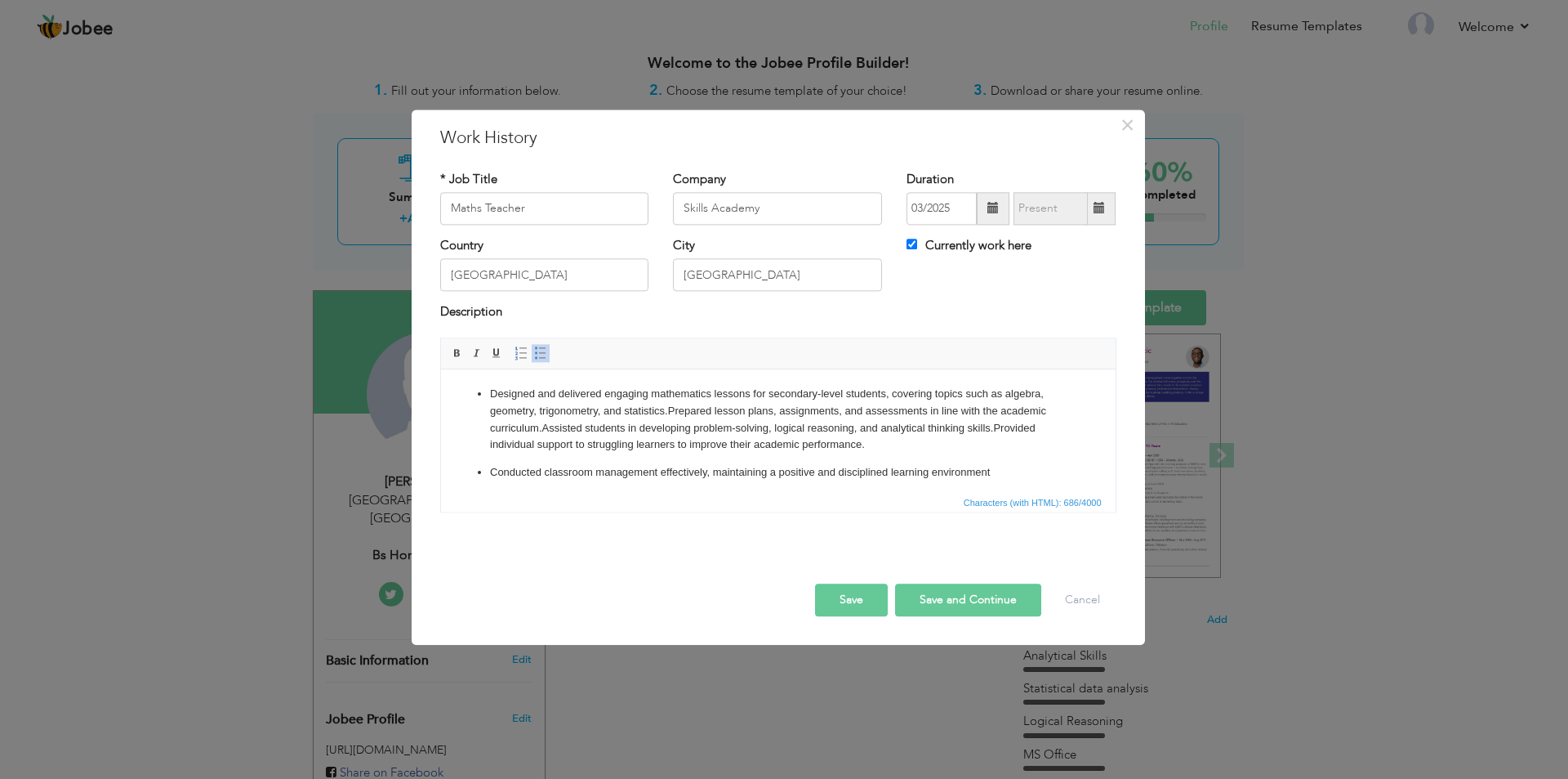
click at [490, 384] on html "Designed and delivered engaging mathematics lessons for secondary-level student…" at bounding box center [778, 448] width 675 height 157
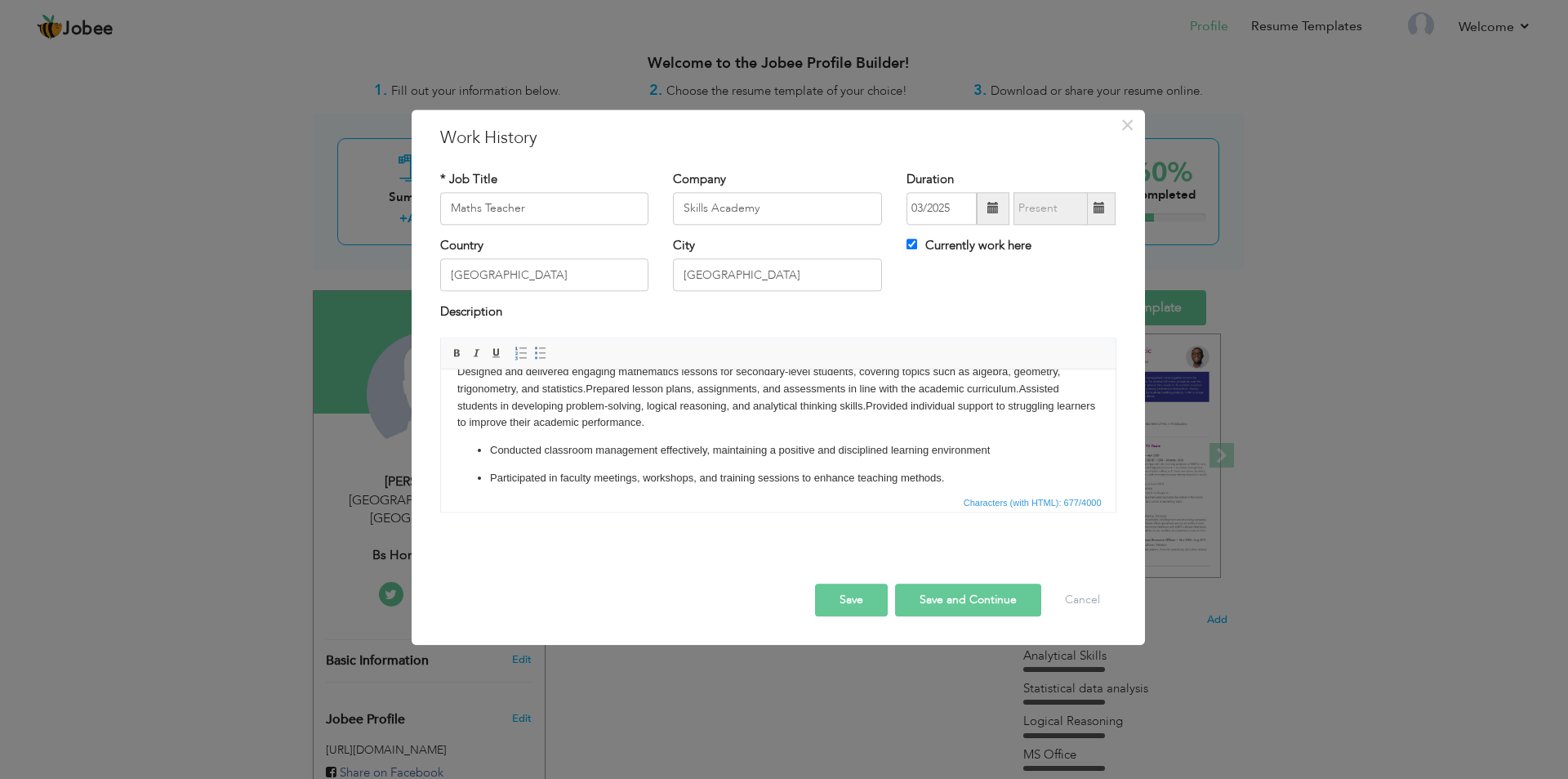
scroll to position [34, 0]
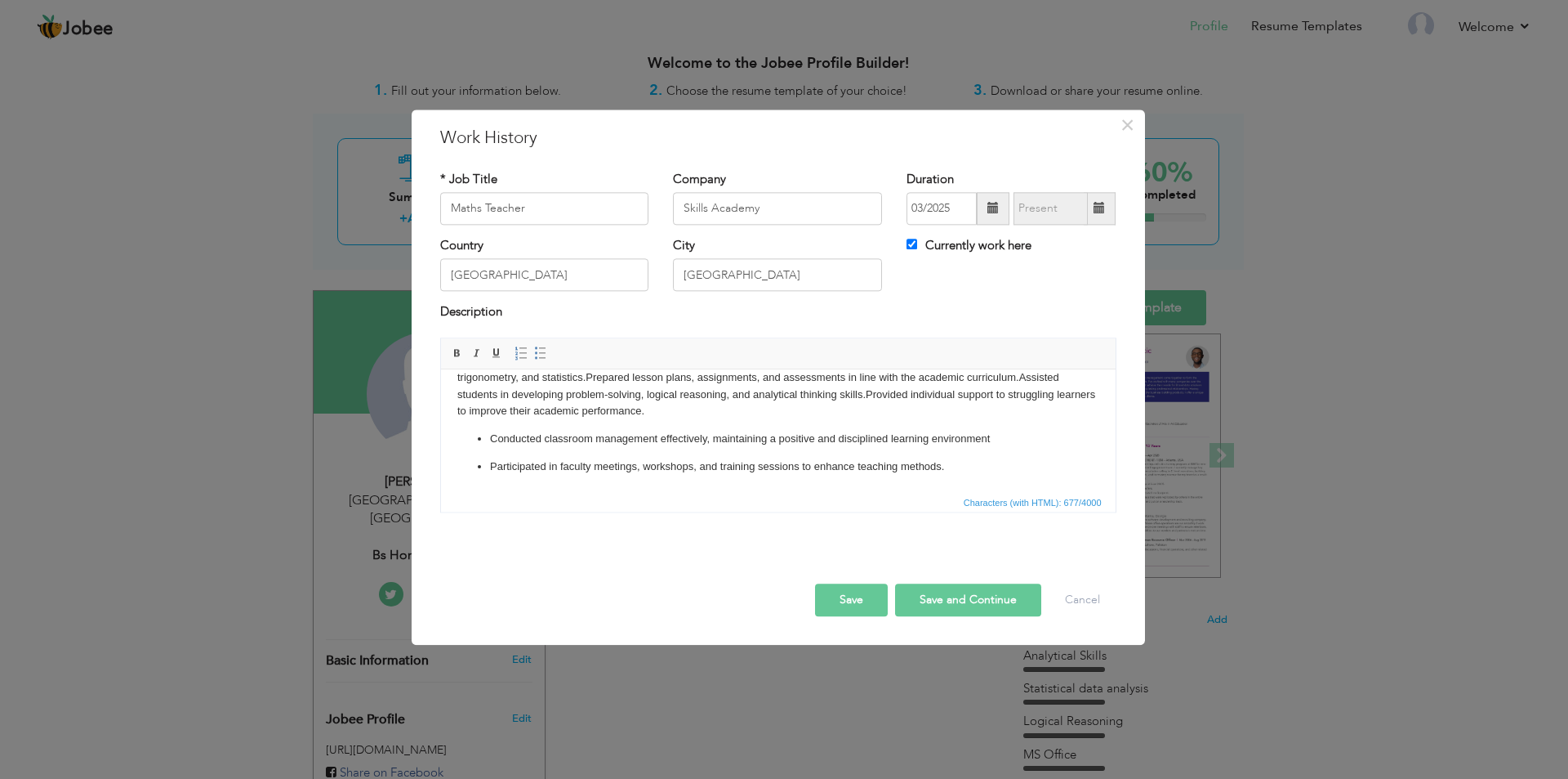
click at [486, 441] on ul "Conducted classroom management effectively, maintaining a positive and discipli…" at bounding box center [778, 452] width 642 height 45
click at [487, 464] on ul "Participated in faculty meetings, workshops, and training sessions to enhance t…" at bounding box center [778, 467] width 642 height 17
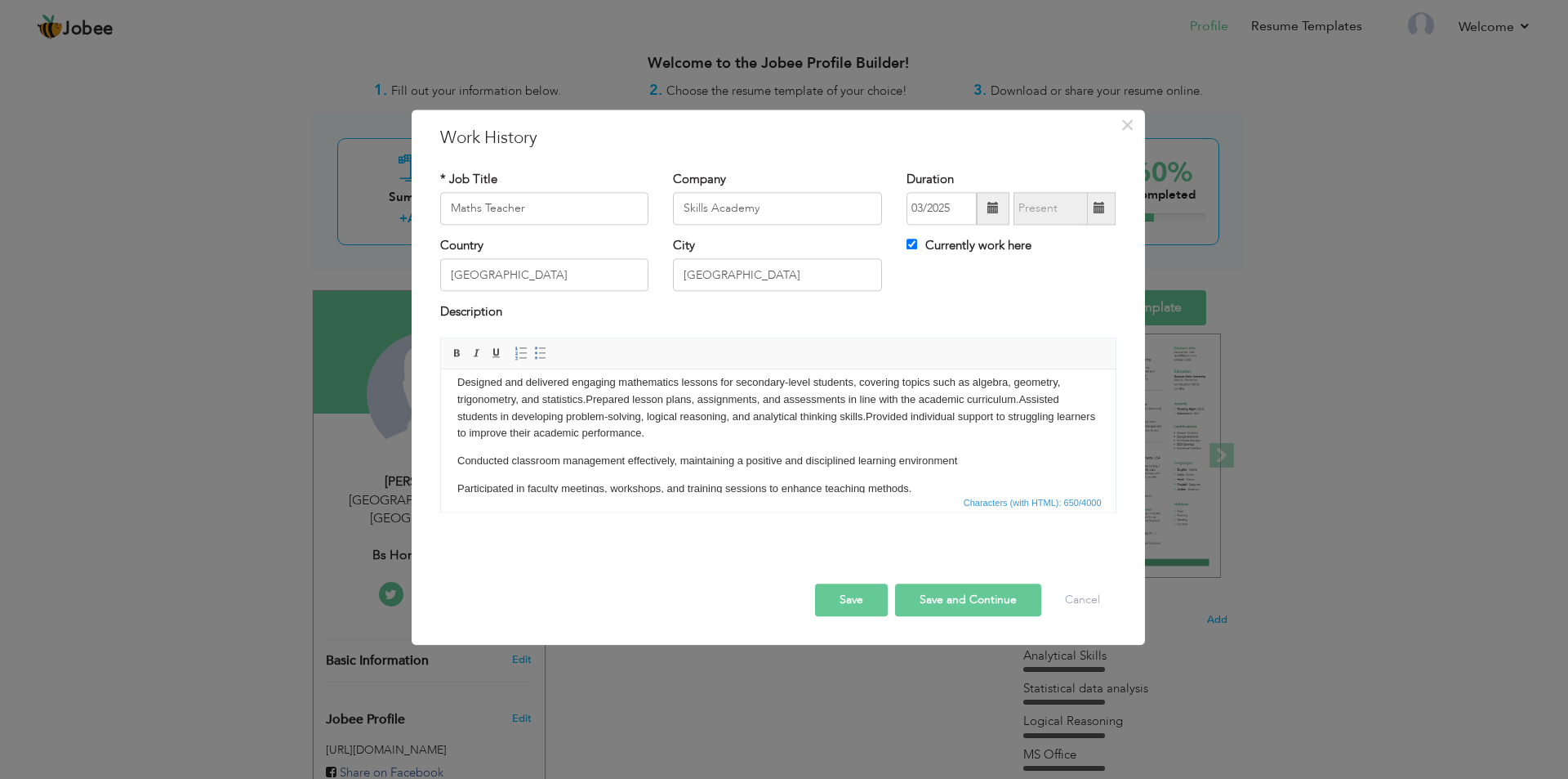
scroll to position [0, 0]
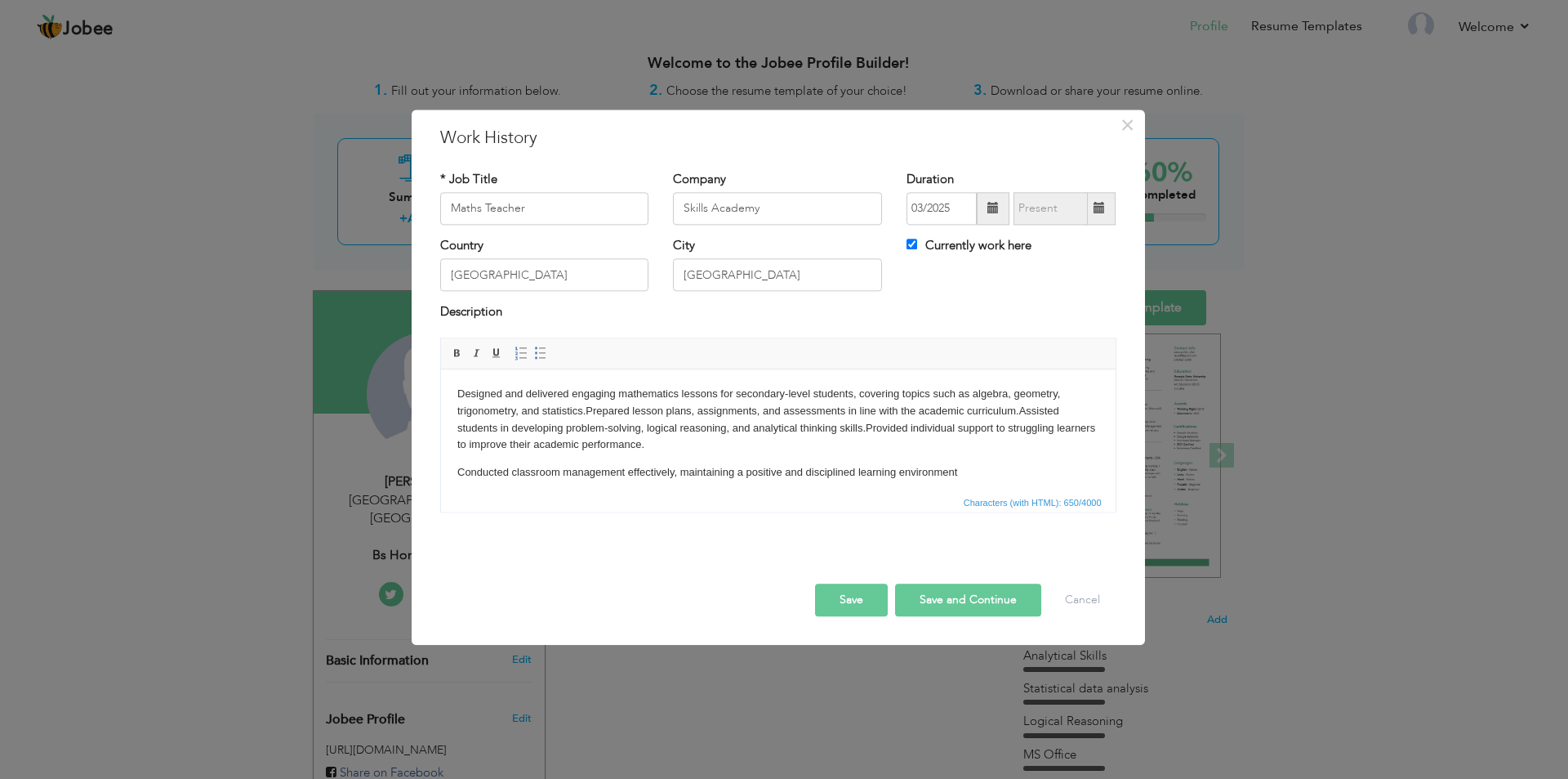
click at [585, 410] on p "Designed and delivered engaging mathematics lessons for secondary-level student…" at bounding box center [778, 420] width 642 height 68
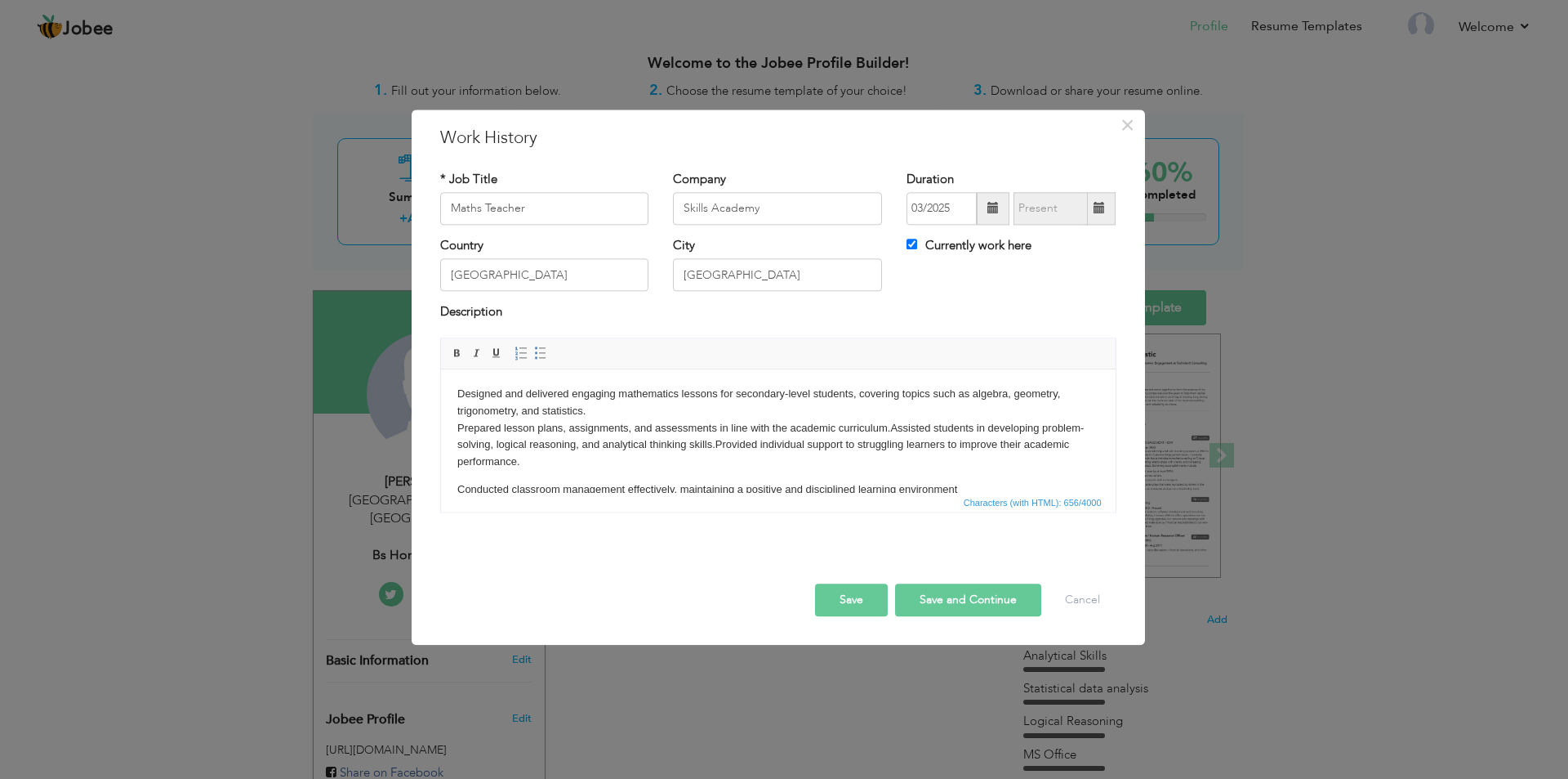
drag, startPoint x: 713, startPoint y: 443, endPoint x: 729, endPoint y: 453, distance: 18.9
click at [714, 443] on p "Designed and delivered engaging mathematics lessons for secondary-level student…" at bounding box center [778, 428] width 642 height 85
click at [890, 432] on p "Designed and delivered engaging mathematics lessons for secondary-level student…" at bounding box center [778, 428] width 642 height 85
click at [454, 486] on html "Designed and delivered engaging mathematics lessons for secondary-level student…" at bounding box center [778, 456] width 675 height 173
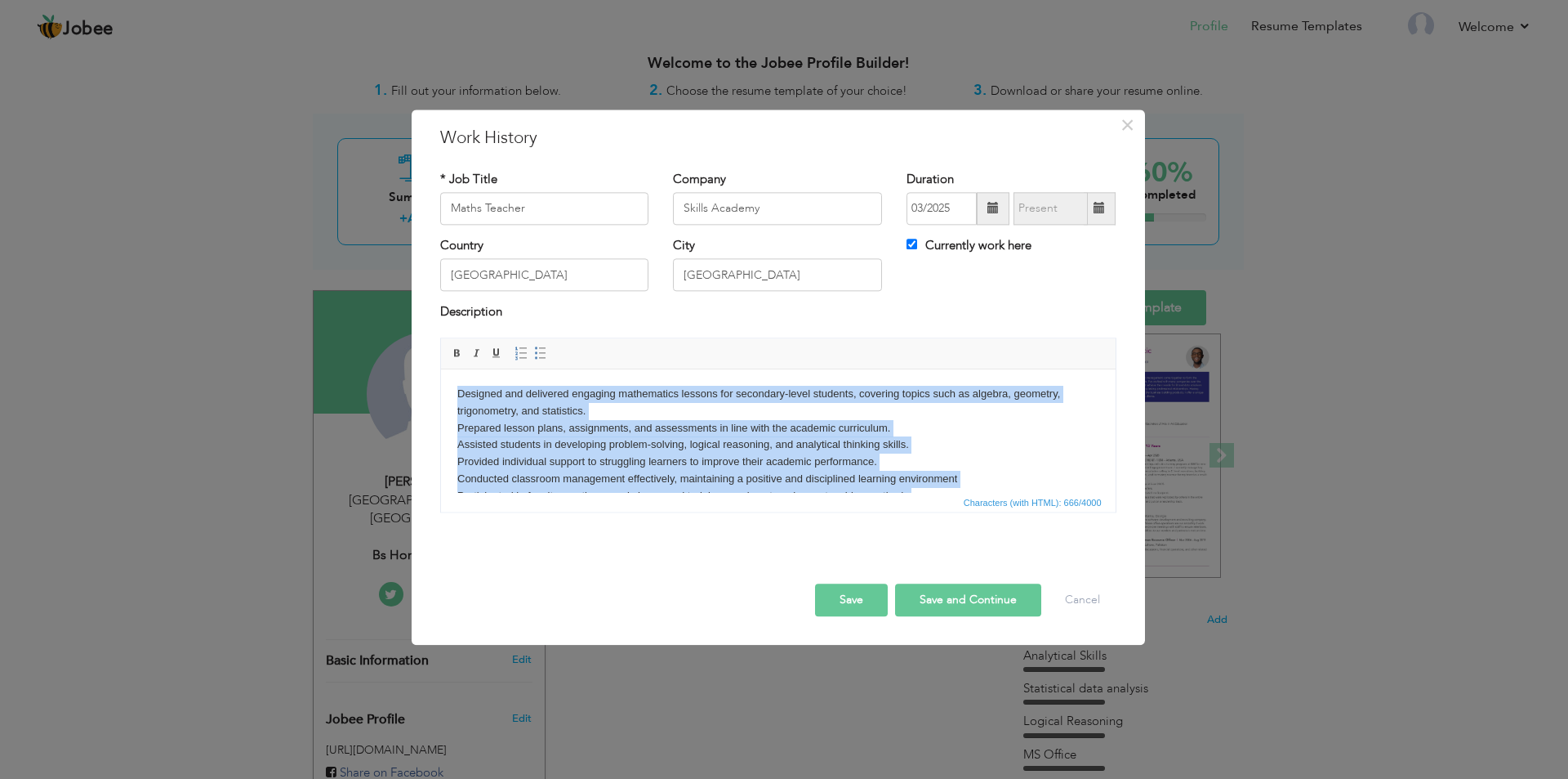
drag, startPoint x: 927, startPoint y: 465, endPoint x: 322, endPoint y: 333, distance: 619.2
click at [440, 369] on html "Designed and delivered engaging mathematics lessons for secondary-level student…" at bounding box center [778, 445] width 675 height 152
click at [539, 350] on span at bounding box center [540, 353] width 13 height 13
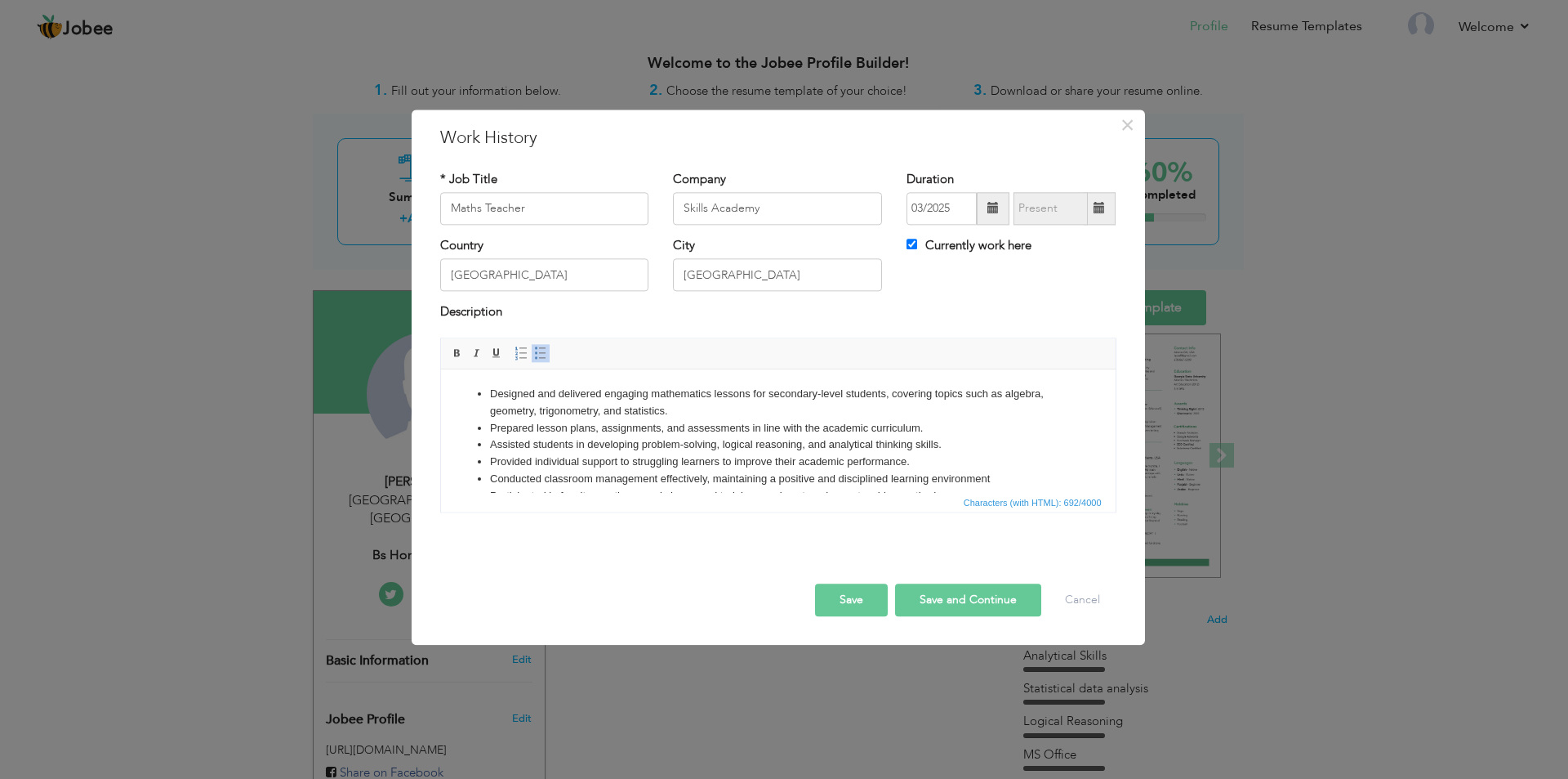
click at [648, 429] on li "Prepared lesson plans, assignments, and assessments in line with the academic c…" at bounding box center [778, 429] width 577 height 17
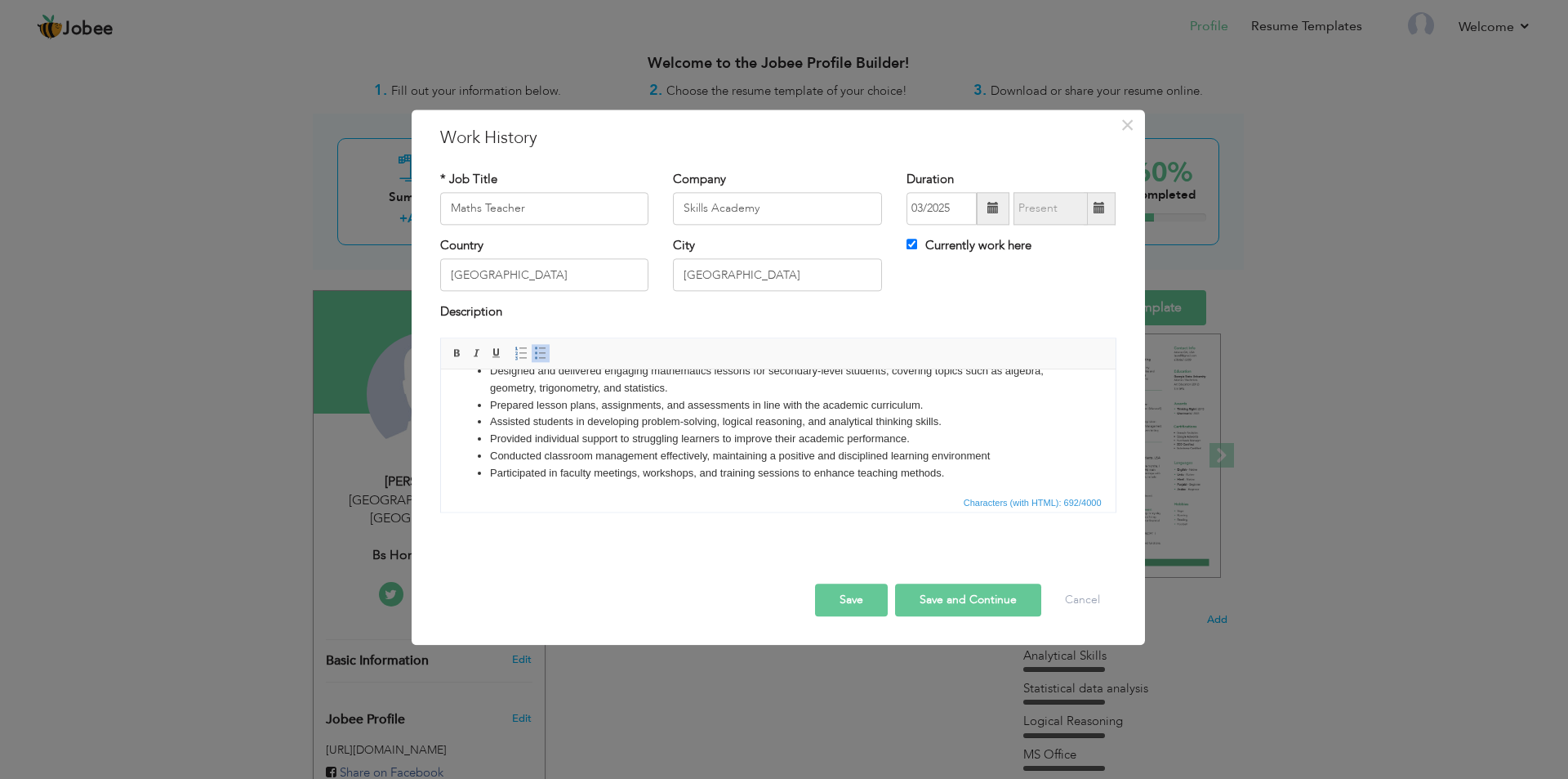
scroll to position [29, 0]
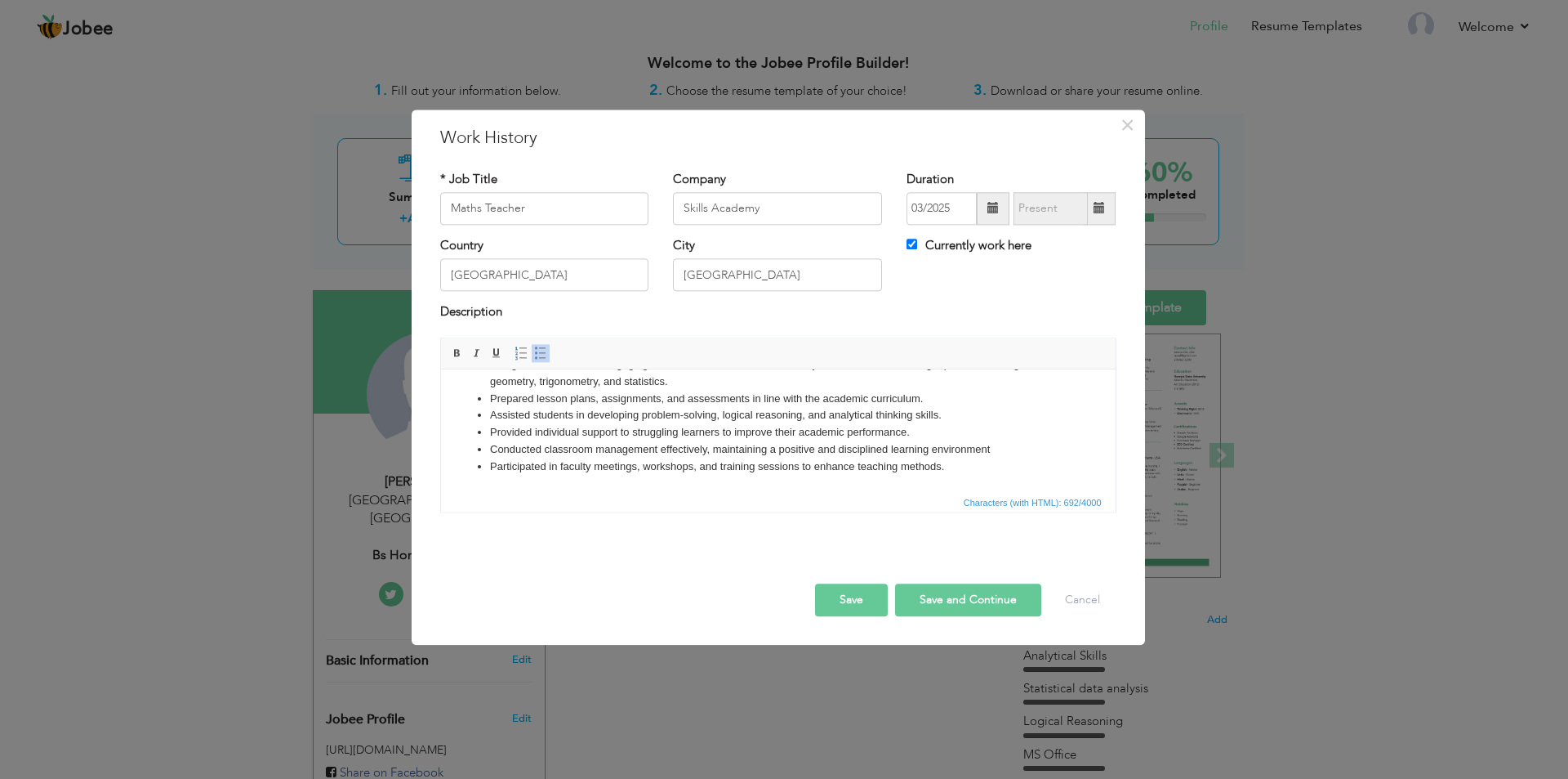
click at [859, 611] on button "Save" at bounding box center [851, 600] width 73 height 33
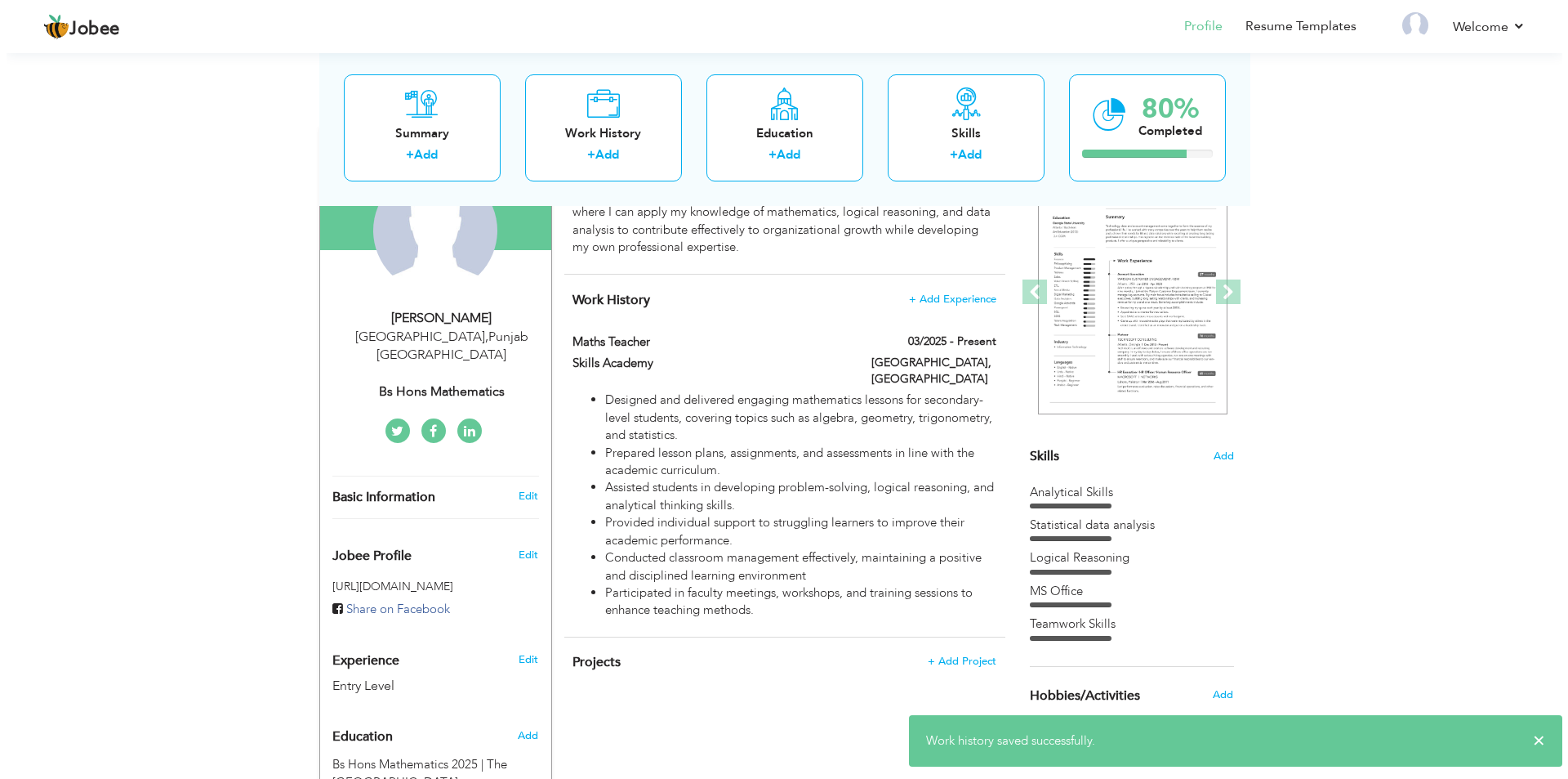
scroll to position [100, 0]
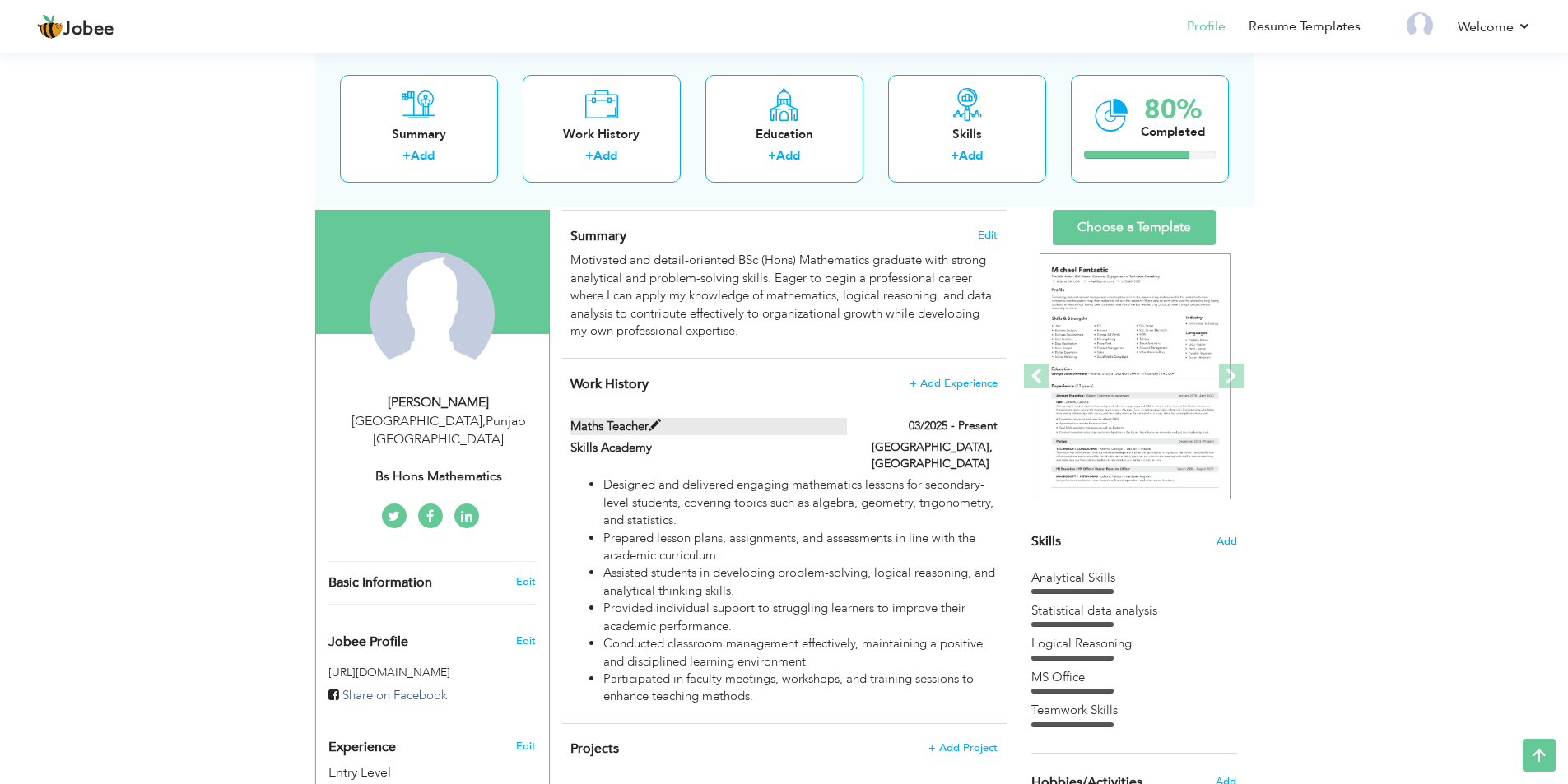
click at [630, 426] on label "Maths Teacher" at bounding box center [708, 426] width 277 height 17
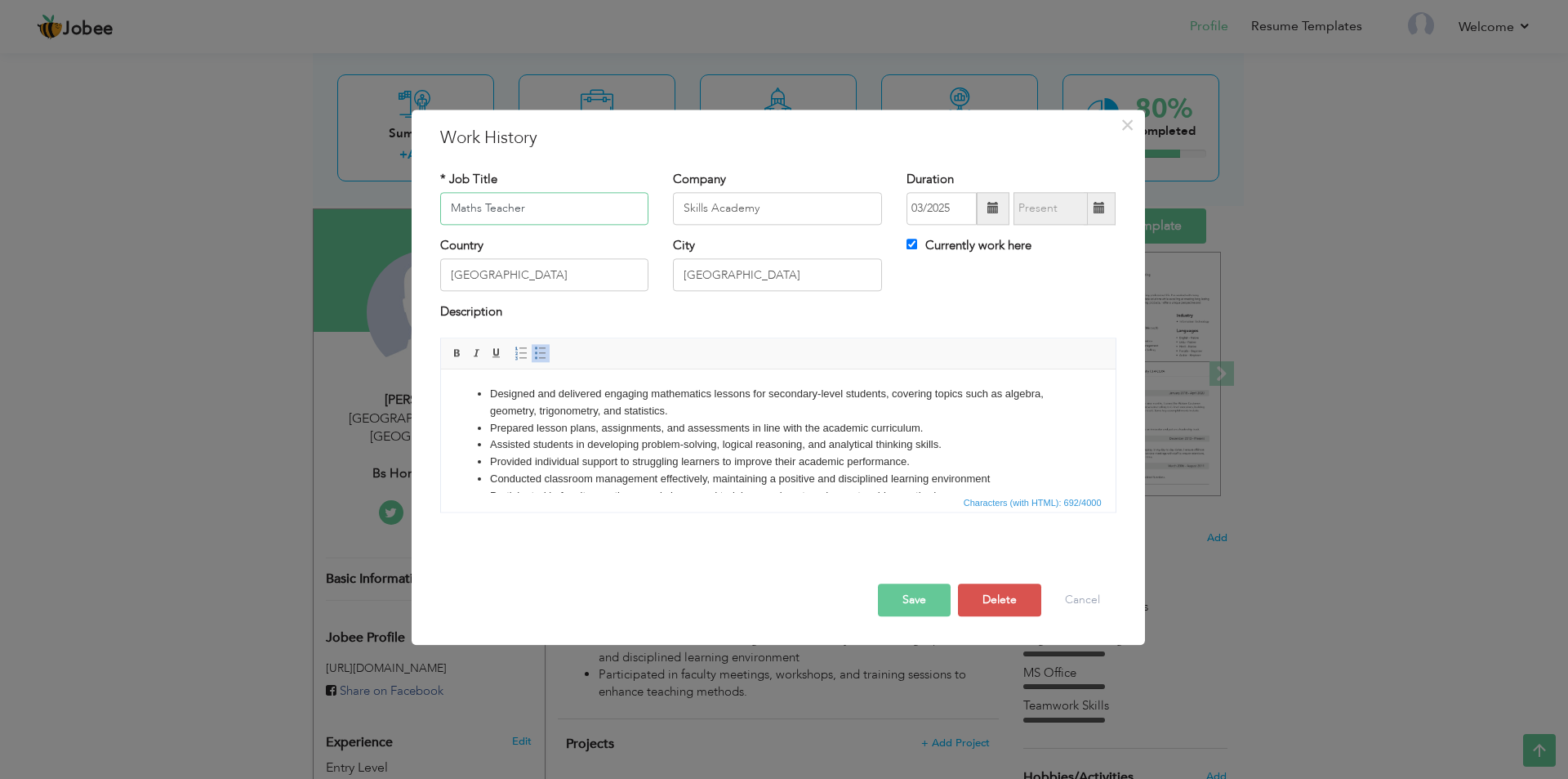
click at [480, 207] on input "Maths Teacher" at bounding box center [545, 208] width 209 height 33
click at [477, 211] on input "Mathamatics Teacher" at bounding box center [545, 208] width 209 height 33
click at [483, 210] on input "Mathamatics Teacher" at bounding box center [545, 208] width 209 height 33
type input "Mathematics Teacher"
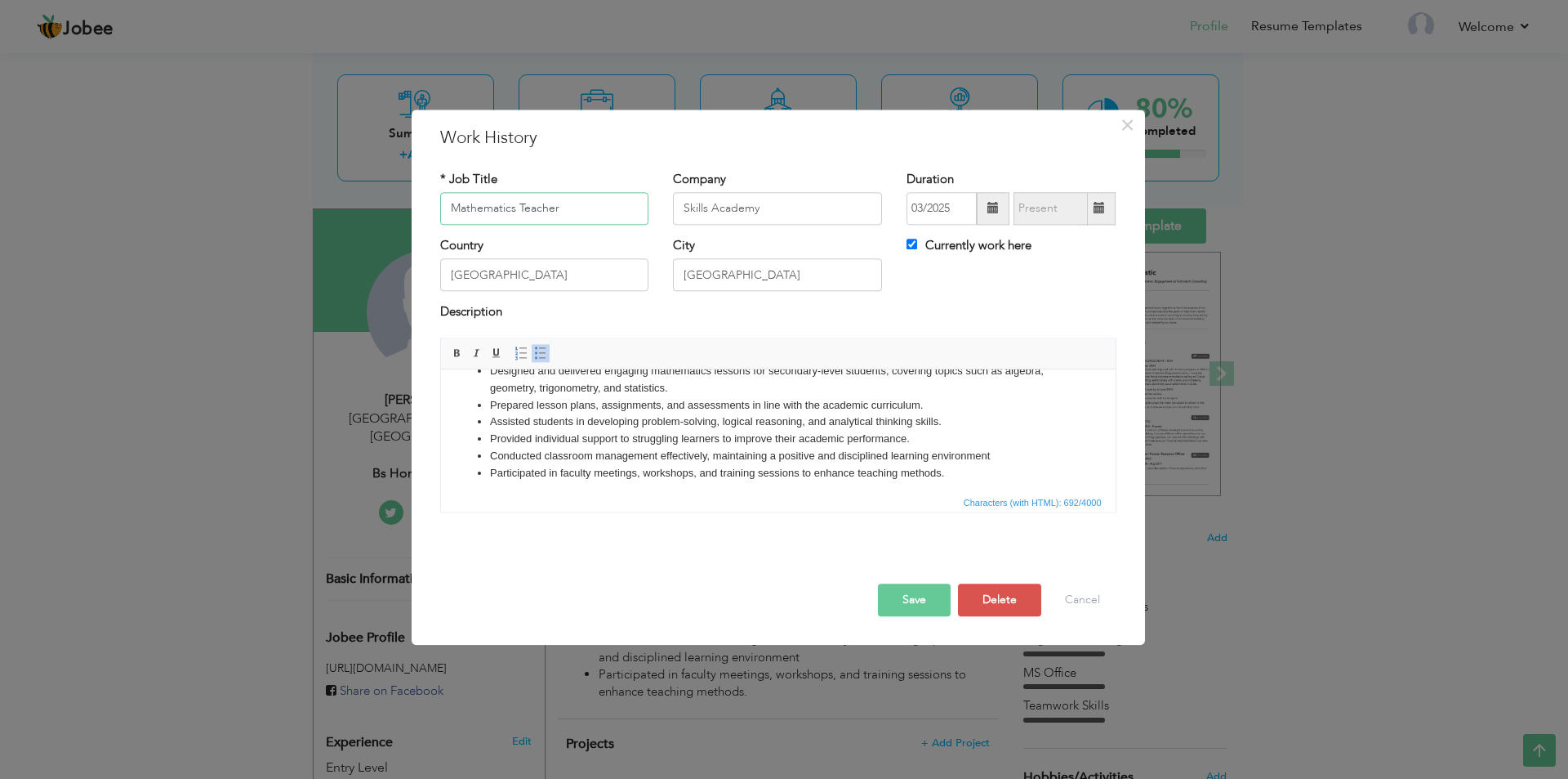
scroll to position [29, 0]
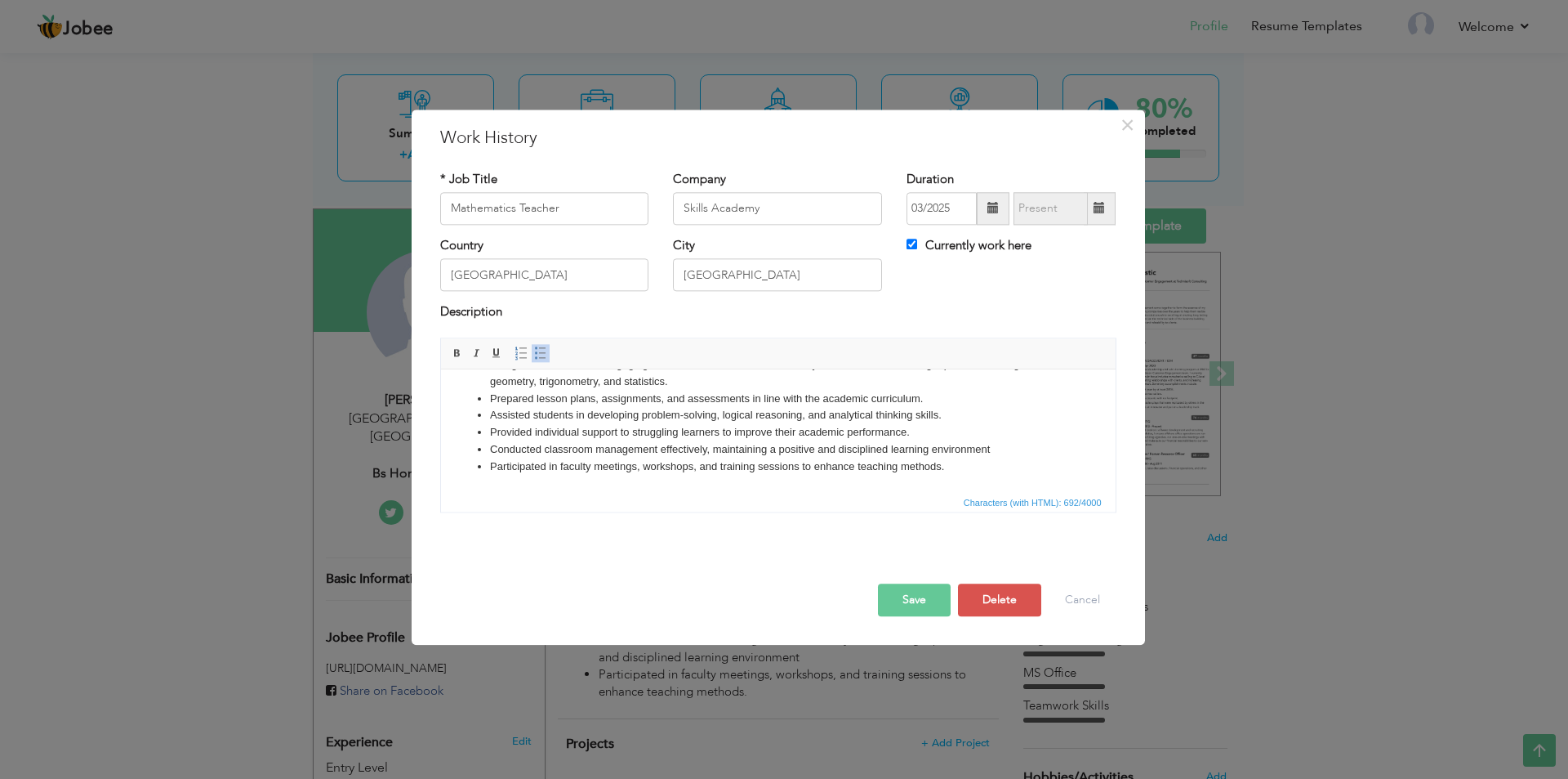
click at [929, 613] on button "Save" at bounding box center [915, 600] width 73 height 33
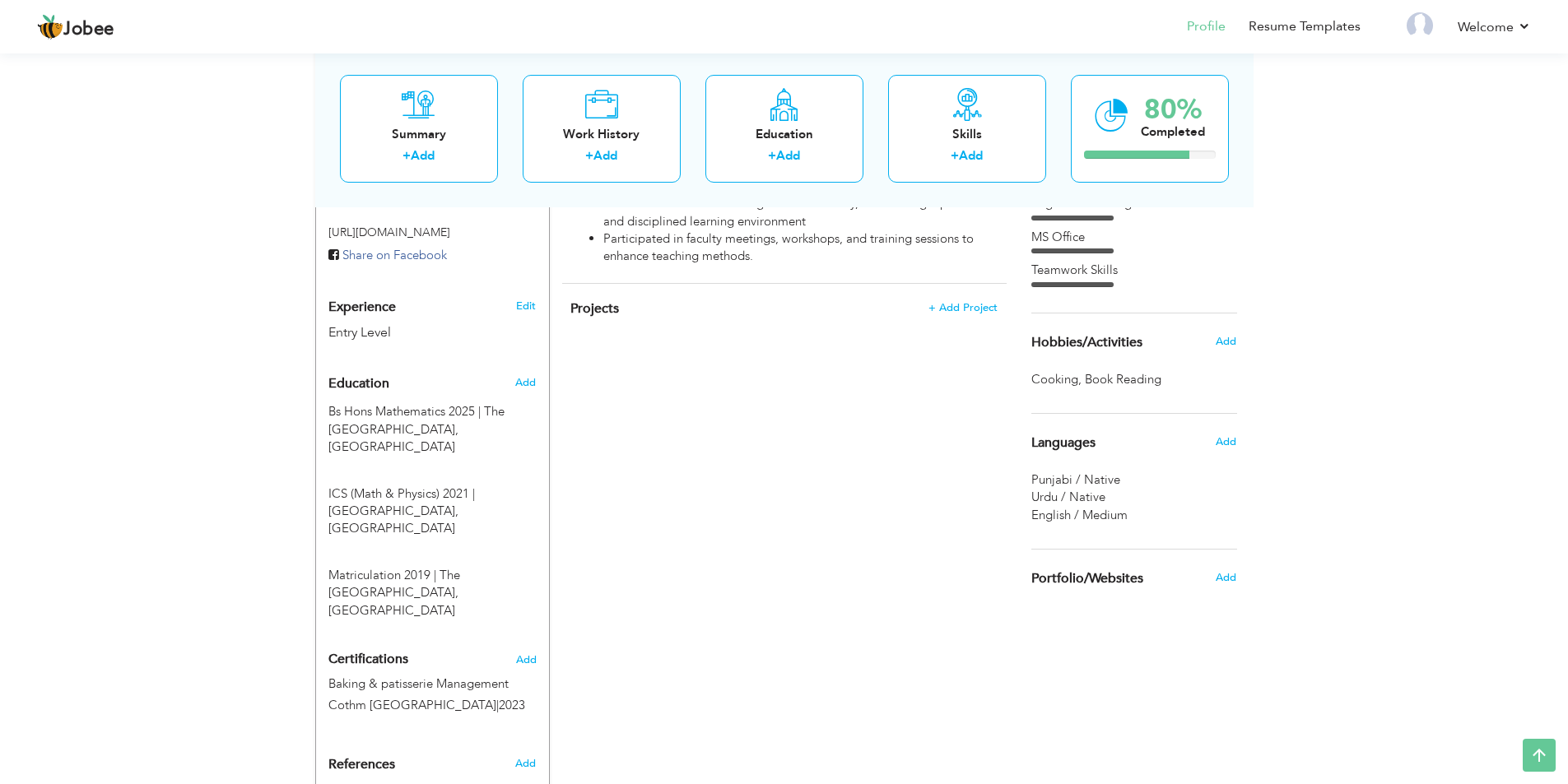
scroll to position [512, 0]
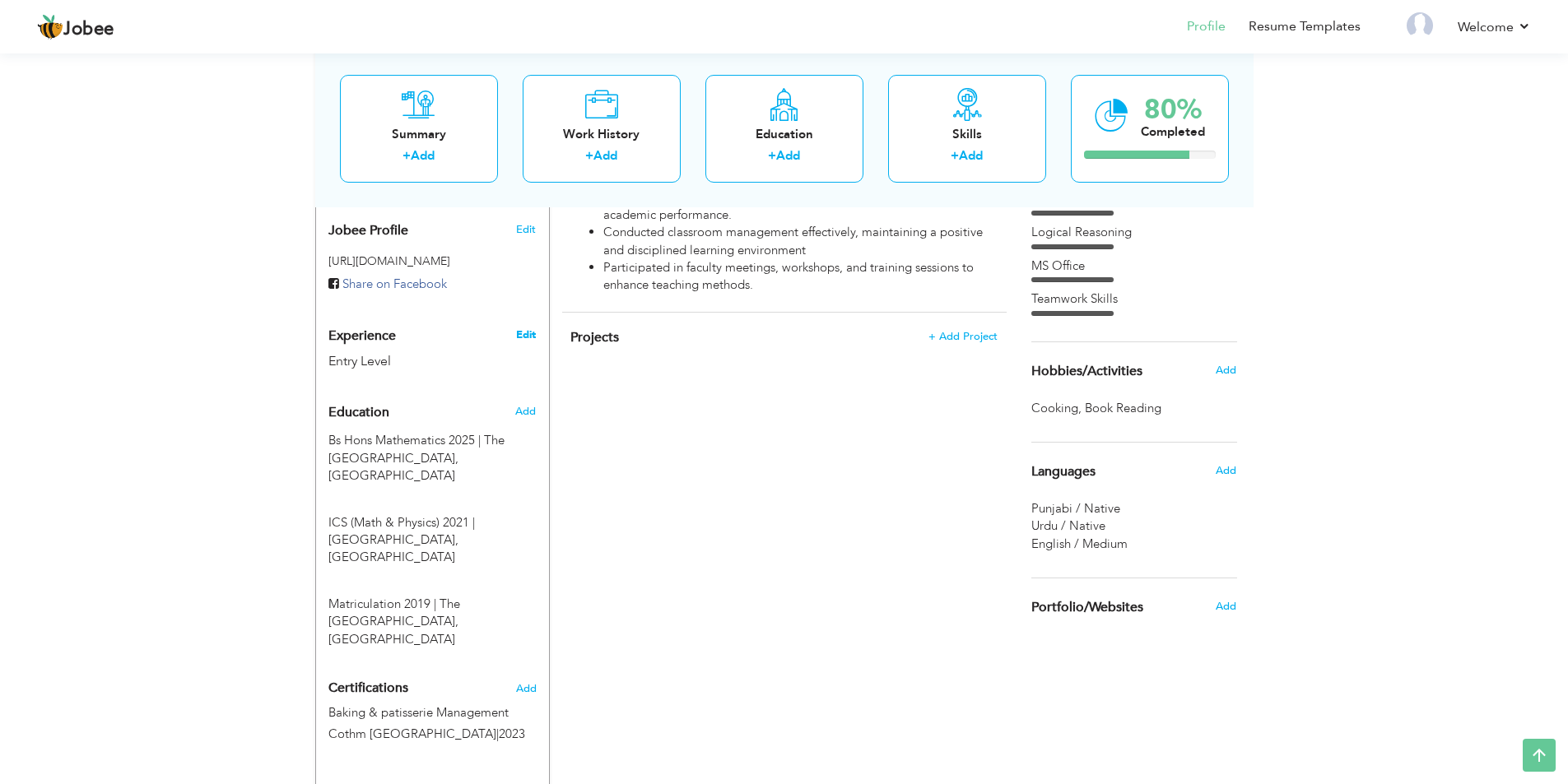
click at [520, 327] on link "Edit" at bounding box center [526, 334] width 20 height 15
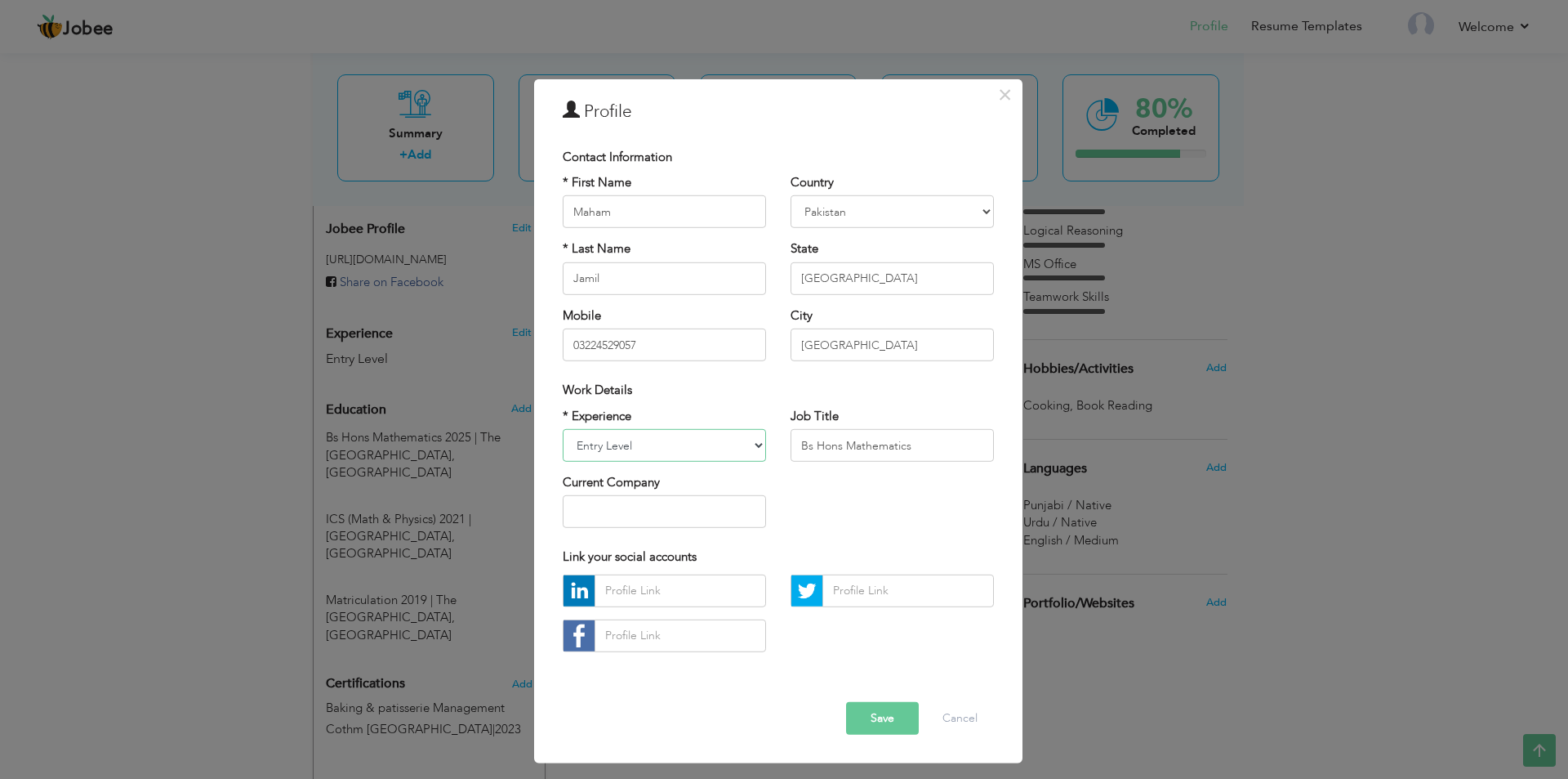
click at [679, 453] on select "Entry Level Less than 1 Year 1 Year 2 Years 3 Years 4 Years 5 Years 6 Years 7 Y…" at bounding box center [665, 446] width 204 height 33
click at [563, 430] on select "Entry Level Less than 1 Year 1 Year 2 Years 3 Years 4 Years 5 Years 6 Years 7 Y…" at bounding box center [665, 446] width 204 height 33
click at [649, 446] on select "Entry Level Less than 1 Year 1 Year 2 Years 3 Years 4 Years 5 Years 6 Years 7 Y…" at bounding box center [665, 446] width 204 height 33
select select "number:1"
click at [563, 430] on select "Entry Level Less than 1 Year 1 Year 2 Years 3 Years 4 Years 5 Years 6 Years 7 Y…" at bounding box center [665, 446] width 204 height 33
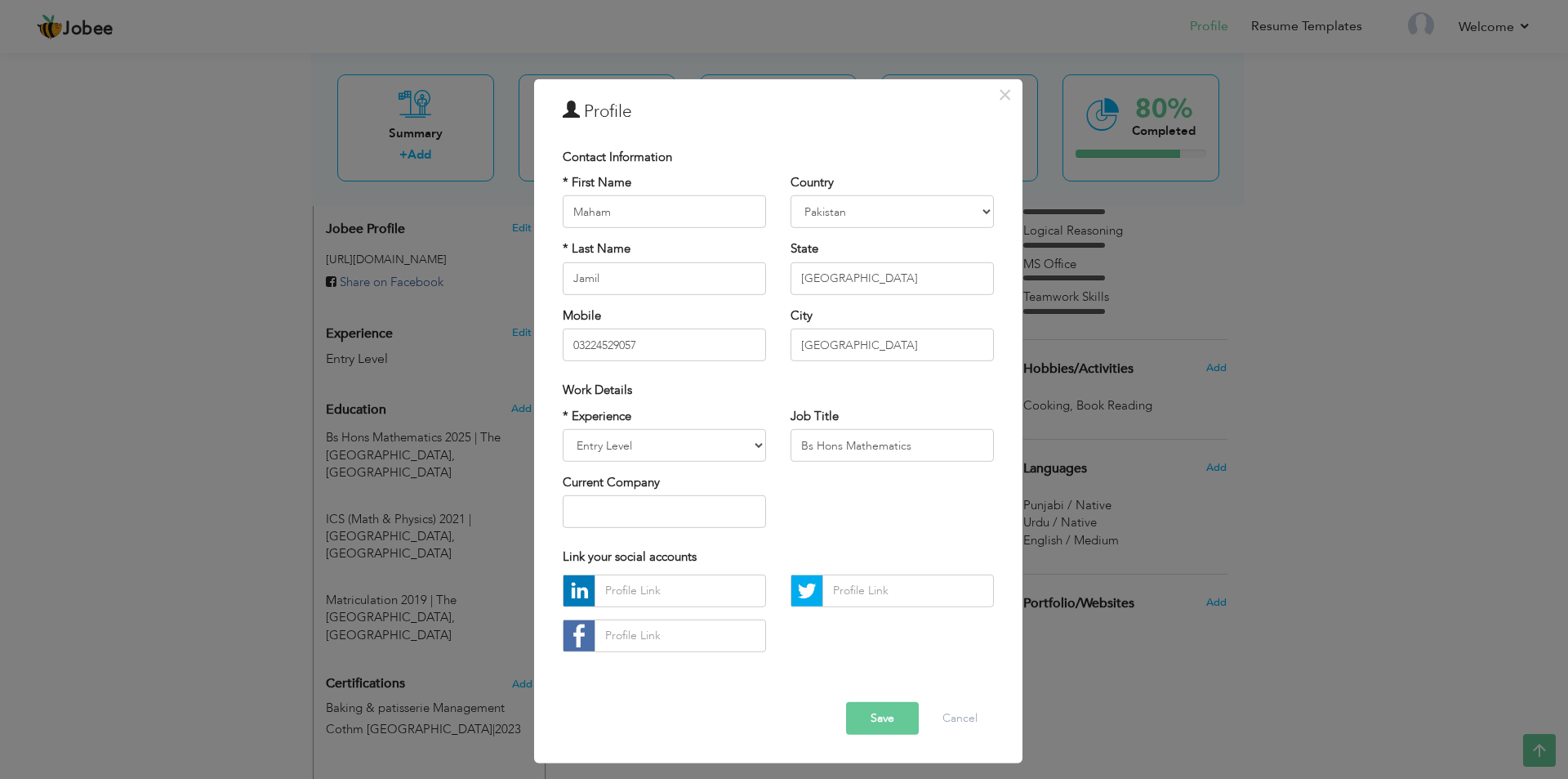
click at [890, 729] on button "Save" at bounding box center [883, 719] width 73 height 33
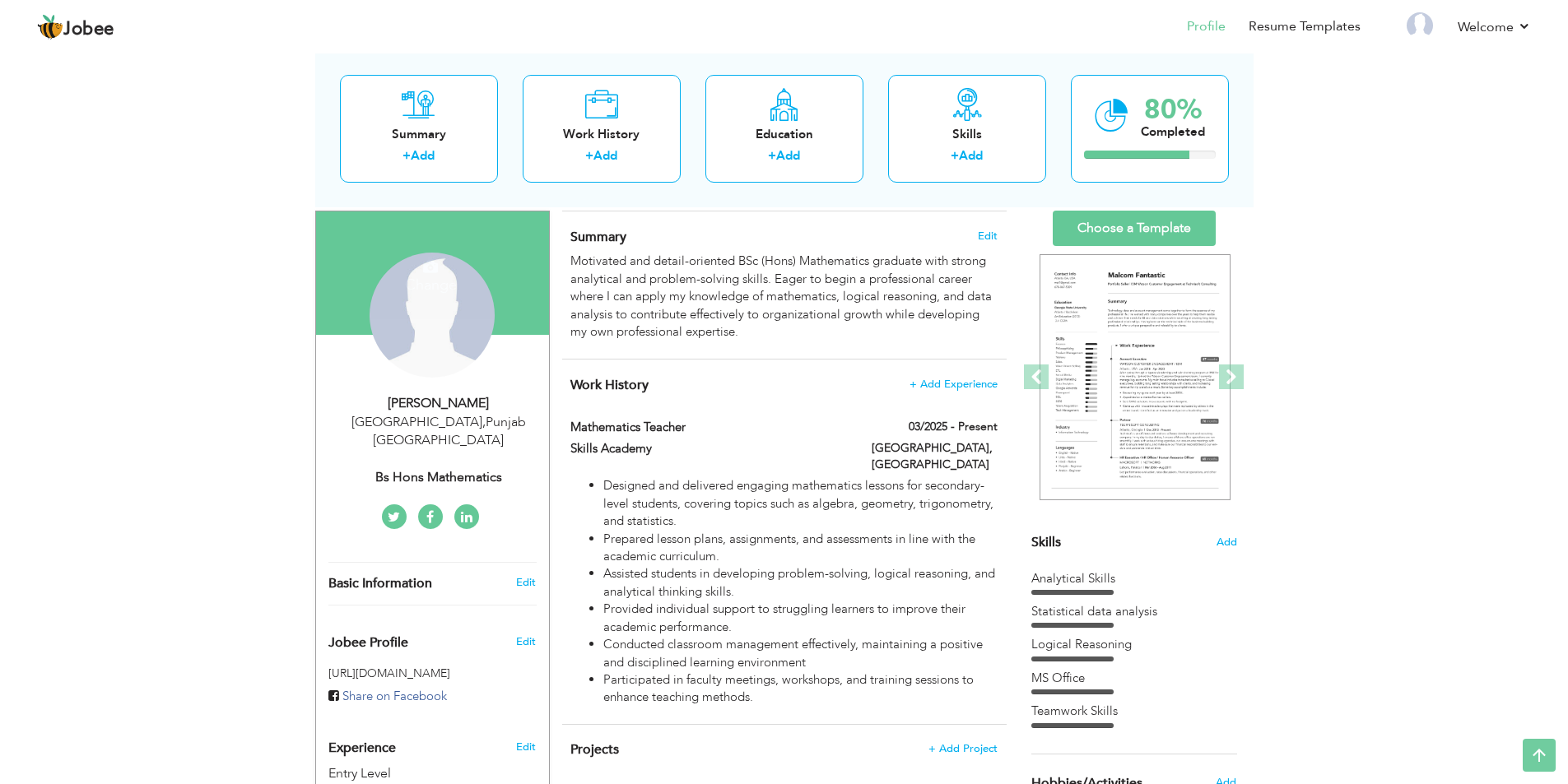
scroll to position [0, 0]
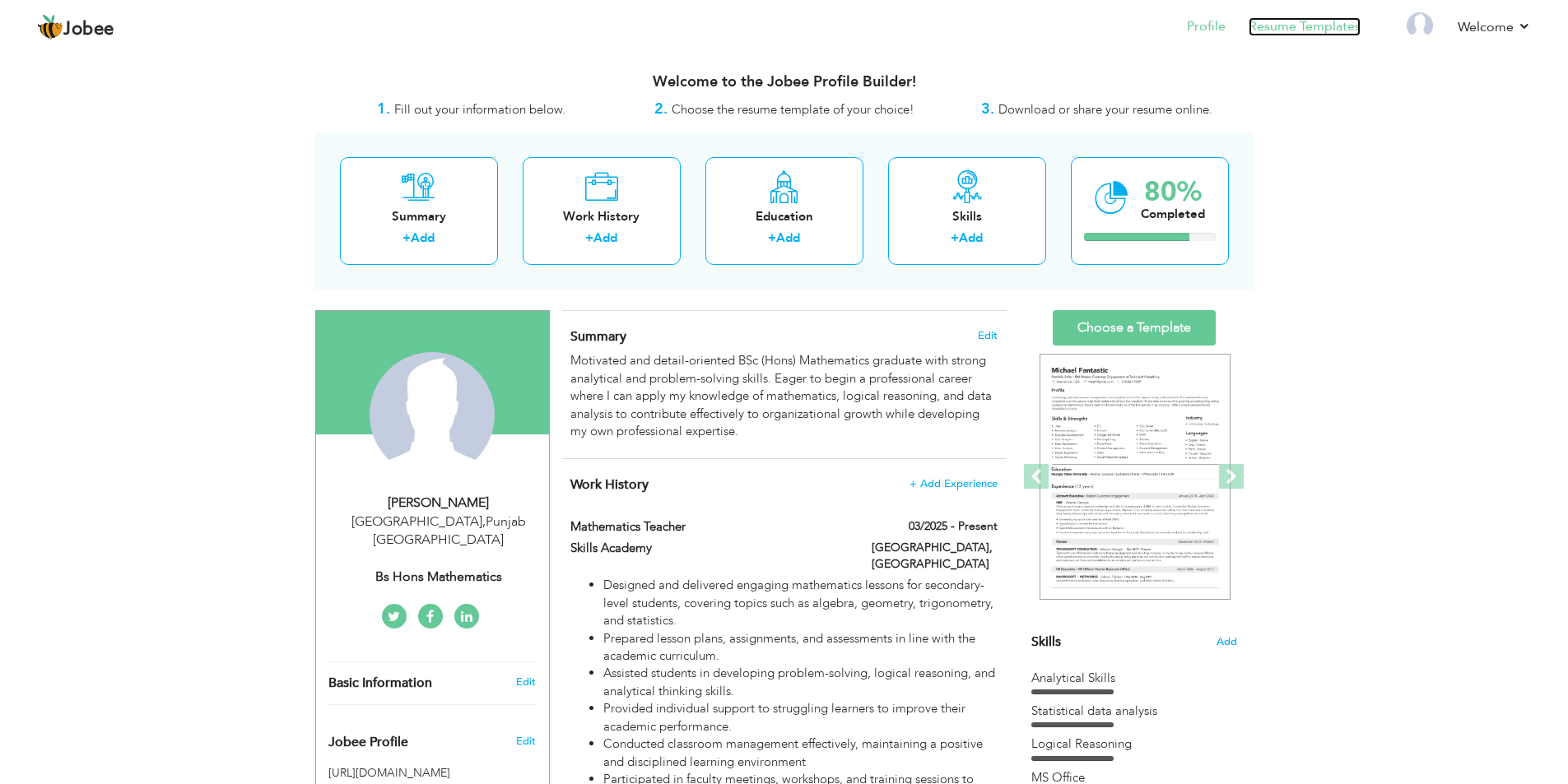
click at [1332, 23] on link "Resume Templates" at bounding box center [1305, 27] width 112 height 19
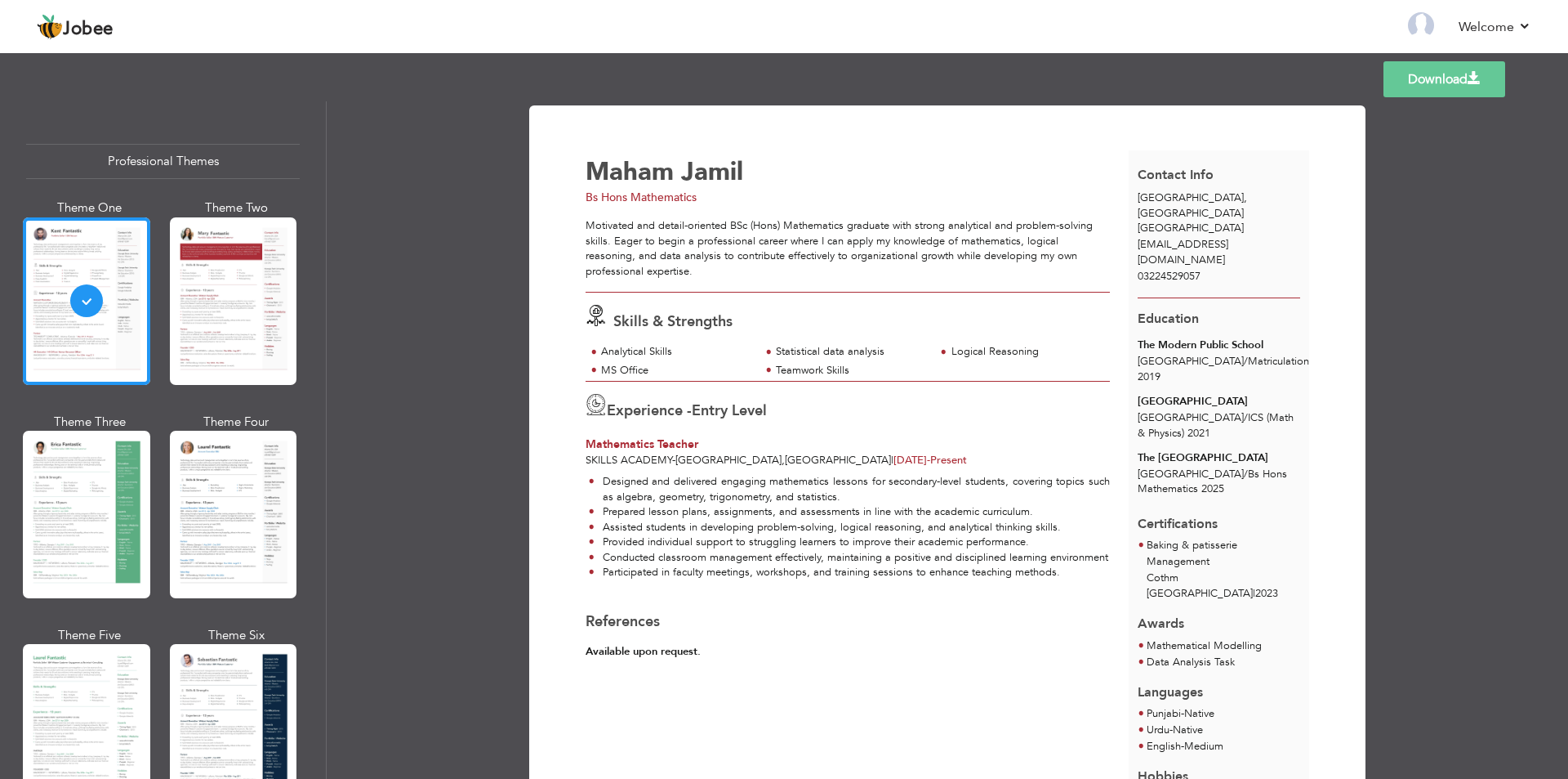
scroll to position [66, 0]
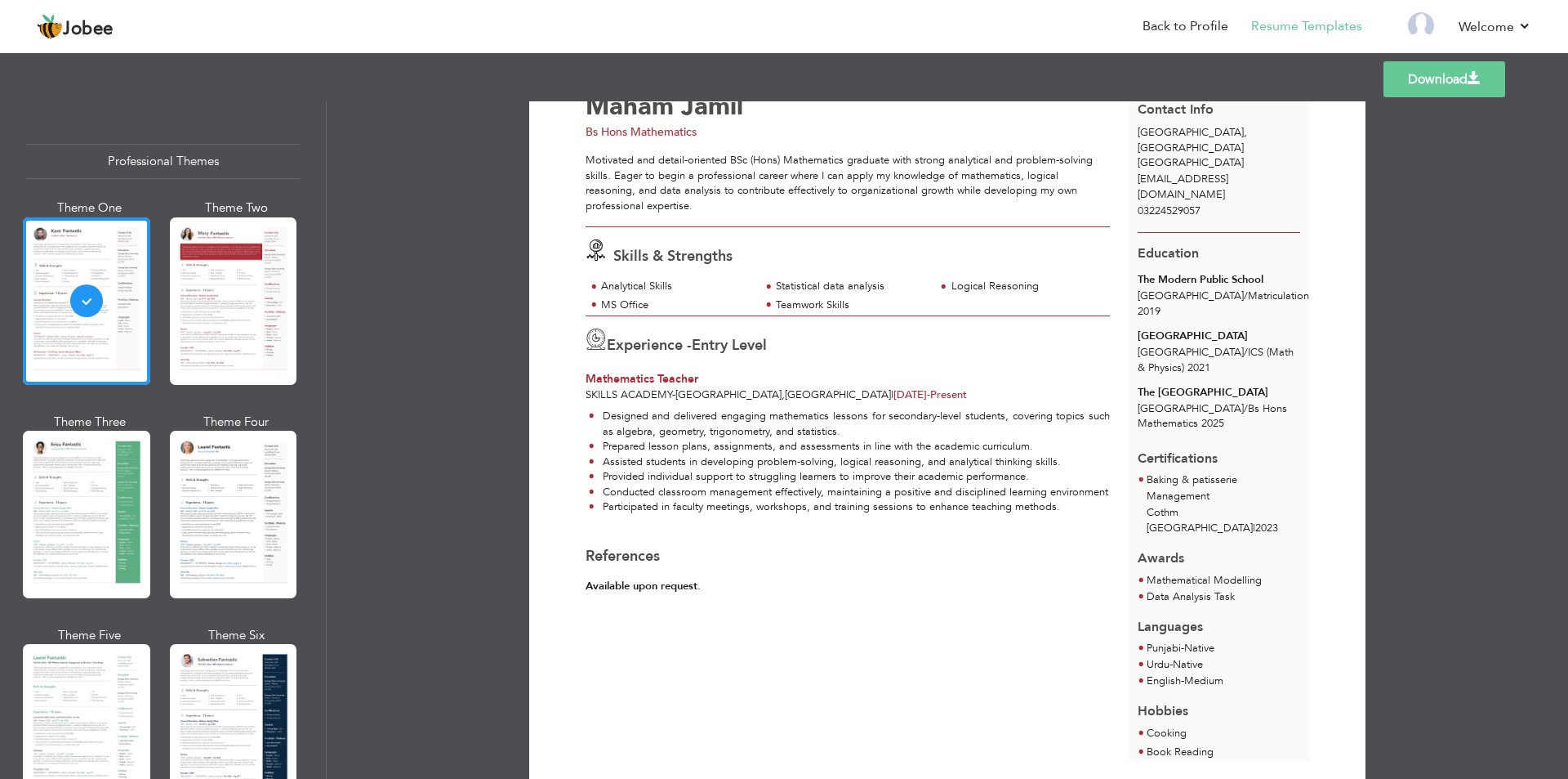
click at [1402, 83] on link "Download" at bounding box center [1445, 79] width 122 height 36
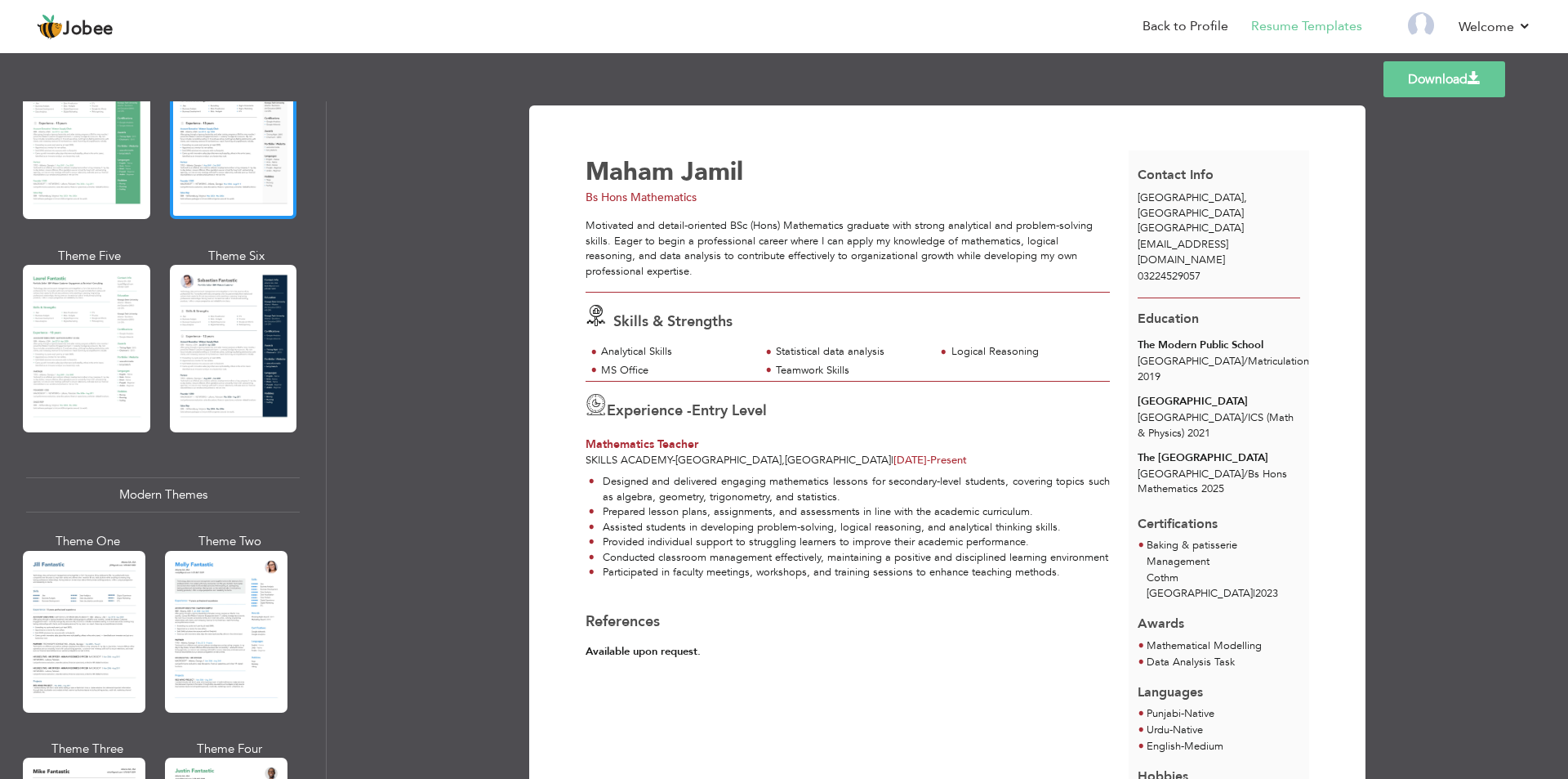
scroll to position [409, 0]
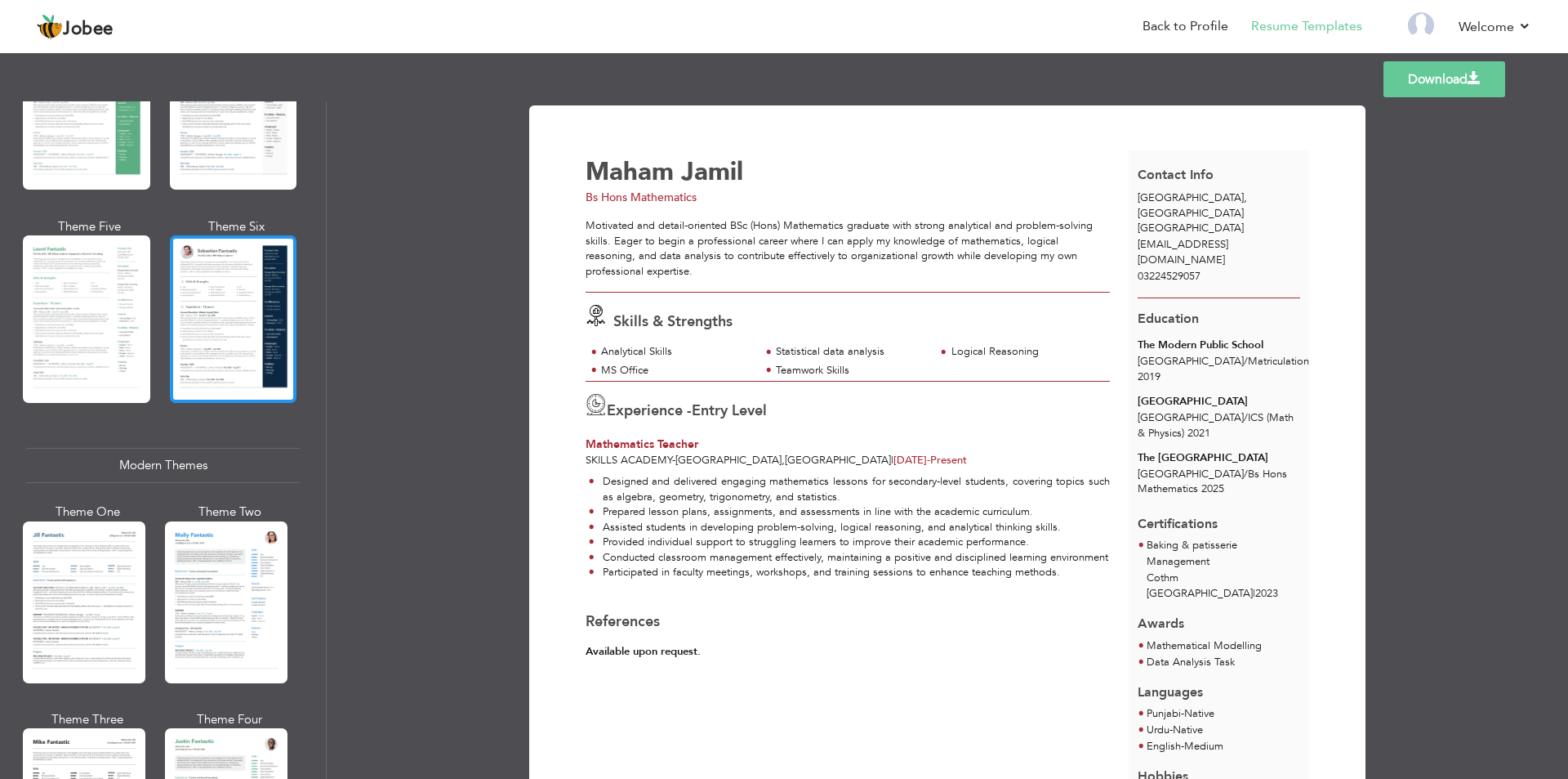
click at [247, 335] on div at bounding box center [234, 319] width 127 height 167
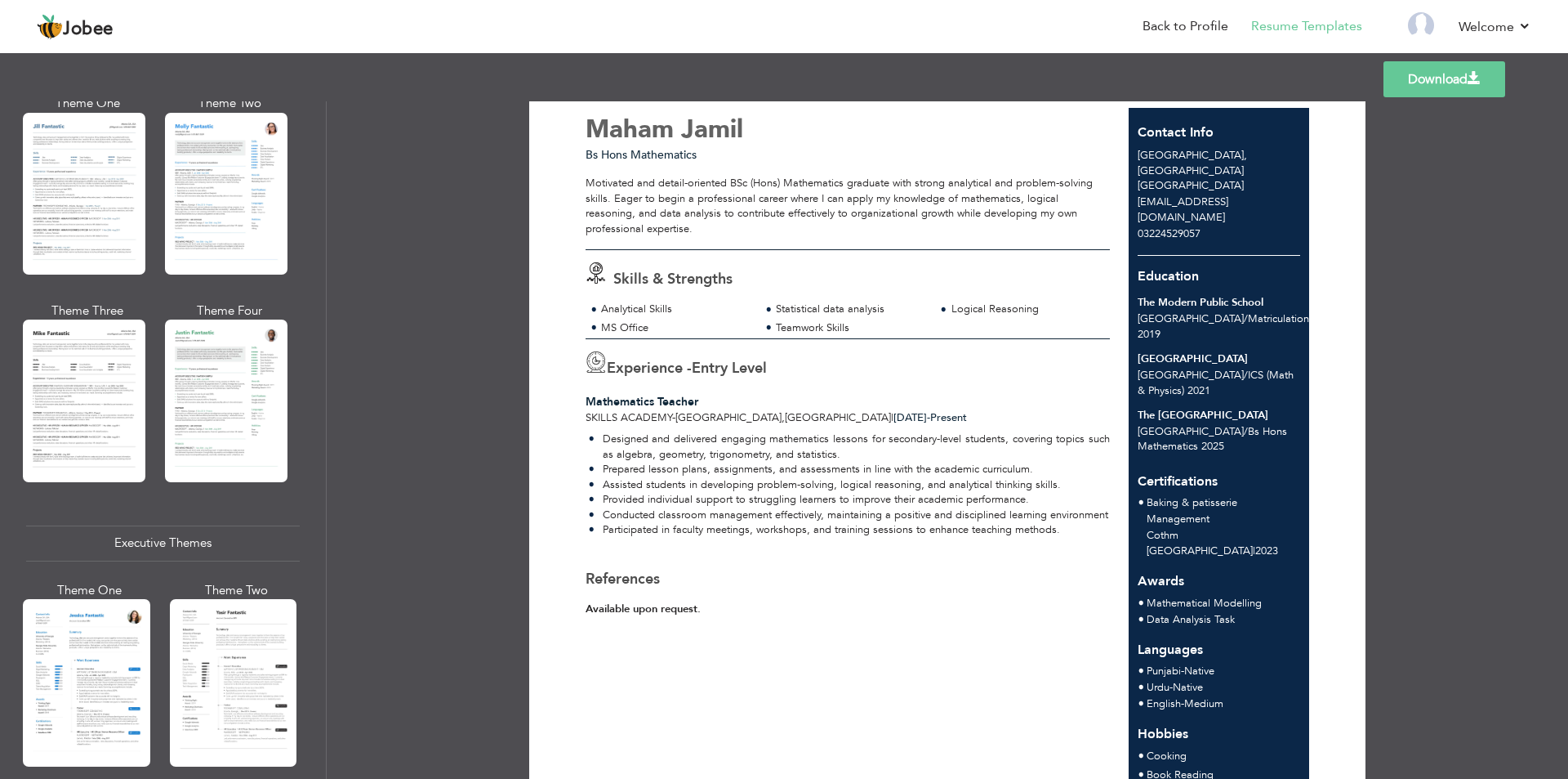
scroll to position [66, 0]
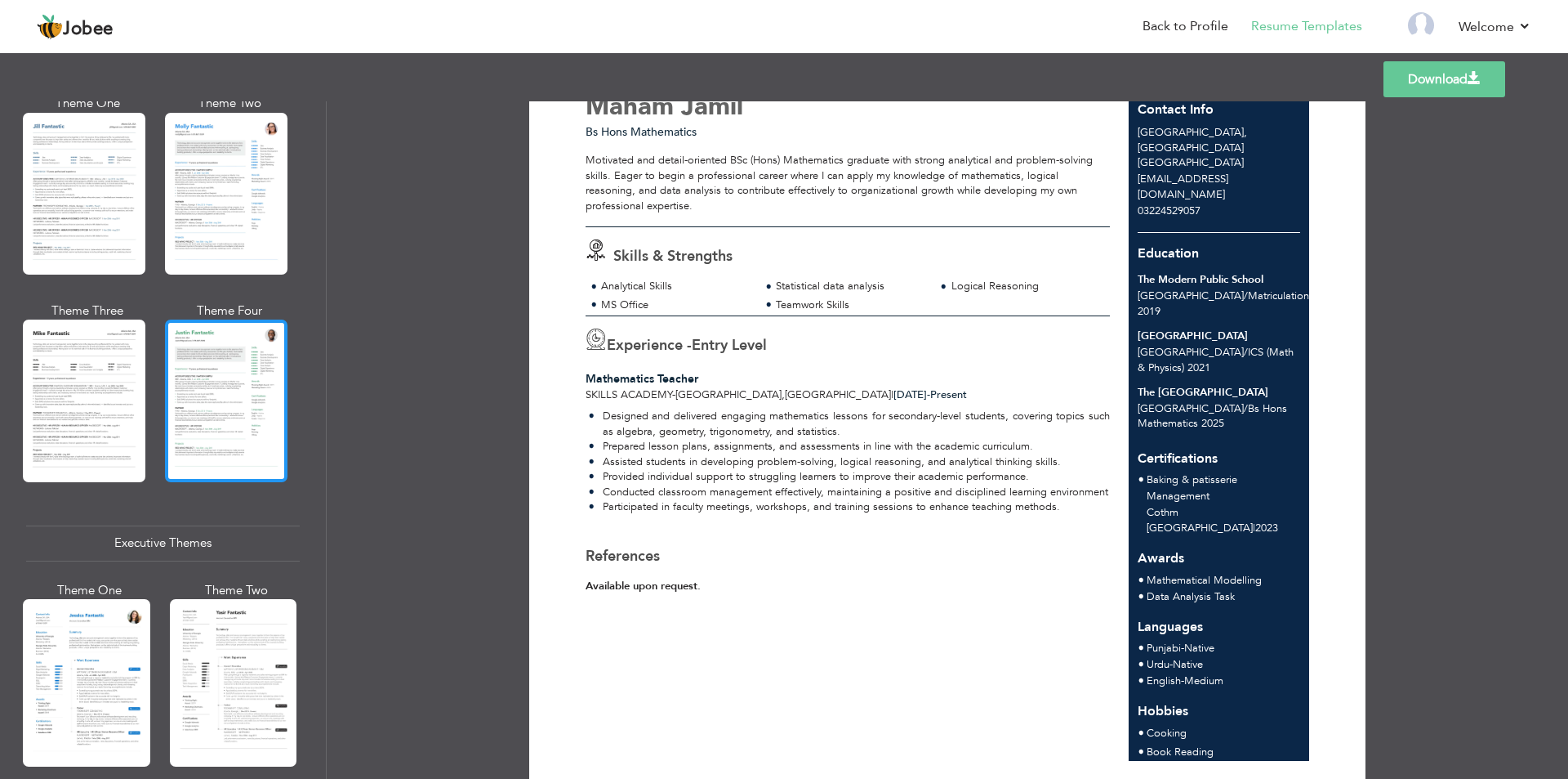
click at [232, 381] on div at bounding box center [226, 400] width 123 height 162
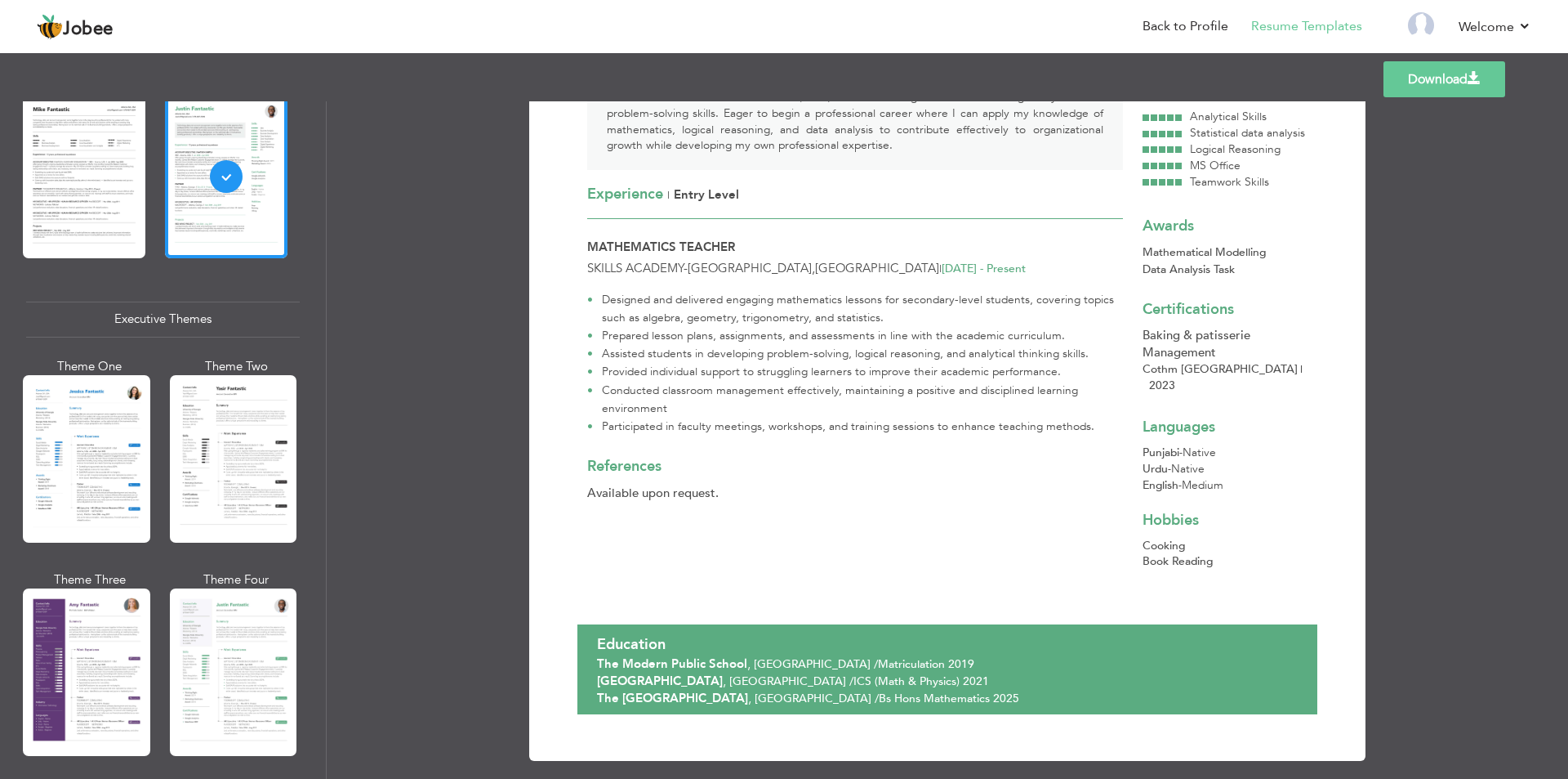
scroll to position [1063, 0]
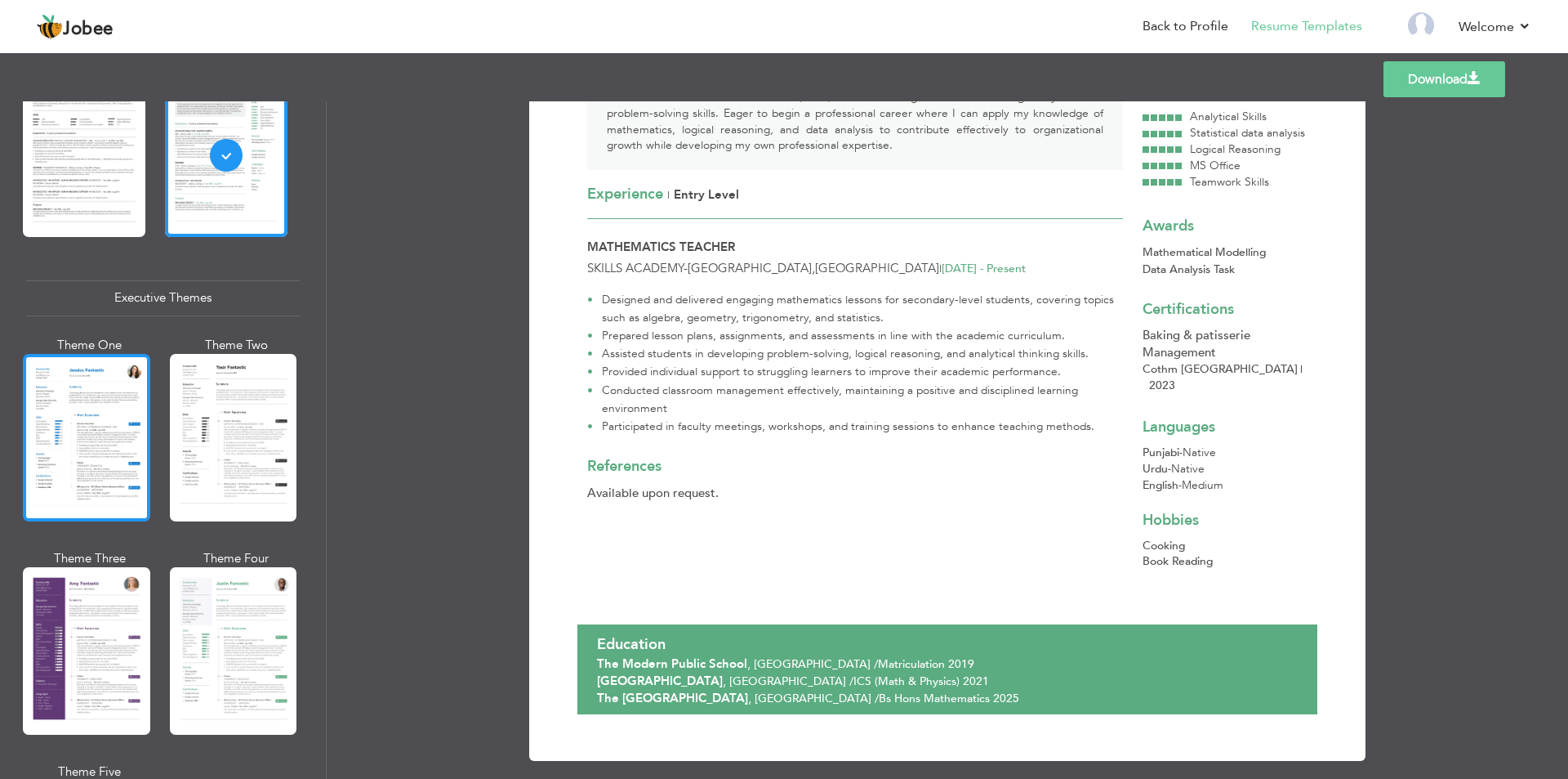
click at [116, 485] on div at bounding box center [86, 438] width 127 height 167
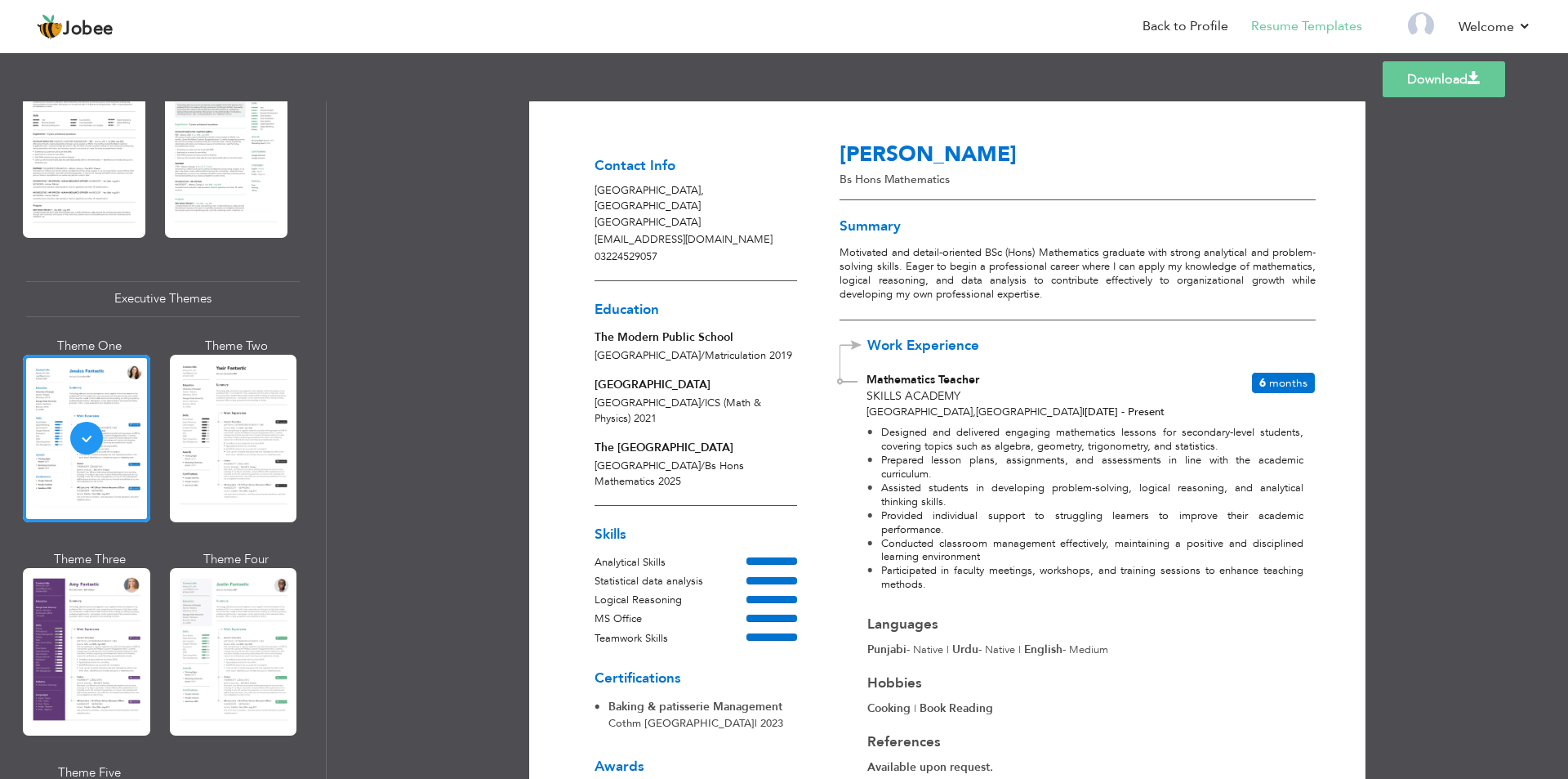
scroll to position [0, 0]
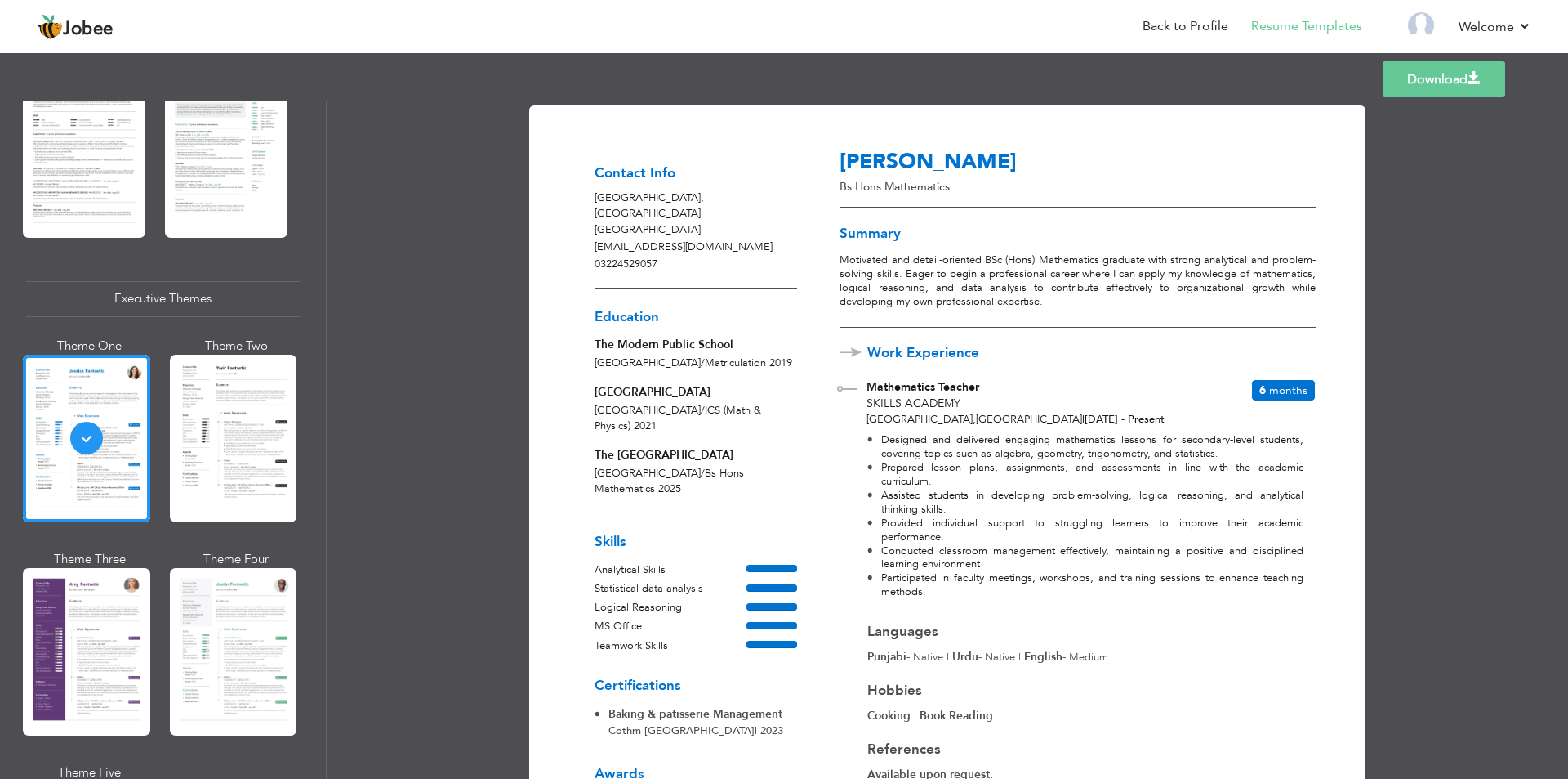
click at [1430, 85] on link "Download" at bounding box center [1444, 79] width 123 height 36
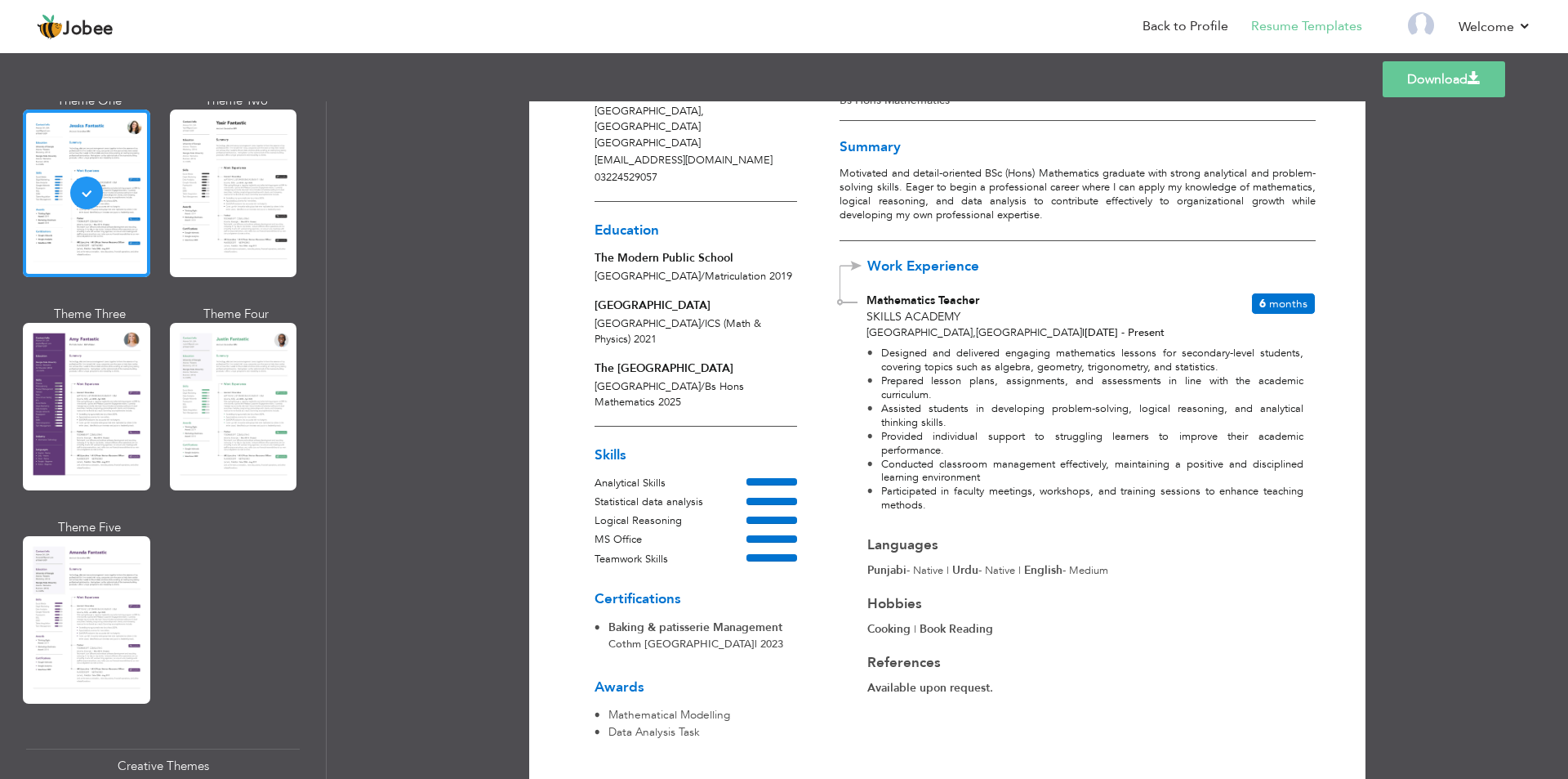
scroll to position [1634, 0]
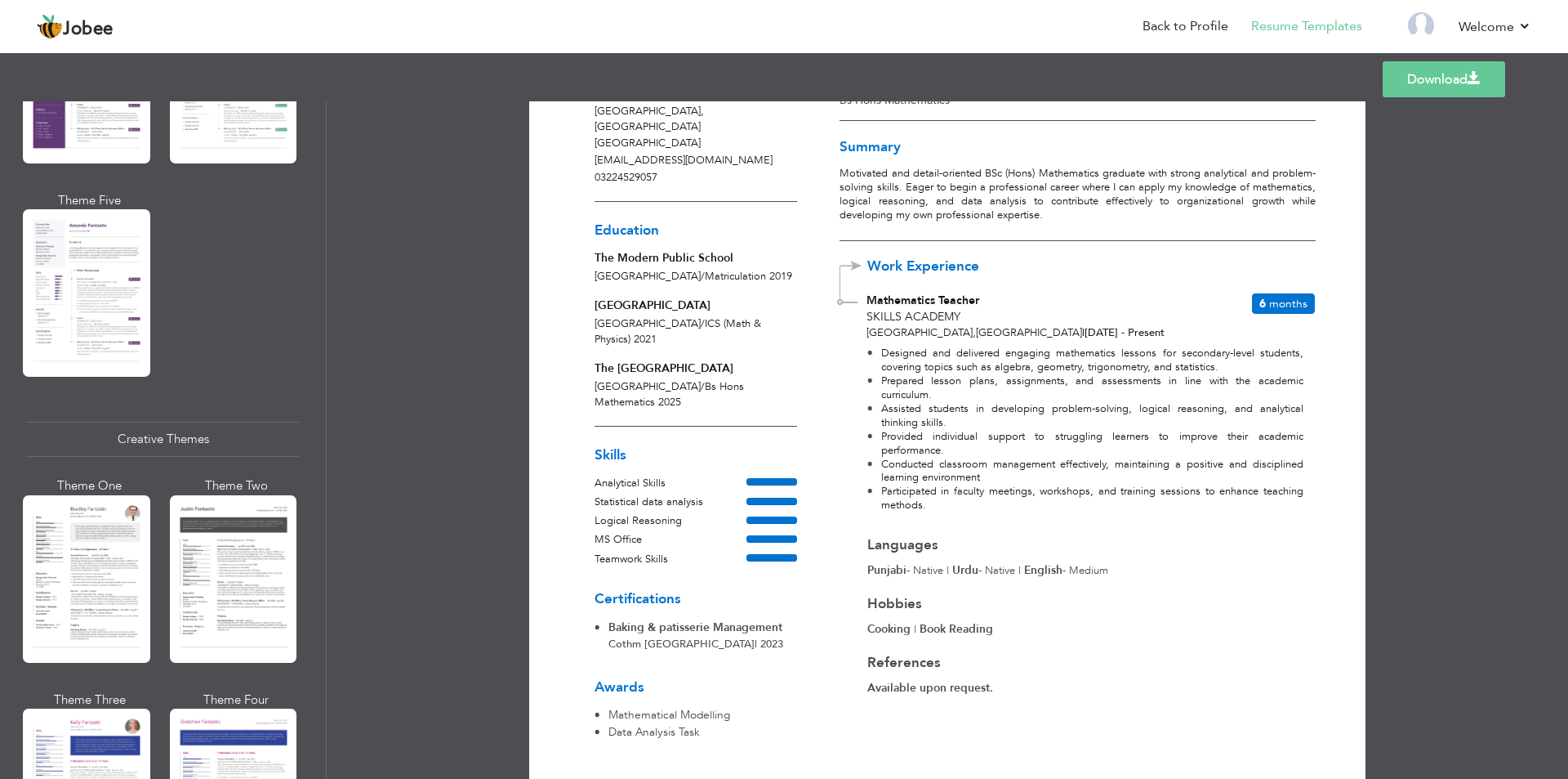
click at [100, 530] on div at bounding box center [86, 579] width 127 height 167
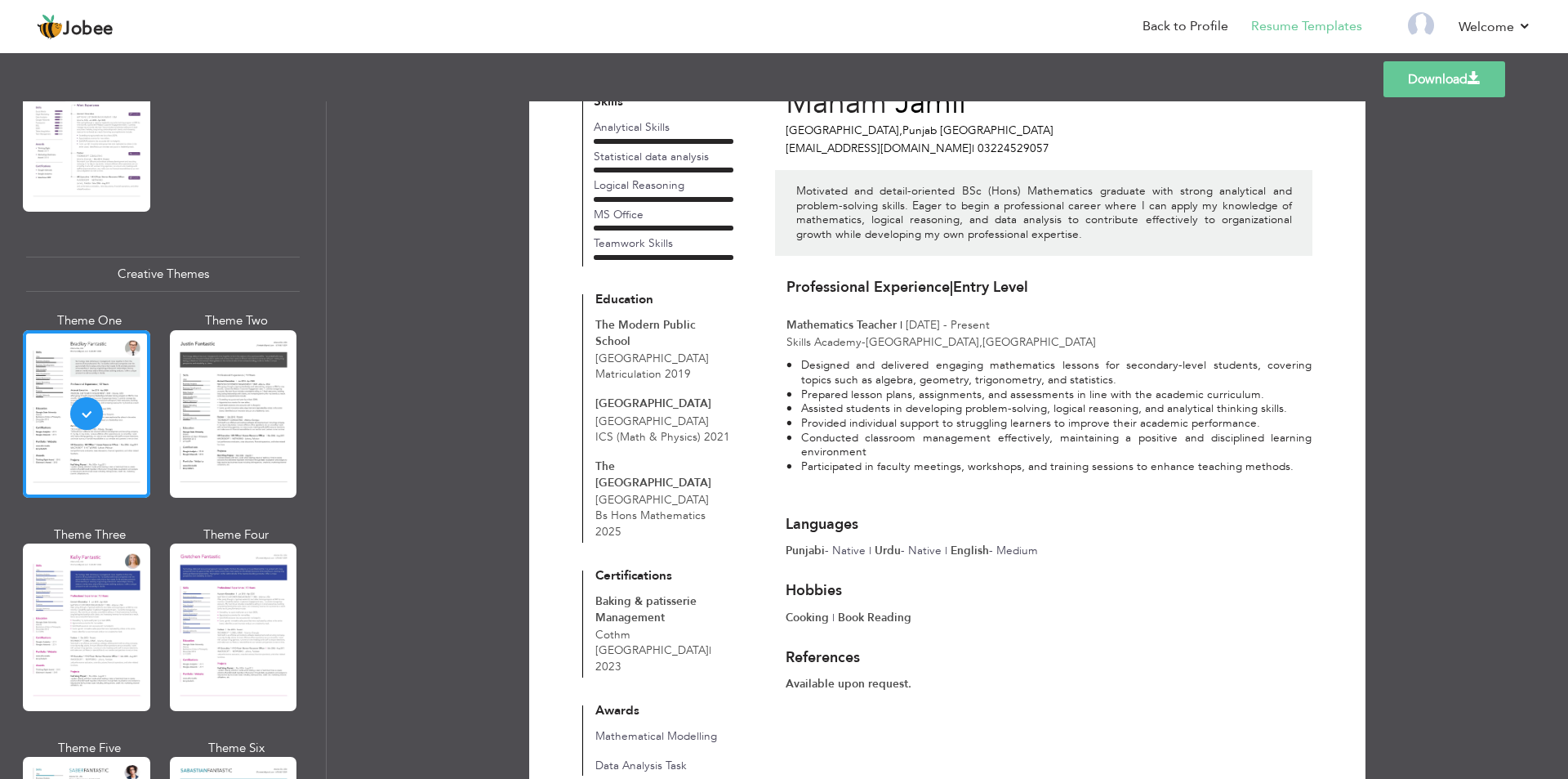
scroll to position [2126, 0]
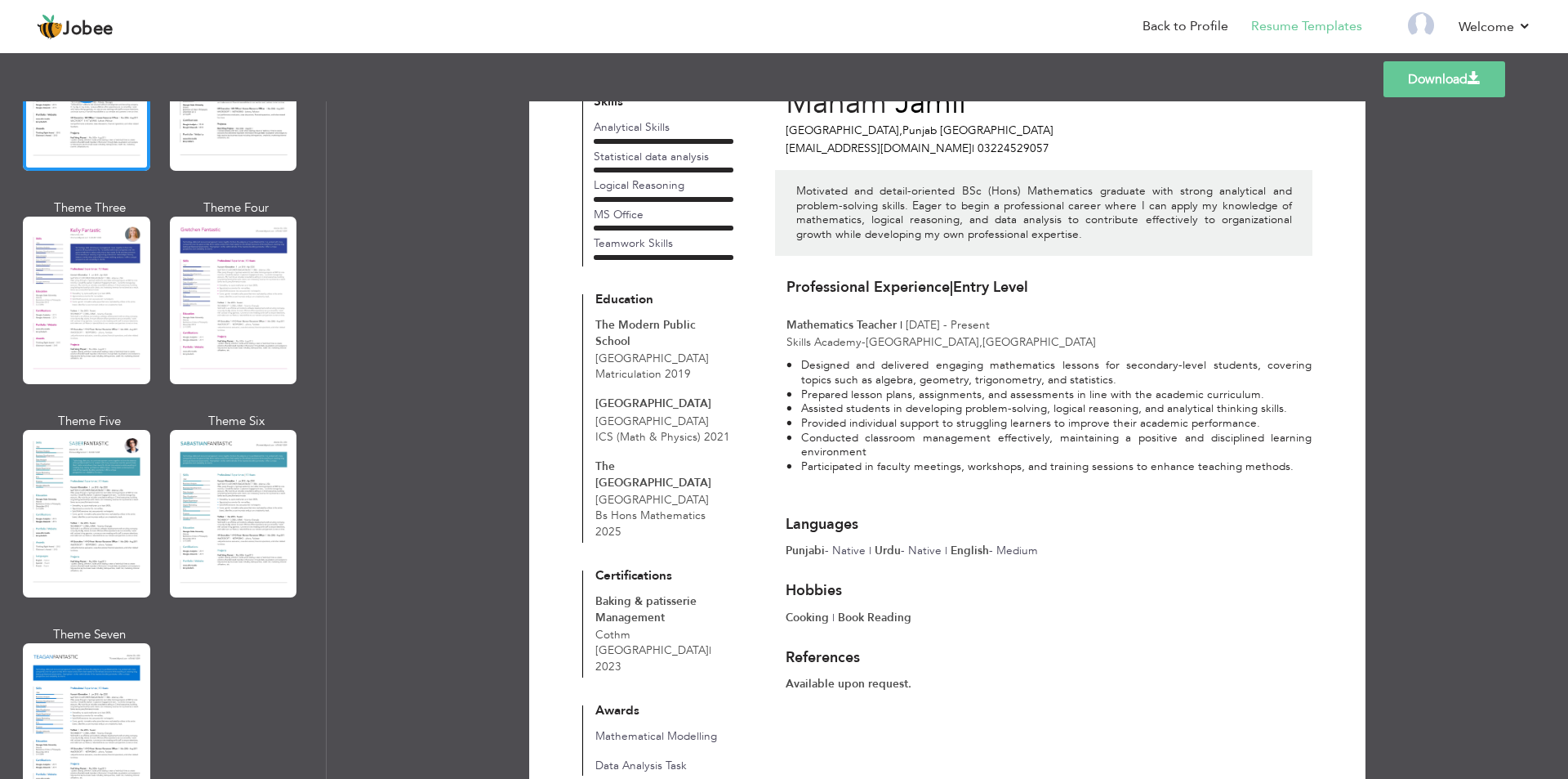
click at [212, 484] on div at bounding box center [234, 513] width 127 height 167
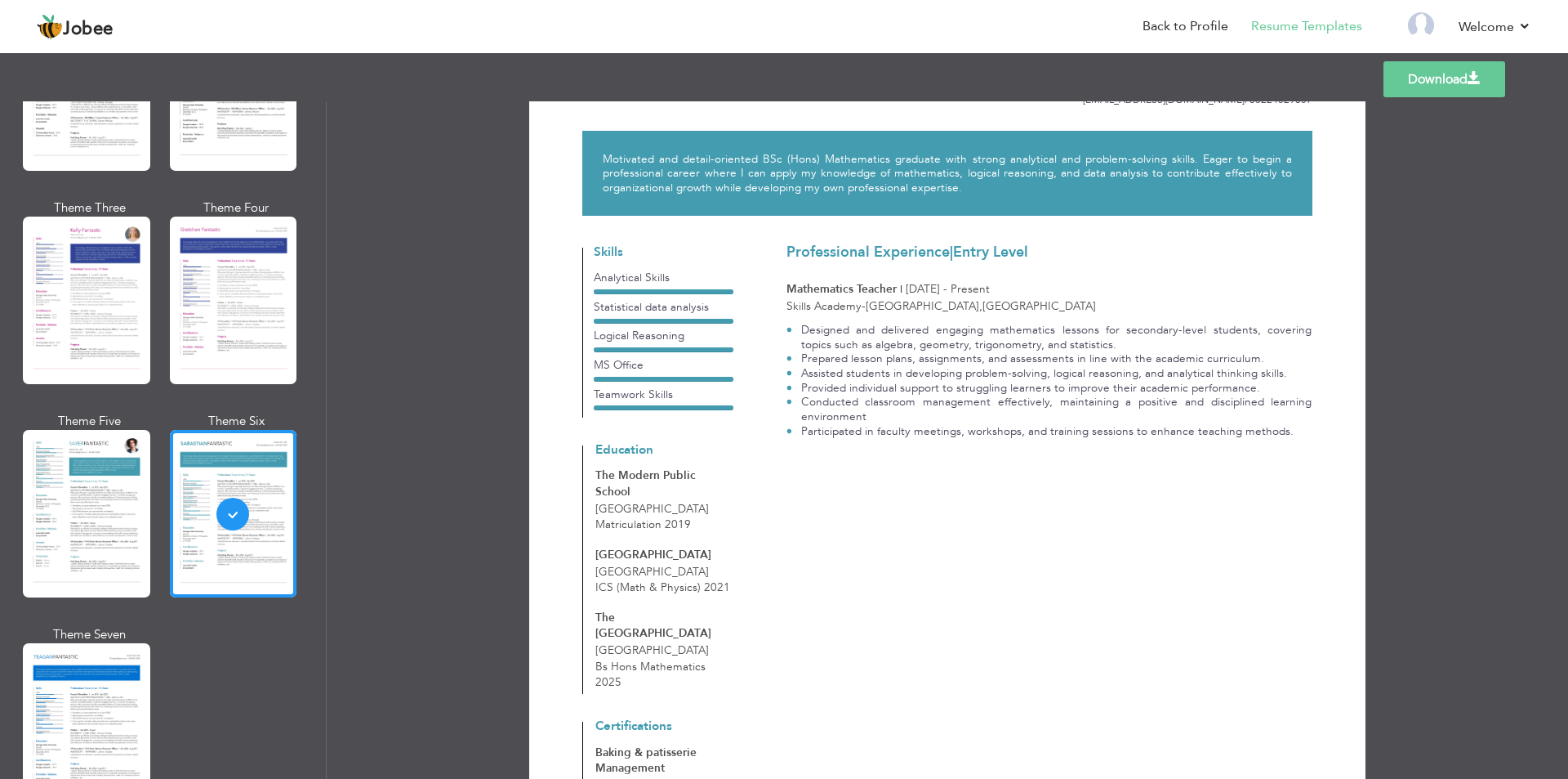
scroll to position [2372, 0]
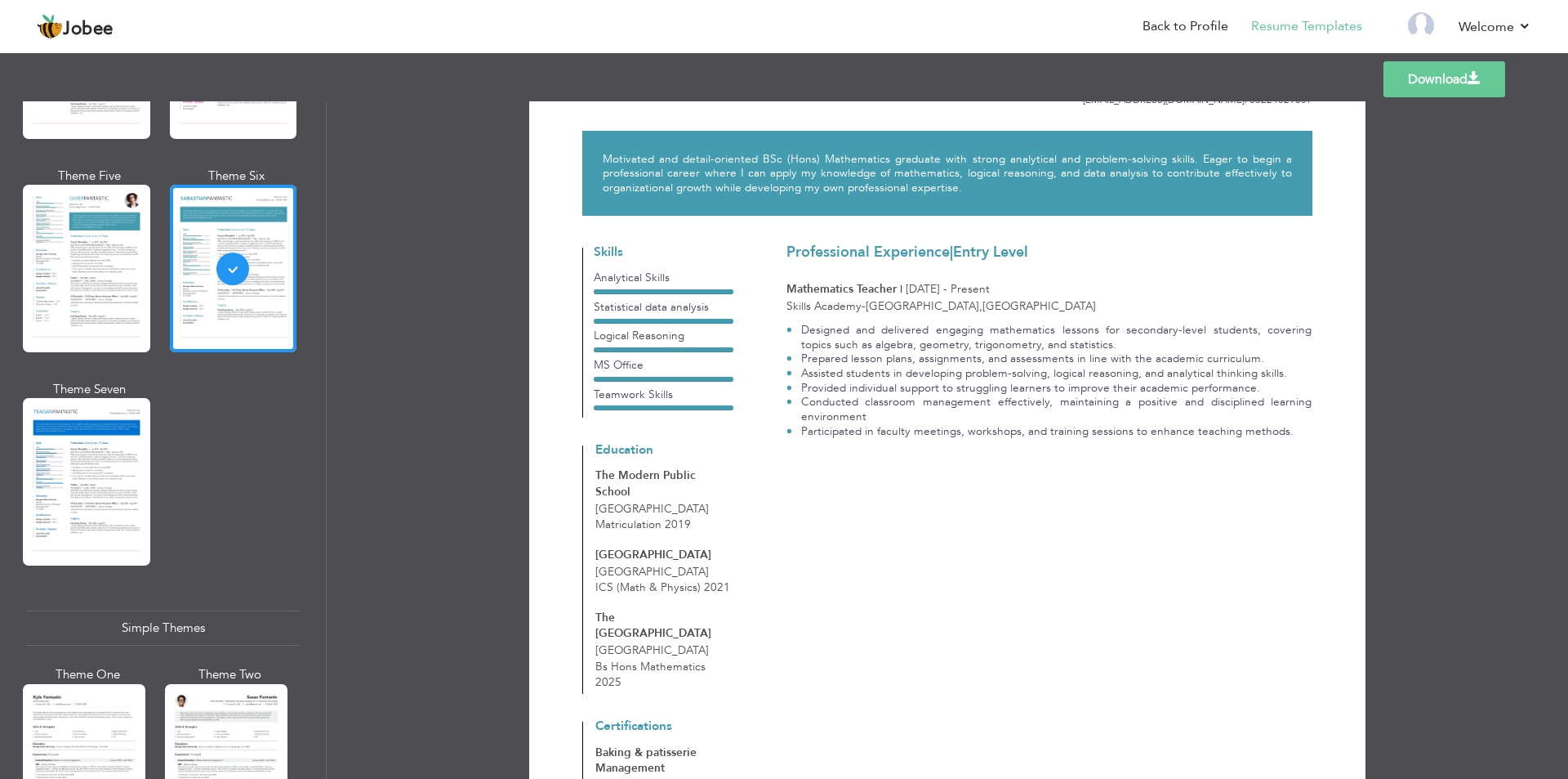
click at [130, 329] on div "Theme Five" at bounding box center [90, 266] width 127 height 197
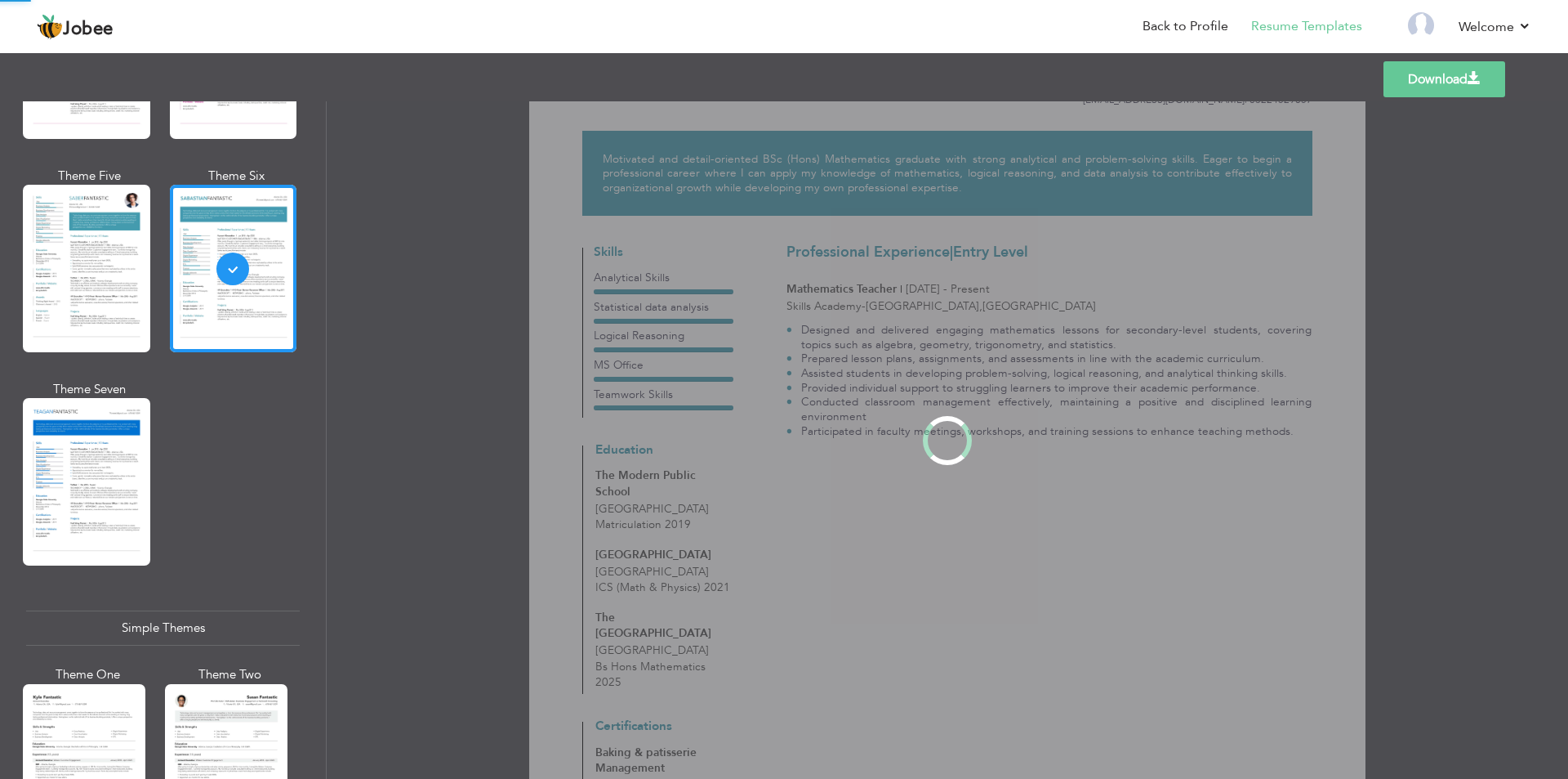
click at [126, 295] on div "Professional Themes Theme One Theme Two Theme Three Theme Four" at bounding box center [784, 440] width 1568 height 678
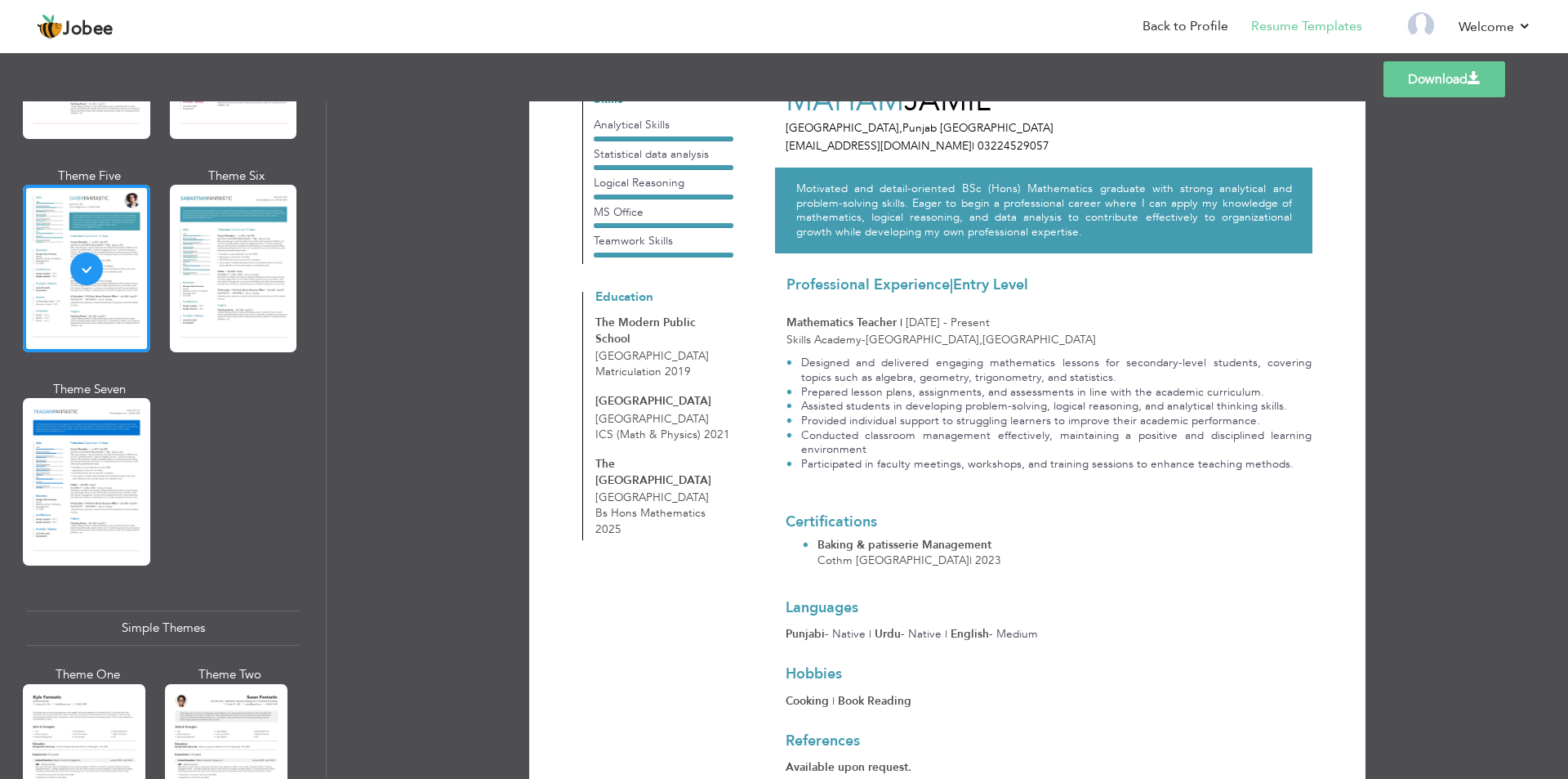
scroll to position [0, 0]
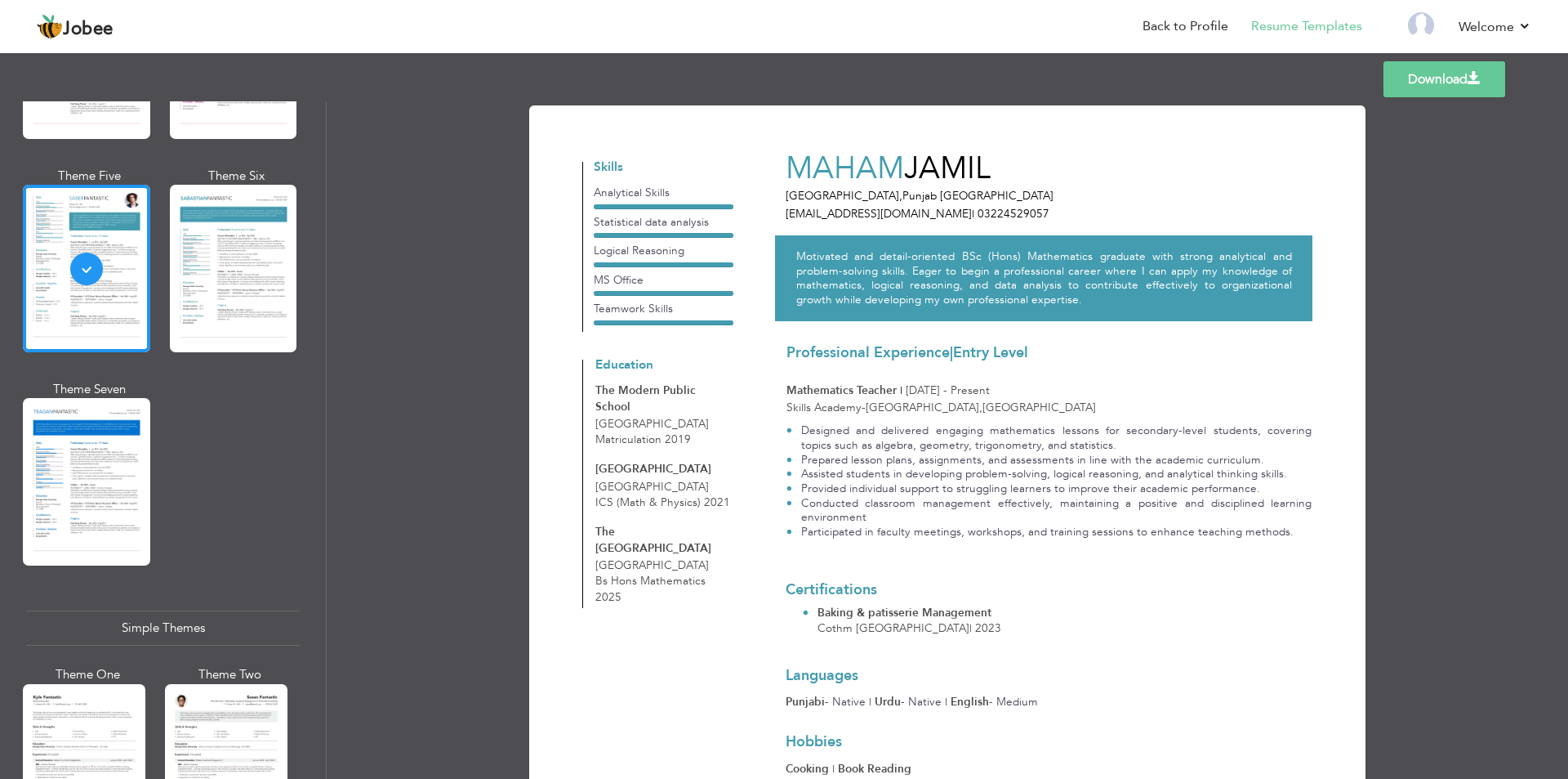
click at [1429, 75] on link "Download" at bounding box center [1445, 79] width 122 height 36
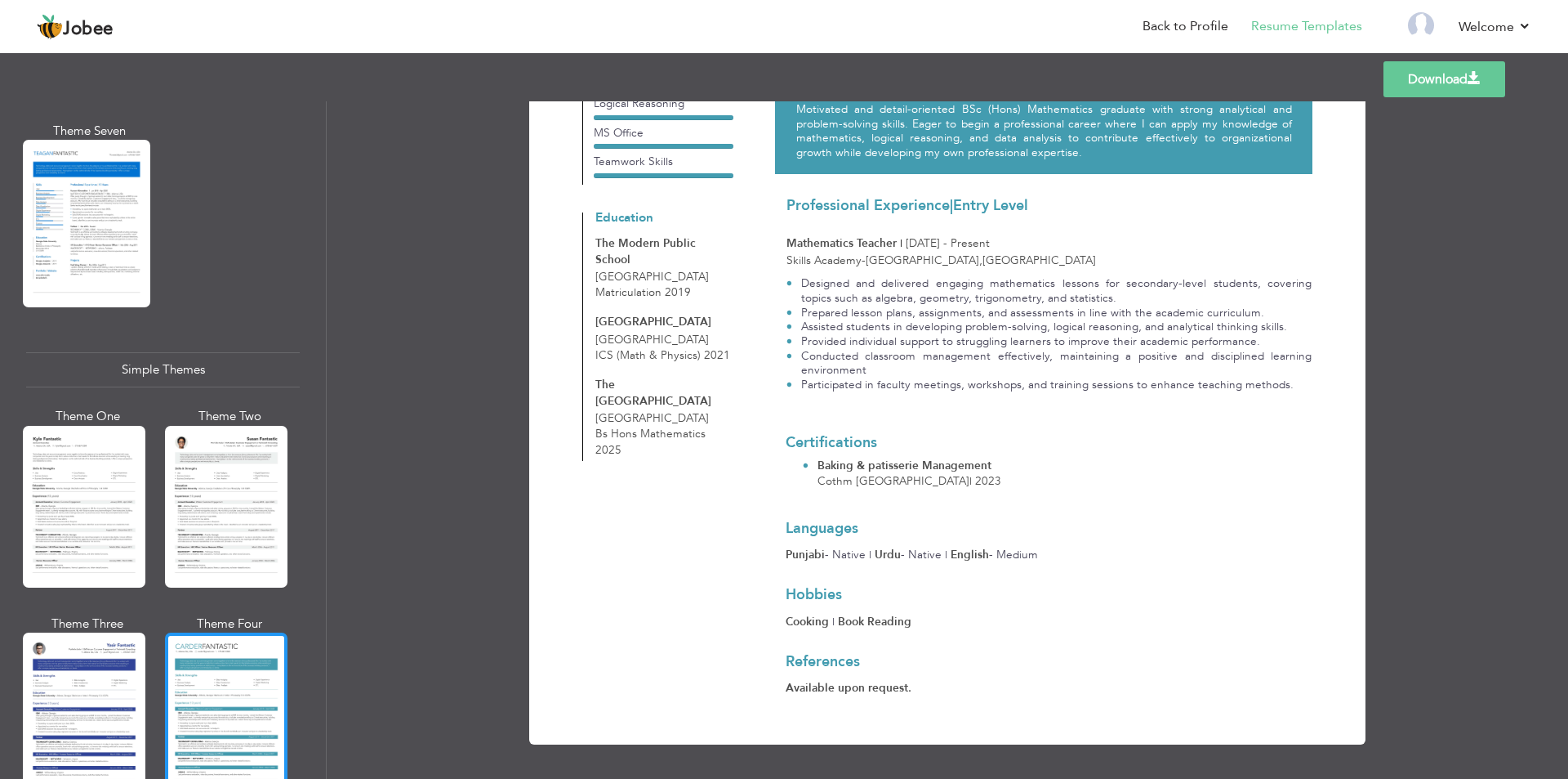
scroll to position [2655, 0]
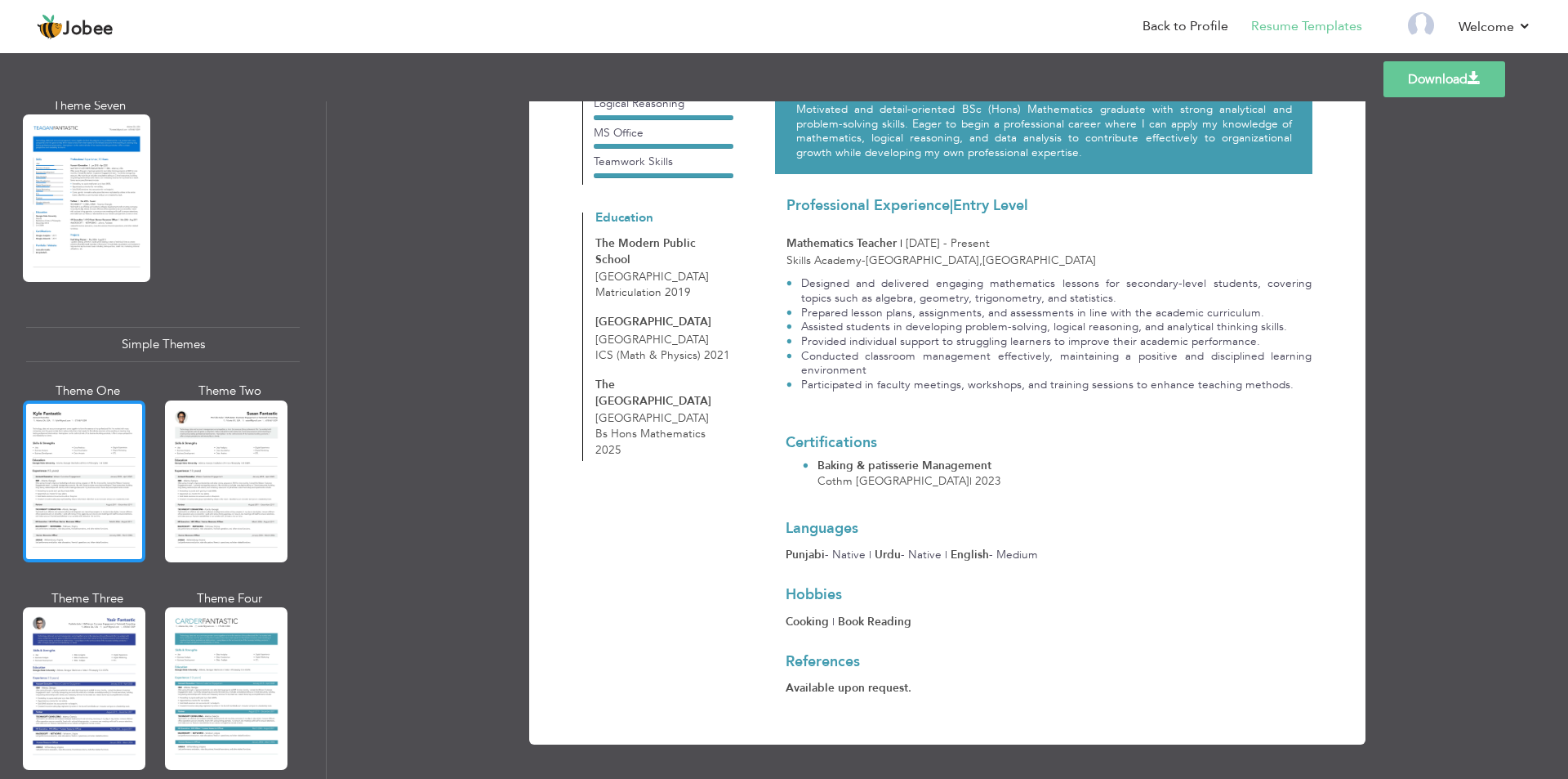
click at [117, 486] on div at bounding box center [84, 481] width 123 height 162
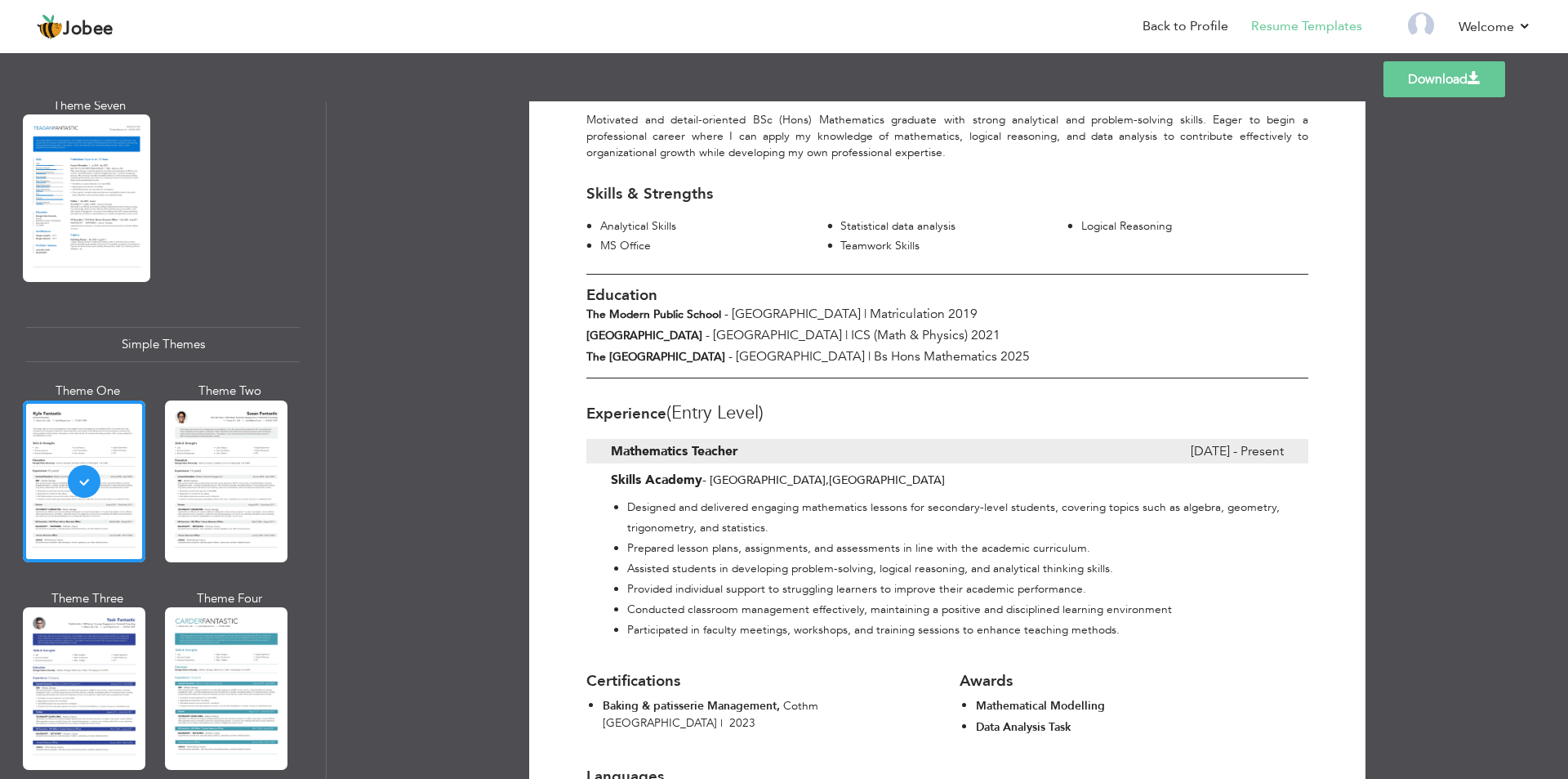
scroll to position [25, 0]
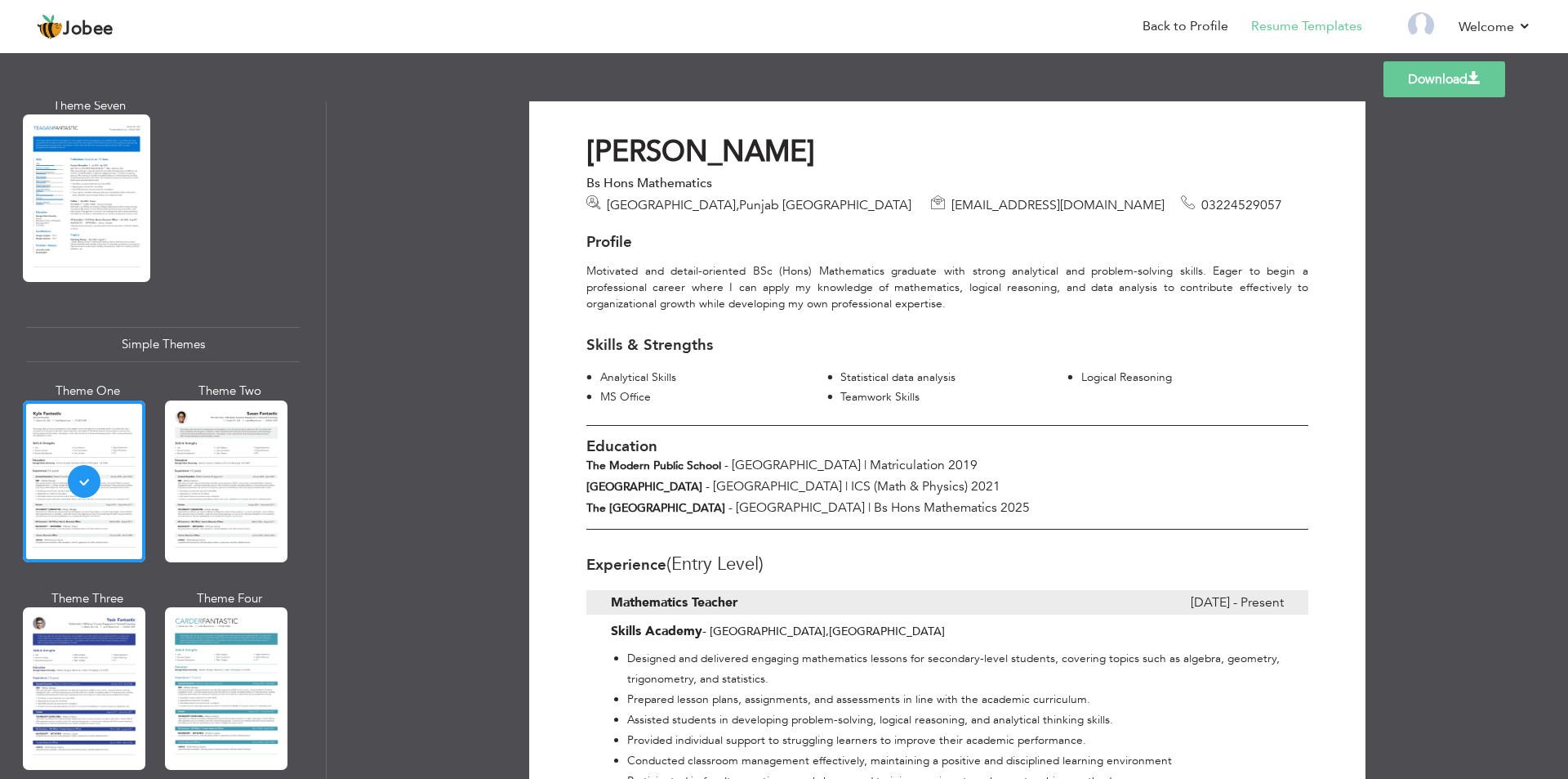
click at [1445, 80] on link "Download" at bounding box center [1445, 79] width 122 height 36
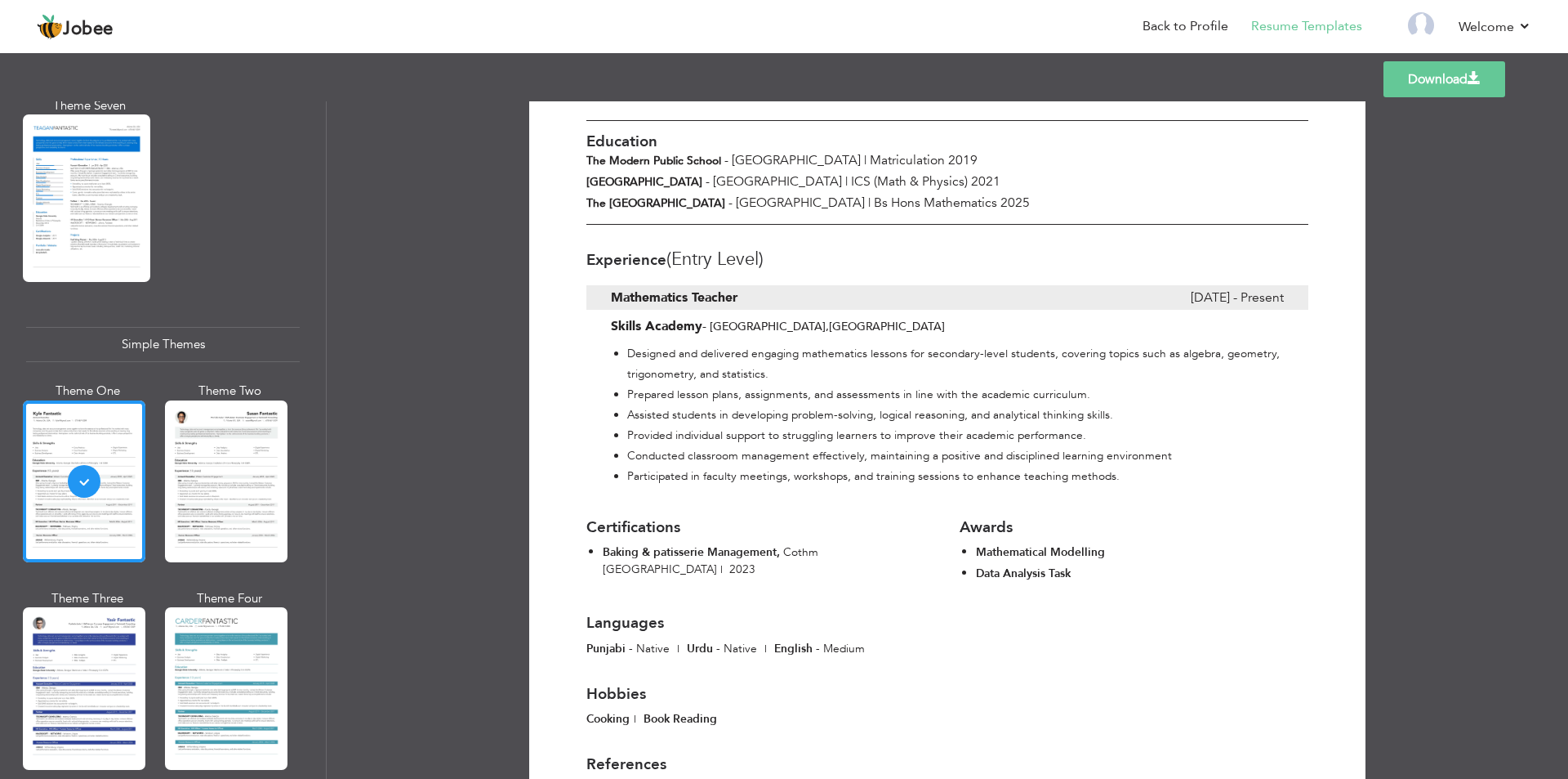
scroll to position [351, 0]
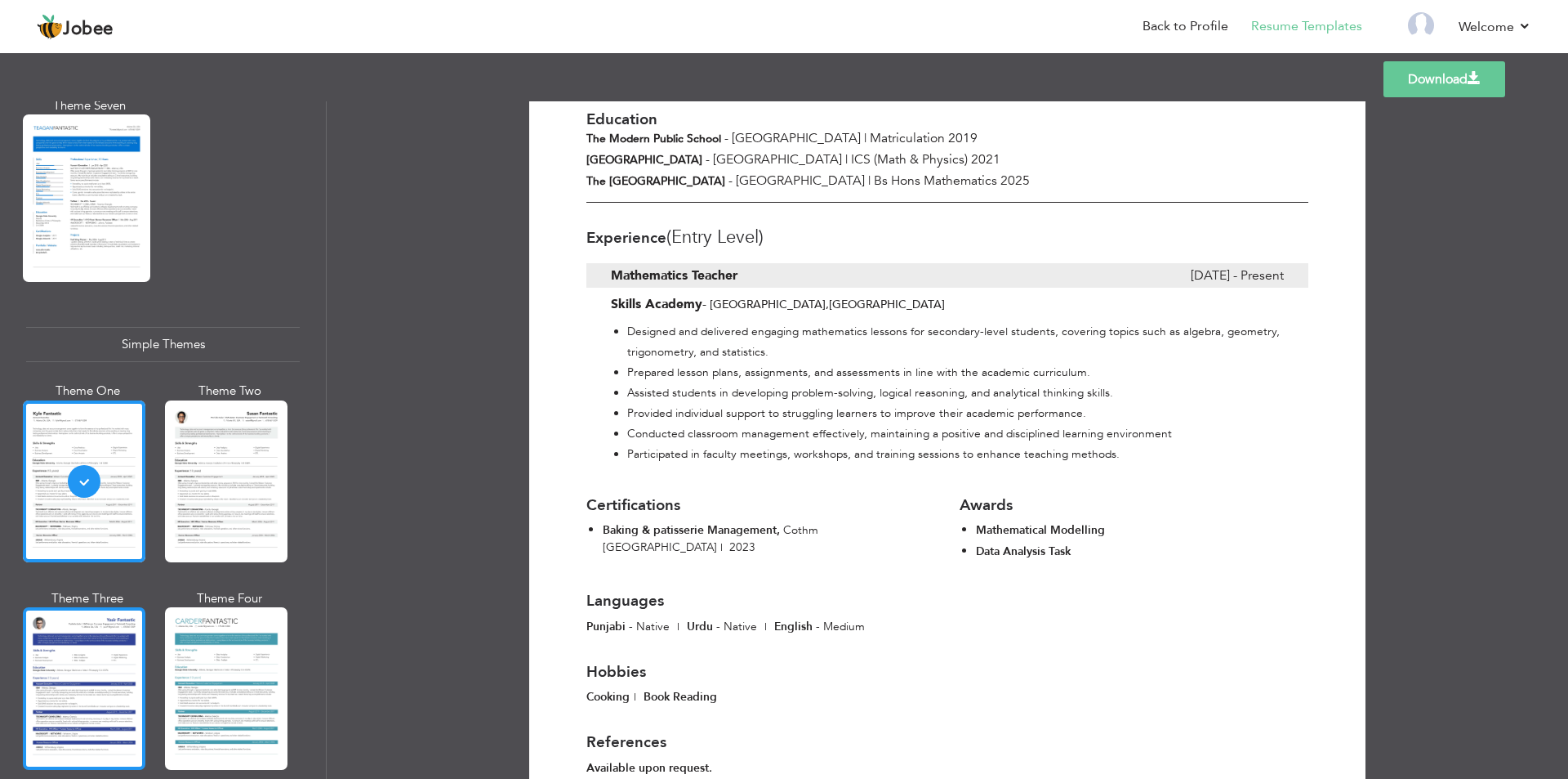
click at [129, 607] on div at bounding box center [84, 688] width 123 height 162
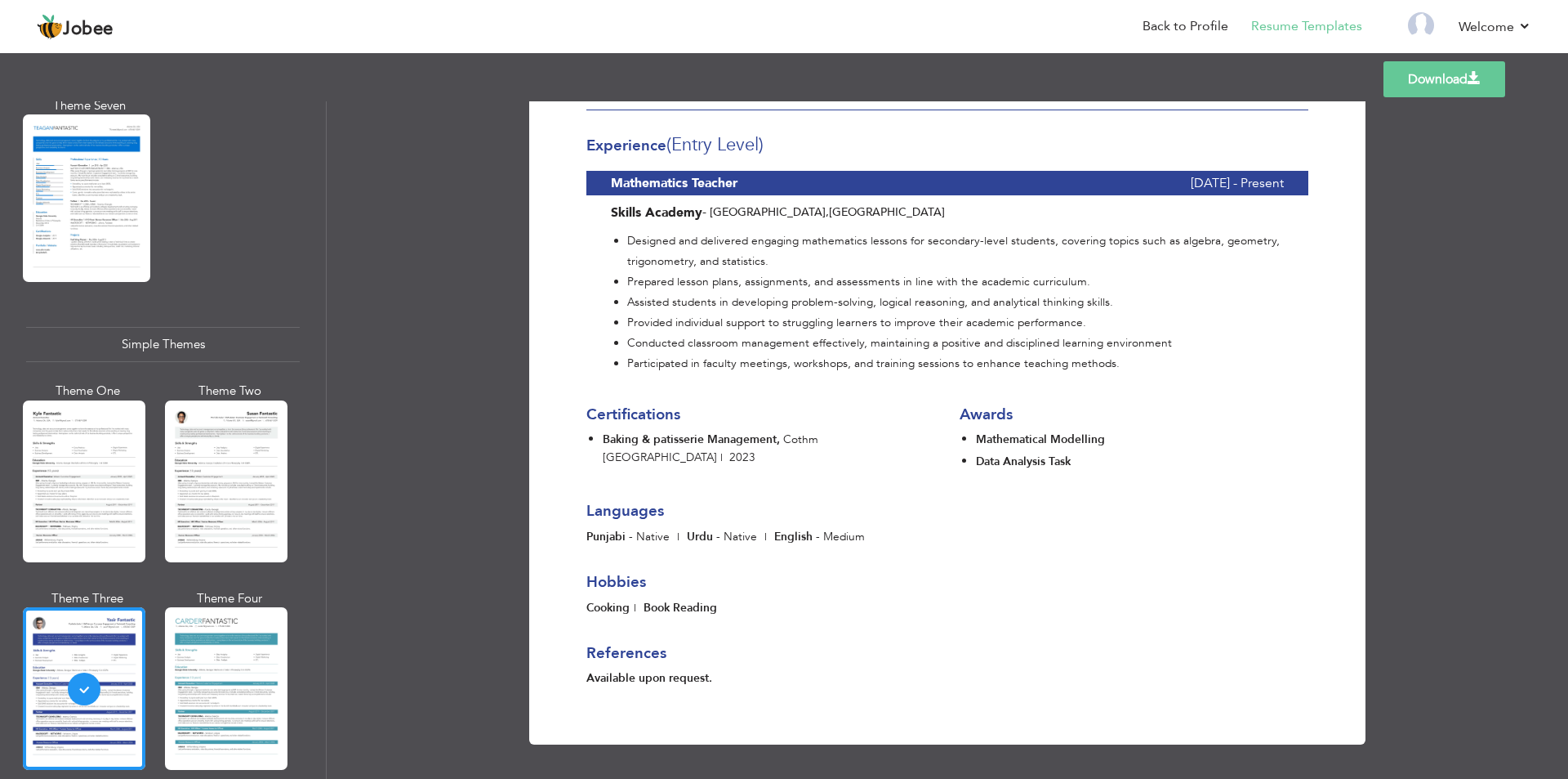
scroll to position [0, 0]
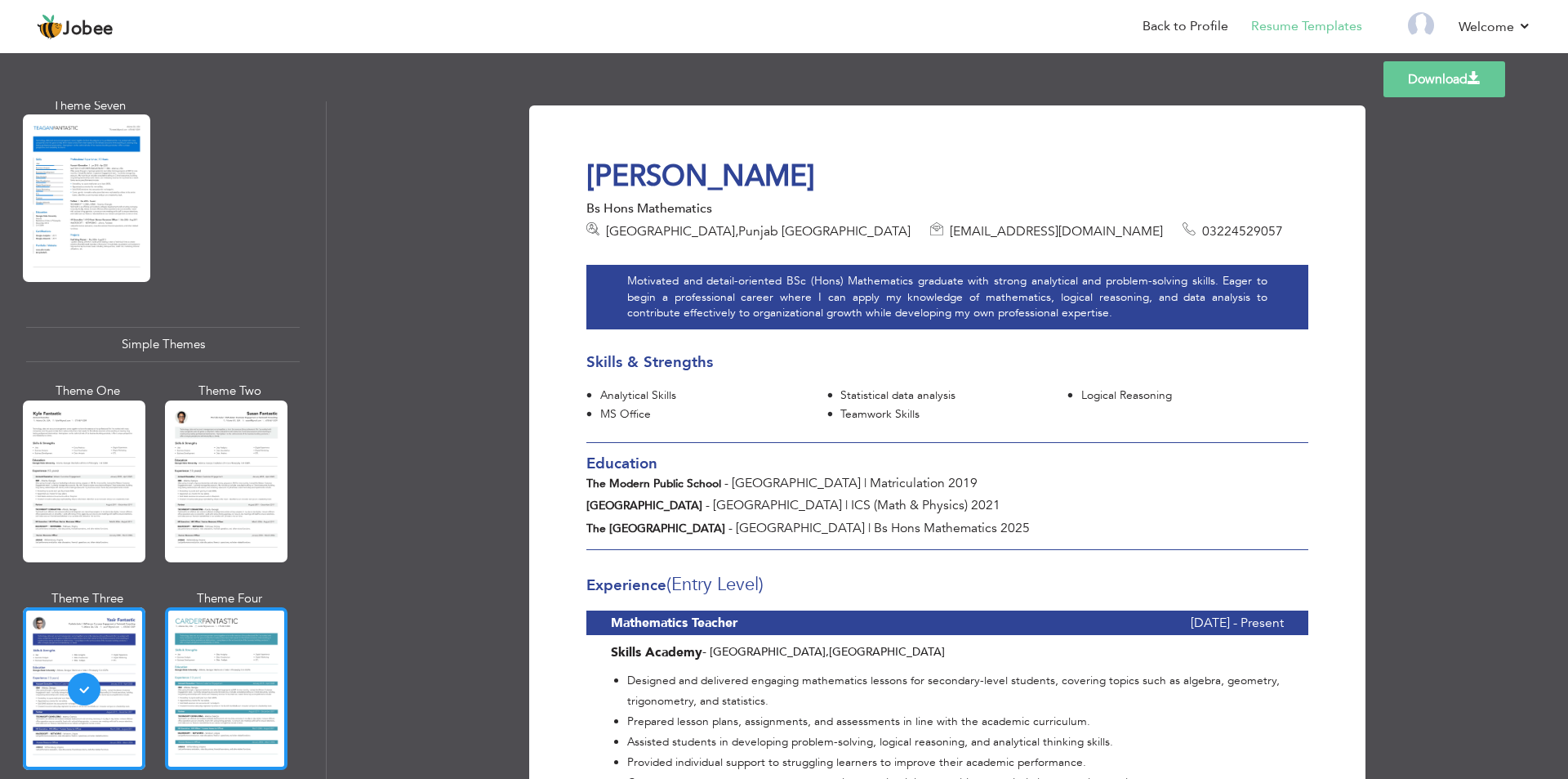
click at [267, 607] on div at bounding box center [226, 688] width 123 height 162
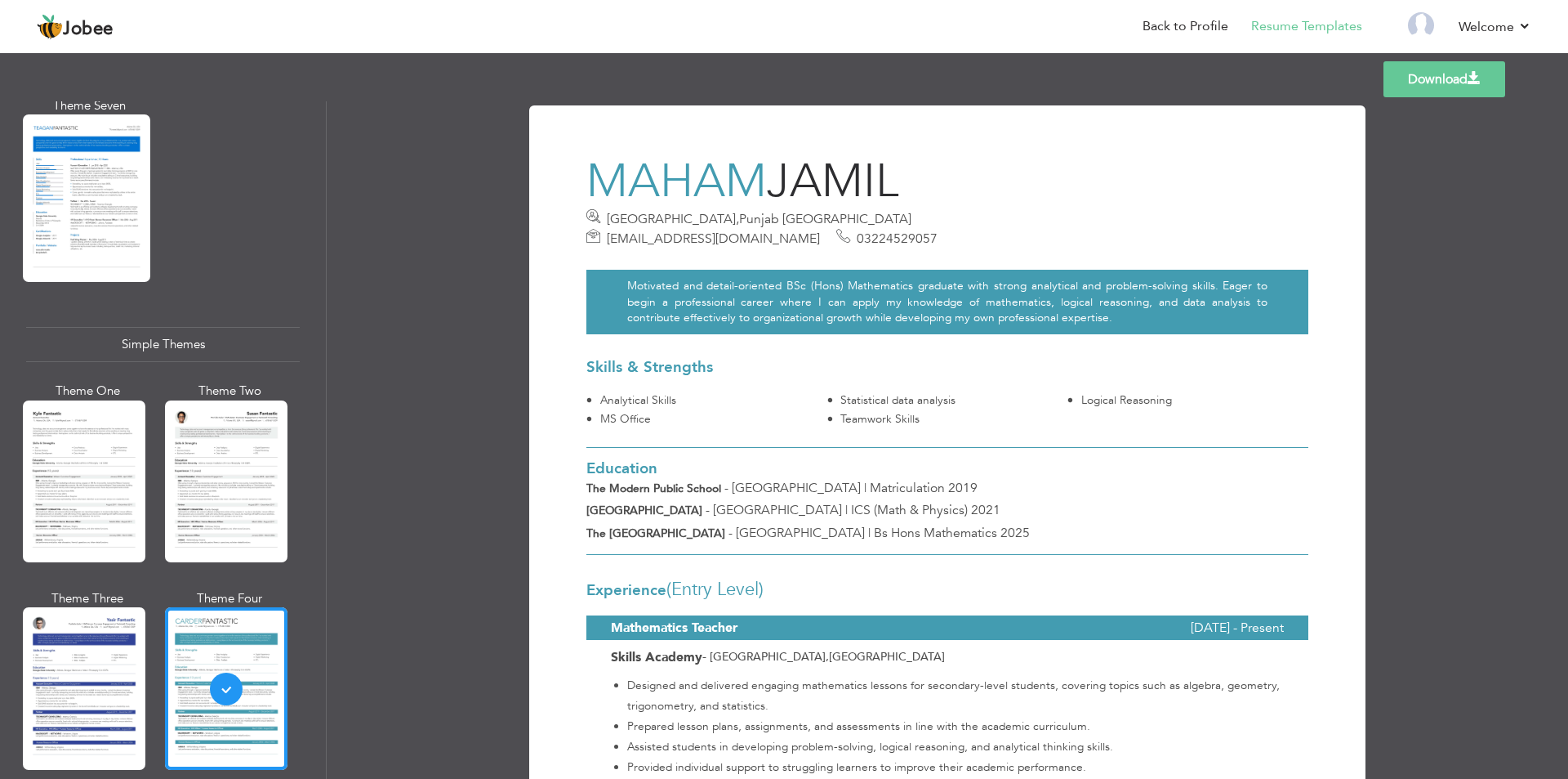
click at [236, 473] on div at bounding box center [226, 481] width 123 height 162
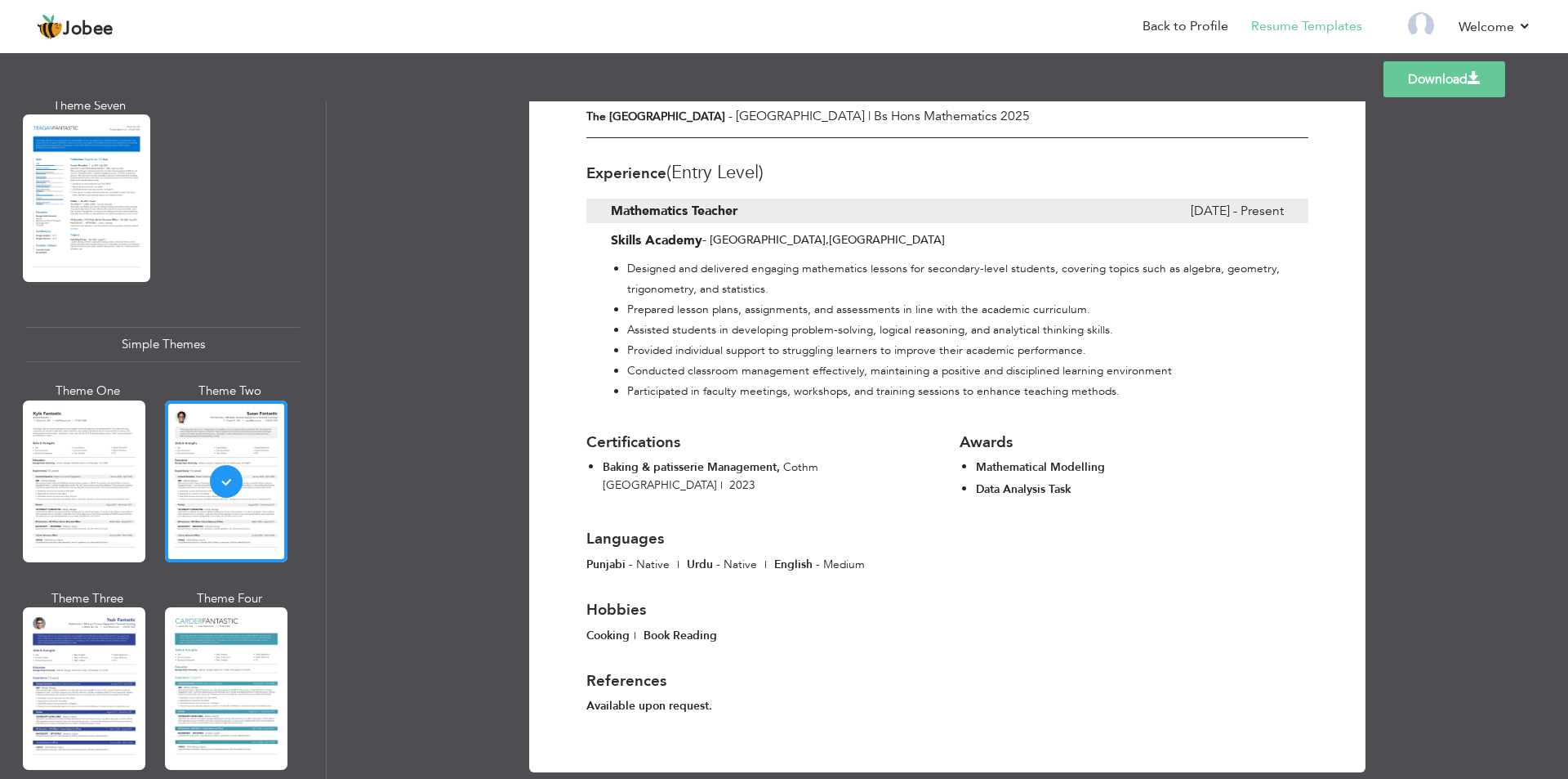
scroll to position [440, 0]
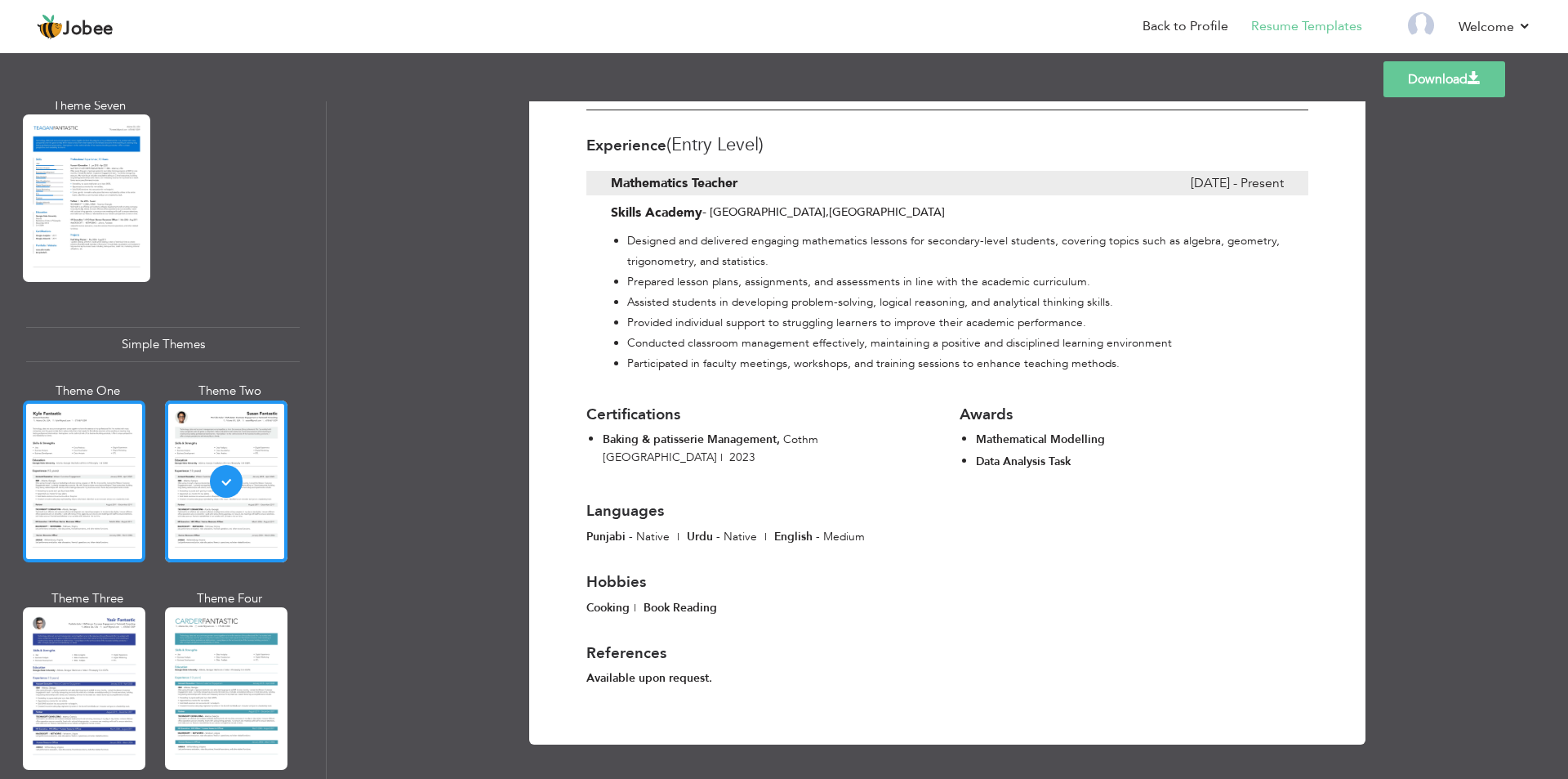
click at [119, 478] on div at bounding box center [84, 481] width 123 height 162
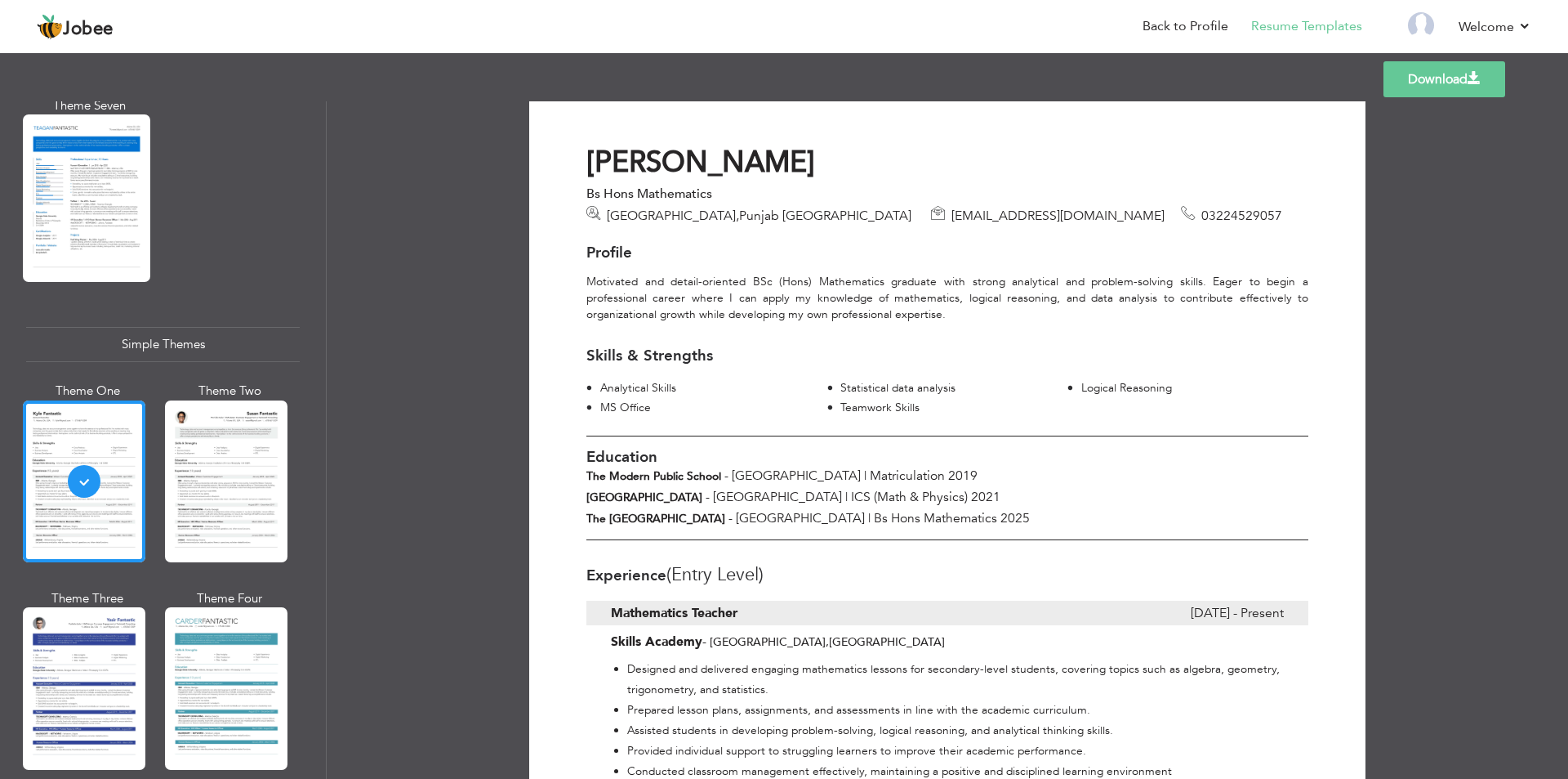
scroll to position [0, 0]
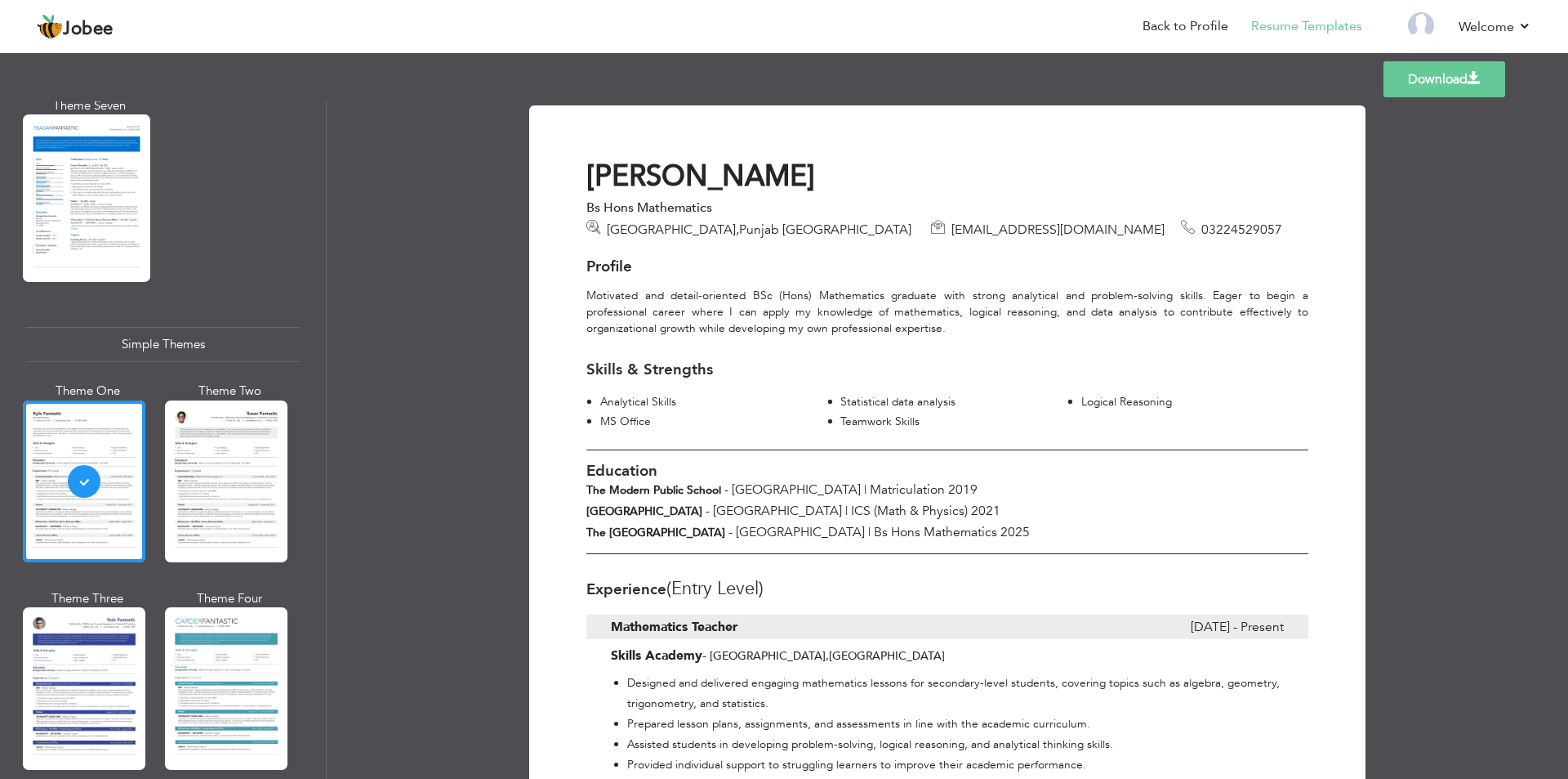
click at [291, 443] on div "Theme Two" at bounding box center [229, 477] width 123 height 190
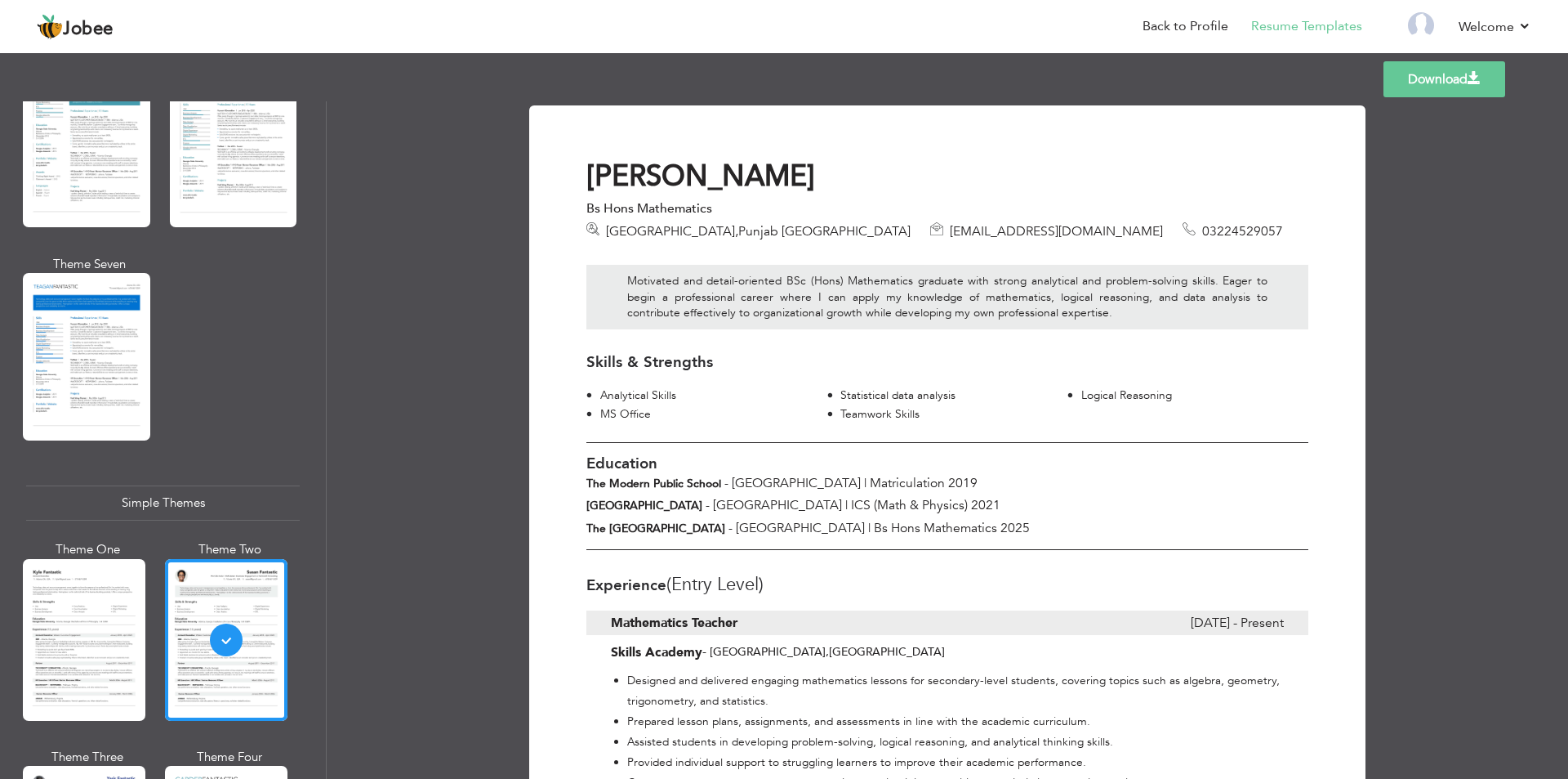
scroll to position [2328, 0]
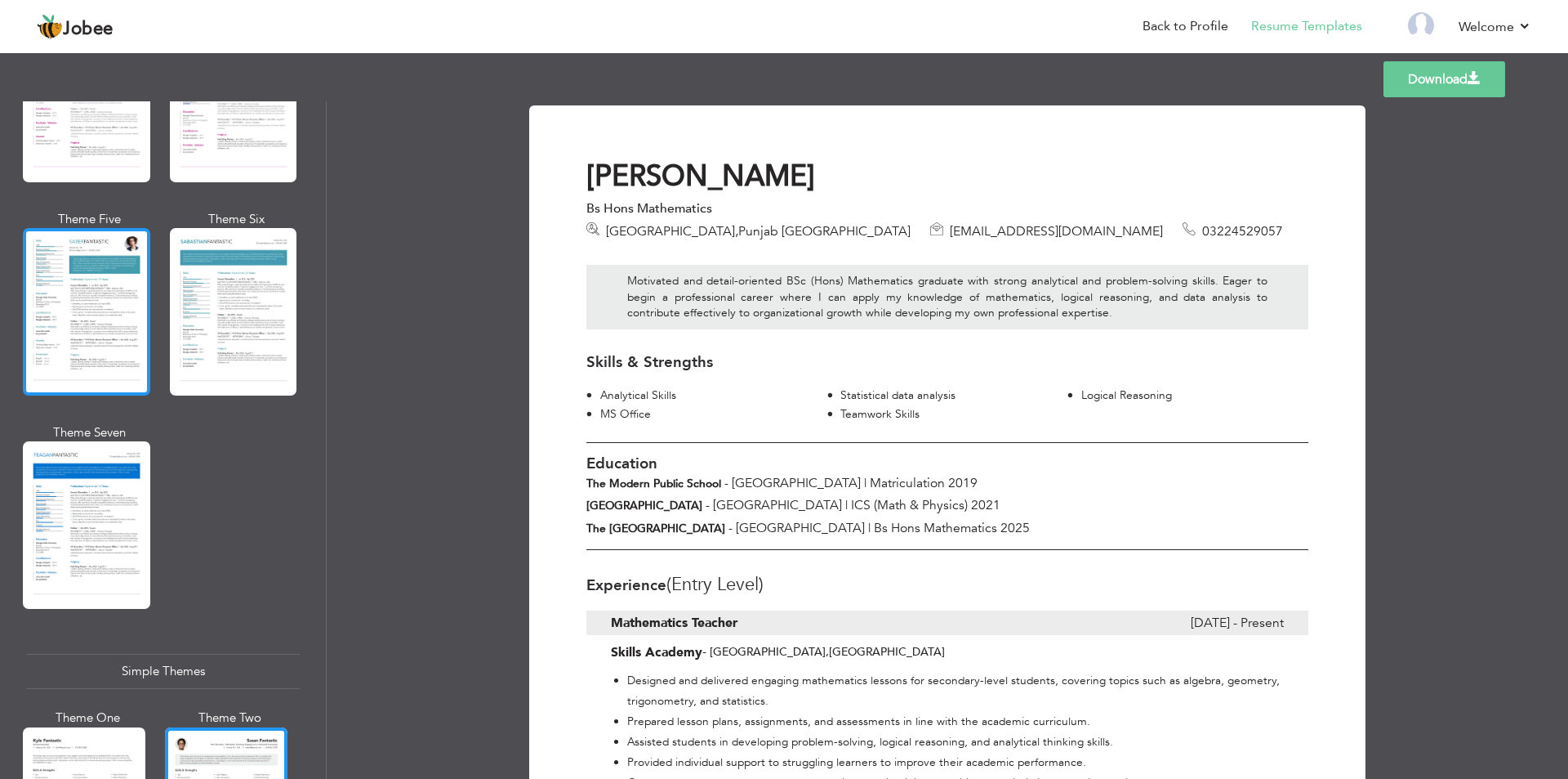
click at [85, 316] on div at bounding box center [86, 312] width 127 height 167
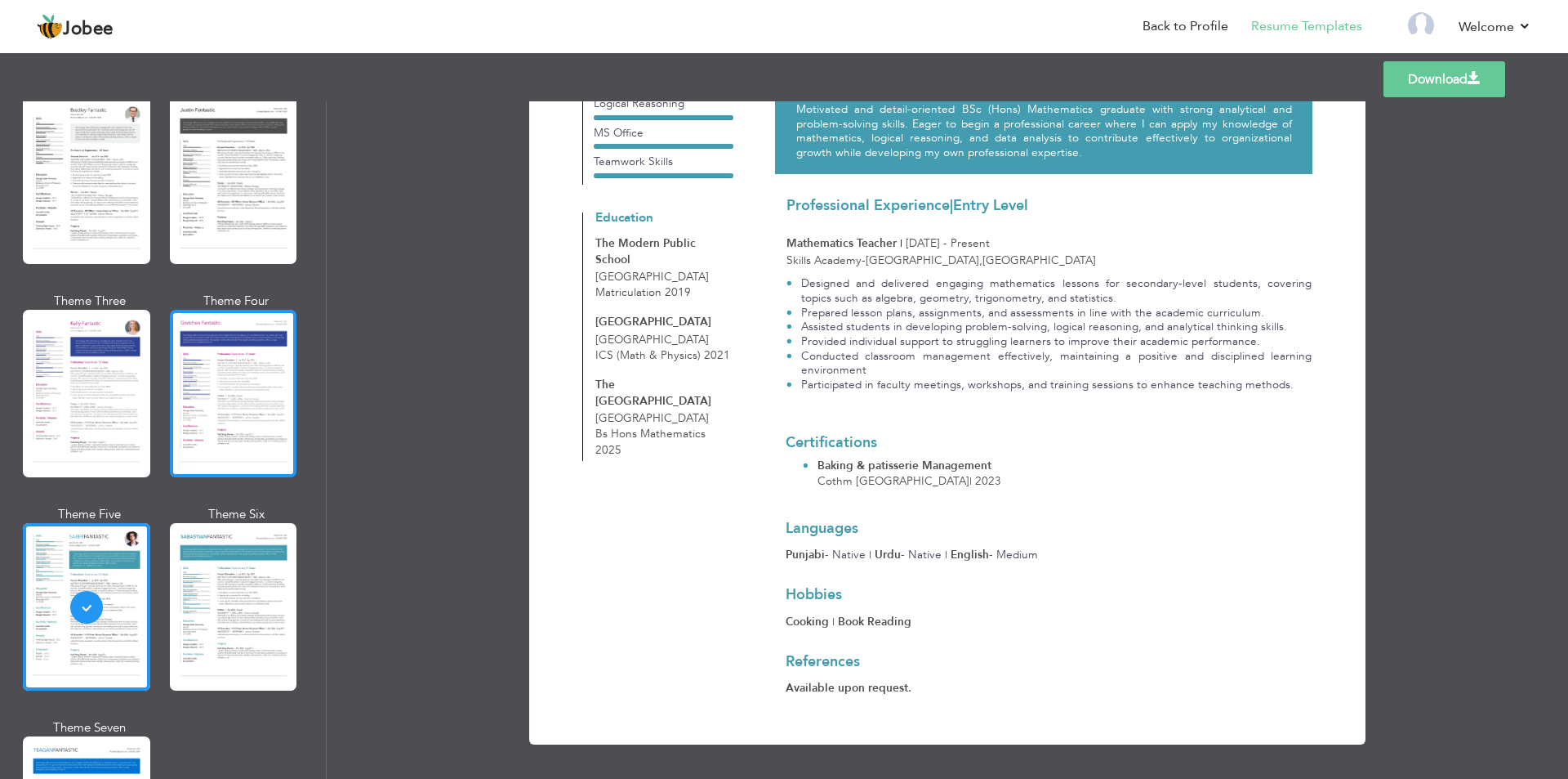
scroll to position [2001, 0]
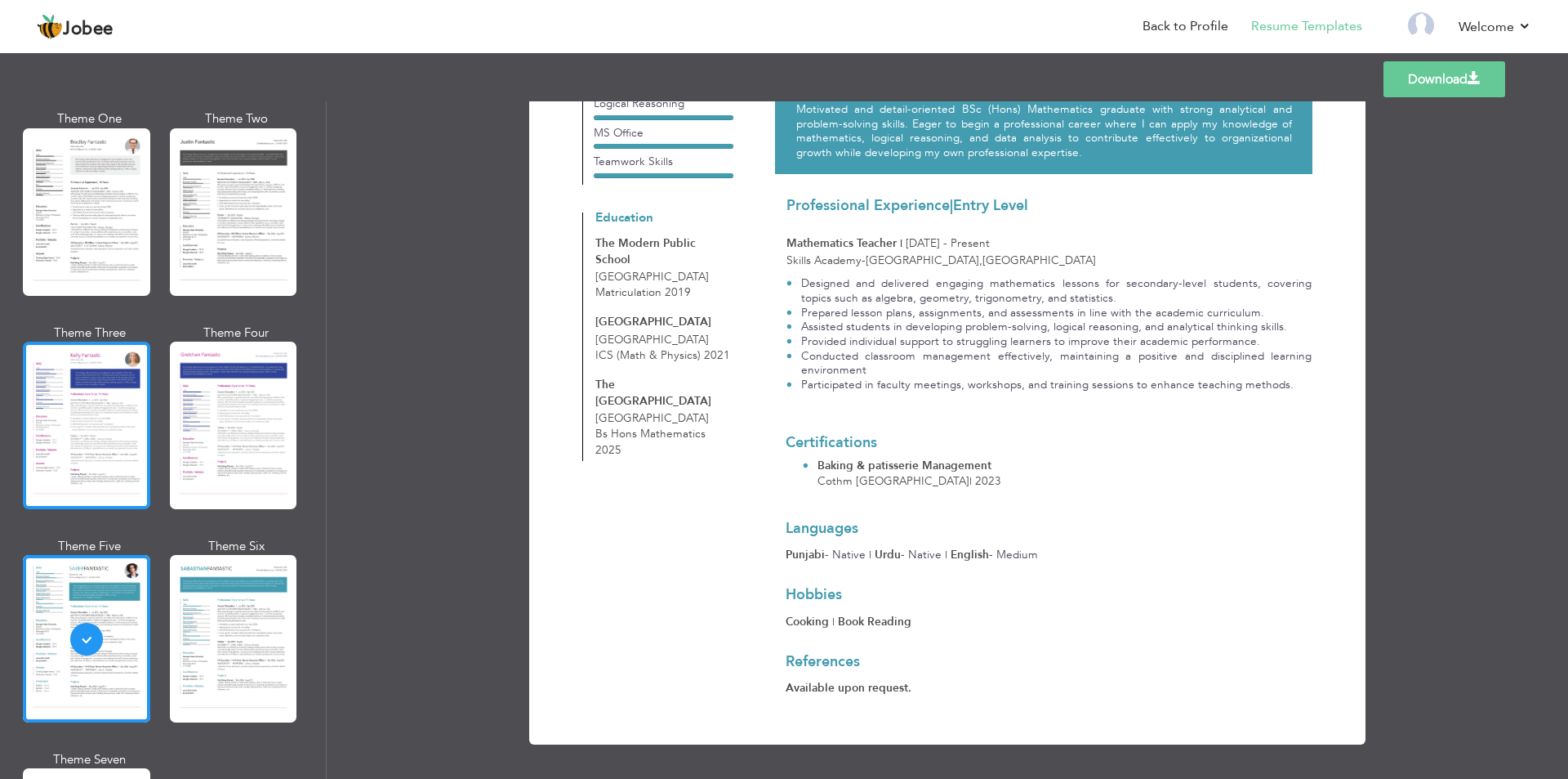
click at [114, 341] on div at bounding box center [86, 425] width 127 height 167
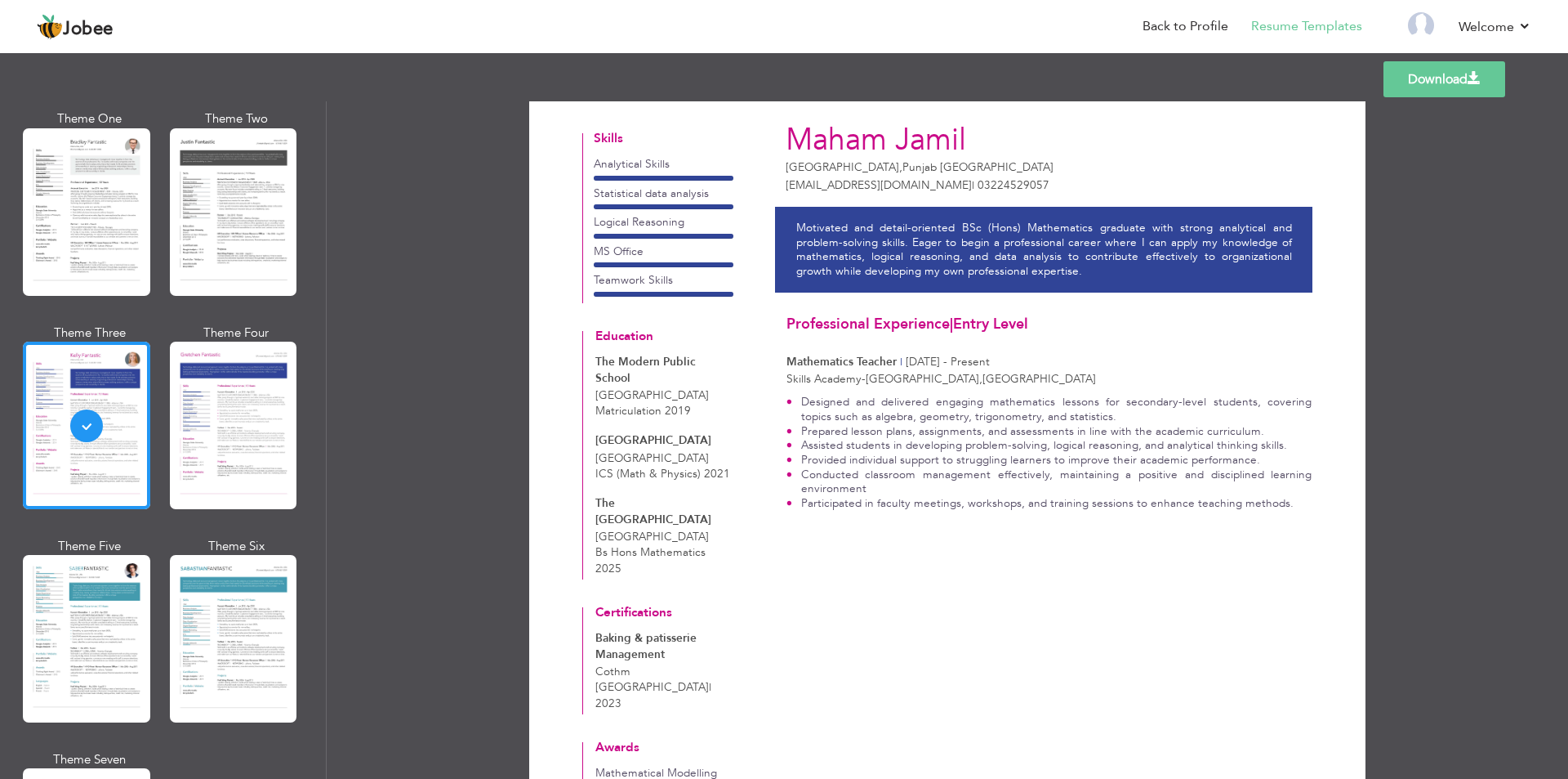
scroll to position [0, 0]
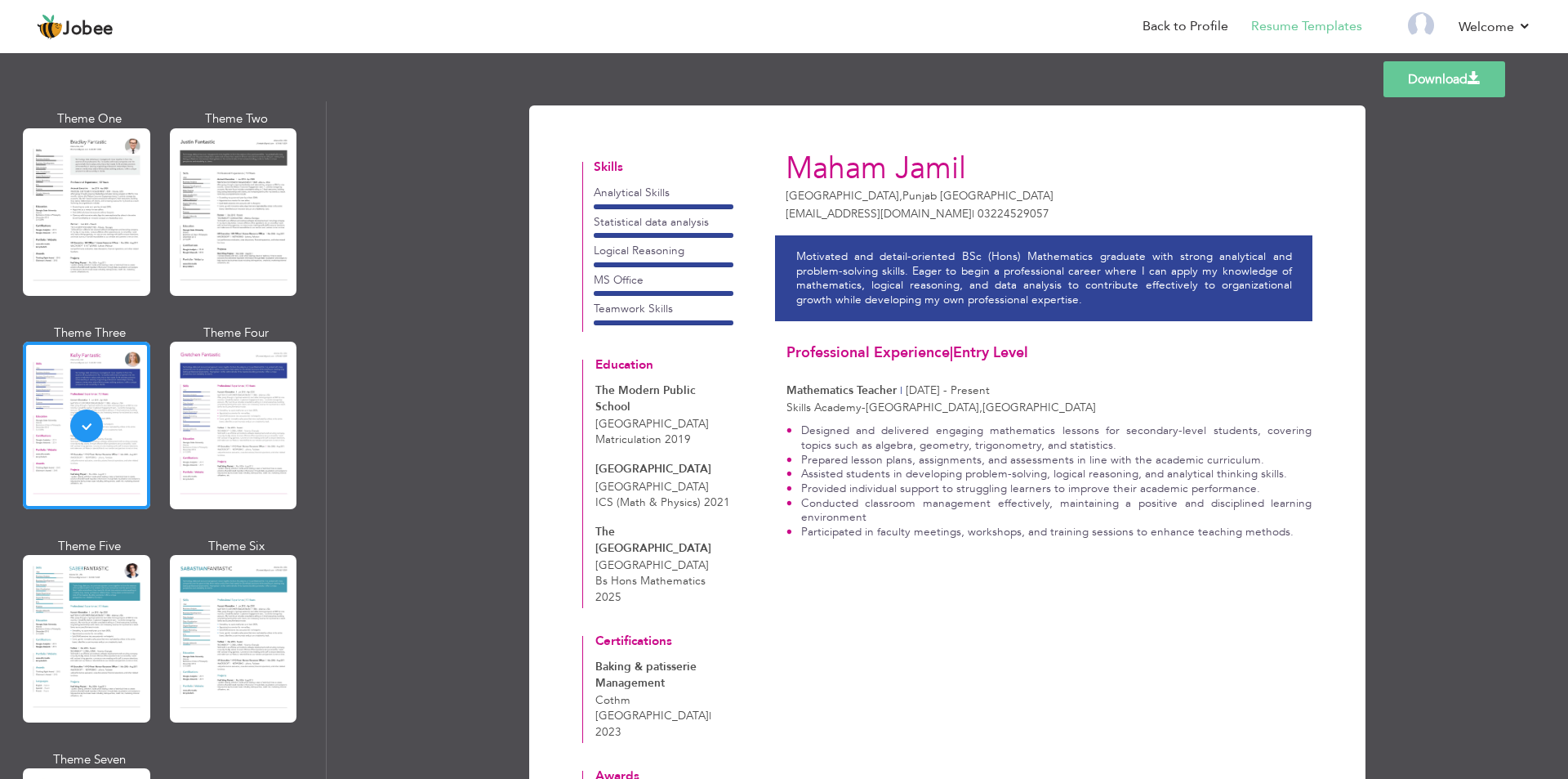
click at [302, 404] on div "Professional Themes Theme One Theme Two Theme Three Theme Six" at bounding box center [163, 440] width 326 height 678
click at [287, 401] on div at bounding box center [234, 425] width 127 height 167
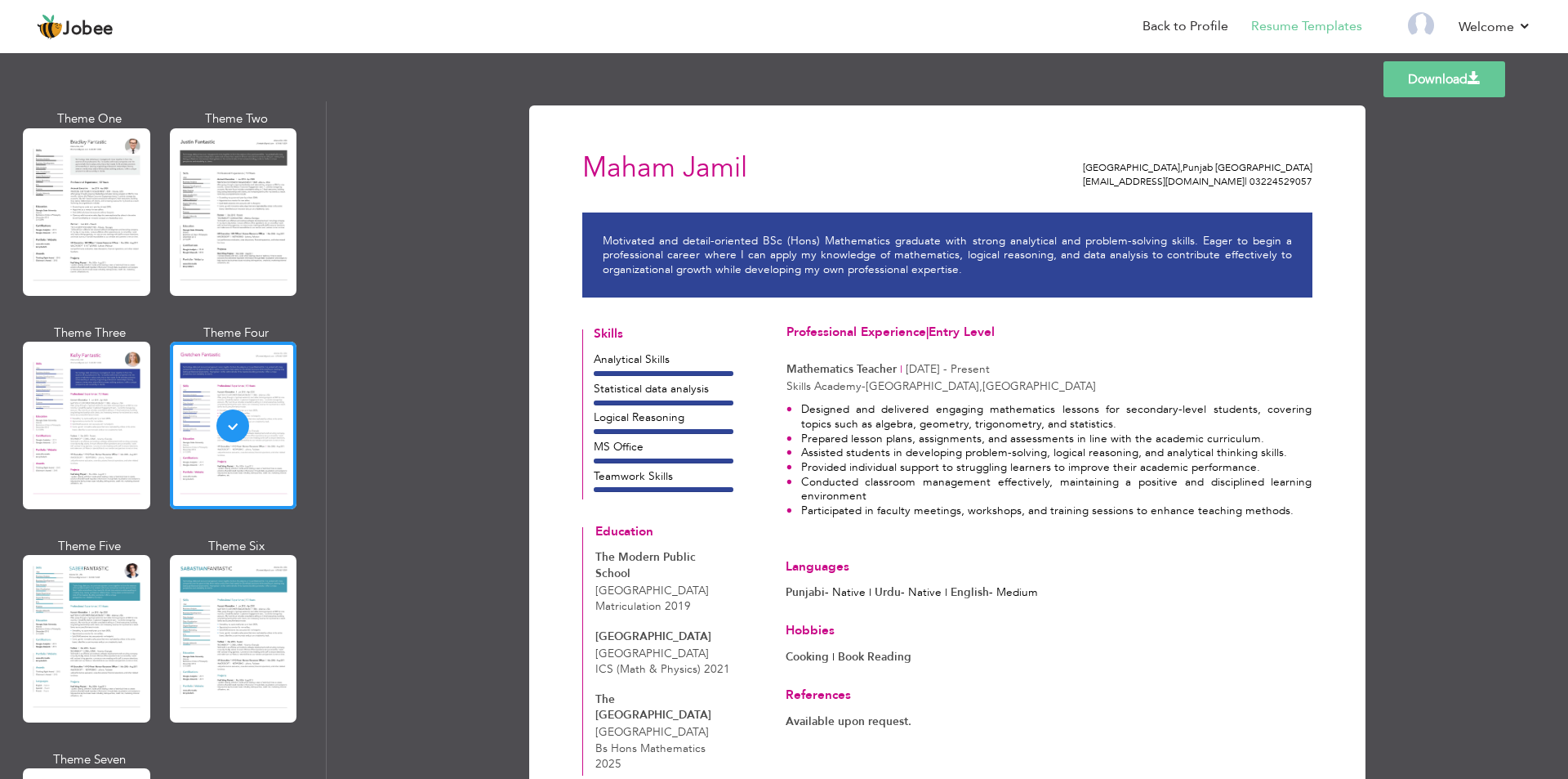
click at [1437, 81] on link "Download" at bounding box center [1445, 79] width 122 height 36
click at [203, 215] on div at bounding box center [234, 212] width 127 height 167
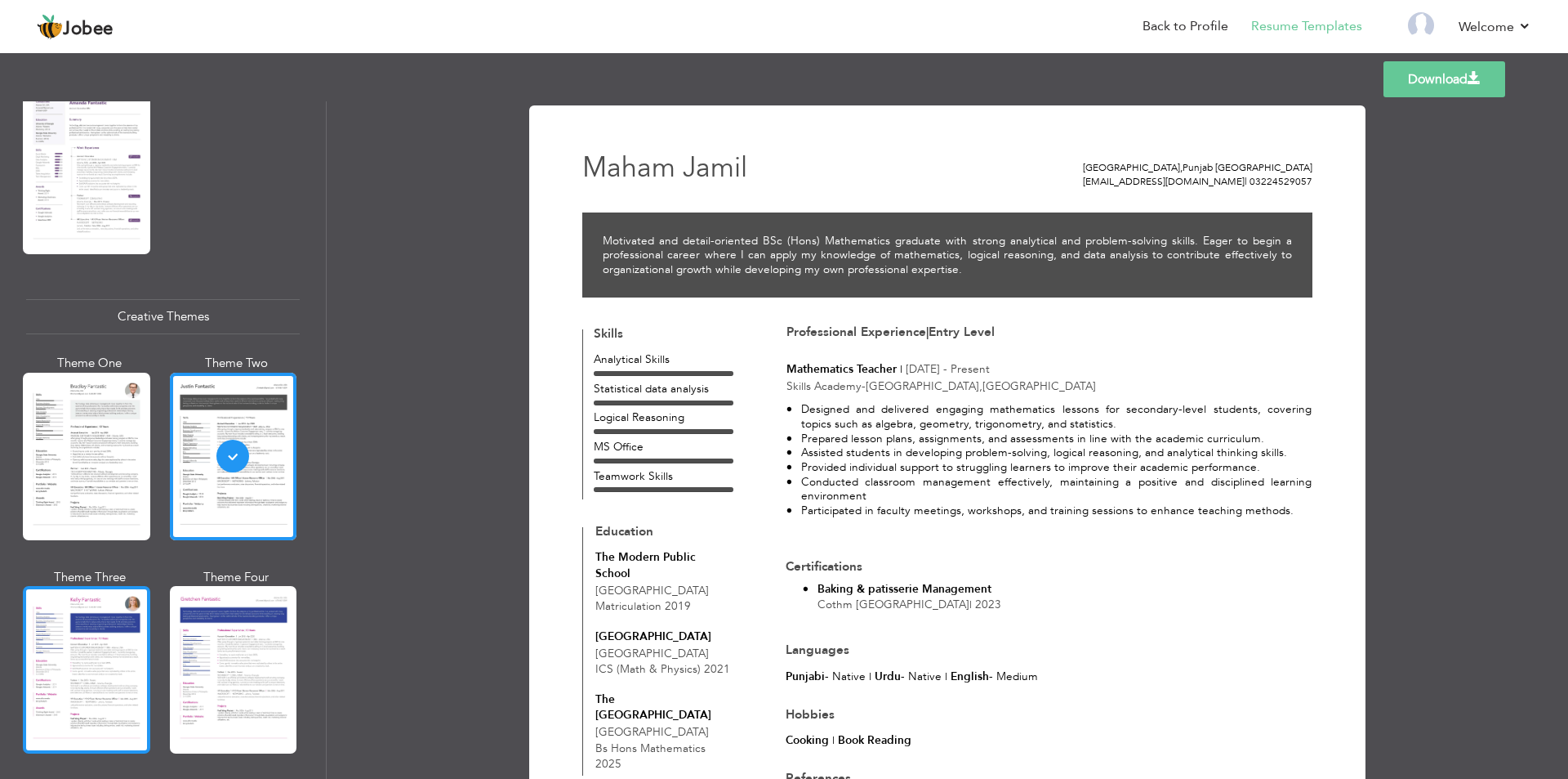
scroll to position [1755, 0]
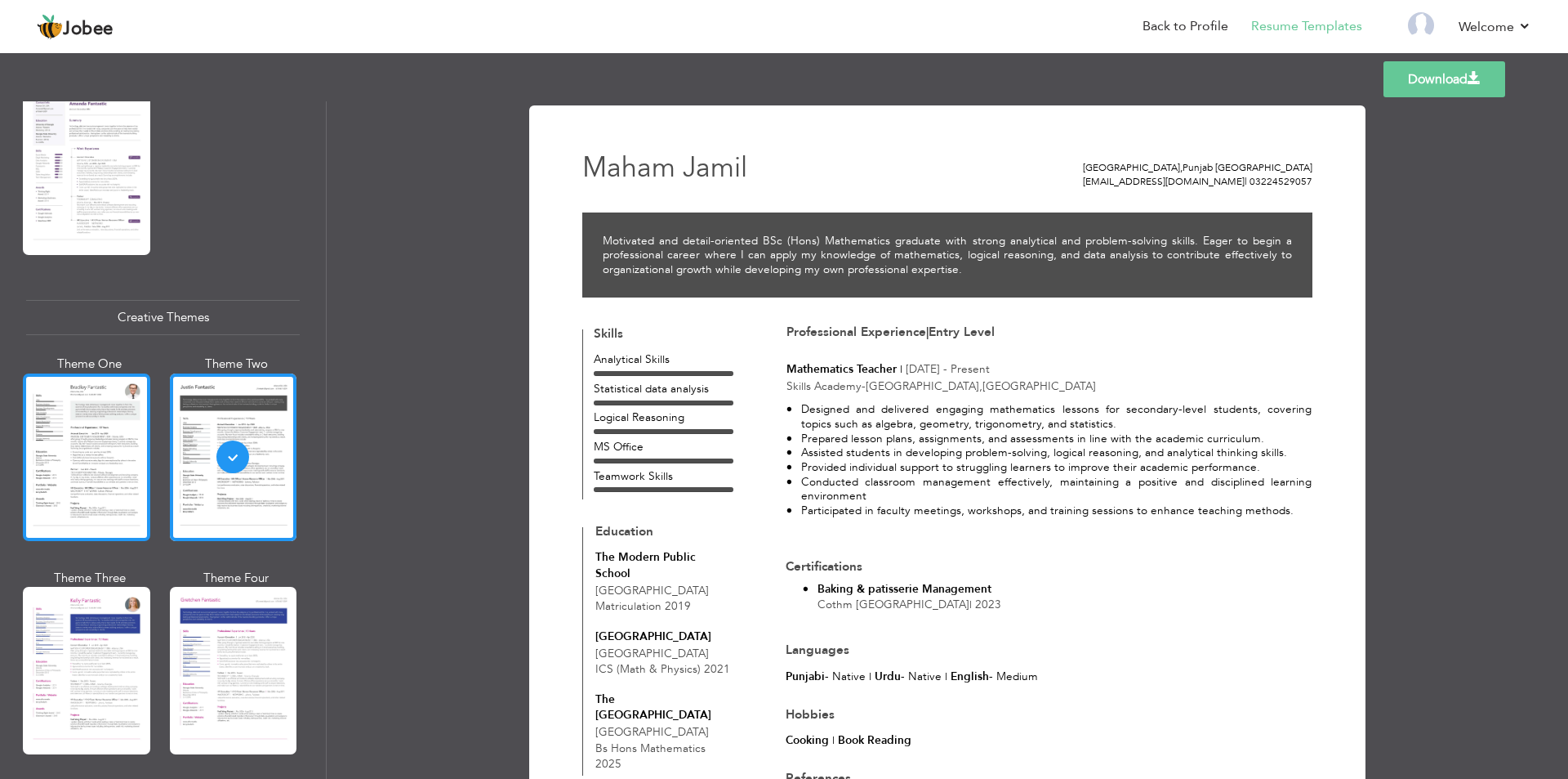
click at [84, 373] on div at bounding box center [86, 457] width 127 height 167
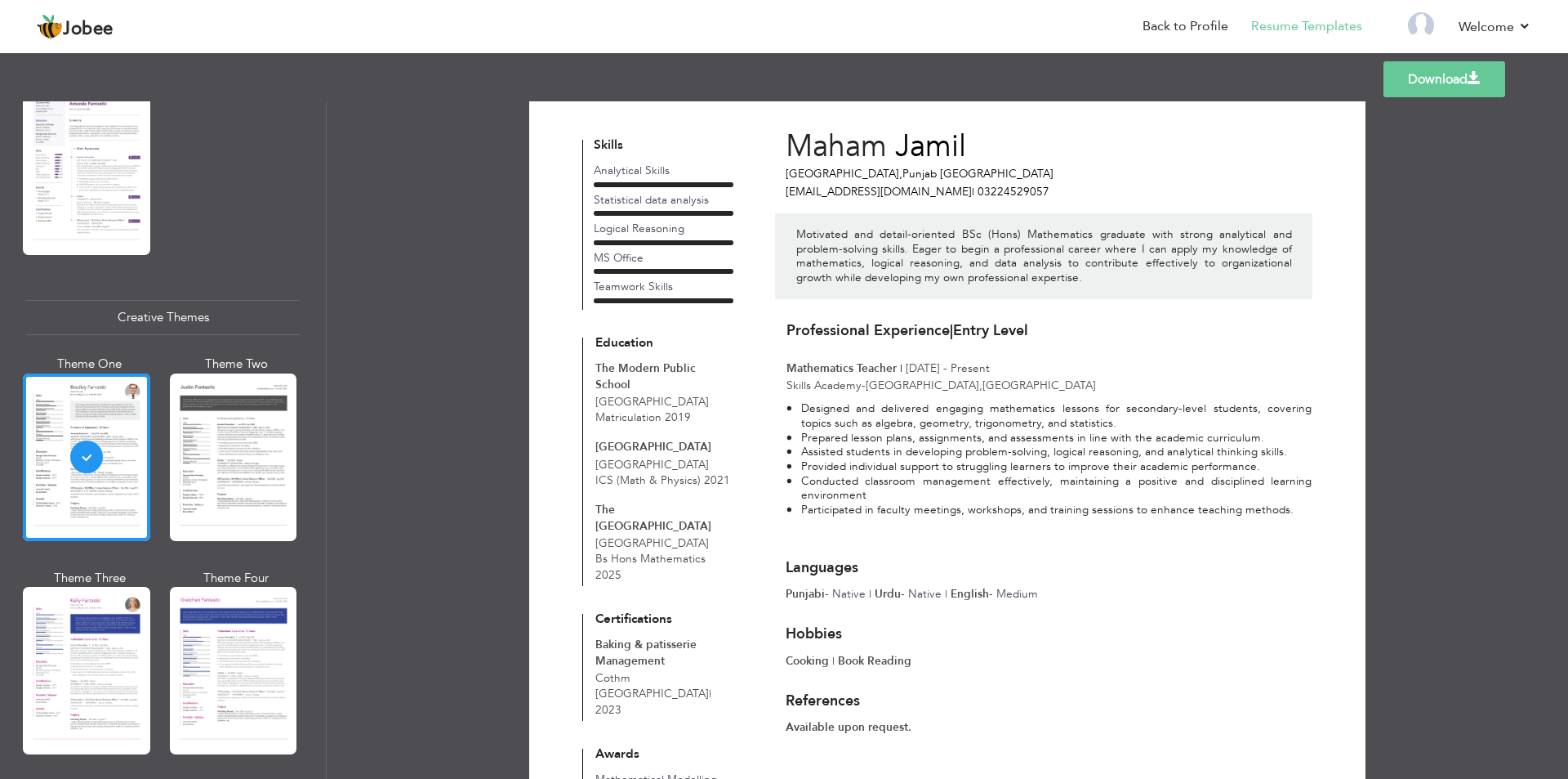
scroll to position [0, 0]
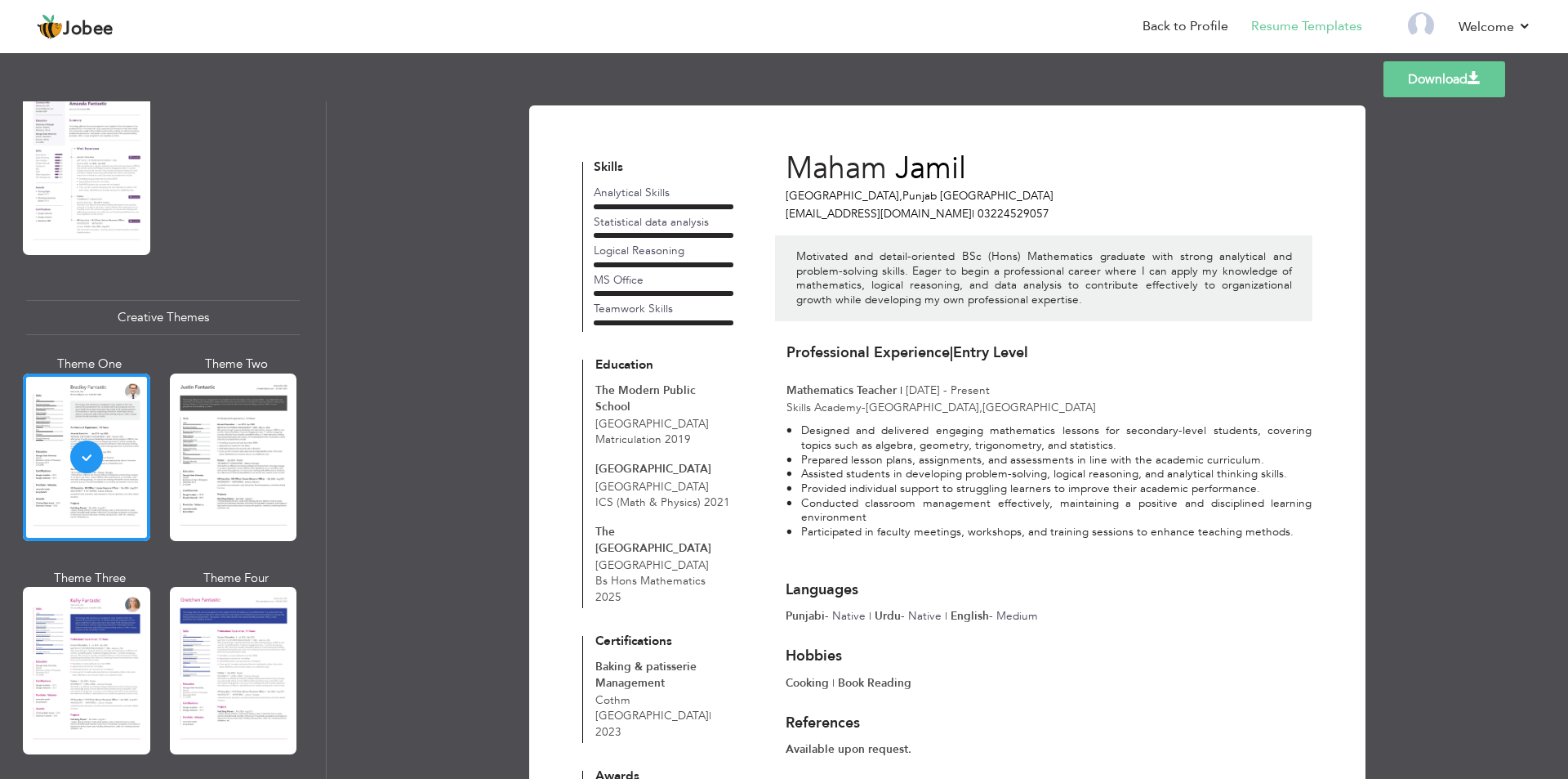
click at [1453, 88] on link "Download" at bounding box center [1445, 79] width 122 height 36
click at [1426, 115] on link "Log off" at bounding box center [1458, 110] width 147 height 35
